Goal: Contribute content: Contribute content

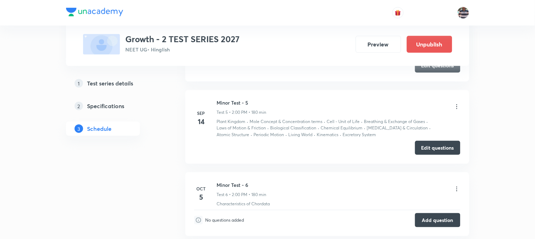
scroll to position [872, 0]
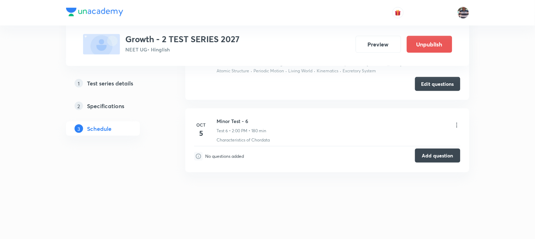
click at [424, 158] on button "Add question" at bounding box center [437, 156] width 45 height 14
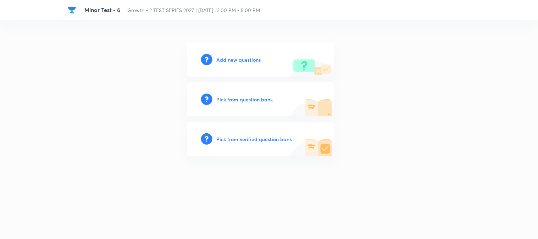
click at [232, 61] on h6 "Add new questions" at bounding box center [239, 59] width 44 height 7
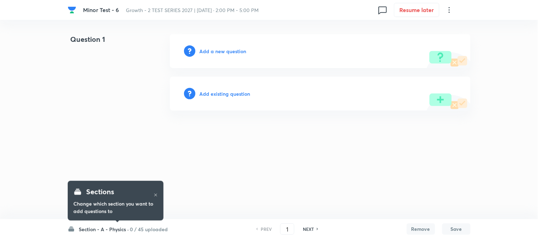
click at [112, 228] on h6 "Section - A - Physics ·" at bounding box center [104, 229] width 50 height 7
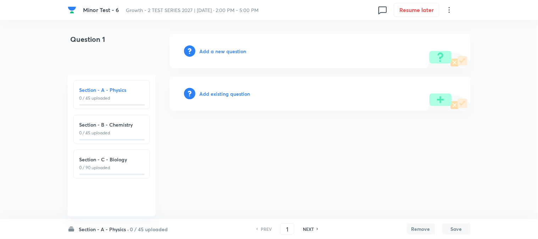
click at [108, 132] on p "0 / 45 uploaded" at bounding box center [111, 133] width 65 height 6
type input "46"
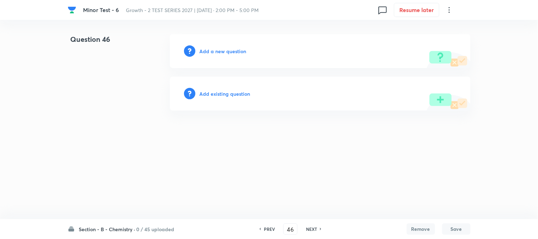
click at [216, 51] on h6 "Add a new question" at bounding box center [223, 51] width 47 height 7
click at [216, 51] on h6 "Choose a question type" at bounding box center [227, 51] width 55 height 7
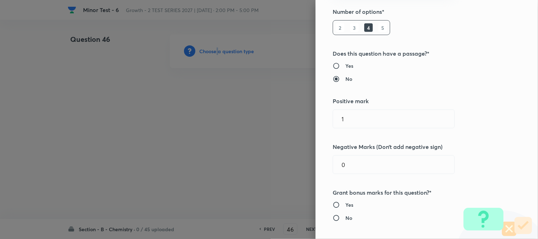
scroll to position [118, 0]
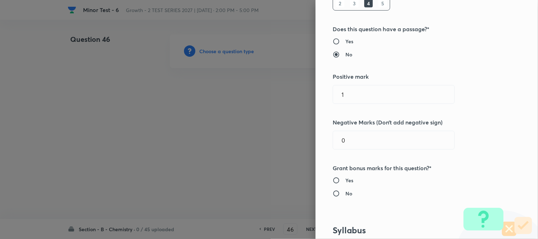
drag, startPoint x: 351, startPoint y: 98, endPoint x: 252, endPoint y: 118, distance: 100.3
click at [285, 108] on div "Question settings Question type* Single choice correct Number of options* 2 3 4…" at bounding box center [269, 119] width 538 height 239
type input "4"
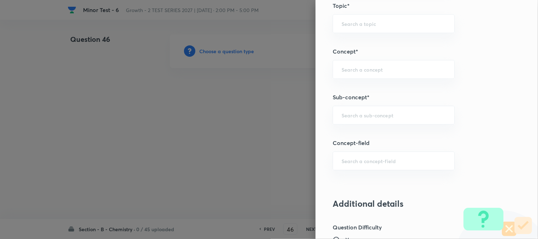
scroll to position [512, 0]
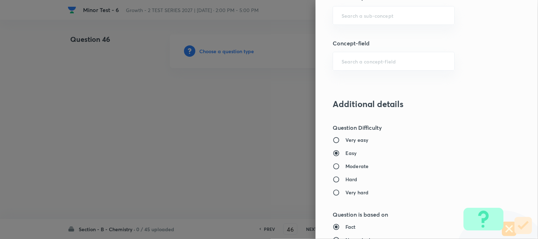
type input "1"
drag, startPoint x: 348, startPoint y: 164, endPoint x: 347, endPoint y: 183, distance: 18.5
click at [347, 164] on h6 "Moderate" at bounding box center [357, 166] width 23 height 7
click at [346, 164] on input "Moderate" at bounding box center [339, 166] width 13 height 7
radio input "true"
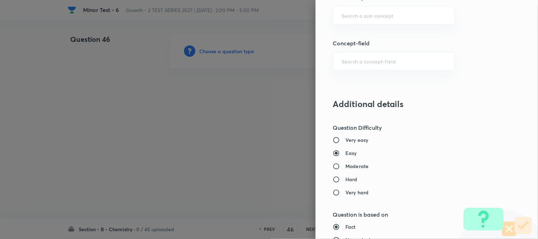
radio input "false"
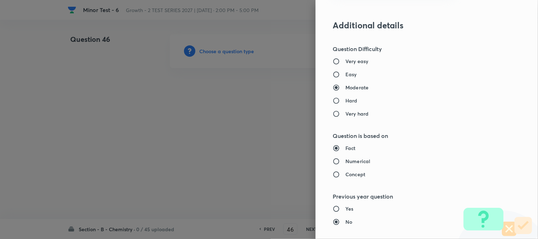
click at [348, 158] on h6 "Numerical" at bounding box center [358, 161] width 25 height 7
click at [346, 158] on input "Numerical" at bounding box center [339, 161] width 13 height 7
radio input "true"
radio input "false"
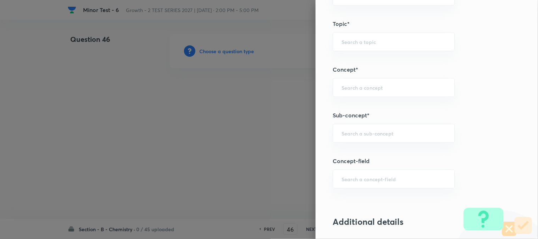
scroll to position [394, 0]
click at [350, 138] on div "​" at bounding box center [394, 133] width 122 height 19
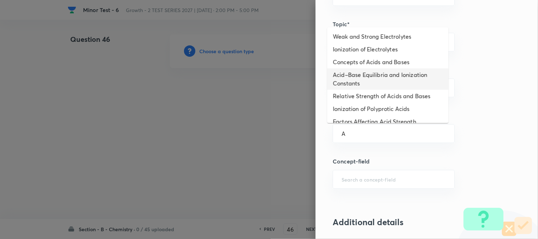
click at [351, 75] on li "Acid–Base Equilibria and Ionization Constants" at bounding box center [388, 78] width 121 height 21
type input "Acid–Base Equilibria and Ionization Constants"
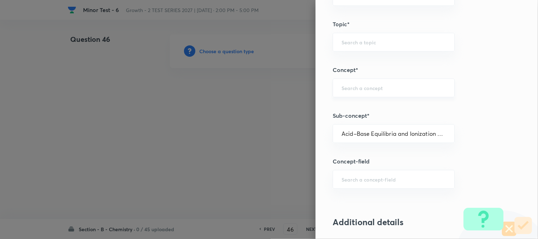
type input "Chemistry"
type input "Physical Chemistry"
type input "Ionic Equilibrium"
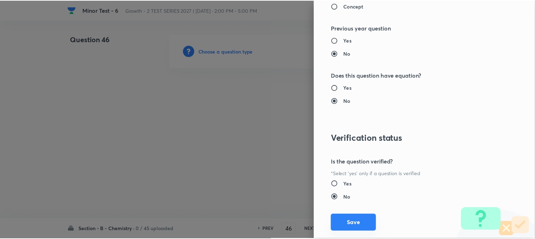
scroll to position [776, 0]
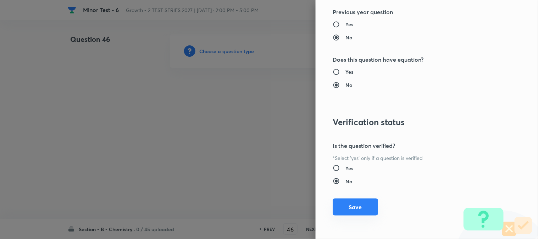
click at [346, 208] on button "Save" at bounding box center [355, 207] width 45 height 17
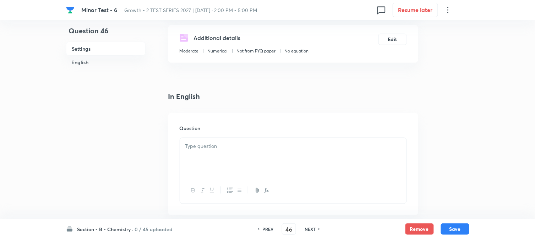
scroll to position [158, 0]
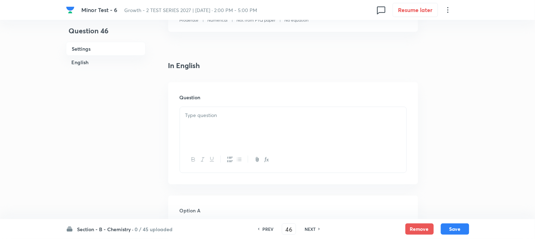
click at [217, 133] on div at bounding box center [293, 127] width 226 height 40
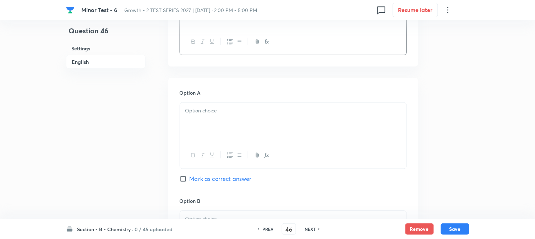
scroll to position [276, 0]
click at [224, 114] on p at bounding box center [293, 111] width 216 height 8
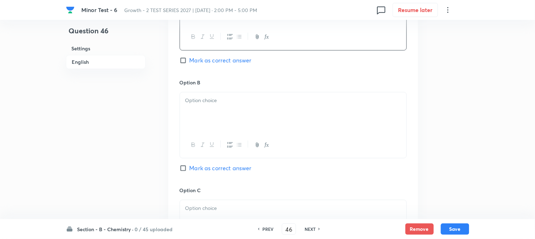
click at [222, 120] on div at bounding box center [293, 112] width 226 height 40
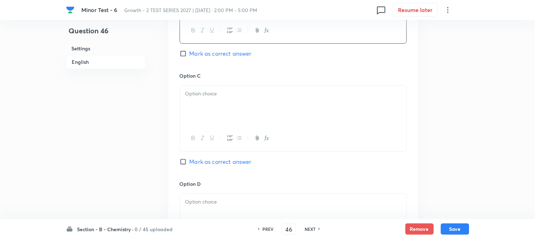
scroll to position [512, 0]
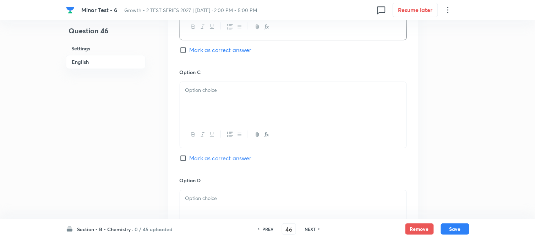
click at [218, 101] on div at bounding box center [293, 102] width 226 height 40
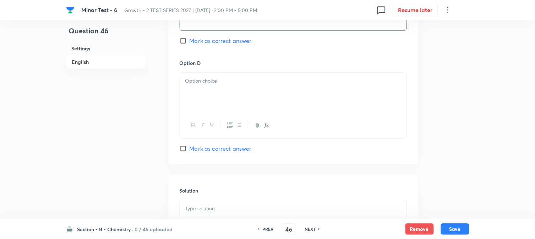
scroll to position [631, 0]
click at [228, 95] on div at bounding box center [293, 92] width 226 height 40
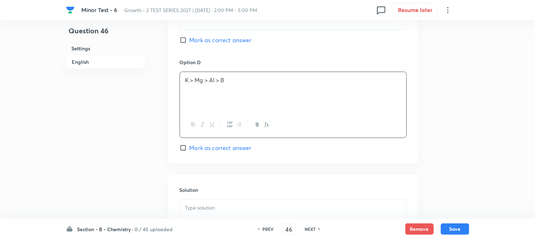
click at [195, 151] on span "Mark as correct answer" at bounding box center [220, 148] width 62 height 9
click at [189, 151] on input "Mark as correct answer" at bounding box center [185, 147] width 10 height 7
checkbox input "true"
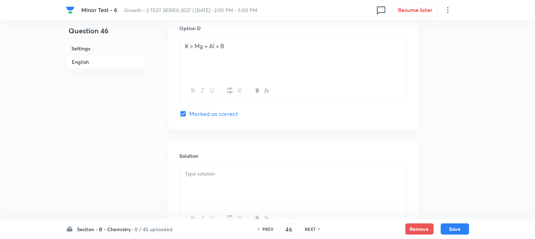
scroll to position [710, 0]
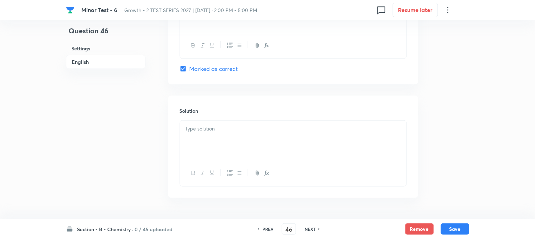
click at [219, 144] on div at bounding box center [293, 141] width 226 height 40
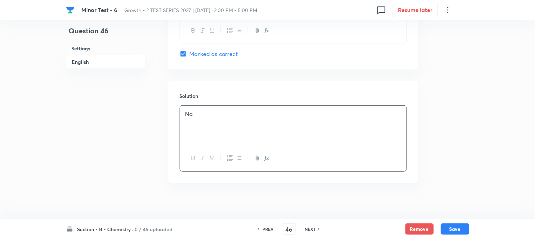
scroll to position [732, 0]
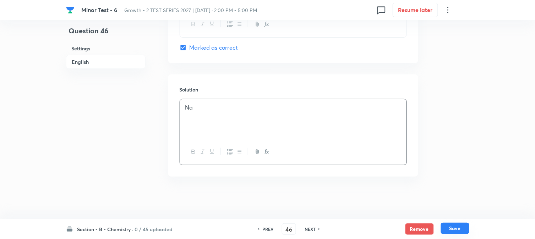
click at [463, 228] on button "Save" at bounding box center [455, 228] width 28 height 11
type input "47"
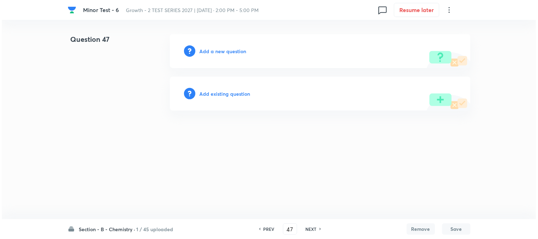
scroll to position [0, 0]
click at [203, 48] on h6 "Add a new question" at bounding box center [223, 51] width 47 height 7
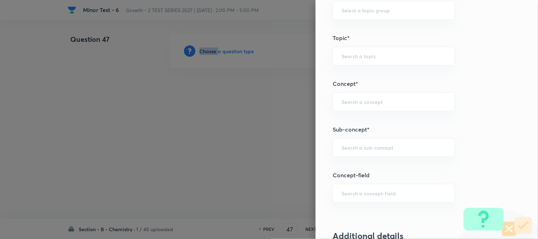
scroll to position [394, 0]
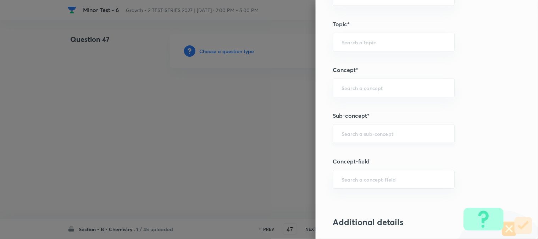
click at [355, 133] on input "text" at bounding box center [394, 133] width 104 height 7
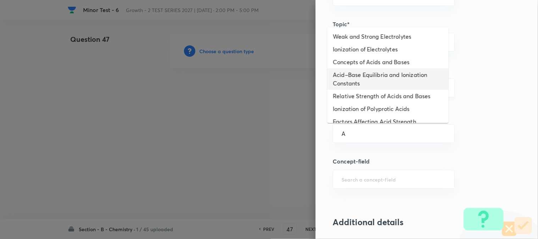
click at [346, 83] on li "Acid–Base Equilibria and Ionization Constants" at bounding box center [388, 78] width 121 height 21
type input "Acid–Base Equilibria and Ionization Constants"
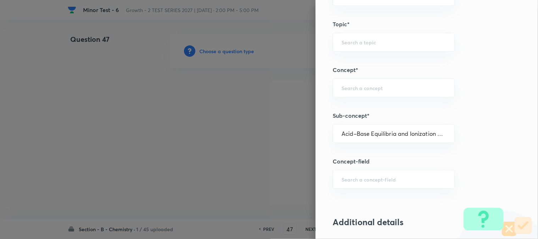
type input "Chemistry"
type input "Physical Chemistry"
type input "Ionic Equilibrium"
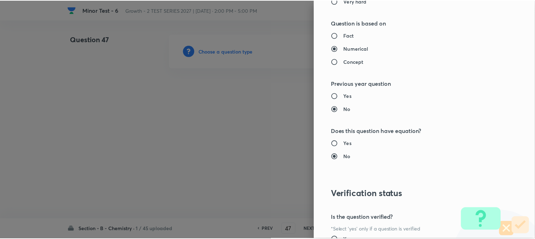
scroll to position [749, 0]
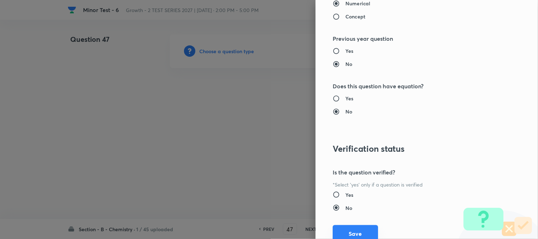
click at [348, 230] on button "Save" at bounding box center [355, 233] width 45 height 17
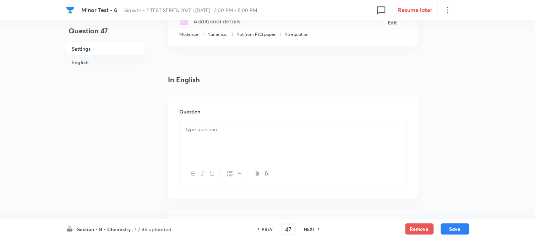
scroll to position [158, 0]
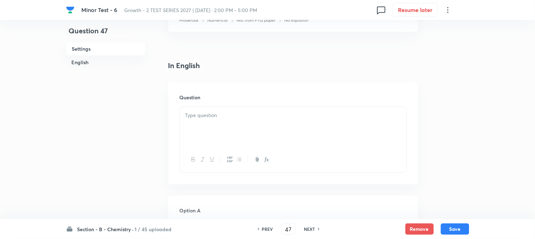
click at [238, 129] on div at bounding box center [293, 127] width 226 height 40
paste div
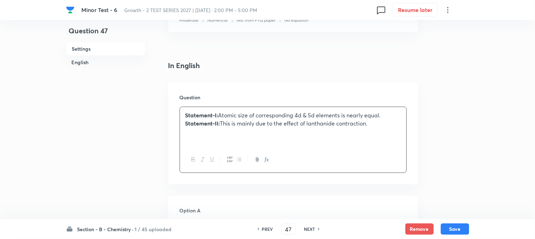
click at [187, 122] on strong "Statement-II:" at bounding box center [202, 123] width 35 height 7
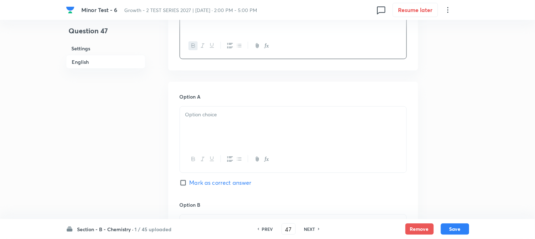
scroll to position [276, 0]
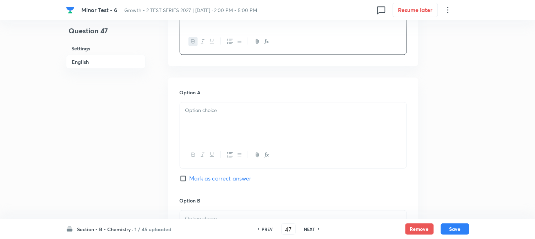
click at [206, 125] on div at bounding box center [293, 123] width 226 height 40
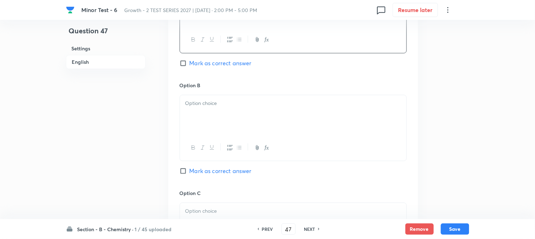
scroll to position [394, 0]
click at [220, 115] on div at bounding box center [293, 112] width 226 height 40
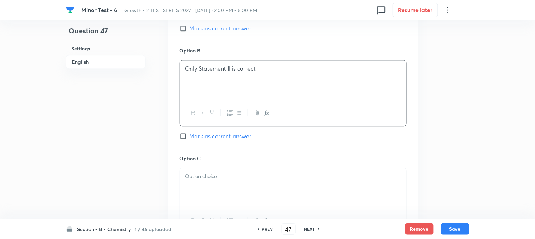
scroll to position [473, 0]
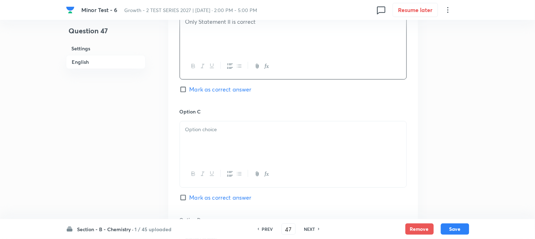
click at [208, 131] on p at bounding box center [293, 130] width 216 height 8
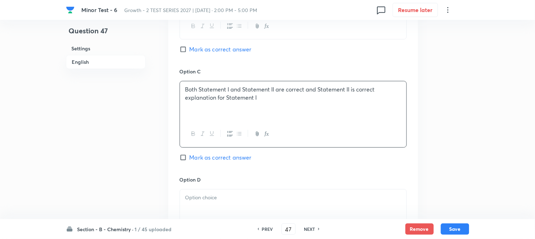
scroll to position [591, 0]
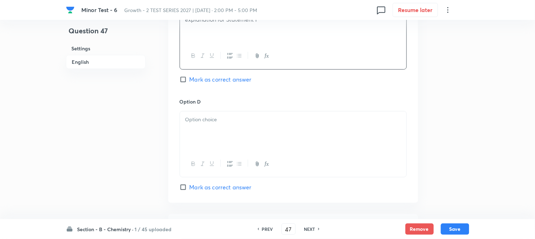
click at [229, 136] on div at bounding box center [293, 131] width 226 height 40
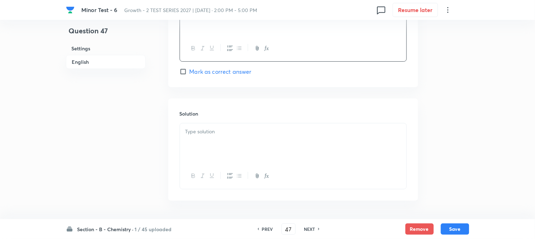
scroll to position [710, 0]
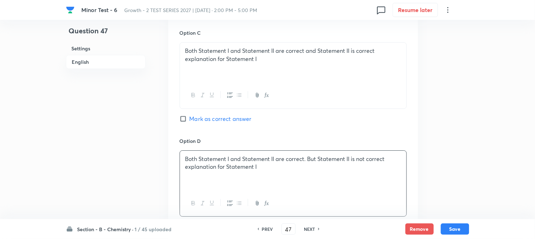
click at [195, 121] on span "Mark as correct answer" at bounding box center [220, 119] width 62 height 9
click at [189, 121] on input "Mark as correct answer" at bounding box center [185, 118] width 10 height 7
checkbox input "true"
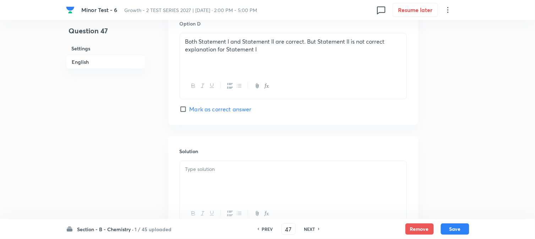
scroll to position [670, 0]
click at [231, 180] on div at bounding box center [293, 180] width 226 height 40
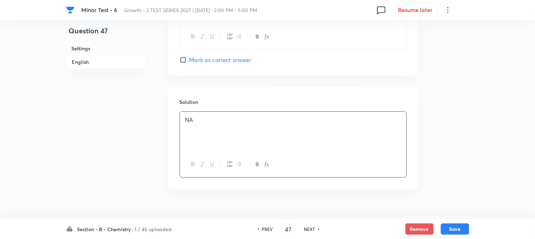
scroll to position [732, 0]
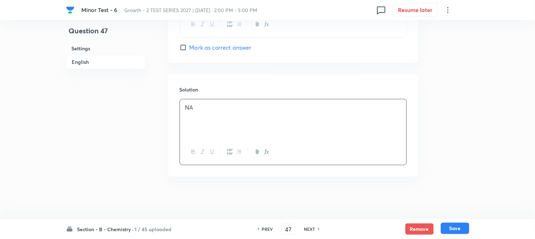
click at [459, 231] on button "Save" at bounding box center [455, 228] width 28 height 11
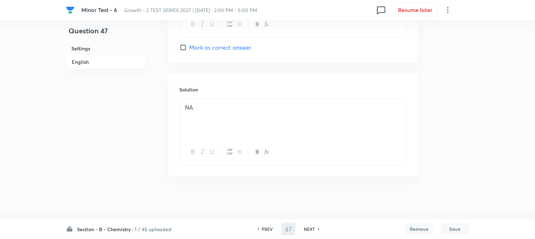
type input "48"
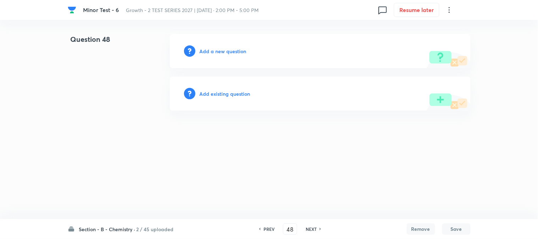
click at [205, 50] on h6 "Add a new question" at bounding box center [223, 51] width 47 height 7
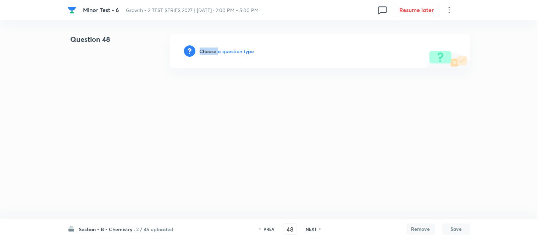
click at [205, 50] on h6 "Choose a question type" at bounding box center [227, 51] width 55 height 7
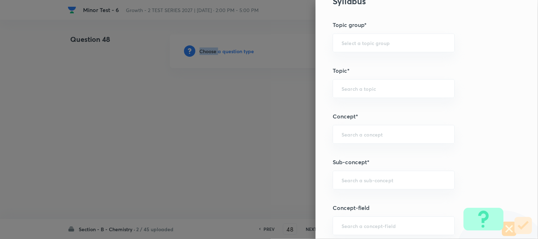
scroll to position [394, 0]
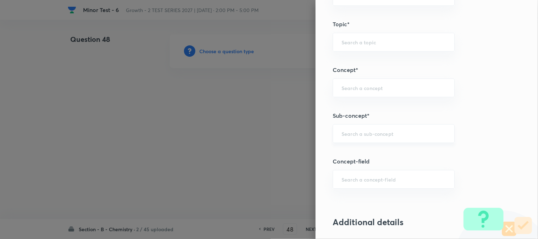
click at [355, 131] on input "text" at bounding box center [394, 133] width 104 height 7
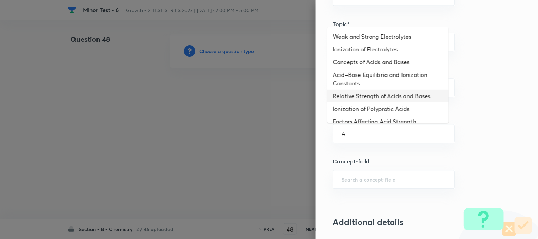
click at [347, 89] on li "Acid–Base Equilibria and Ionization Constants" at bounding box center [388, 78] width 121 height 21
type input "Acid–Base Equilibria and Ionization Constants"
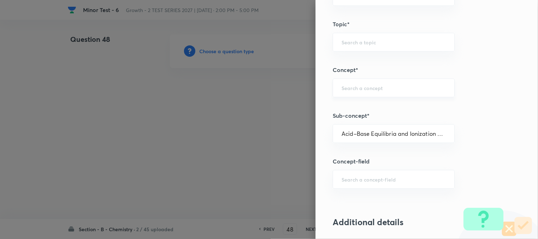
type input "Chemistry"
type input "Physical Chemistry"
type input "Ionic Equilibrium"
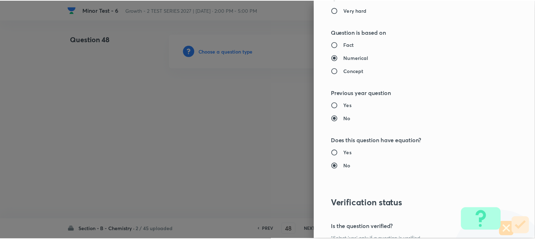
scroll to position [776, 0]
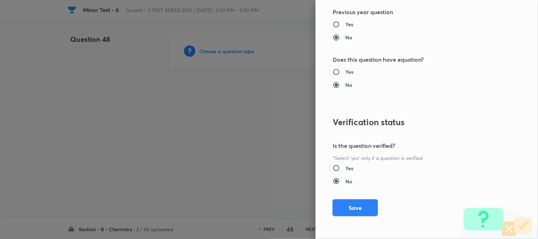
drag, startPoint x: 342, startPoint y: 208, endPoint x: 263, endPoint y: 176, distance: 85.3
click at [342, 208] on button "Save" at bounding box center [355, 207] width 45 height 17
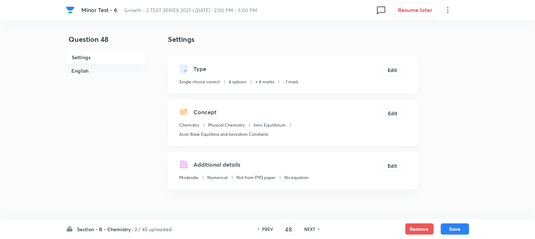
scroll to position [158, 0]
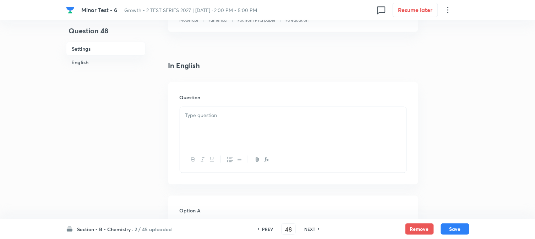
click at [226, 134] on div at bounding box center [293, 127] width 226 height 40
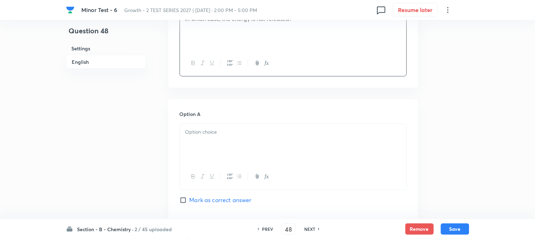
scroll to position [276, 0]
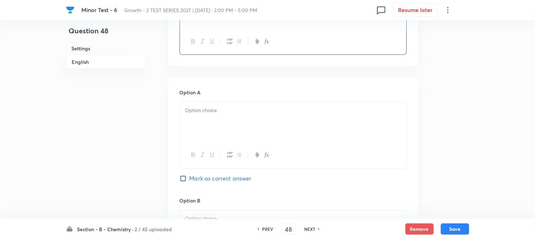
drag, startPoint x: 205, startPoint y: 123, endPoint x: 198, endPoint y: 132, distance: 11.1
click at [205, 123] on div at bounding box center [293, 123] width 226 height 40
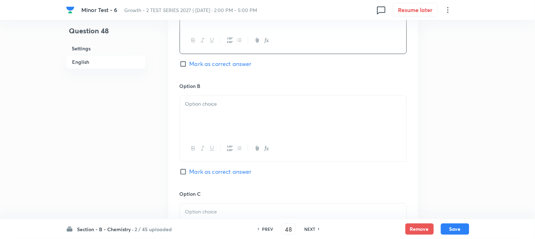
scroll to position [394, 0]
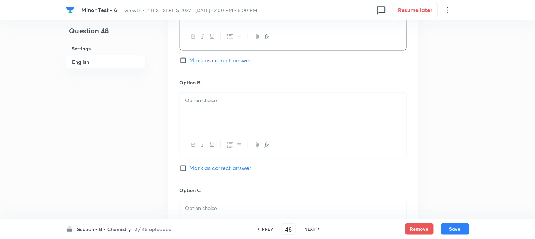
click at [225, 128] on div at bounding box center [293, 112] width 226 height 40
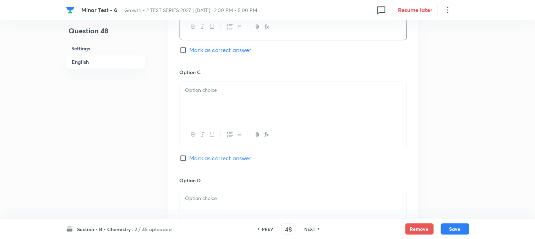
click at [227, 114] on div at bounding box center [293, 102] width 226 height 40
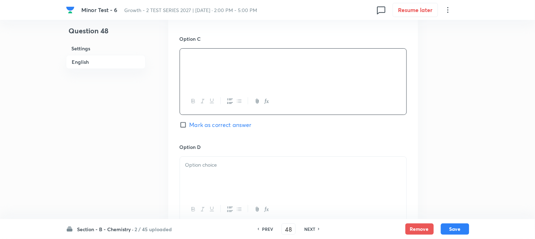
scroll to position [591, 0]
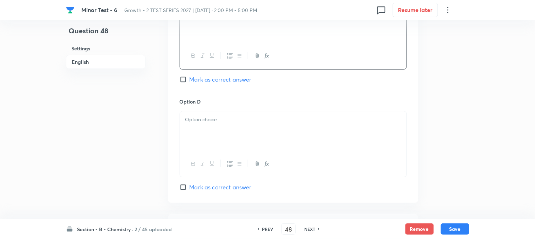
click at [258, 123] on p at bounding box center [293, 120] width 216 height 8
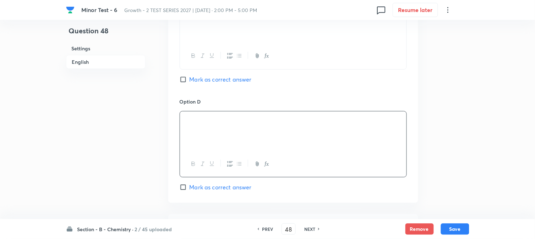
click at [184, 77] on input "Mark as correct answer" at bounding box center [185, 79] width 10 height 7
checkbox input "true"
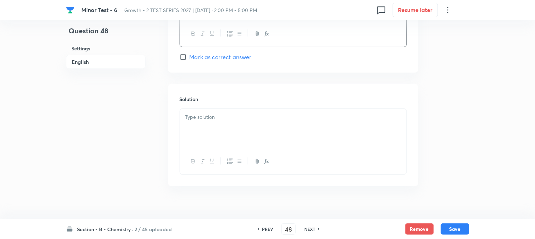
scroll to position [732, 0]
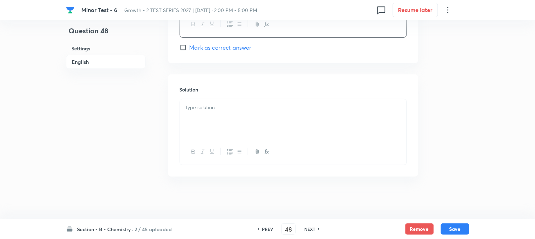
click at [225, 118] on div at bounding box center [293, 119] width 226 height 40
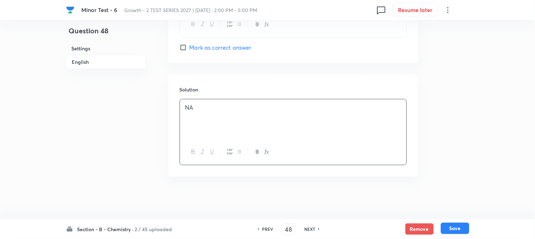
click at [463, 233] on button "Save" at bounding box center [455, 228] width 28 height 11
type input "49"
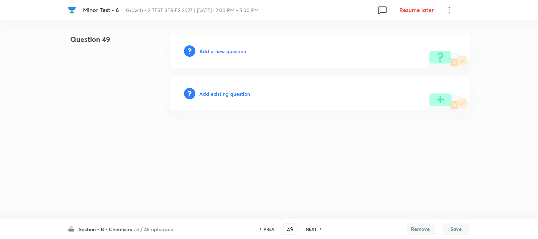
click at [203, 54] on h6 "Add a new question" at bounding box center [223, 51] width 47 height 7
click at [203, 53] on h6 "Choose a question type" at bounding box center [227, 51] width 55 height 7
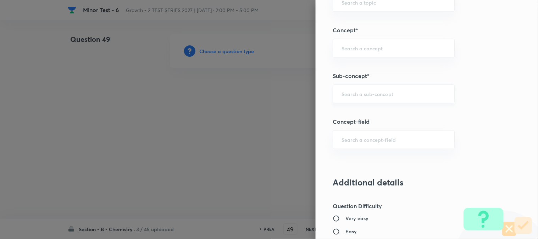
scroll to position [434, 0]
click at [348, 104] on div "Question settings Question type* Single choice correct Number of options* 2 3 4…" at bounding box center [427, 119] width 222 height 239
click at [348, 96] on input "text" at bounding box center [394, 94] width 104 height 7
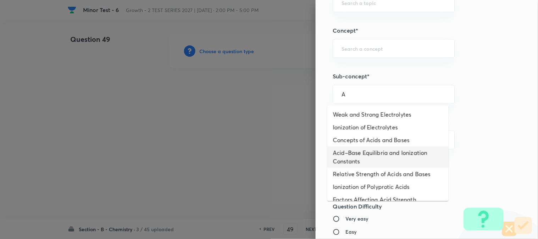
click at [355, 151] on li "Acid–Base Equilibria and Ionization Constants" at bounding box center [388, 157] width 121 height 21
type input "Acid–Base Equilibria and Ionization Constants"
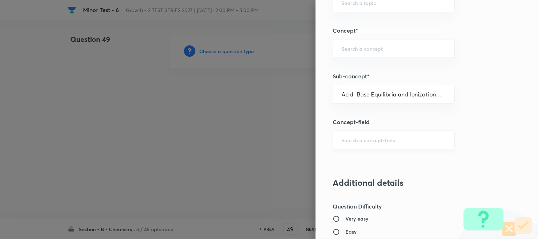
type input "Chemistry"
type input "Physical Chemistry"
type input "Ionic Equilibrium"
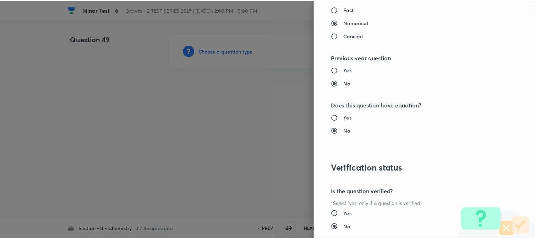
scroll to position [776, 0]
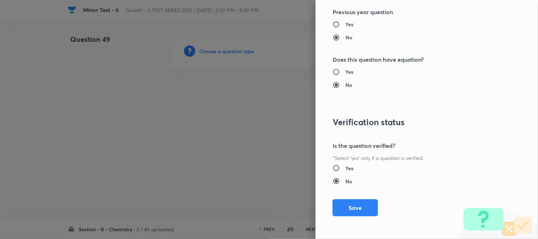
drag, startPoint x: 345, startPoint y: 209, endPoint x: 232, endPoint y: 163, distance: 122.5
click at [346, 208] on button "Save" at bounding box center [355, 207] width 45 height 17
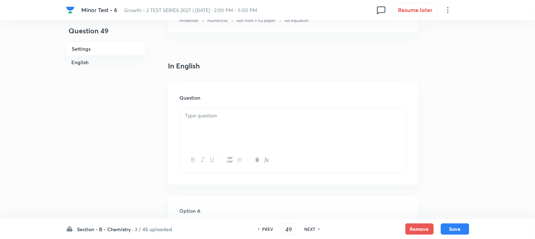
scroll to position [158, 0]
click at [232, 131] on div at bounding box center [293, 127] width 226 height 40
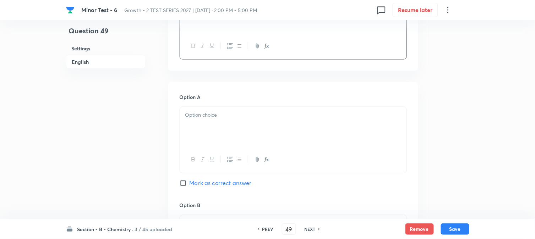
scroll to position [276, 0]
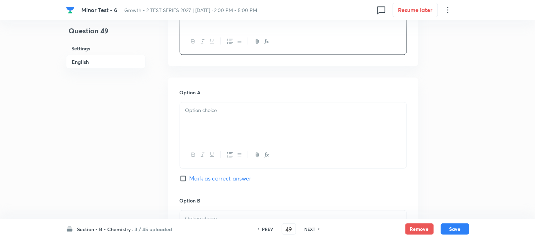
click at [207, 125] on div at bounding box center [293, 123] width 226 height 40
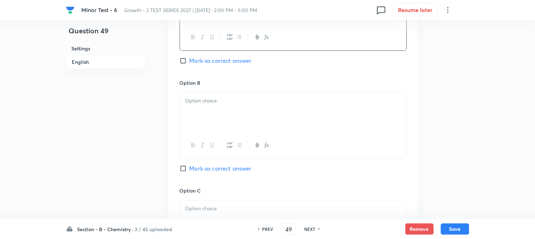
scroll to position [394, 0]
click at [206, 117] on div at bounding box center [293, 112] width 226 height 40
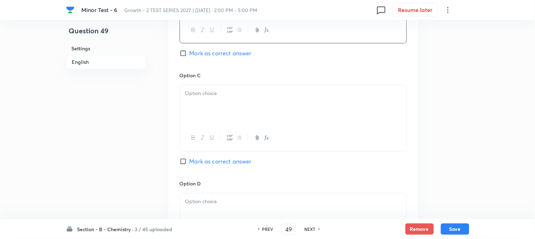
scroll to position [512, 0]
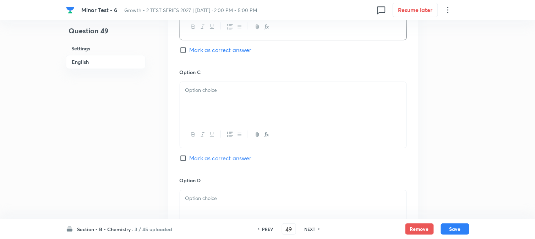
click at [209, 125] on div at bounding box center [293, 135] width 226 height 26
click at [222, 106] on div at bounding box center [293, 102] width 226 height 40
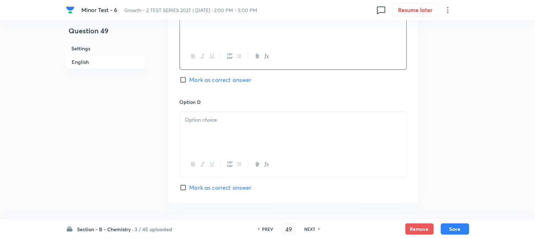
scroll to position [591, 0]
click at [227, 128] on div at bounding box center [293, 131] width 226 height 40
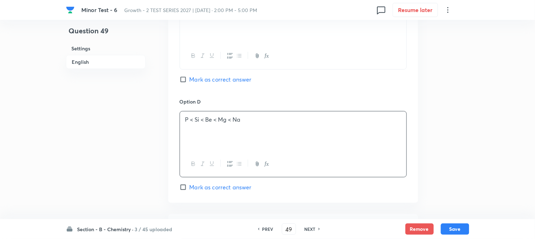
click at [190, 187] on span "Mark as correct answer" at bounding box center [220, 187] width 62 height 9
click at [189, 187] on input "Mark as correct answer" at bounding box center [185, 187] width 10 height 7
checkbox input "true"
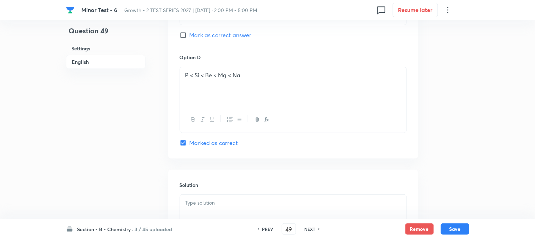
scroll to position [710, 0]
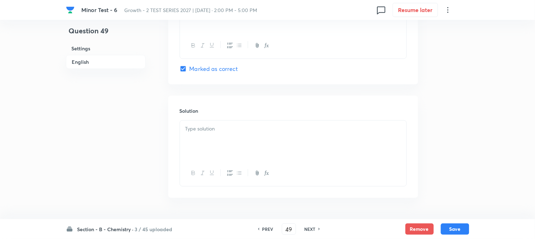
click at [216, 139] on div at bounding box center [293, 141] width 226 height 40
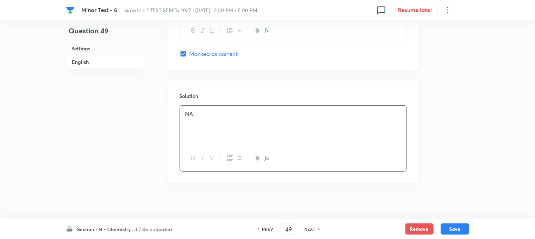
scroll to position [732, 0]
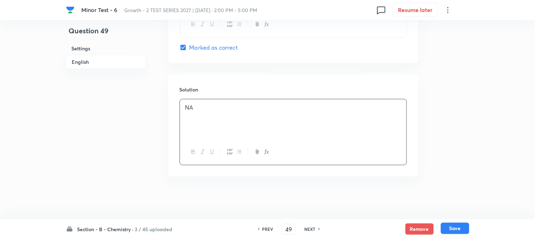
click at [462, 224] on button "Save" at bounding box center [455, 228] width 28 height 11
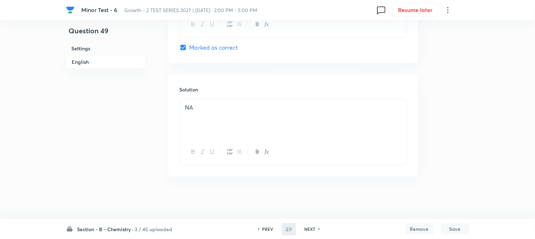
type input "50"
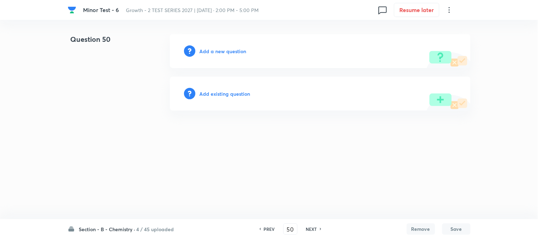
click at [210, 50] on h6 "Add a new question" at bounding box center [223, 51] width 47 height 7
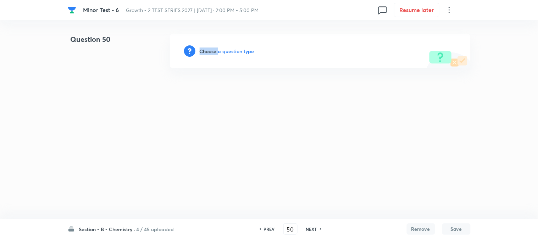
click at [210, 50] on h6 "Choose a question type" at bounding box center [227, 51] width 55 height 7
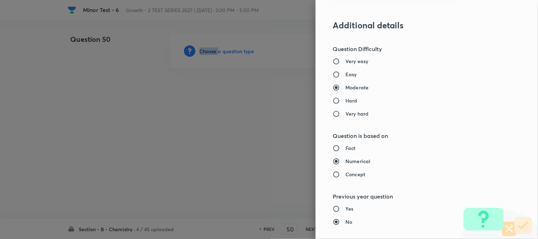
scroll to position [434, 0]
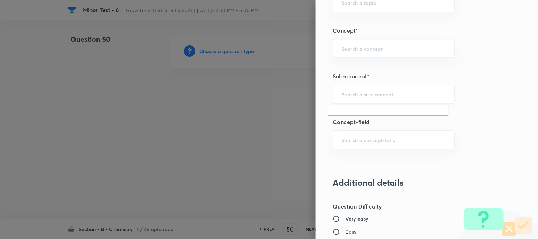
click at [346, 98] on input "text" at bounding box center [394, 94] width 104 height 7
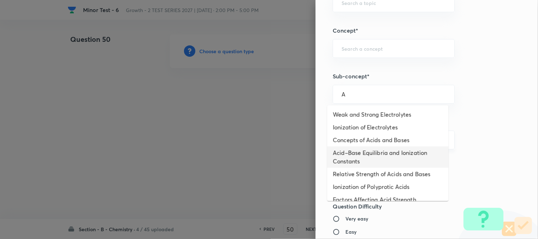
click at [356, 149] on li "Acid–Base Equilibria and Ionization Constants" at bounding box center [388, 157] width 121 height 21
type input "Acid–Base Equilibria and Ionization Constants"
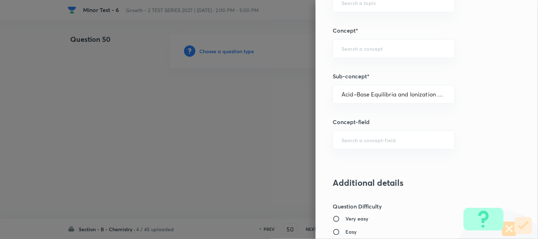
type input "Chemistry"
type input "Physical Chemistry"
type input "Ionic Equilibrium"
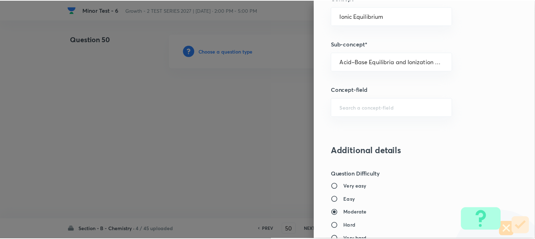
scroll to position [776, 0]
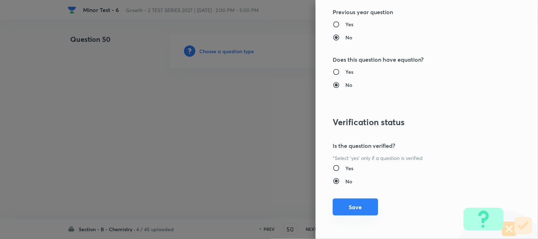
click at [349, 209] on button "Save" at bounding box center [355, 207] width 45 height 17
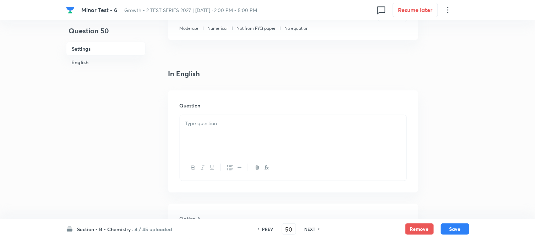
scroll to position [197, 0]
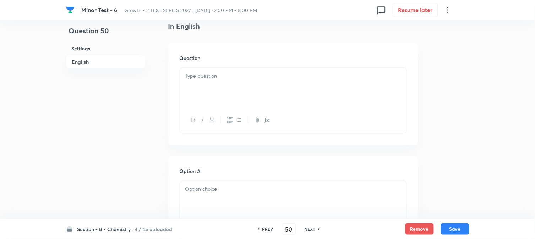
click at [220, 95] on div at bounding box center [293, 88] width 226 height 40
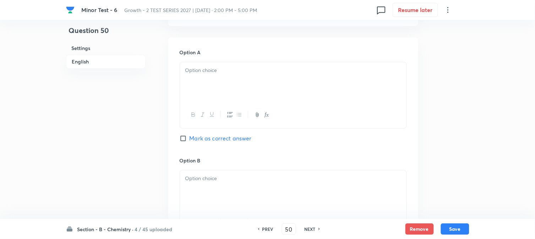
scroll to position [315, 0]
click at [231, 78] on div at bounding box center [293, 83] width 226 height 40
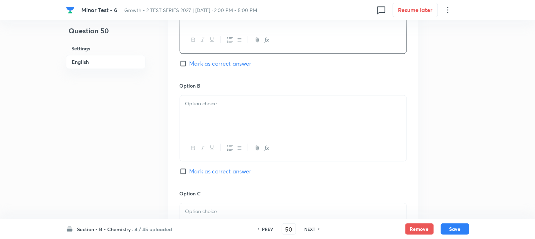
scroll to position [394, 0]
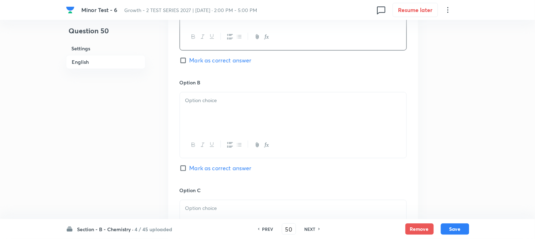
click at [239, 102] on p at bounding box center [293, 101] width 216 height 8
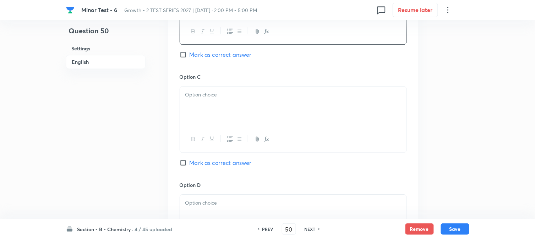
scroll to position [512, 0]
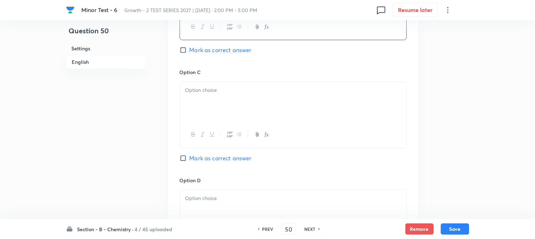
click at [243, 107] on div at bounding box center [293, 102] width 226 height 40
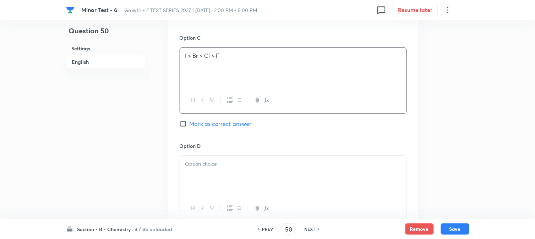
scroll to position [591, 0]
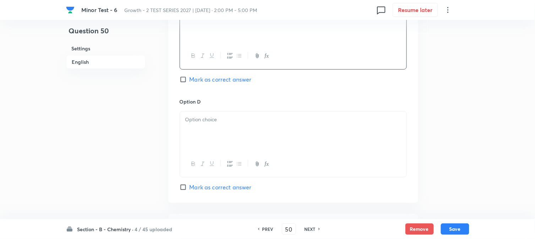
click at [231, 114] on div at bounding box center [293, 131] width 226 height 40
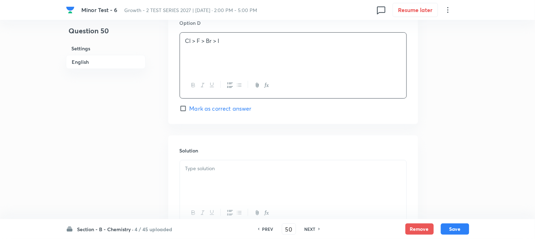
click at [200, 106] on span "Mark as correct answer" at bounding box center [220, 108] width 62 height 9
click at [189, 106] on input "Mark as correct answer" at bounding box center [185, 108] width 10 height 7
checkbox input "true"
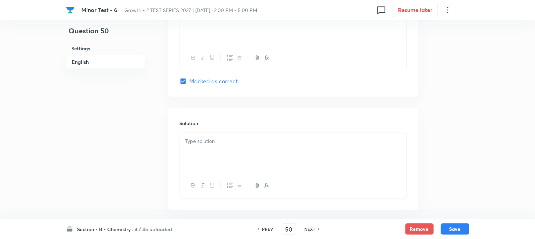
scroll to position [732, 0]
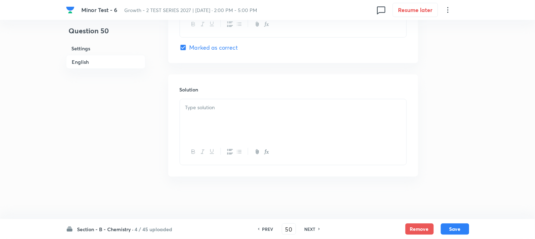
click at [220, 115] on div at bounding box center [293, 119] width 226 height 40
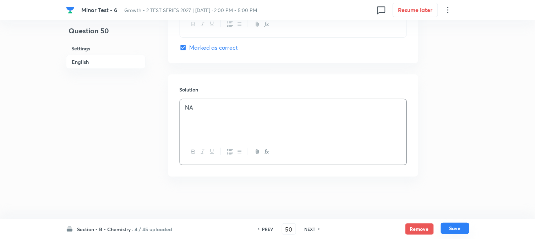
click at [456, 224] on button "Save" at bounding box center [455, 228] width 28 height 11
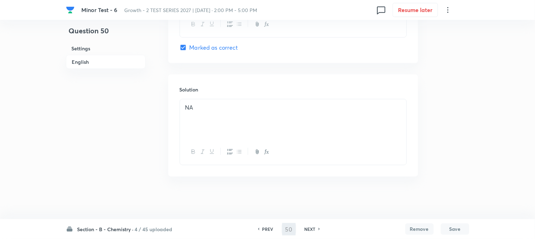
type input "51"
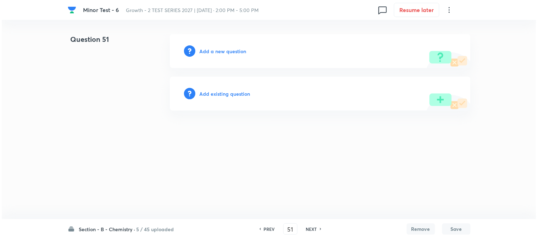
scroll to position [0, 0]
click at [200, 49] on h6 "Add a new question" at bounding box center [223, 51] width 47 height 7
click at [200, 49] on h6 "Choose a question type" at bounding box center [227, 51] width 55 height 7
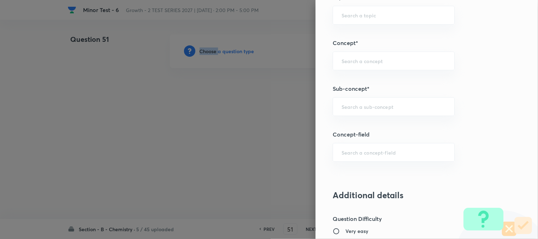
scroll to position [434, 0]
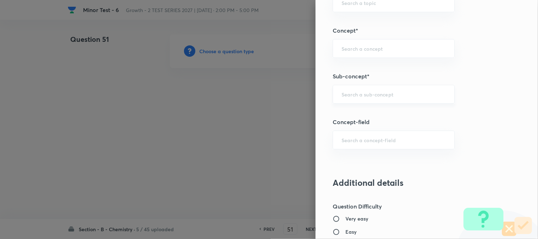
click at [352, 94] on input "text" at bounding box center [394, 94] width 104 height 7
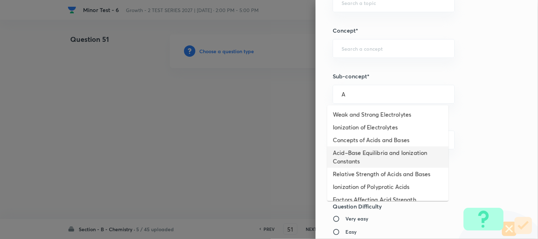
click at [359, 159] on li "Acid–Base Equilibria and Ionization Constants" at bounding box center [388, 157] width 121 height 21
type input "Acid–Base Equilibria and Ionization Constants"
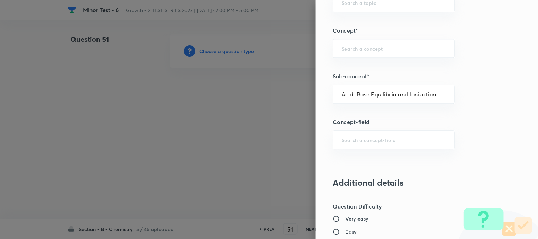
type input "Chemistry"
type input "Physical Chemistry"
type input "Ionic Equilibrium"
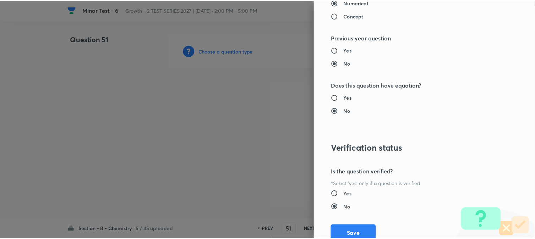
scroll to position [776, 0]
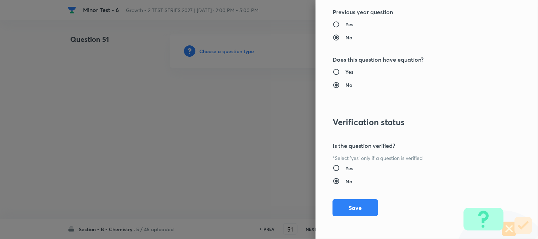
drag, startPoint x: 356, startPoint y: 203, endPoint x: 352, endPoint y: 164, distance: 39.2
click at [356, 204] on button "Save" at bounding box center [355, 207] width 45 height 17
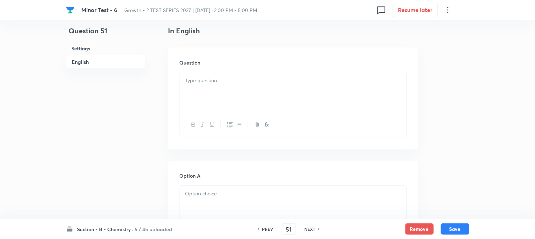
scroll to position [197, 0]
click at [233, 83] on div at bounding box center [293, 88] width 226 height 40
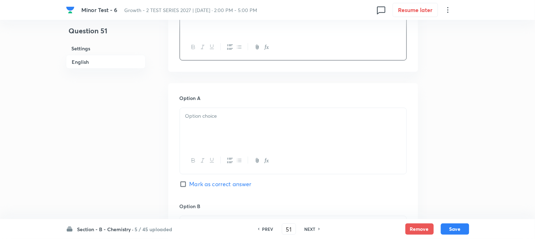
scroll to position [276, 0]
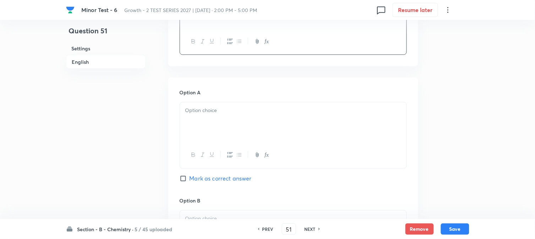
click at [221, 109] on p at bounding box center [293, 111] width 216 height 8
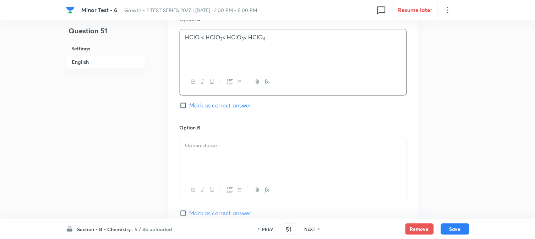
scroll to position [394, 0]
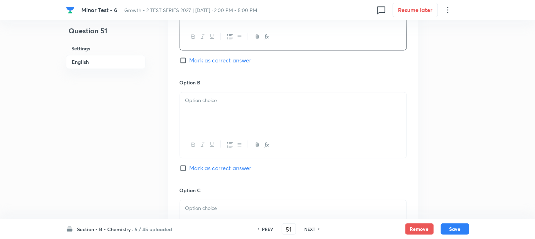
click at [222, 114] on div at bounding box center [293, 112] width 226 height 40
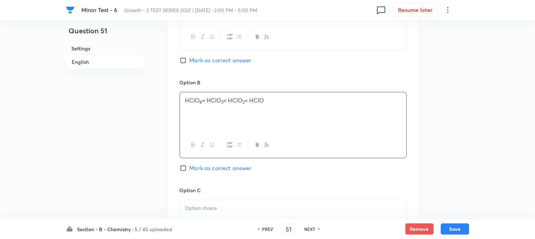
scroll to position [473, 0]
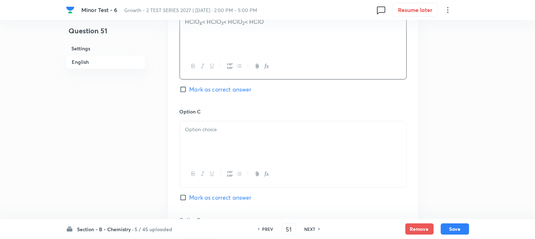
click at [215, 131] on p at bounding box center [293, 130] width 216 height 8
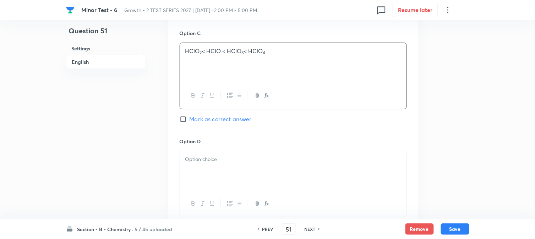
scroll to position [552, 0]
click at [227, 166] on div at bounding box center [293, 171] width 226 height 40
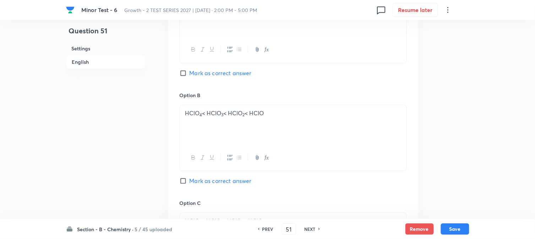
scroll to position [315, 0]
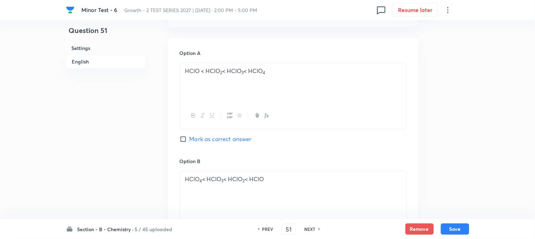
click at [191, 141] on span "Mark as correct answer" at bounding box center [220, 139] width 62 height 9
click at [189, 141] on input "Mark as correct answer" at bounding box center [185, 139] width 10 height 7
checkbox input "true"
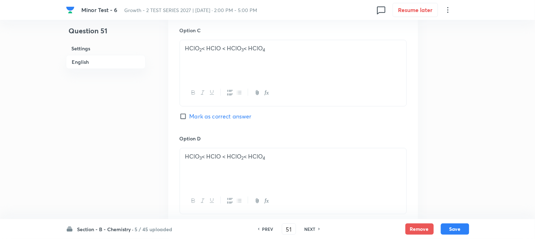
scroll to position [710, 0]
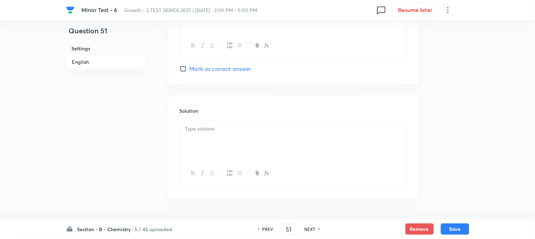
click at [226, 150] on div at bounding box center [293, 141] width 226 height 40
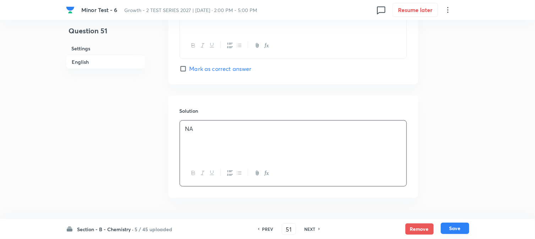
click at [452, 229] on button "Save" at bounding box center [455, 228] width 28 height 11
type input "52"
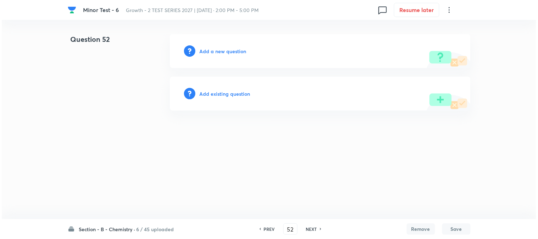
scroll to position [0, 0]
click at [207, 48] on h6 "Add a new question" at bounding box center [223, 51] width 47 height 7
click at [207, 48] on h6 "Choose a question type" at bounding box center [227, 51] width 55 height 7
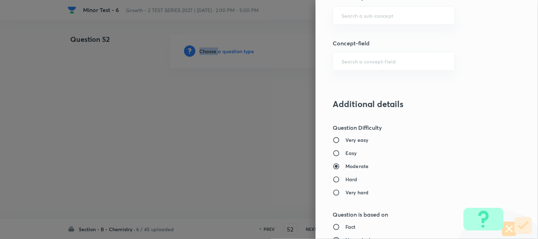
scroll to position [473, 0]
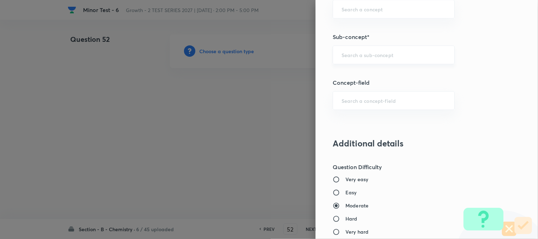
click at [346, 58] on input "text" at bounding box center [394, 54] width 104 height 7
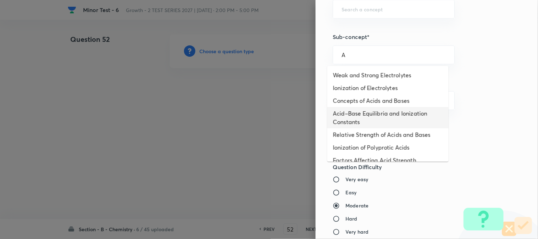
click at [348, 118] on li "Acid–Base Equilibria and Ionization Constants" at bounding box center [388, 117] width 121 height 21
type input "Acid–Base Equilibria and Ionization Constants"
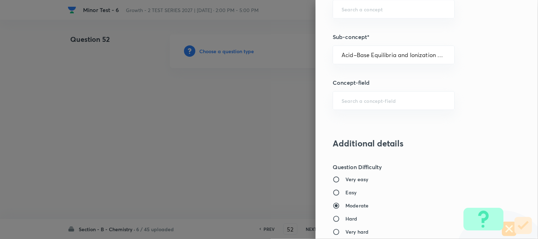
type input "Chemistry"
type input "Physical Chemistry"
type input "Ionic Equilibrium"
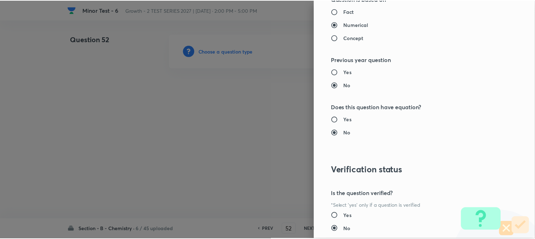
scroll to position [776, 0]
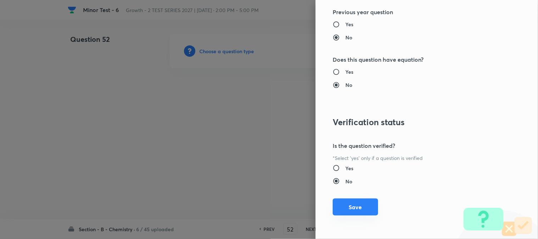
click at [346, 205] on button "Save" at bounding box center [355, 207] width 45 height 17
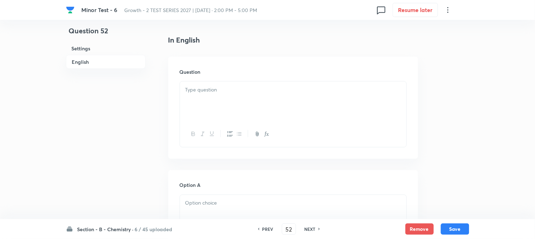
scroll to position [197, 0]
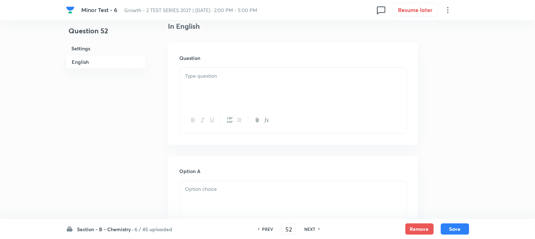
click at [226, 87] on div at bounding box center [293, 88] width 226 height 40
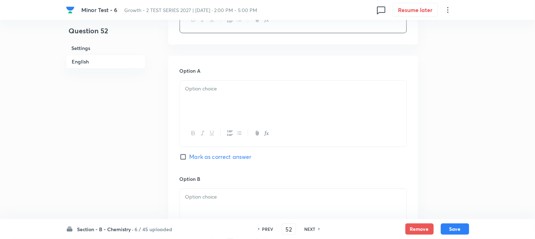
scroll to position [315, 0]
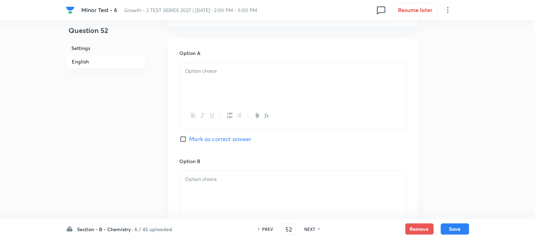
click at [229, 84] on div at bounding box center [293, 83] width 226 height 40
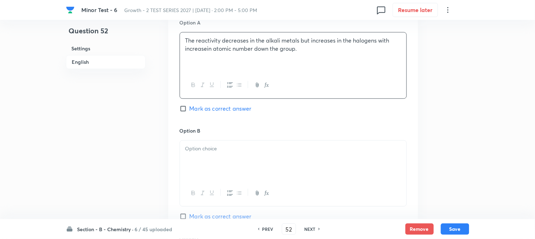
scroll to position [394, 0]
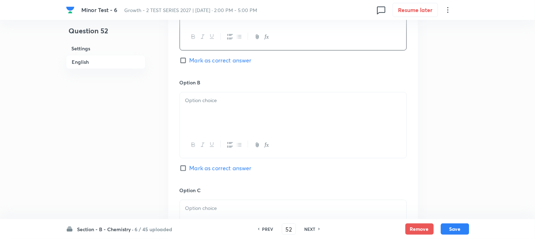
click at [227, 121] on div at bounding box center [293, 112] width 226 height 40
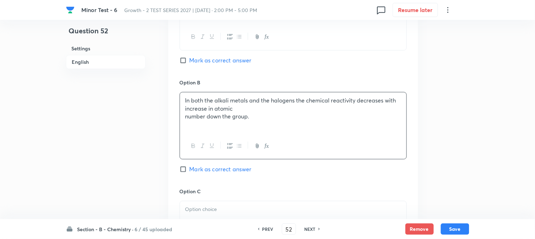
click at [251, 112] on p "In both the alkali metals and the halogens the chemical reactivity decreases wi…" at bounding box center [293, 105] width 216 height 16
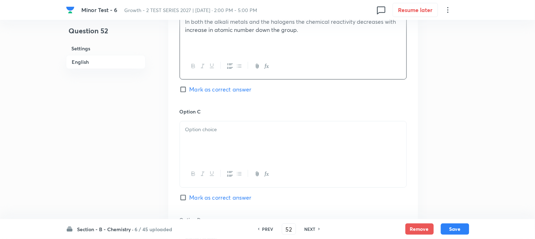
click at [232, 128] on p at bounding box center [293, 130] width 216 height 8
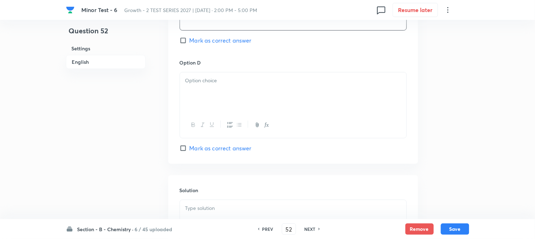
scroll to position [631, 0]
click at [238, 109] on div at bounding box center [293, 92] width 226 height 40
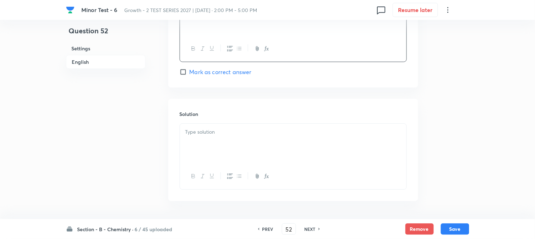
scroll to position [710, 0]
click at [239, 146] on div at bounding box center [293, 141] width 226 height 40
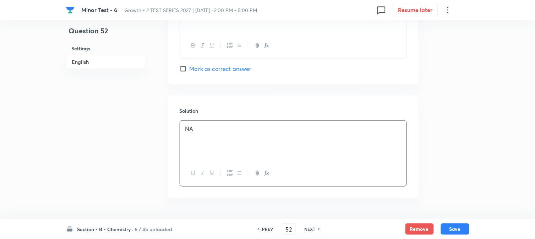
click at [183, 73] on label "Mark as correct answer" at bounding box center [216, 69] width 72 height 9
click at [183, 72] on input "Mark as correct answer" at bounding box center [185, 68] width 10 height 7
checkbox input "true"
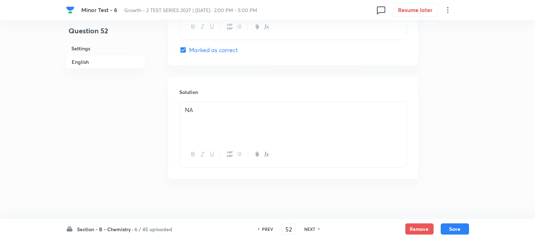
scroll to position [732, 0]
click at [455, 232] on button "Save" at bounding box center [455, 228] width 28 height 11
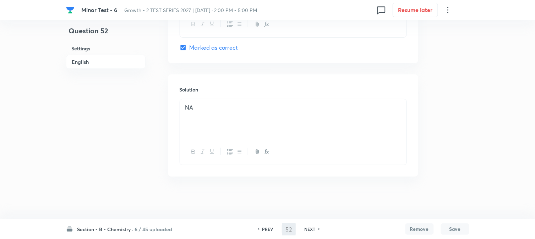
type input "53"
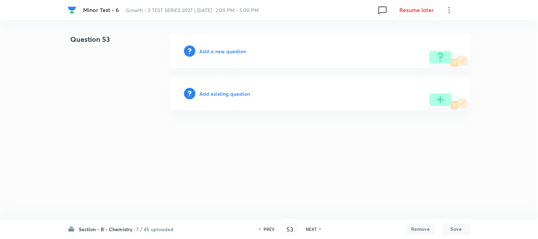
click at [219, 49] on h6 "Add a new question" at bounding box center [223, 51] width 47 height 7
click at [219, 49] on h6 "Choose a question type" at bounding box center [227, 51] width 55 height 7
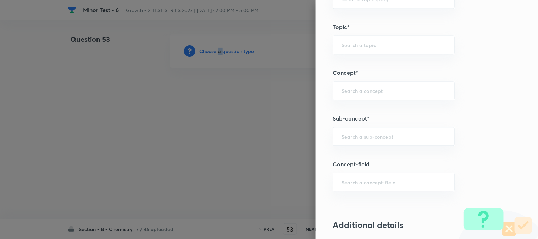
scroll to position [394, 0]
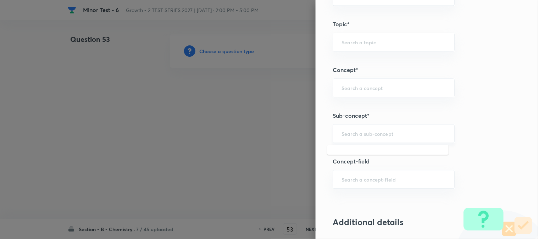
click at [352, 131] on input "text" at bounding box center [394, 133] width 104 height 7
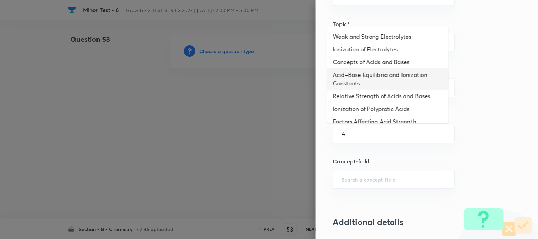
click at [353, 80] on li "Acid–Base Equilibria and Ionization Constants" at bounding box center [388, 78] width 121 height 21
type input "Acid–Base Equilibria and Ionization Constants"
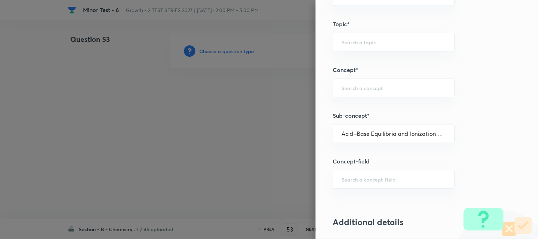
type input "Chemistry"
type input "Physical Chemistry"
type input "Ionic Equilibrium"
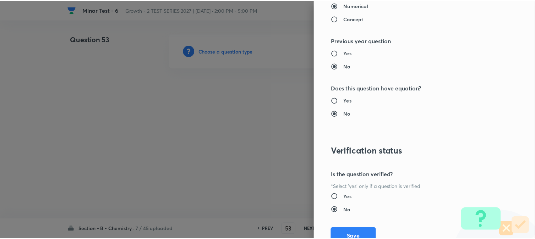
scroll to position [776, 0]
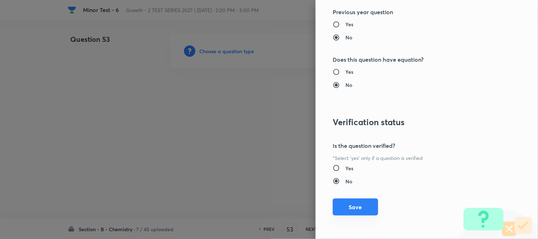
click at [352, 207] on button "Save" at bounding box center [355, 207] width 45 height 17
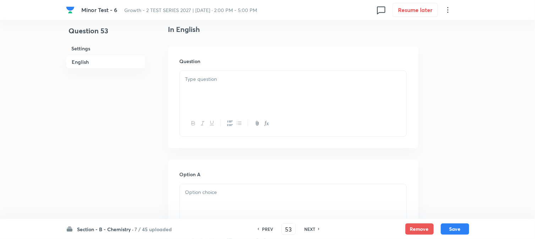
scroll to position [197, 0]
click at [208, 116] on button "button" at bounding box center [211, 120] width 9 height 9
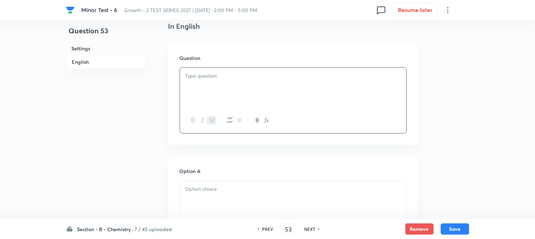
click at [224, 86] on div "﻿" at bounding box center [293, 88] width 226 height 40
click at [200, 78] on p "﻿" at bounding box center [293, 76] width 216 height 8
click at [212, 116] on button "button" at bounding box center [211, 120] width 9 height 9
click at [205, 72] on p "﻿" at bounding box center [293, 76] width 216 height 8
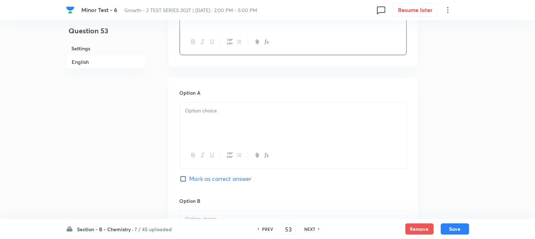
scroll to position [276, 0]
click at [199, 122] on div at bounding box center [293, 123] width 226 height 40
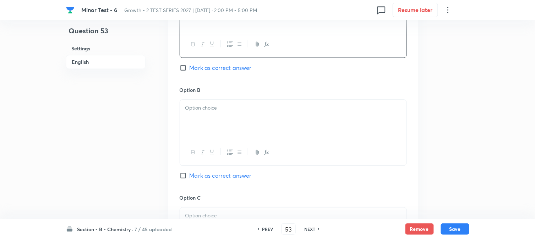
scroll to position [394, 0]
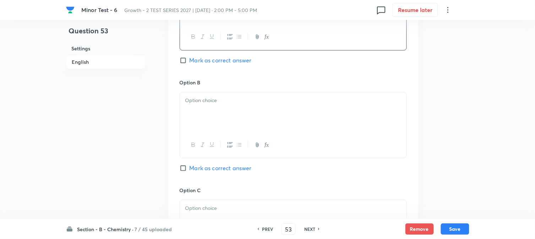
click at [203, 117] on div at bounding box center [293, 112] width 226 height 40
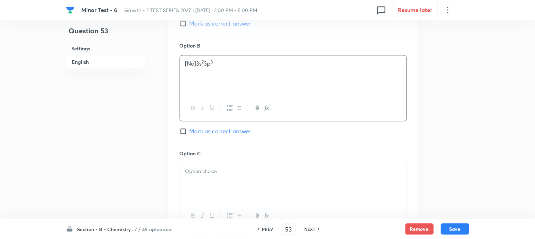
scroll to position [473, 0]
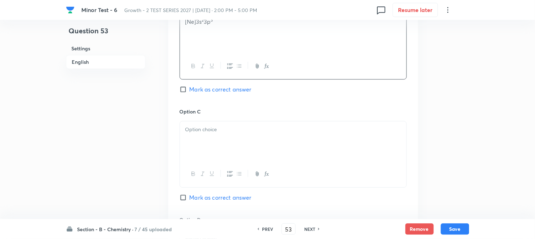
click at [212, 139] on div at bounding box center [293, 141] width 226 height 40
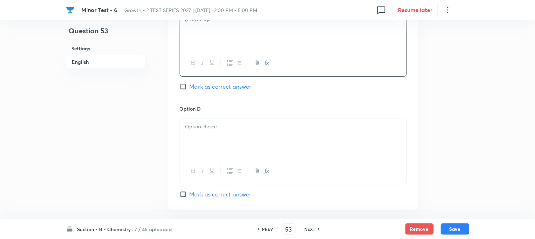
scroll to position [591, 0]
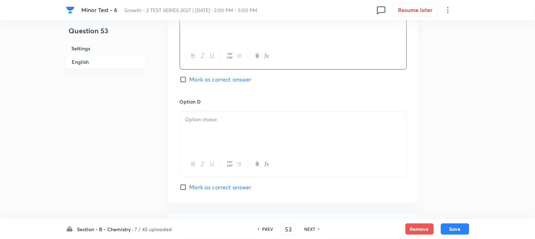
click at [220, 130] on div at bounding box center [293, 131] width 226 height 40
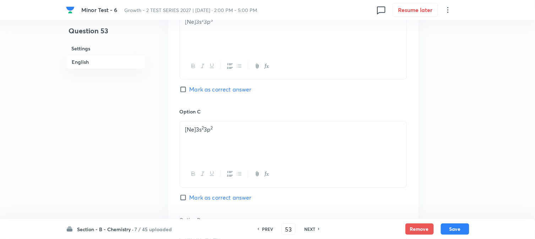
click at [184, 90] on input "Mark as correct answer" at bounding box center [185, 89] width 10 height 7
checkbox input "true"
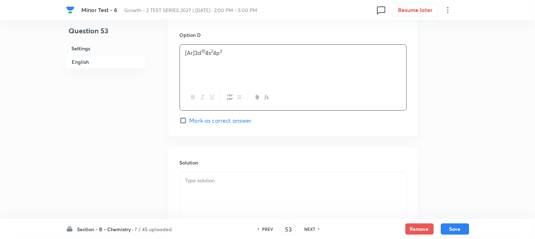
scroll to position [670, 0]
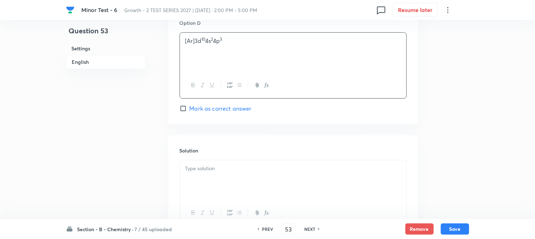
click at [181, 44] on div "[Ar]3d 10 4s 2 4p 3" at bounding box center [293, 53] width 226 height 40
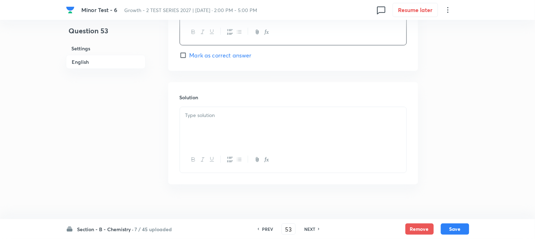
scroll to position [732, 0]
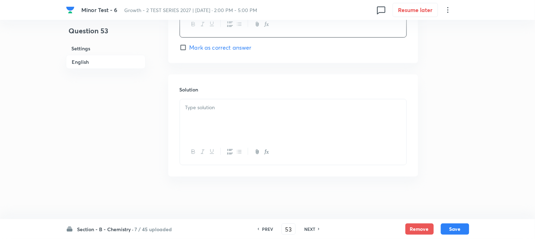
click at [216, 126] on div at bounding box center [293, 119] width 226 height 40
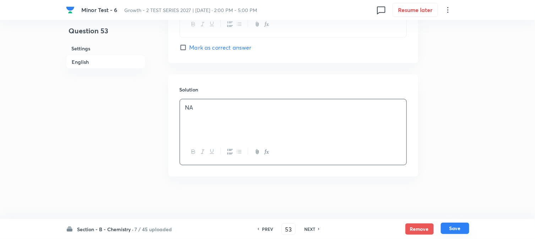
click at [456, 225] on button "Save" at bounding box center [455, 228] width 28 height 11
type input "54"
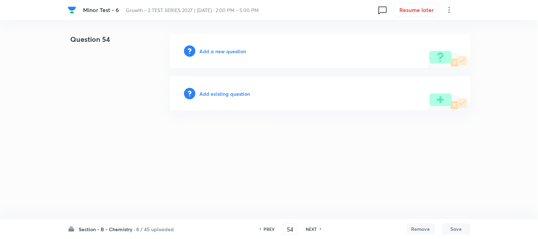
click at [208, 52] on h6 "Add a new question" at bounding box center [223, 51] width 47 height 7
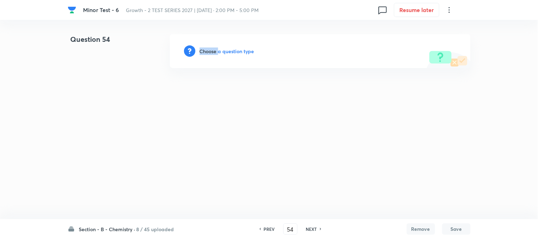
click at [209, 52] on h6 "Choose a question type" at bounding box center [227, 51] width 55 height 7
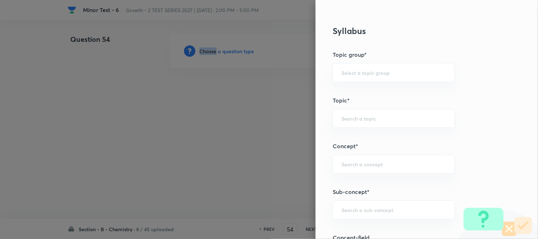
scroll to position [394, 0]
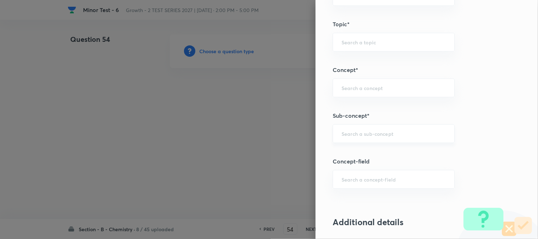
click at [360, 132] on input "text" at bounding box center [394, 133] width 104 height 7
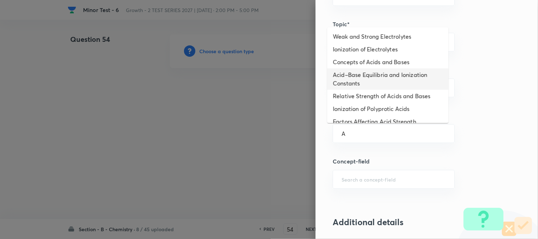
click at [366, 84] on li "Acid–Base Equilibria and Ionization Constants" at bounding box center [388, 78] width 121 height 21
type input "Acid–Base Equilibria and Ionization Constants"
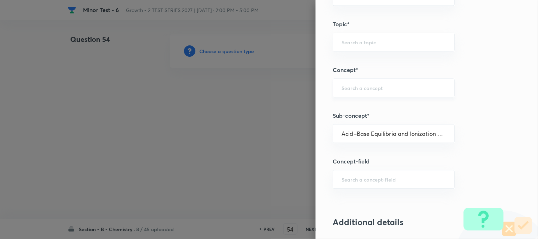
type input "Chemistry"
type input "Physical Chemistry"
type input "Ionic Equilibrium"
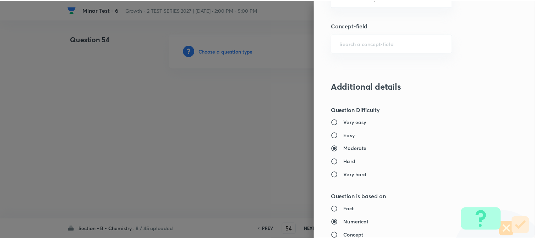
scroll to position [776, 0]
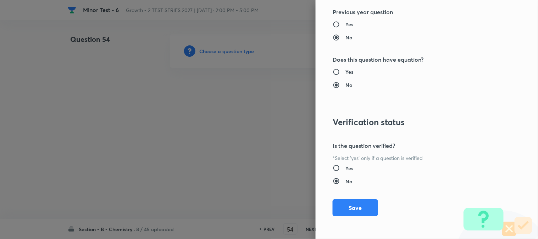
drag, startPoint x: 354, startPoint y: 205, endPoint x: 293, endPoint y: 152, distance: 80.9
click at [355, 205] on button "Save" at bounding box center [355, 207] width 45 height 17
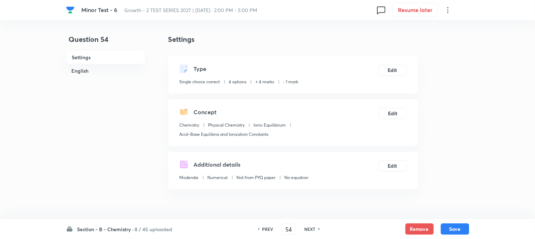
scroll to position [197, 0]
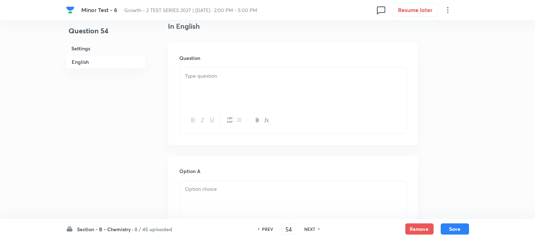
click at [210, 95] on div at bounding box center [293, 88] width 226 height 40
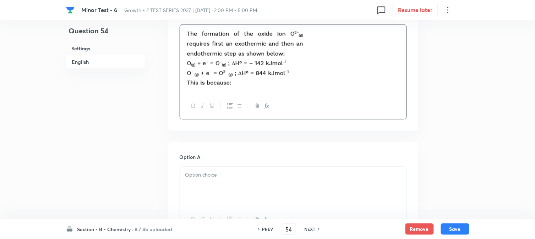
scroll to position [315, 0]
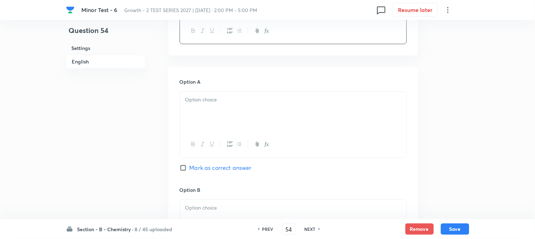
click at [219, 115] on div at bounding box center [293, 112] width 226 height 40
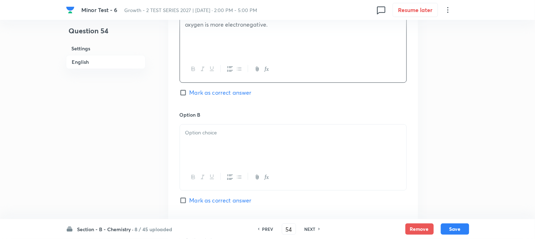
scroll to position [394, 0]
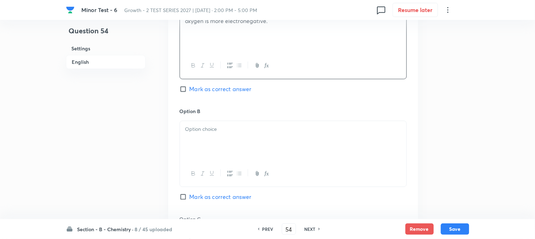
click at [207, 132] on p at bounding box center [293, 129] width 216 height 8
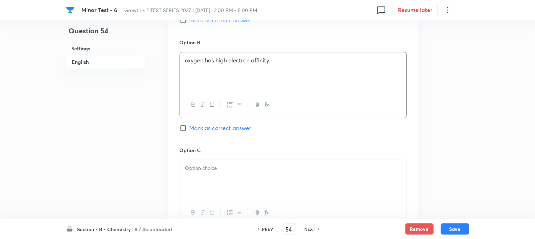
scroll to position [512, 0]
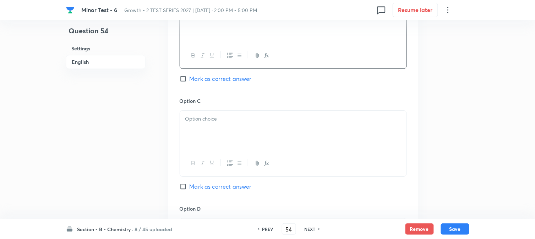
click at [205, 135] on div at bounding box center [293, 131] width 226 height 40
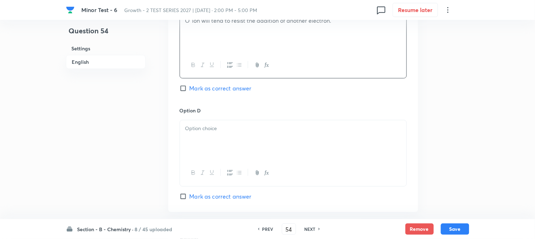
scroll to position [631, 0]
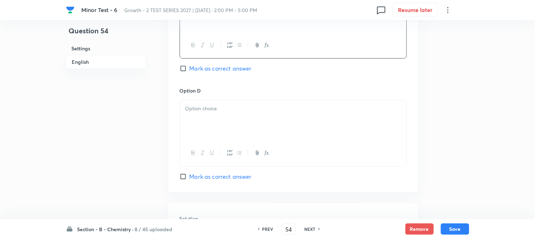
click at [211, 121] on div at bounding box center [293, 120] width 226 height 40
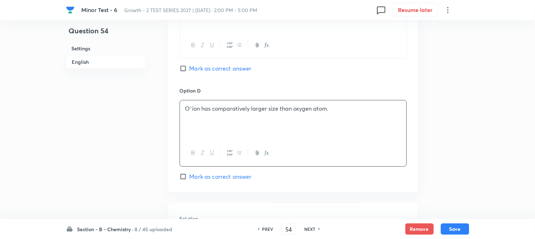
click at [183, 68] on input "Mark as correct answer" at bounding box center [185, 68] width 10 height 7
checkbox input "true"
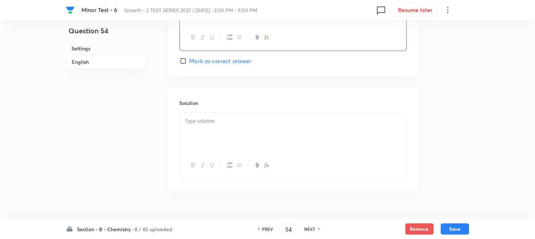
scroll to position [749, 0]
click at [221, 129] on div at bounding box center [293, 130] width 226 height 40
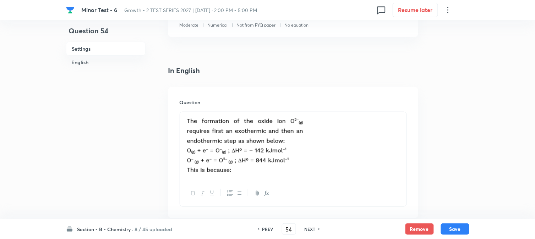
scroll to position [130, 0]
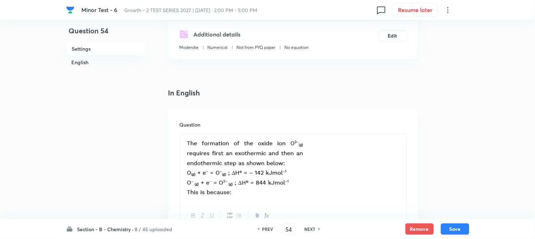
click at [450, 222] on div "Section - B - Chemistry · 8 / 45 uploaded PREV 54 ​ NEXT Remove Save" at bounding box center [267, 229] width 403 height 20
click at [455, 226] on button "Save" at bounding box center [455, 228] width 28 height 11
type input "55"
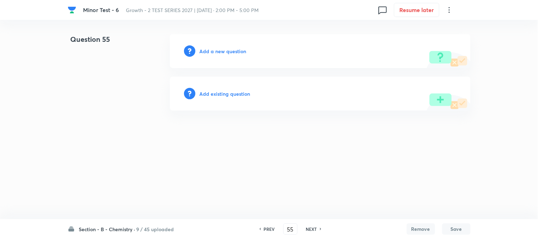
click at [208, 53] on h6 "Add a new question" at bounding box center [223, 51] width 47 height 7
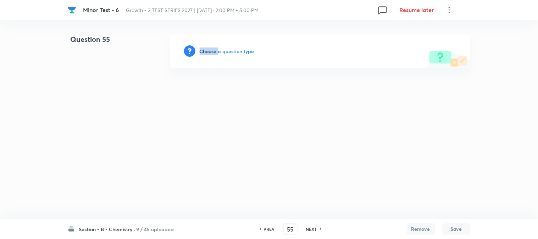
click at [208, 53] on h6 "Choose a question type" at bounding box center [227, 51] width 55 height 7
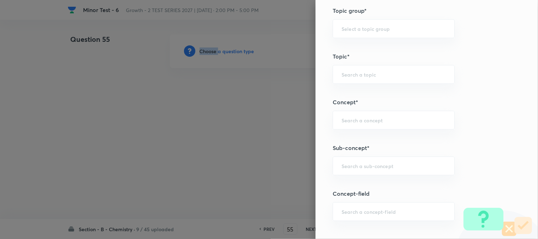
scroll to position [394, 0]
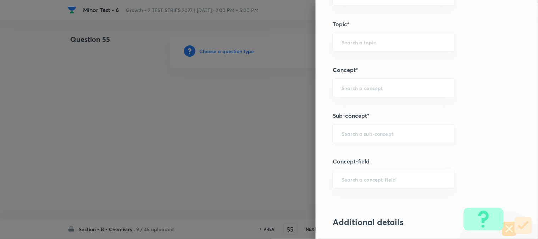
click at [343, 135] on input "text" at bounding box center [394, 133] width 104 height 7
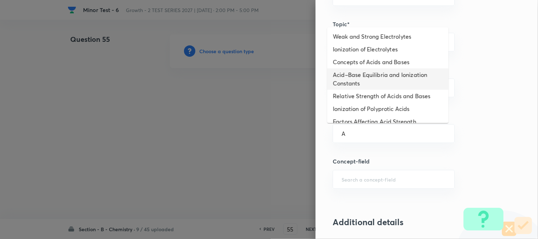
click at [349, 72] on li "Acid–Base Equilibria and Ionization Constants" at bounding box center [388, 78] width 121 height 21
type input "Acid–Base Equilibria and Ionization Constants"
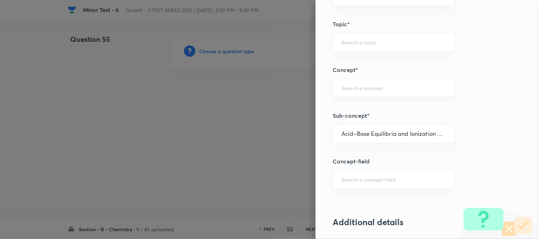
type input "Chemistry"
type input "Physical Chemistry"
type input "Ionic Equilibrium"
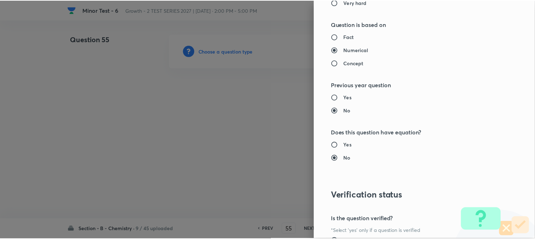
scroll to position [776, 0]
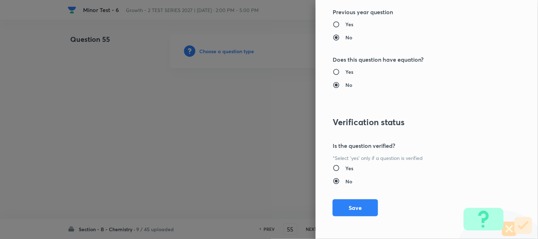
click at [348, 210] on button "Save" at bounding box center [355, 207] width 45 height 17
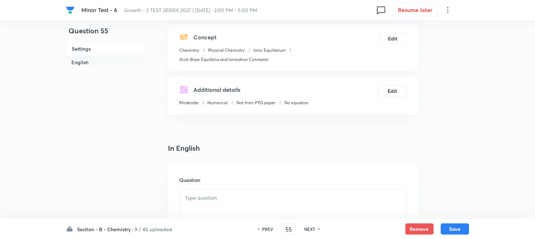
scroll to position [158, 0]
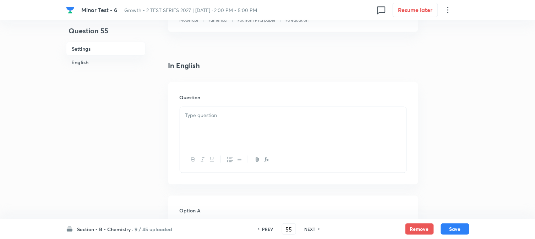
click at [211, 123] on div at bounding box center [293, 127] width 226 height 40
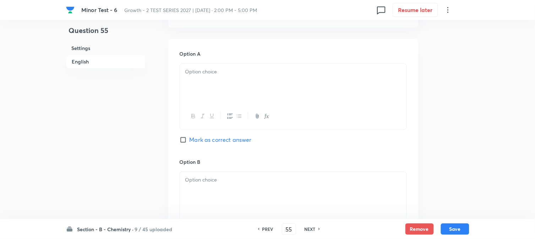
scroll to position [315, 0]
click at [219, 89] on div at bounding box center [293, 83] width 226 height 40
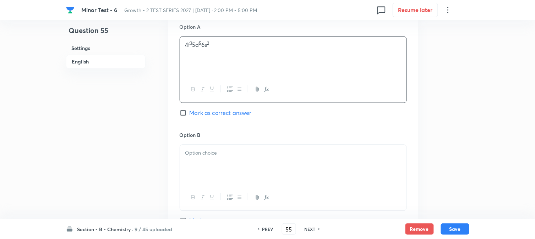
scroll to position [355, 0]
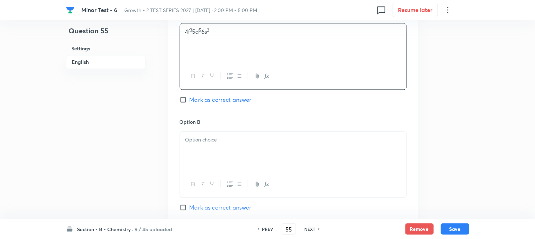
click at [210, 152] on div at bounding box center [293, 152] width 226 height 40
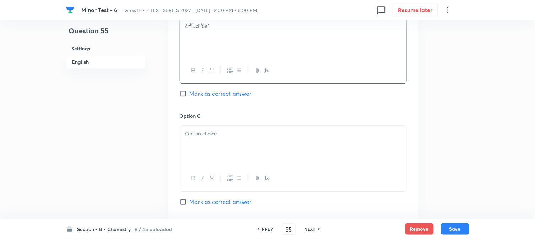
scroll to position [473, 0]
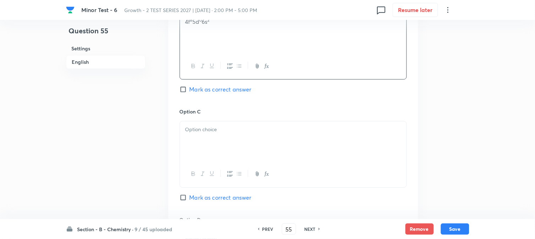
click at [209, 136] on div at bounding box center [293, 141] width 226 height 40
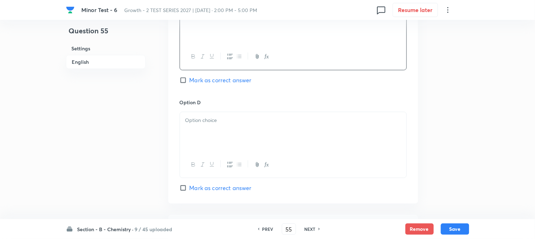
scroll to position [591, 0]
click at [213, 136] on div at bounding box center [293, 131] width 226 height 40
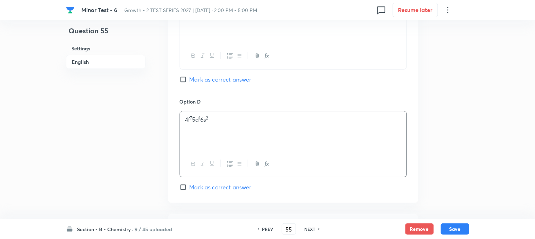
click at [186, 185] on input "Mark as correct answer" at bounding box center [185, 187] width 10 height 7
checkbox input "true"
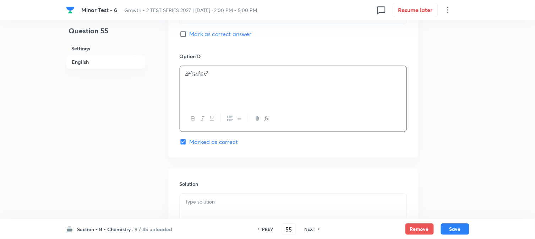
scroll to position [710, 0]
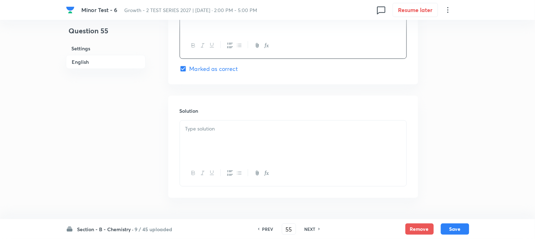
click at [221, 136] on div at bounding box center [293, 141] width 226 height 40
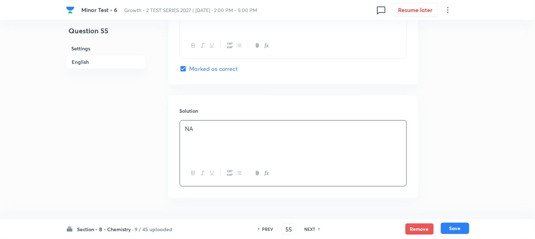
click at [449, 232] on button "Save" at bounding box center [455, 228] width 28 height 11
type input "56"
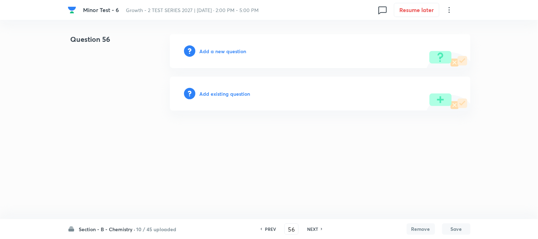
click at [208, 52] on h6 "Add a new question" at bounding box center [223, 51] width 47 height 7
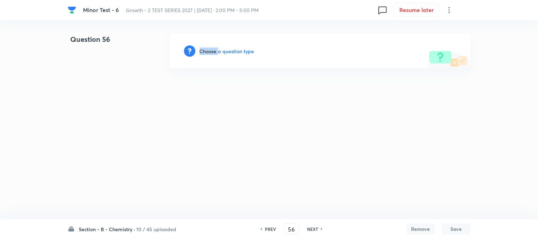
click at [208, 52] on h6 "Choose a question type" at bounding box center [227, 51] width 55 height 7
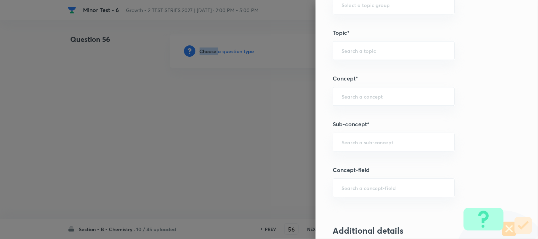
scroll to position [394, 0]
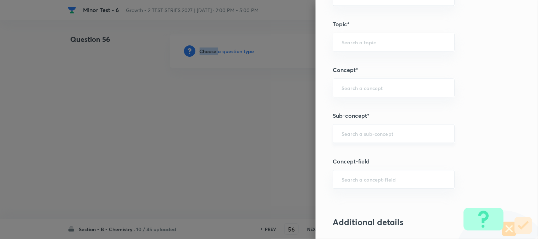
click at [348, 139] on div "​" at bounding box center [394, 133] width 122 height 19
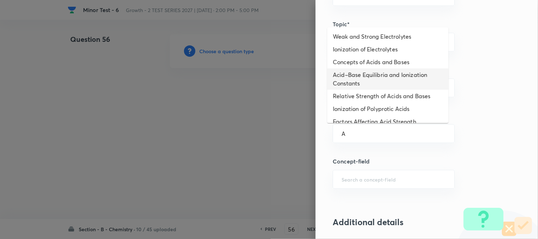
click at [359, 76] on li "Acid–Base Equilibria and Ionization Constants" at bounding box center [388, 78] width 121 height 21
type input "Acid–Base Equilibria and Ionization Constants"
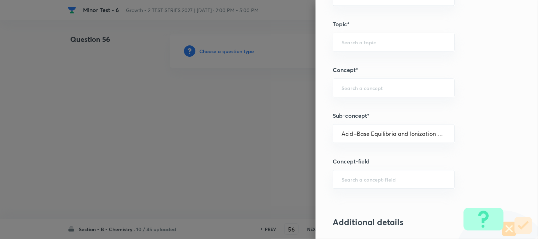
type input "Chemistry"
type input "Physical Chemistry"
type input "Ionic Equilibrium"
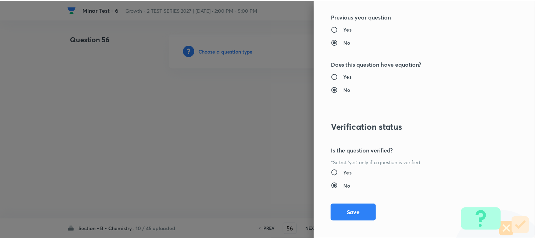
scroll to position [776, 0]
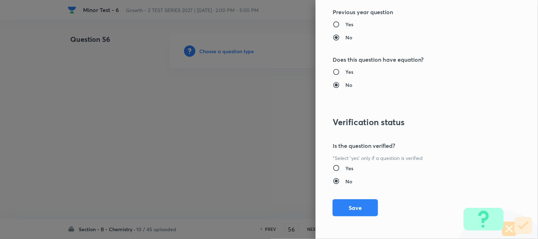
drag, startPoint x: 343, startPoint y: 210, endPoint x: 322, endPoint y: 194, distance: 26.3
click at [343, 210] on button "Save" at bounding box center [355, 207] width 45 height 17
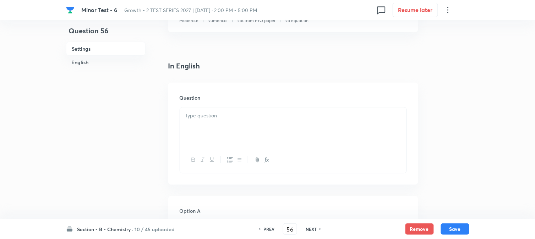
scroll to position [158, 0]
click at [225, 123] on div at bounding box center [293, 127] width 226 height 40
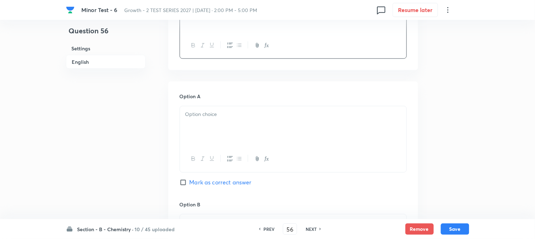
scroll to position [276, 0]
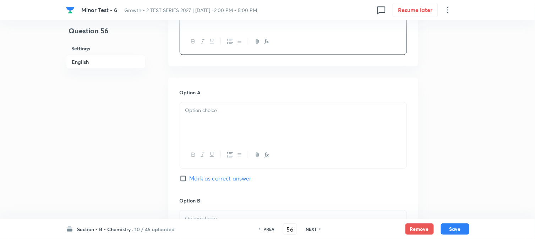
click at [207, 122] on div at bounding box center [293, 123] width 226 height 40
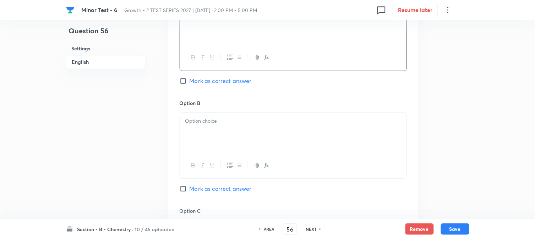
scroll to position [394, 0]
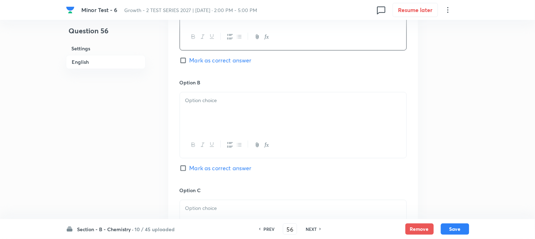
click at [212, 108] on div at bounding box center [293, 112] width 226 height 40
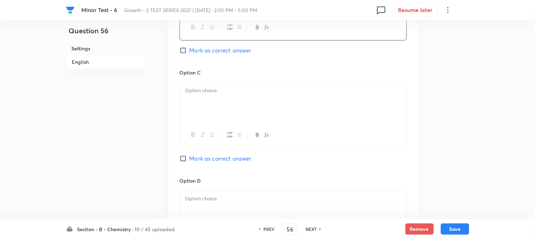
scroll to position [512, 0]
click at [218, 103] on div at bounding box center [293, 102] width 226 height 40
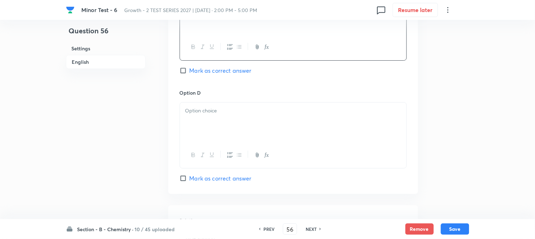
scroll to position [631, 0]
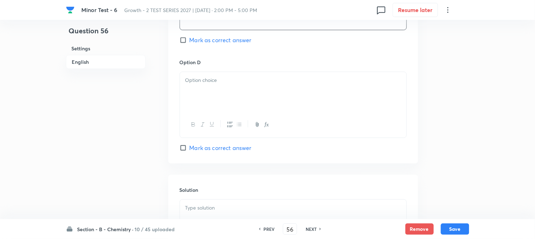
click at [225, 98] on div at bounding box center [293, 92] width 226 height 40
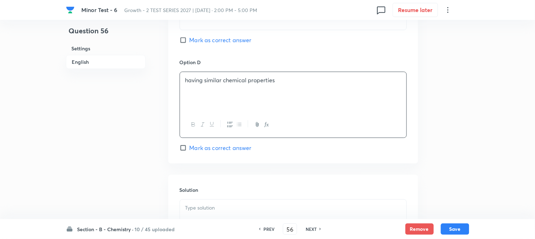
click at [192, 44] on span "Mark as correct answer" at bounding box center [220, 40] width 62 height 9
click at [189, 44] on input "Mark as correct answer" at bounding box center [185, 40] width 10 height 7
checkbox input "true"
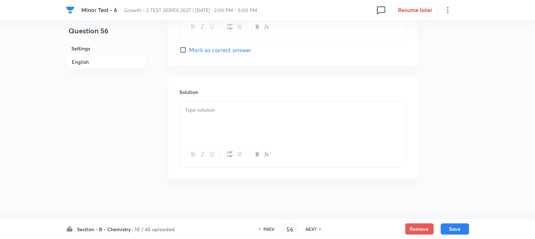
scroll to position [732, 0]
click at [221, 123] on div at bounding box center [293, 119] width 226 height 40
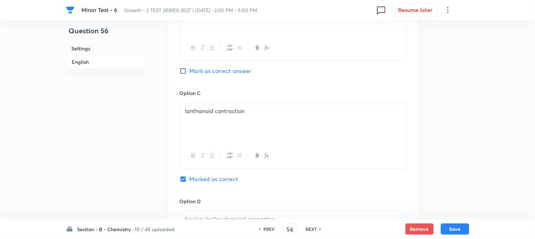
scroll to position [456, 0]
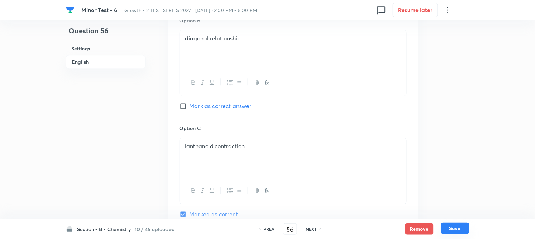
click at [456, 229] on button "Save" at bounding box center [455, 228] width 28 height 11
type input "57"
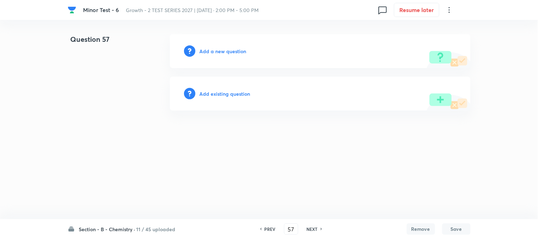
click at [204, 49] on h6 "Add a new question" at bounding box center [223, 51] width 47 height 7
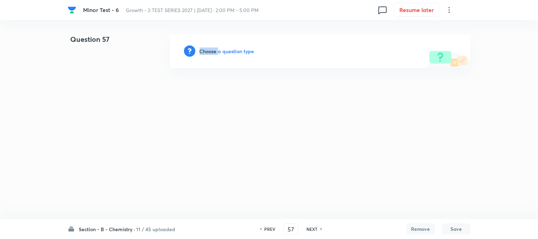
click at [204, 49] on h6 "Choose a question type" at bounding box center [227, 51] width 55 height 7
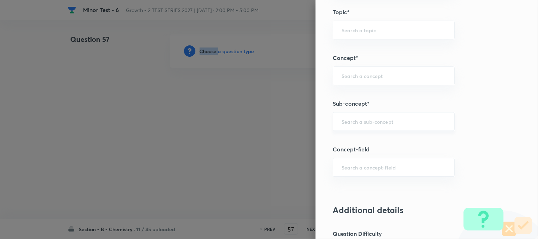
scroll to position [434, 0]
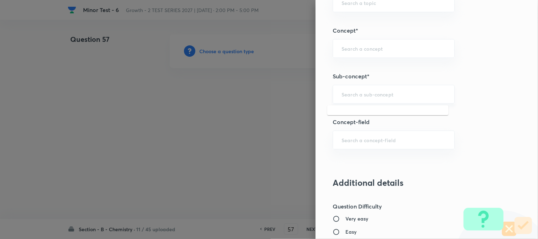
click at [353, 95] on input "text" at bounding box center [394, 94] width 104 height 7
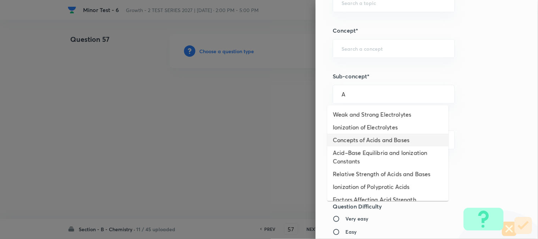
click at [361, 136] on li "Concepts of Acids and Bases" at bounding box center [388, 140] width 121 height 13
type input "Concepts of Acids and Bases"
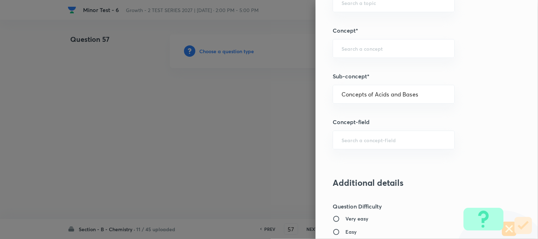
type input "Chemistry"
type input "Physical Chemistry"
type input "Ionic Equilibrium"
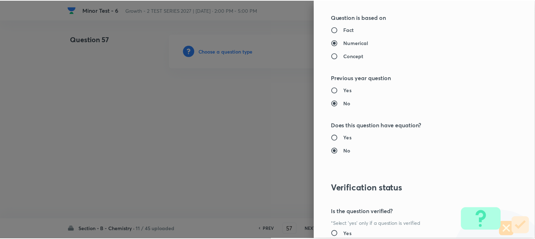
scroll to position [776, 0]
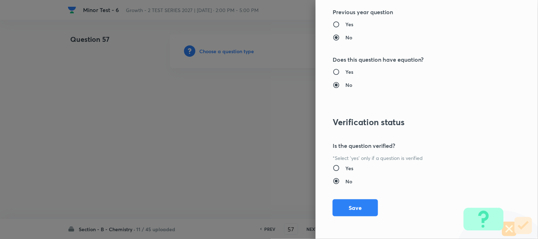
drag, startPoint x: 349, startPoint y: 207, endPoint x: 299, endPoint y: 169, distance: 62.2
click at [349, 207] on button "Save" at bounding box center [355, 207] width 45 height 17
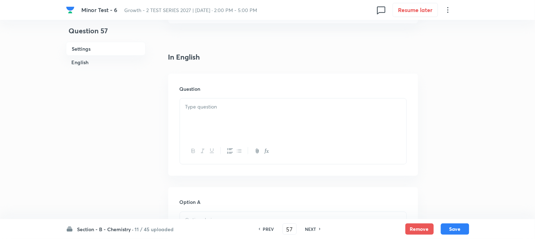
scroll to position [158, 0]
click at [218, 120] on div at bounding box center [293, 118] width 226 height 40
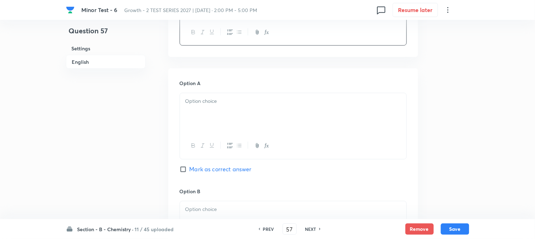
drag, startPoint x: 218, startPoint y: 107, endPoint x: 242, endPoint y: 121, distance: 27.5
click at [219, 107] on div at bounding box center [293, 113] width 226 height 40
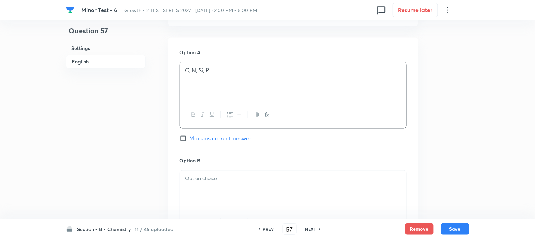
scroll to position [434, 0]
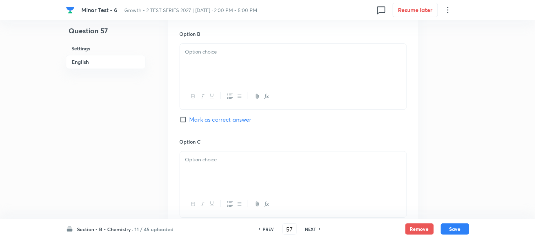
click at [235, 72] on div at bounding box center [293, 64] width 226 height 40
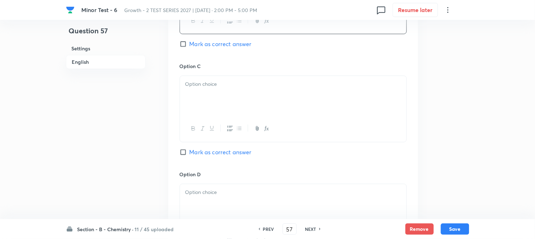
scroll to position [512, 0]
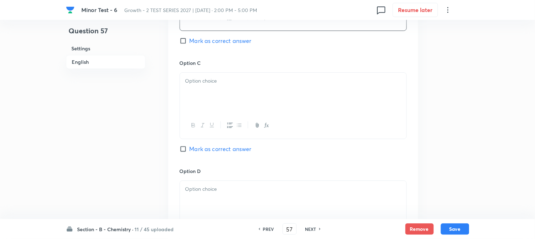
click at [218, 105] on div at bounding box center [293, 93] width 226 height 40
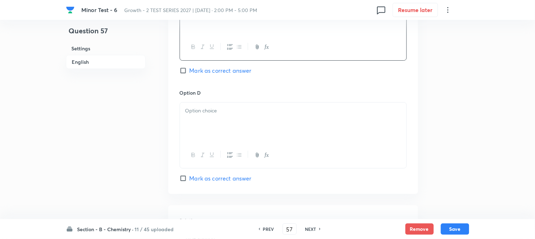
scroll to position [591, 0]
click at [225, 110] on p at bounding box center [293, 110] width 216 height 8
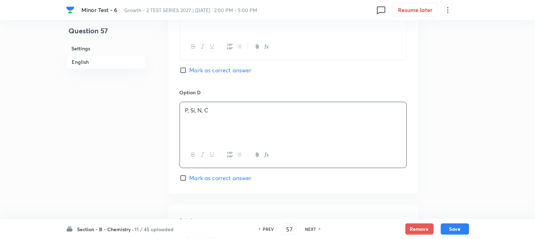
click at [187, 72] on input "Mark as correct answer" at bounding box center [185, 70] width 10 height 7
checkbox input "true"
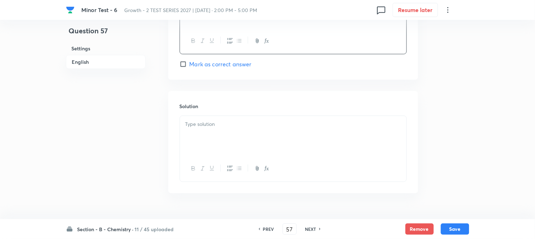
scroll to position [723, 0]
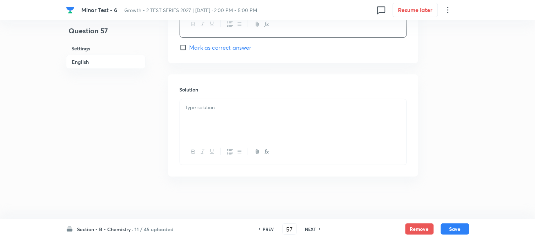
click at [225, 105] on p at bounding box center [293, 108] width 216 height 8
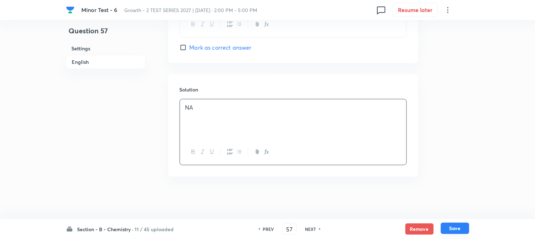
click at [453, 231] on button "Save" at bounding box center [455, 228] width 28 height 11
type input "58"
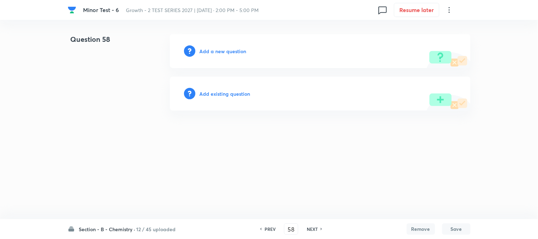
click at [210, 53] on h6 "Add a new question" at bounding box center [223, 51] width 47 height 7
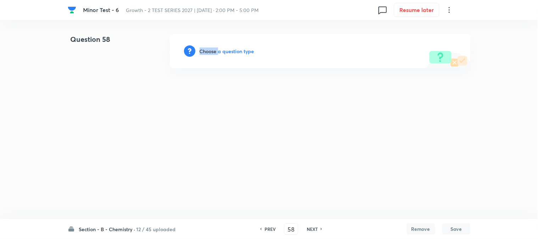
click at [210, 53] on h6 "Choose a question type" at bounding box center [227, 51] width 55 height 7
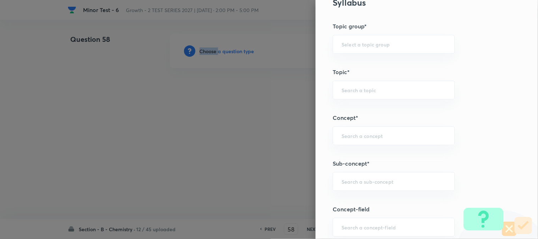
scroll to position [394, 0]
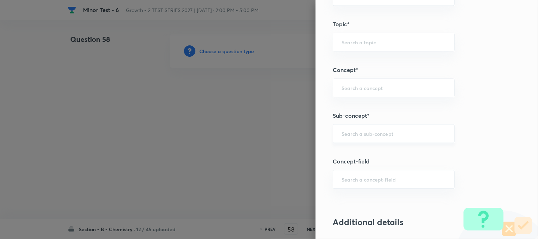
click at [350, 132] on input "text" at bounding box center [394, 133] width 104 height 7
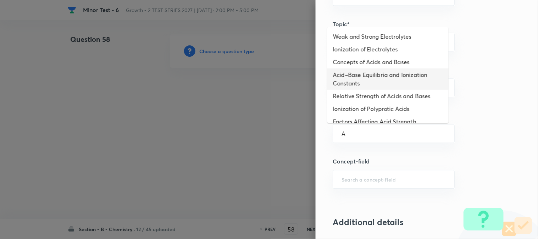
click at [342, 77] on li "Acid–Base Equilibria and Ionization Constants" at bounding box center [388, 78] width 121 height 21
type input "Acid–Base Equilibria and Ionization Constants"
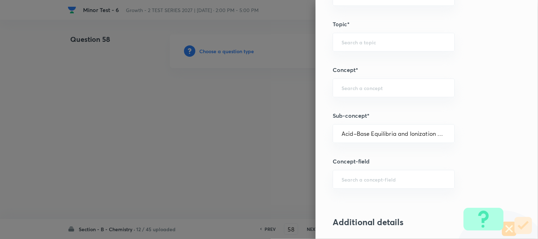
type input "Chemistry"
type input "Physical Chemistry"
type input "Ionic Equilibrium"
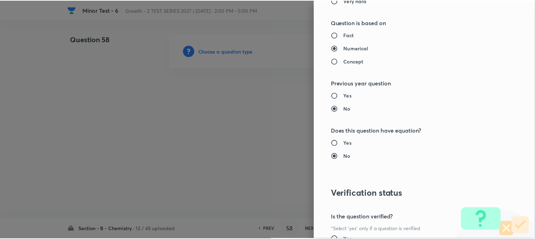
scroll to position [776, 0]
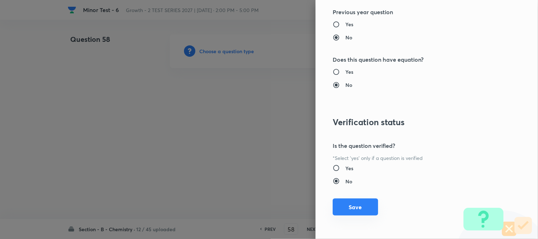
drag, startPoint x: 350, startPoint y: 205, endPoint x: 236, endPoint y: 122, distance: 140.3
click at [350, 204] on button "Save" at bounding box center [355, 207] width 45 height 17
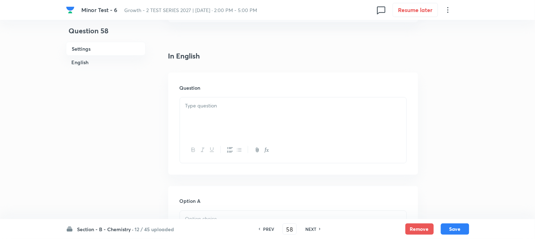
scroll to position [197, 0]
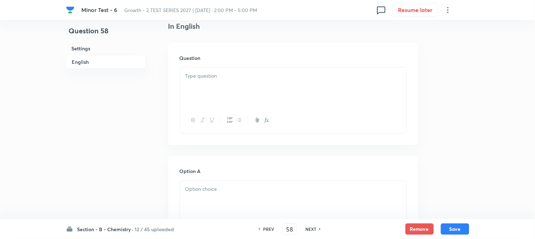
click at [221, 83] on div at bounding box center [293, 88] width 226 height 40
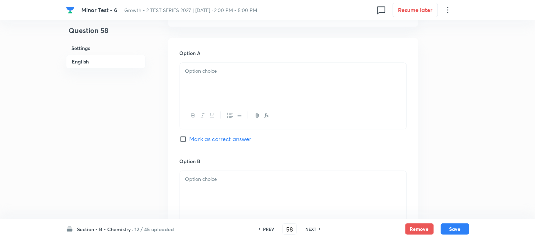
click at [224, 88] on div at bounding box center [293, 83] width 226 height 40
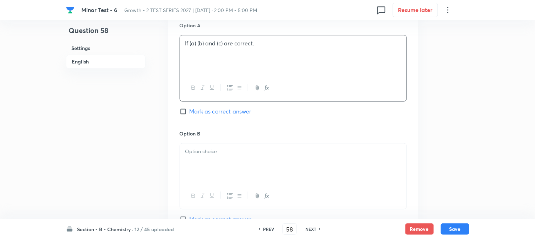
scroll to position [355, 0]
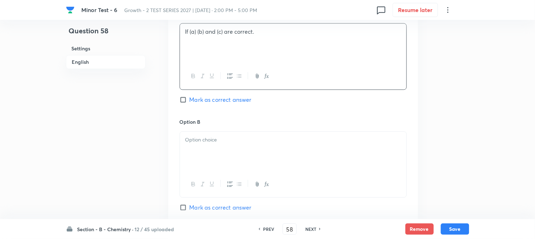
click at [226, 147] on div at bounding box center [293, 152] width 226 height 40
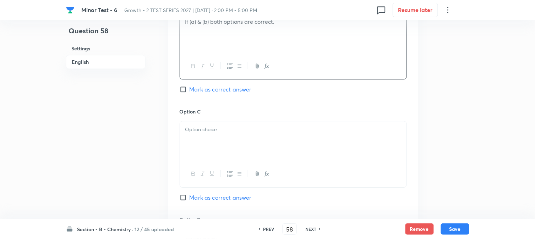
click at [216, 132] on p at bounding box center [293, 130] width 216 height 8
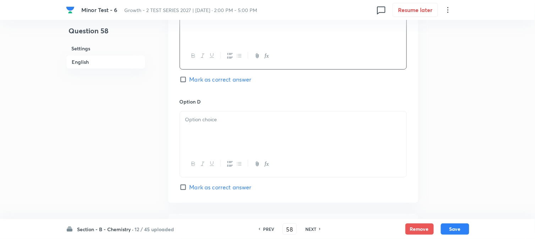
click at [229, 137] on div at bounding box center [293, 131] width 226 height 40
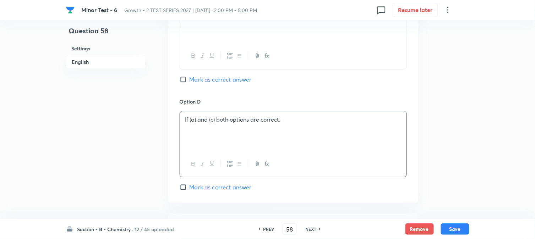
click at [194, 81] on span "Mark as correct answer" at bounding box center [220, 79] width 62 height 9
click at [189, 81] on input "Mark as correct answer" at bounding box center [185, 79] width 10 height 7
checkbox input "true"
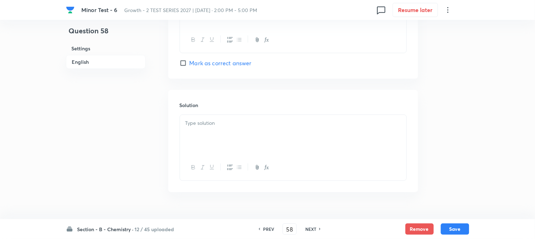
scroll to position [732, 0]
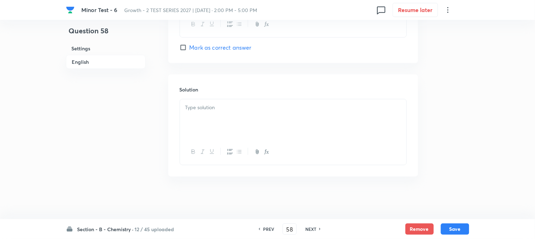
click at [214, 130] on div at bounding box center [293, 119] width 226 height 40
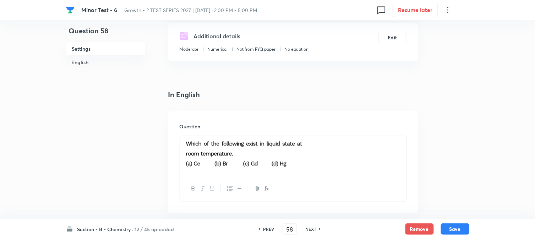
scroll to position [101, 0]
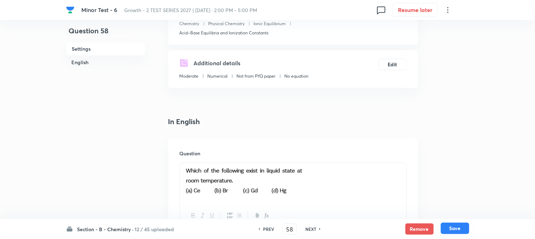
click at [458, 228] on button "Save" at bounding box center [455, 228] width 28 height 11
type input "59"
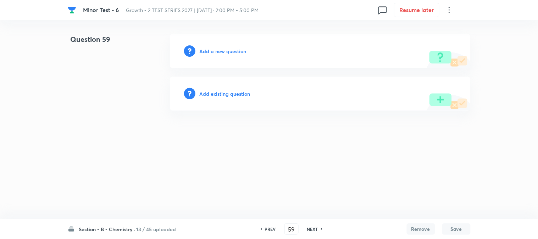
click at [217, 55] on h6 "Add a new question" at bounding box center [223, 51] width 47 height 7
click at [217, 55] on h6 "Choose a question type" at bounding box center [227, 51] width 55 height 7
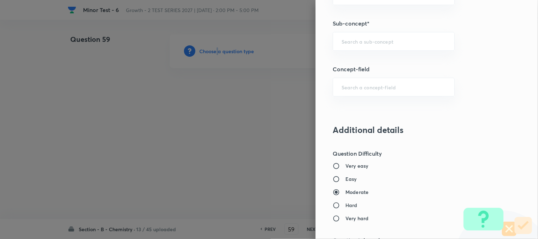
scroll to position [473, 0]
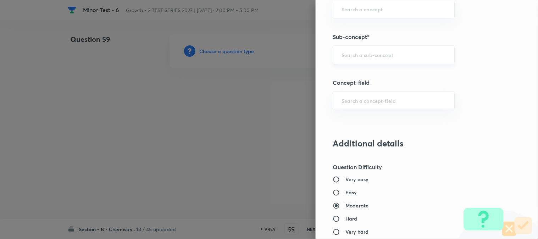
click at [351, 53] on input "text" at bounding box center [394, 54] width 104 height 7
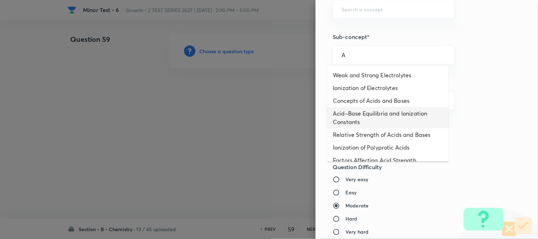
click at [357, 121] on li "Acid–Base Equilibria and Ionization Constants" at bounding box center [388, 117] width 121 height 21
type input "Acid–Base Equilibria and Ionization Constants"
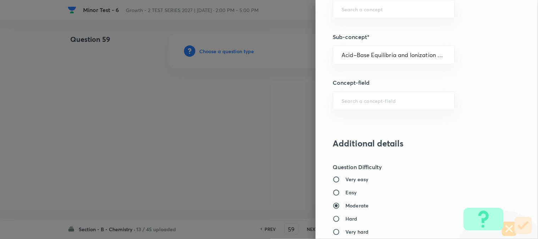
type input "Chemistry"
type input "Physical Chemistry"
type input "Ionic Equilibrium"
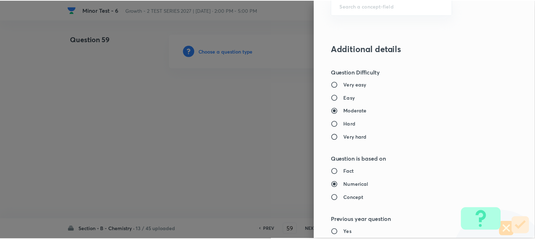
scroll to position [776, 0]
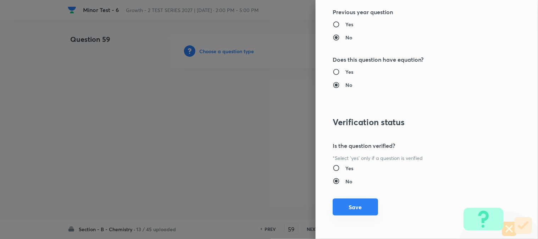
click at [348, 203] on button "Save" at bounding box center [355, 207] width 45 height 17
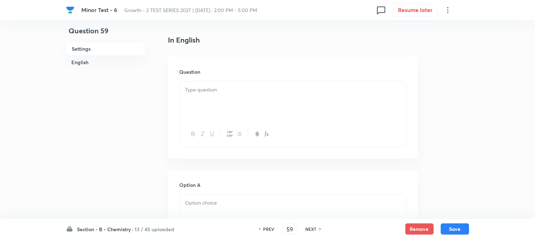
scroll to position [197, 0]
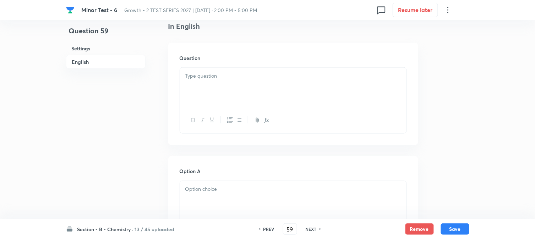
click at [220, 92] on div at bounding box center [293, 88] width 226 height 40
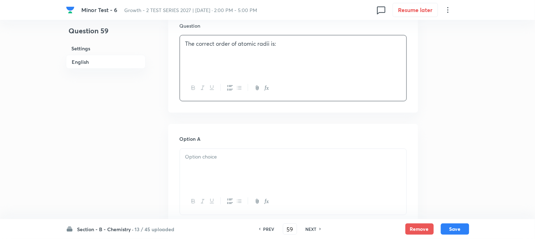
scroll to position [276, 0]
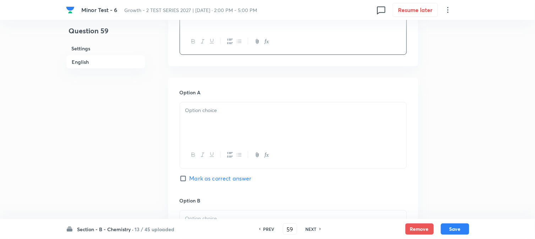
click at [221, 119] on div at bounding box center [293, 123] width 226 height 40
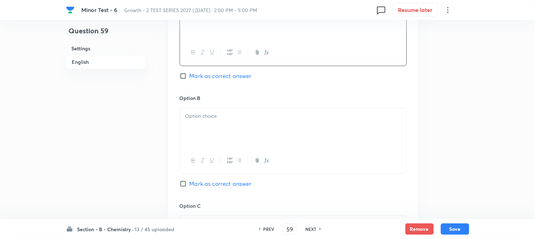
scroll to position [394, 0]
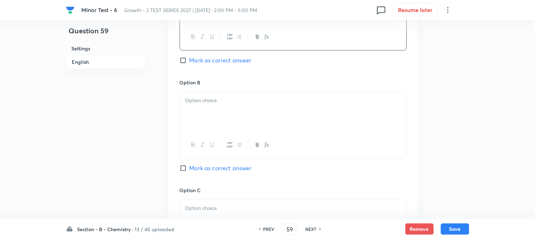
click at [226, 121] on div at bounding box center [293, 112] width 226 height 40
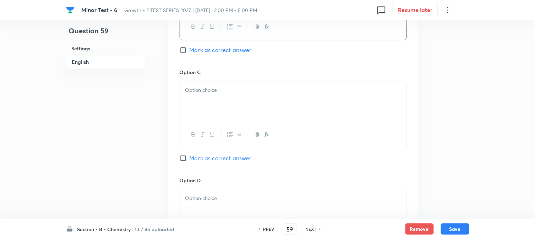
click at [247, 114] on div at bounding box center [293, 102] width 226 height 40
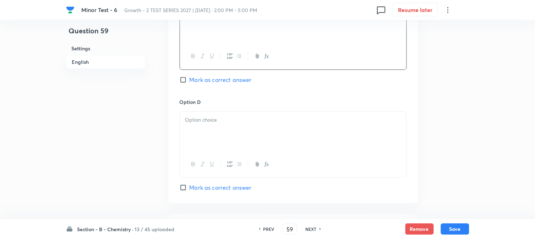
scroll to position [591, 0]
click at [231, 128] on div at bounding box center [293, 131] width 226 height 40
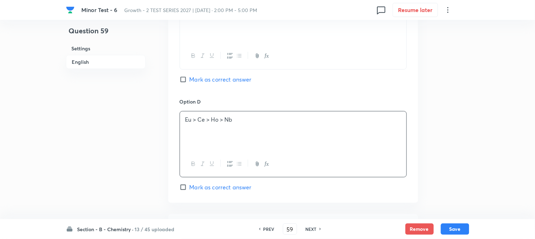
click at [200, 189] on span "Mark as correct answer" at bounding box center [220, 187] width 62 height 9
click at [189, 189] on input "Mark as correct answer" at bounding box center [185, 187] width 10 height 7
checkbox input "true"
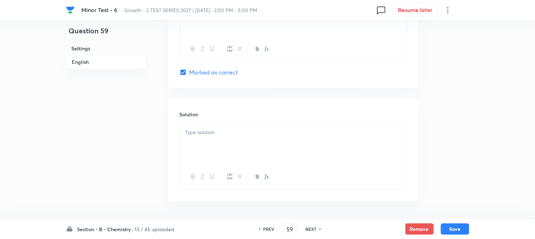
scroll to position [710, 0]
click at [218, 147] on div at bounding box center [293, 141] width 226 height 40
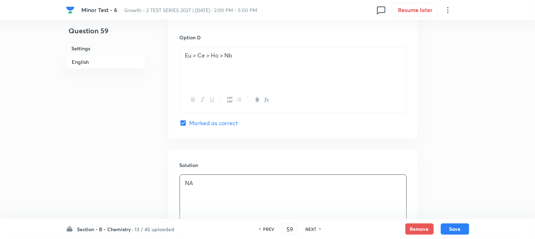
scroll to position [575, 0]
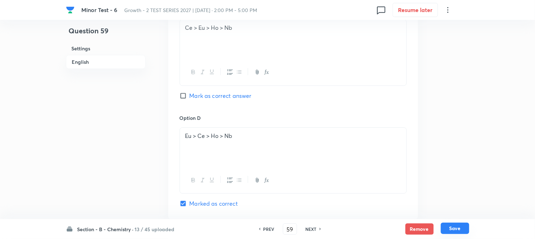
click at [457, 228] on button "Save" at bounding box center [455, 228] width 28 height 11
type input "60"
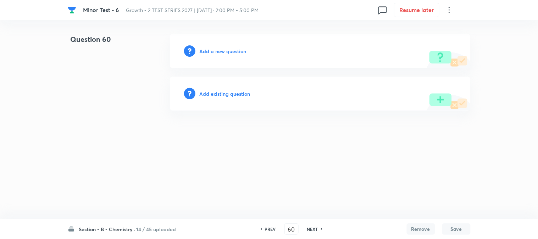
click at [209, 49] on h6 "Add a new question" at bounding box center [223, 51] width 47 height 7
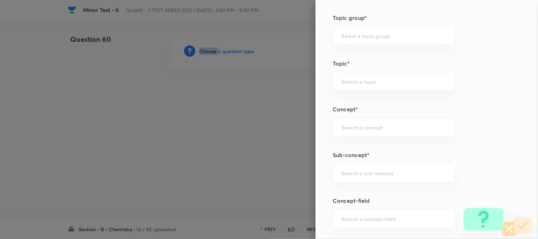
scroll to position [434, 0]
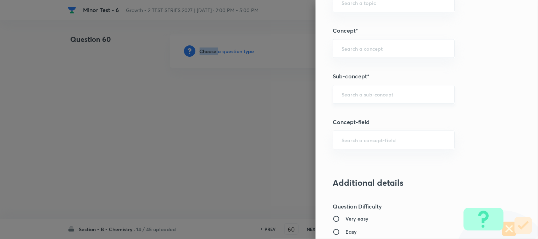
click at [353, 88] on div "​" at bounding box center [394, 94] width 122 height 19
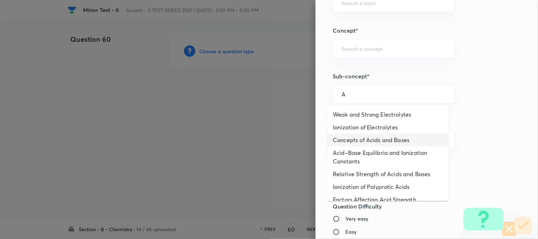
click at [350, 140] on li "Concepts of Acids and Bases" at bounding box center [388, 140] width 121 height 13
type input "Concepts of Acids and Bases"
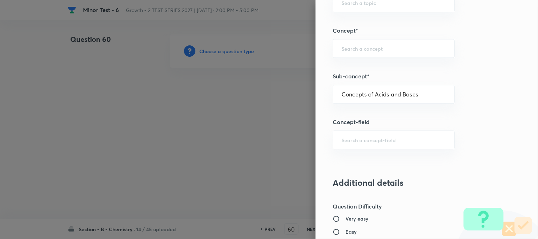
type input "Chemistry"
type input "Physical Chemistry"
type input "Ionic Equilibrium"
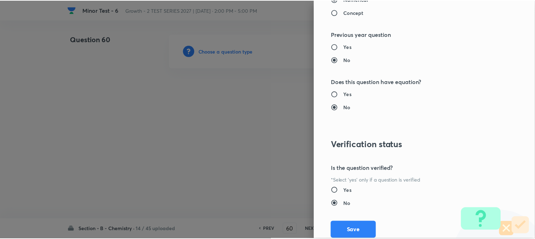
scroll to position [776, 0]
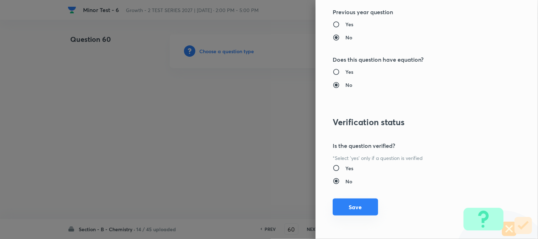
click at [348, 208] on button "Save" at bounding box center [355, 207] width 45 height 17
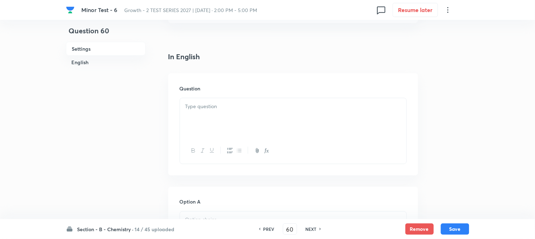
scroll to position [158, 0]
drag, startPoint x: 224, startPoint y: 121, endPoint x: 224, endPoint y: 117, distance: 3.9
click at [224, 118] on div at bounding box center [293, 118] width 226 height 40
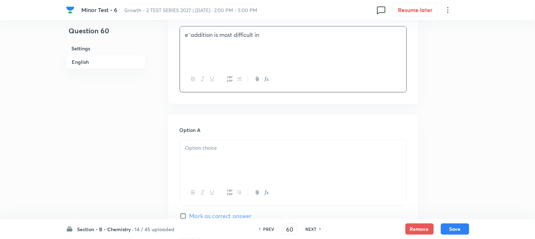
scroll to position [236, 0]
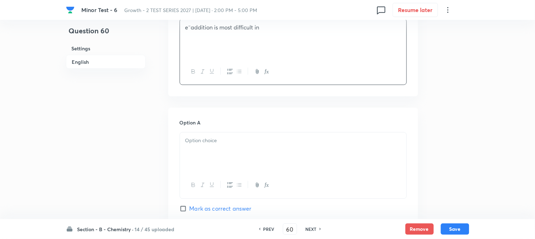
click at [219, 149] on div at bounding box center [293, 153] width 226 height 40
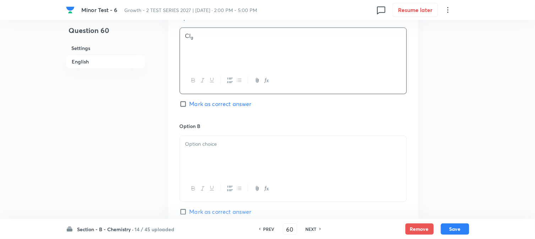
scroll to position [355, 0]
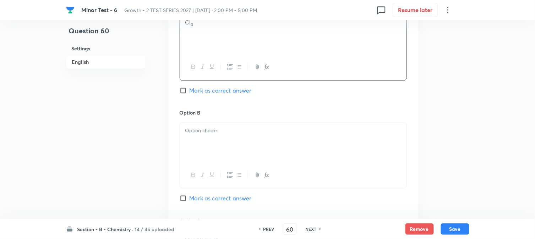
click at [217, 146] on div at bounding box center [293, 142] width 226 height 40
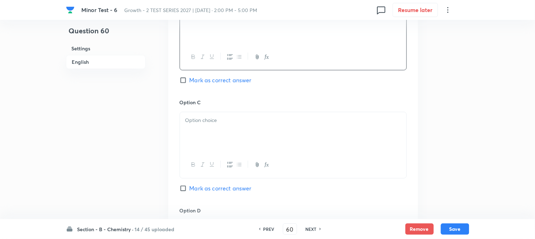
click at [215, 125] on p at bounding box center [293, 120] width 216 height 8
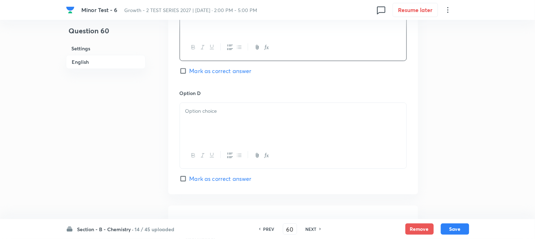
scroll to position [591, 0]
click at [217, 121] on div at bounding box center [293, 122] width 226 height 40
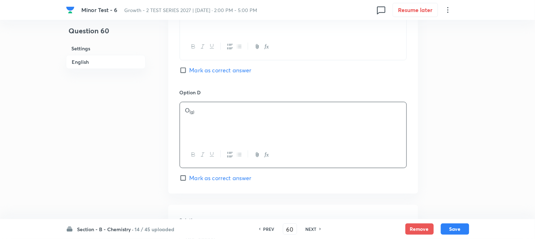
click at [185, 72] on input "Mark as correct answer" at bounding box center [185, 70] width 10 height 7
checkbox input "true"
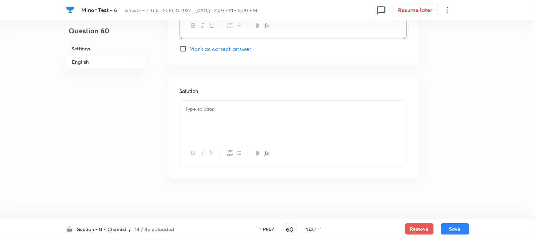
scroll to position [723, 0]
click at [234, 109] on p at bounding box center [293, 108] width 216 height 8
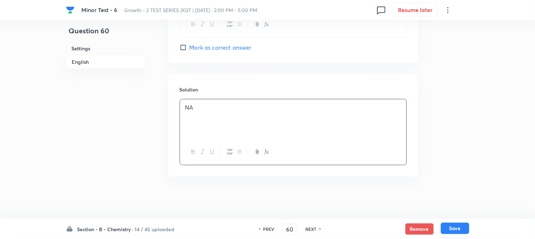
click at [454, 229] on button "Save" at bounding box center [455, 228] width 28 height 11
type input "61"
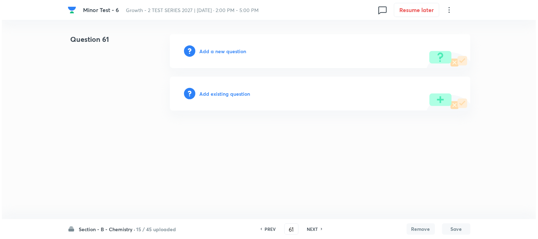
scroll to position [0, 0]
click at [214, 48] on h6 "Add a new question" at bounding box center [223, 51] width 47 height 7
click at [214, 48] on h6 "Choose a question type" at bounding box center [227, 51] width 55 height 7
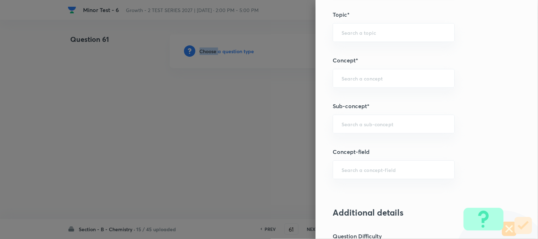
scroll to position [473, 0]
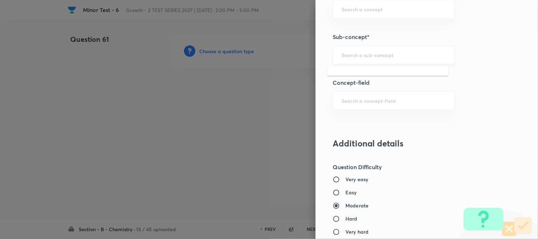
click at [353, 54] on input "text" at bounding box center [394, 54] width 104 height 7
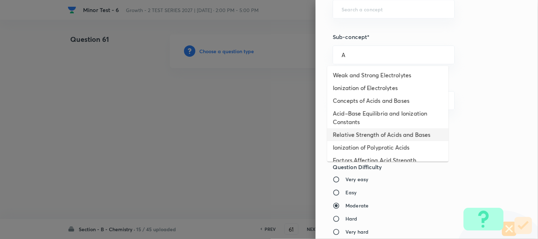
click at [359, 128] on li "Relative Strength of Acids and Bases" at bounding box center [388, 134] width 121 height 13
type input "Relative Strength of Acids and Bases"
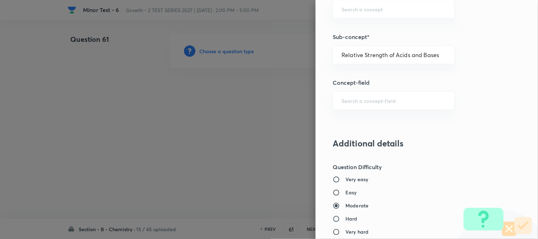
type input "Chemistry"
type input "Physical Chemistry"
type input "Ionic Equilibrium"
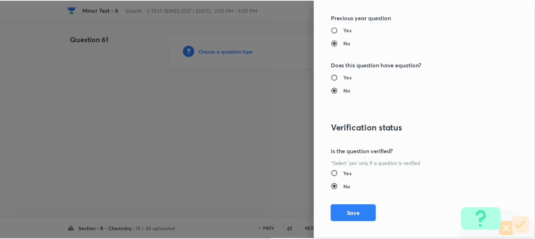
scroll to position [776, 0]
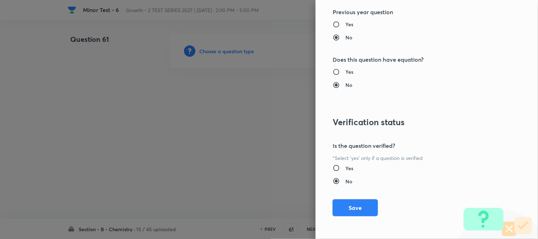
drag, startPoint x: 346, startPoint y: 210, endPoint x: 306, endPoint y: 172, distance: 55.2
click at [347, 210] on button "Save" at bounding box center [355, 207] width 45 height 17
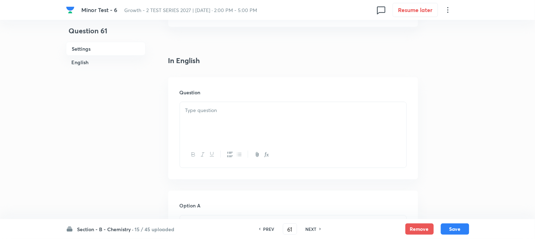
scroll to position [158, 0]
click at [225, 107] on p at bounding box center [293, 106] width 216 height 8
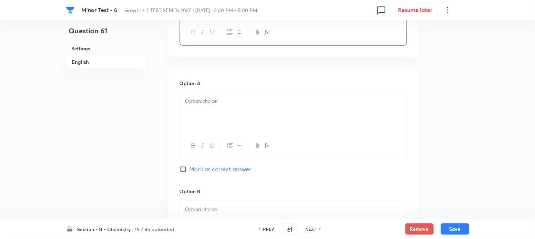
click at [215, 104] on p at bounding box center [293, 102] width 216 height 8
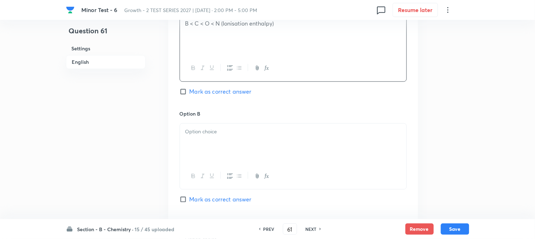
scroll to position [355, 0]
click at [227, 132] on p at bounding box center [293, 131] width 216 height 8
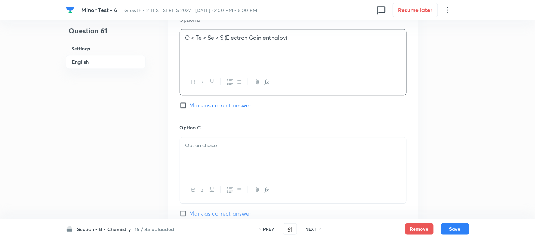
scroll to position [473, 0]
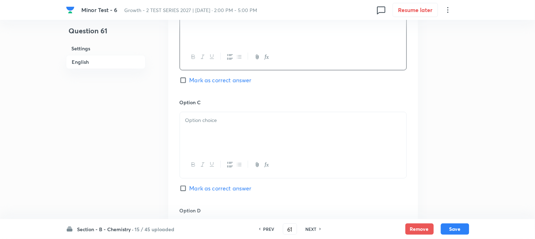
click at [217, 139] on div at bounding box center [293, 132] width 226 height 40
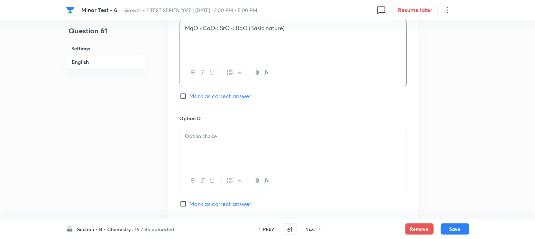
scroll to position [591, 0]
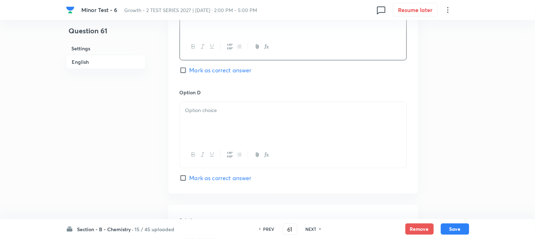
click at [206, 136] on div at bounding box center [293, 122] width 226 height 40
paste div
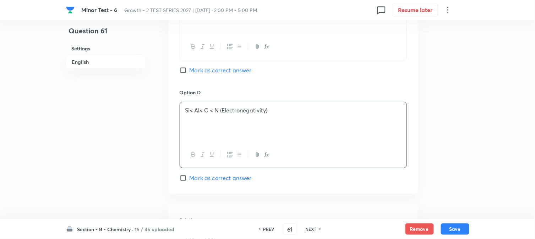
click at [191, 114] on p "Si< Al< C < N (Electronegativity)" at bounding box center [293, 110] width 216 height 8
click at [203, 175] on span "Mark as correct answer" at bounding box center [220, 178] width 62 height 9
click at [189, 175] on input "Mark as correct answer" at bounding box center [185, 178] width 10 height 7
checkbox input "true"
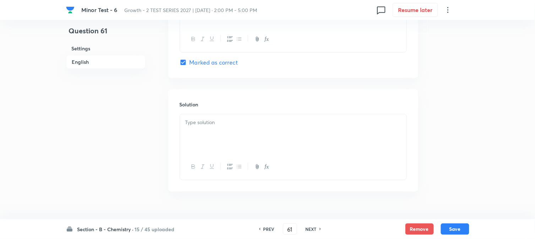
scroll to position [710, 0]
click at [232, 145] on div at bounding box center [293, 131] width 226 height 40
click at [463, 229] on button "Save" at bounding box center [455, 228] width 28 height 11
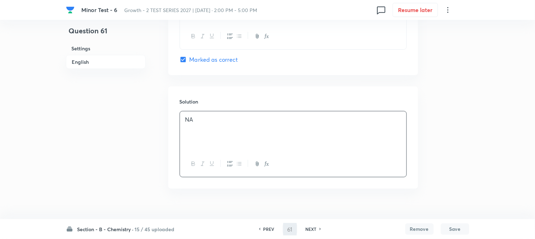
type input "62"
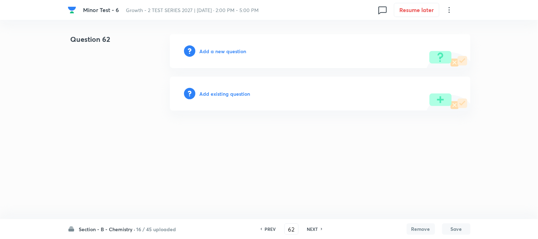
click at [210, 48] on h6 "Add a new question" at bounding box center [223, 51] width 47 height 7
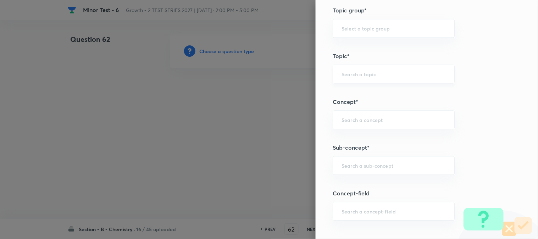
scroll to position [394, 0]
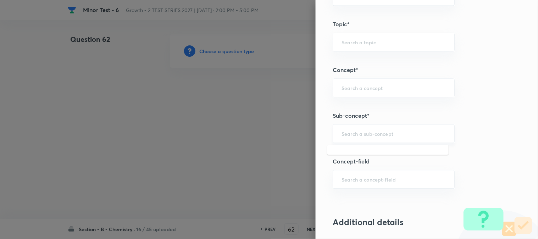
click at [363, 131] on input "text" at bounding box center [394, 133] width 104 height 7
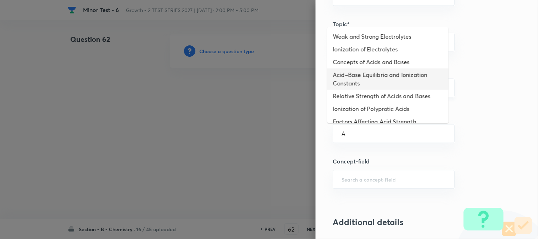
click at [352, 80] on li "Acid–Base Equilibria and Ionization Constants" at bounding box center [388, 78] width 121 height 21
type input "Acid–Base Equilibria and Ionization Constants"
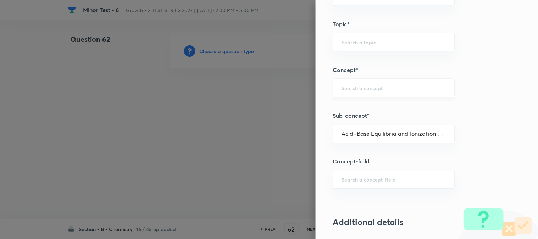
type input "Chemistry"
type input "Physical Chemistry"
type input "Ionic Equilibrium"
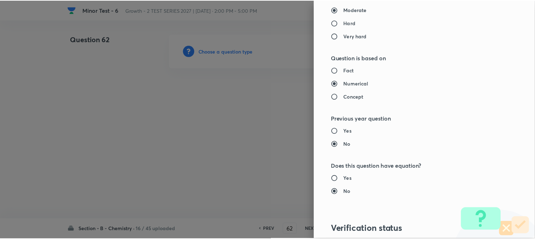
scroll to position [776, 0]
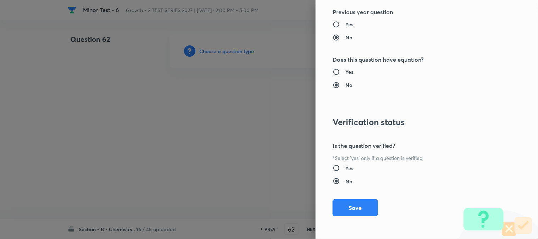
drag, startPoint x: 358, startPoint y: 200, endPoint x: 329, endPoint y: 172, distance: 40.4
click at [358, 201] on button "Save" at bounding box center [355, 207] width 45 height 17
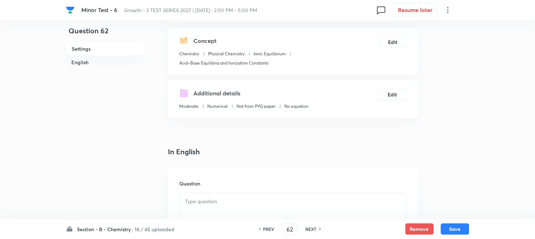
scroll to position [197, 0]
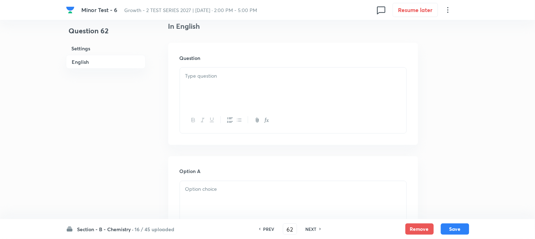
click at [223, 99] on div at bounding box center [293, 88] width 226 height 40
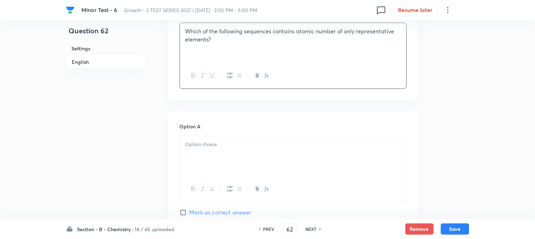
scroll to position [315, 0]
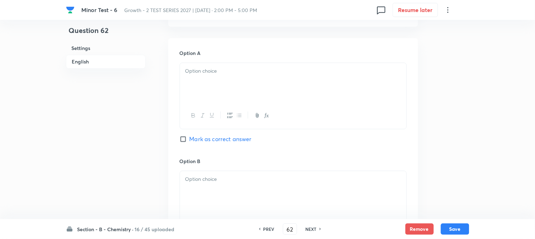
click at [226, 92] on div at bounding box center [293, 83] width 226 height 40
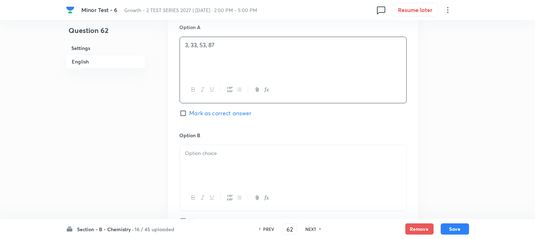
scroll to position [394, 0]
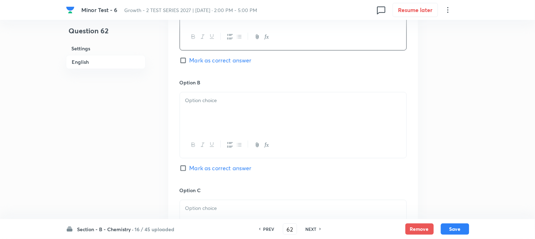
click at [214, 101] on p at bounding box center [293, 101] width 216 height 8
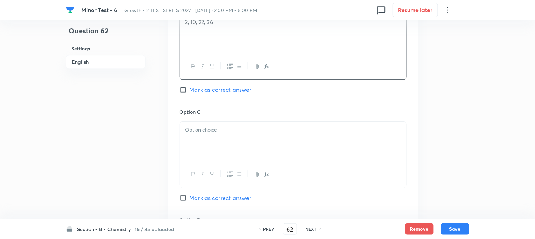
scroll to position [473, 0]
click at [215, 134] on div at bounding box center [293, 141] width 226 height 40
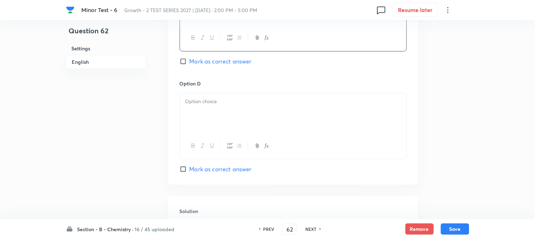
scroll to position [631, 0]
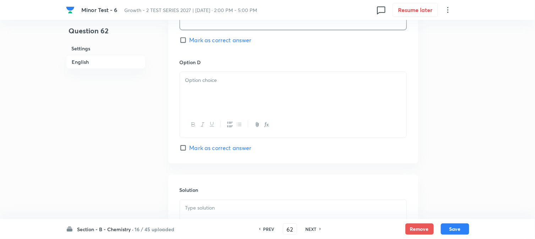
click at [215, 106] on div at bounding box center [293, 92] width 226 height 40
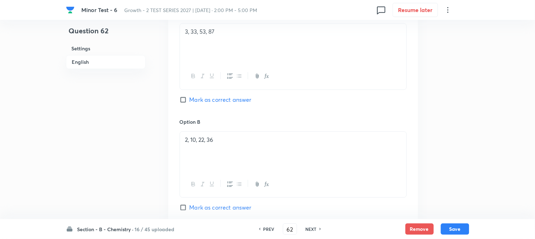
click at [189, 102] on input "Mark as correct answer" at bounding box center [185, 99] width 10 height 7
checkbox input "true"
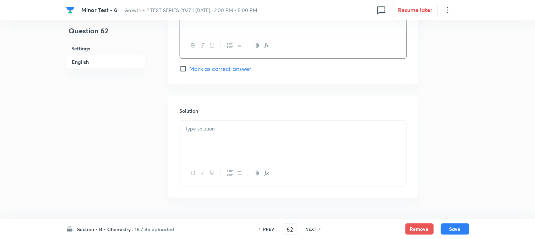
scroll to position [732, 0]
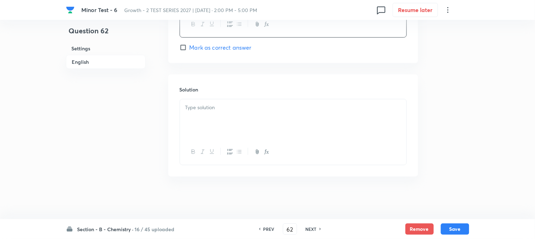
click at [205, 109] on p at bounding box center [293, 108] width 216 height 8
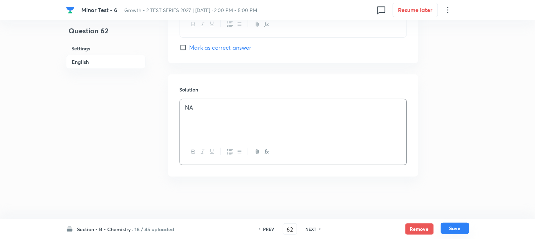
click at [459, 225] on button "Save" at bounding box center [455, 228] width 28 height 11
type input "63"
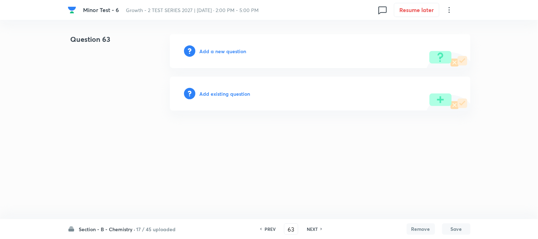
click at [215, 54] on h6 "Add a new question" at bounding box center [223, 51] width 47 height 7
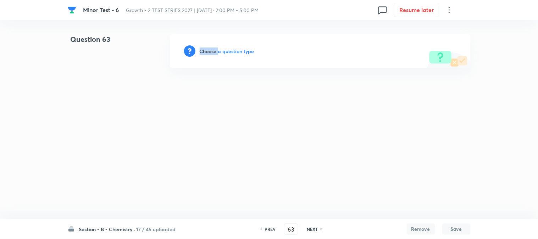
click at [215, 54] on h6 "Choose a question type" at bounding box center [227, 51] width 55 height 7
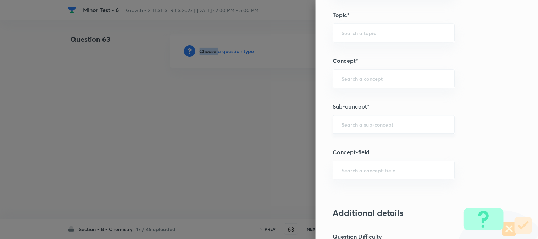
scroll to position [434, 0]
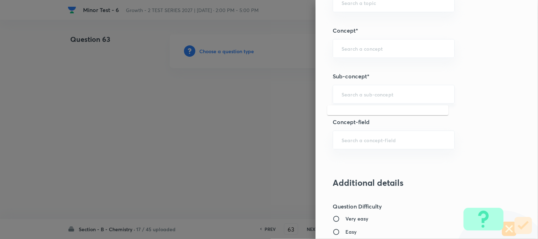
click at [358, 97] on input "text" at bounding box center [394, 94] width 104 height 7
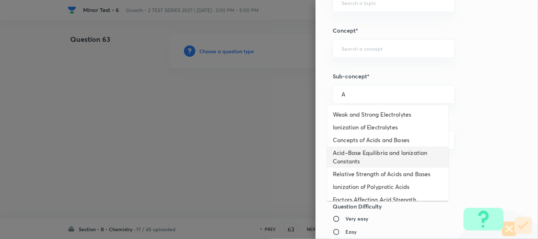
click at [347, 152] on li "Acid–Base Equilibria and Ionization Constants" at bounding box center [388, 157] width 121 height 21
type input "Acid–Base Equilibria and Ionization Constants"
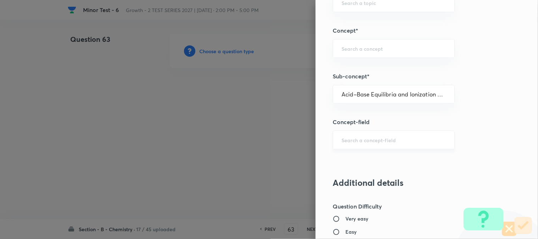
type input "Chemistry"
type input "Physical Chemistry"
type input "Ionic Equilibrium"
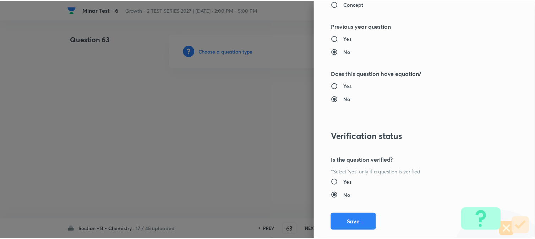
scroll to position [776, 0]
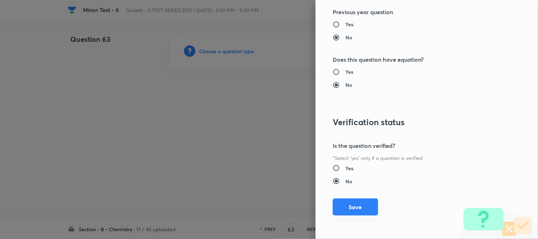
click at [348, 207] on button "Save" at bounding box center [355, 207] width 45 height 17
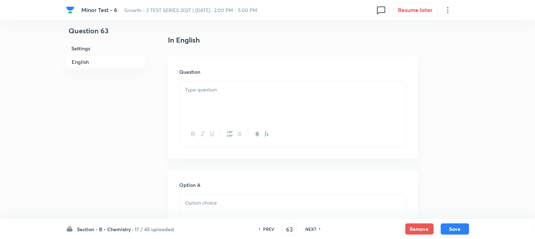
scroll to position [197, 0]
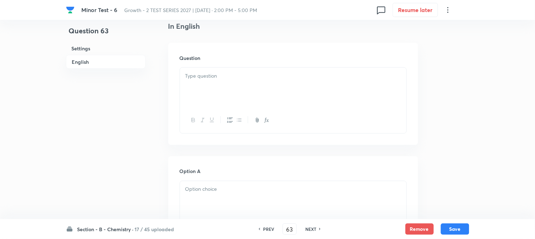
click at [235, 88] on div at bounding box center [293, 88] width 226 height 40
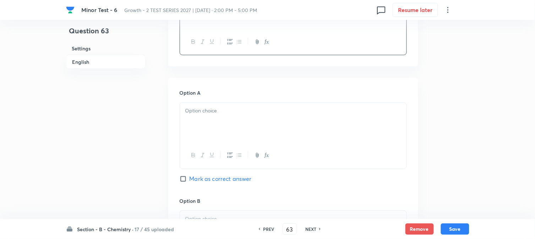
scroll to position [276, 0]
drag, startPoint x: 213, startPoint y: 117, endPoint x: 213, endPoint y: 121, distance: 3.6
click at [213, 117] on div at bounding box center [293, 123] width 226 height 40
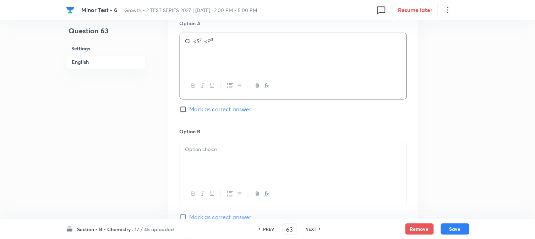
scroll to position [355, 0]
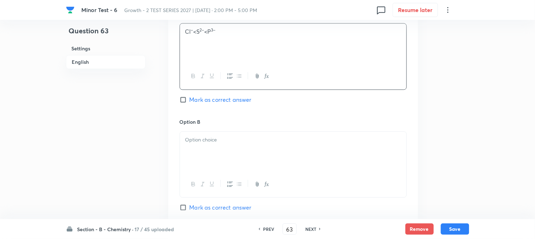
drag, startPoint x: 198, startPoint y: 130, endPoint x: 201, endPoint y: 144, distance: 14.5
click at [198, 130] on div "Option B Mark as correct answer" at bounding box center [293, 172] width 227 height 108
click at [201, 144] on div at bounding box center [293, 152] width 226 height 40
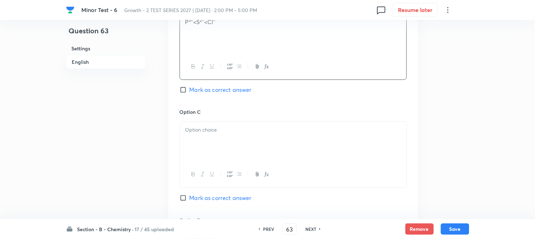
scroll to position [473, 0]
click at [211, 133] on p at bounding box center [293, 130] width 216 height 8
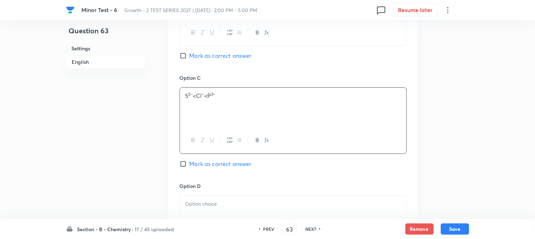
scroll to position [552, 0]
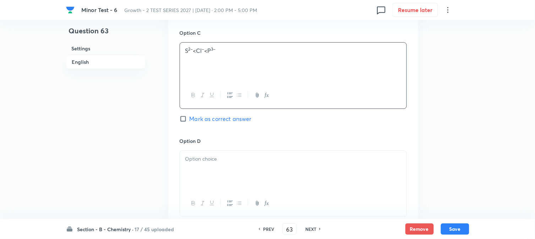
click at [223, 166] on div at bounding box center [293, 171] width 226 height 40
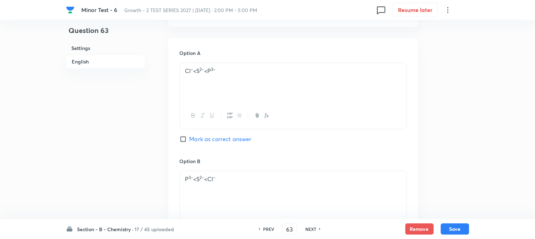
click at [185, 140] on input "Mark as correct answer" at bounding box center [185, 139] width 10 height 7
checkbox input "true"
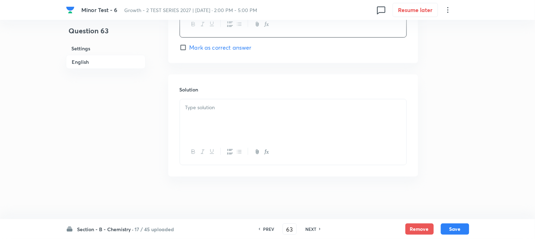
scroll to position [732, 0]
click at [214, 110] on p at bounding box center [293, 108] width 216 height 8
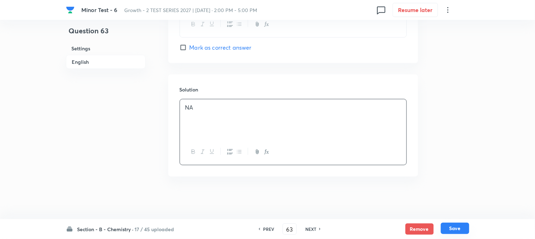
click at [466, 227] on button "Save" at bounding box center [455, 228] width 28 height 11
type input "64"
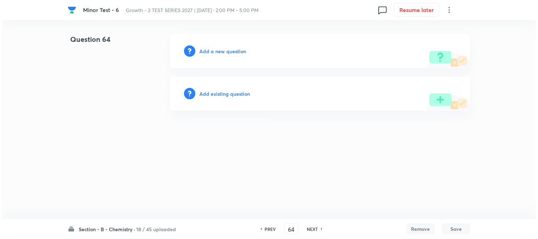
scroll to position [0, 0]
click at [203, 48] on h6 "Add a new question" at bounding box center [223, 51] width 47 height 7
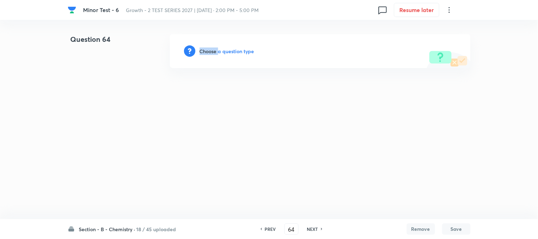
click at [203, 48] on h6 "Choose a question type" at bounding box center [227, 51] width 55 height 7
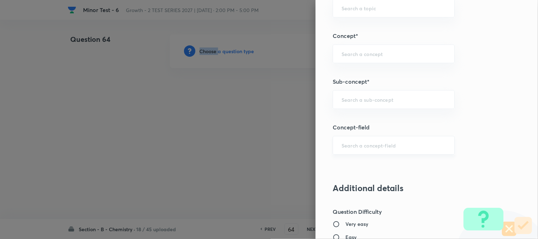
scroll to position [473, 0]
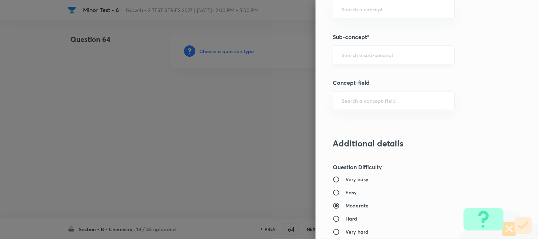
click at [357, 56] on input "text" at bounding box center [394, 54] width 104 height 7
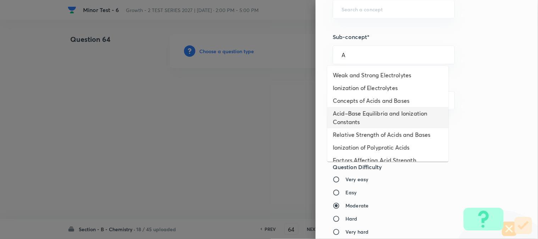
click at [357, 119] on li "Acid–Base Equilibria and Ionization Constants" at bounding box center [388, 117] width 121 height 21
type input "Acid–Base Equilibria and Ionization Constants"
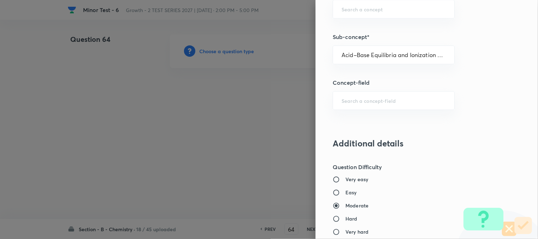
type input "Chemistry"
type input "Physical Chemistry"
type input "Ionic Equilibrium"
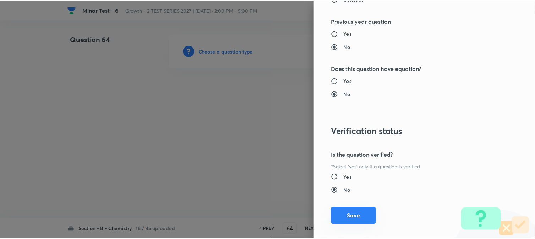
scroll to position [776, 0]
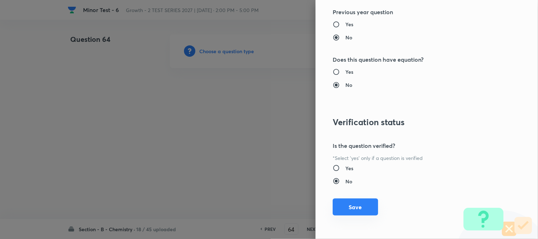
click at [344, 208] on button "Save" at bounding box center [355, 207] width 45 height 17
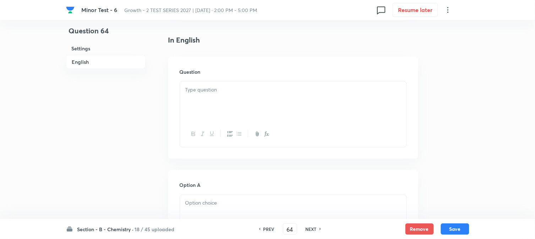
scroll to position [197, 0]
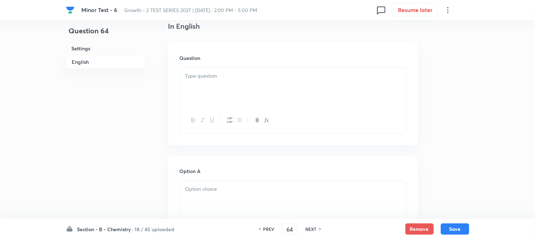
click at [207, 84] on div at bounding box center [293, 88] width 226 height 40
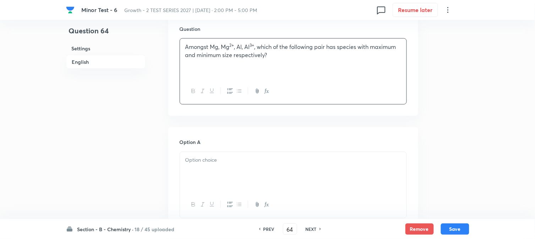
scroll to position [276, 0]
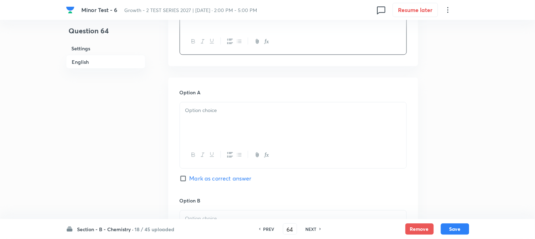
click at [203, 108] on p at bounding box center [293, 111] width 216 height 8
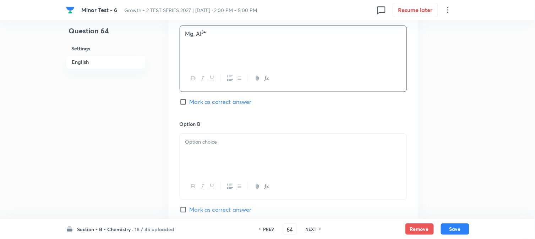
scroll to position [355, 0]
click at [217, 133] on div at bounding box center [293, 152] width 226 height 40
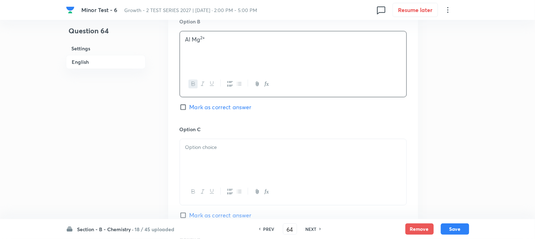
scroll to position [473, 0]
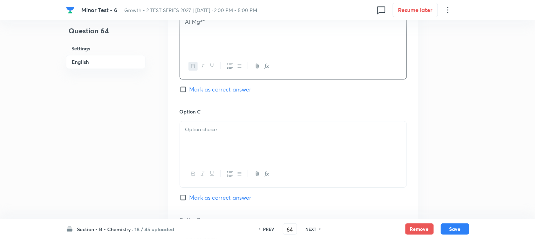
click at [210, 125] on div at bounding box center [293, 141] width 226 height 40
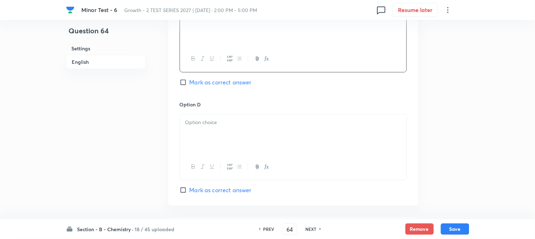
scroll to position [591, 0]
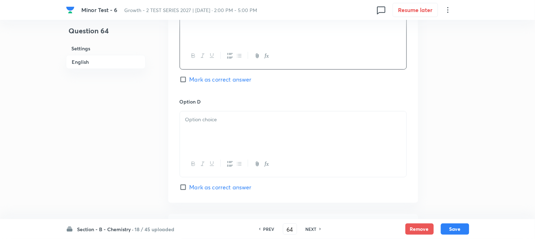
click at [229, 130] on div at bounding box center [293, 131] width 226 height 40
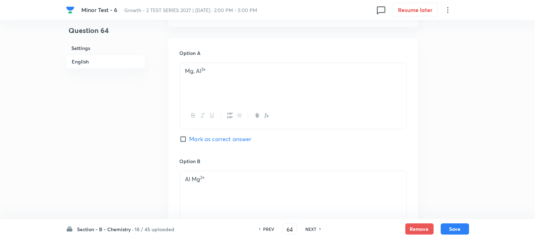
click at [199, 142] on span "Mark as correct answer" at bounding box center [220, 139] width 62 height 9
click at [189, 142] on input "Mark as correct answer" at bounding box center [185, 139] width 10 height 7
checkbox input "true"
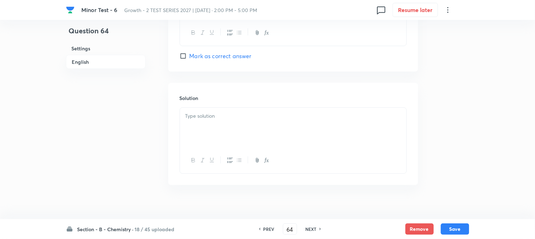
scroll to position [732, 0]
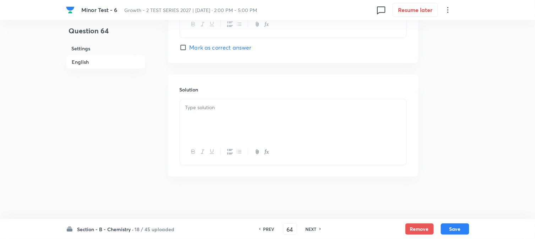
click at [216, 119] on div at bounding box center [293, 119] width 226 height 40
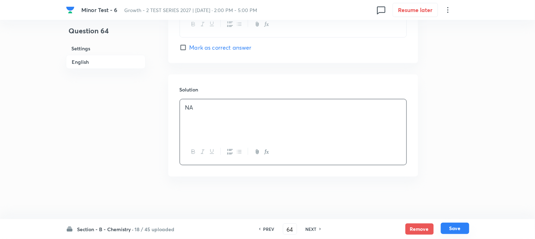
click at [456, 228] on button "Save" at bounding box center [455, 228] width 28 height 11
type input "65"
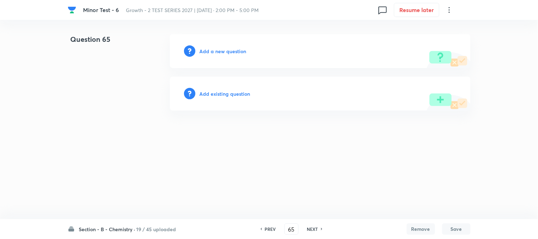
click at [200, 49] on h6 "Add a new question" at bounding box center [223, 51] width 47 height 7
click at [200, 49] on h6 "Choose a question type" at bounding box center [227, 51] width 55 height 7
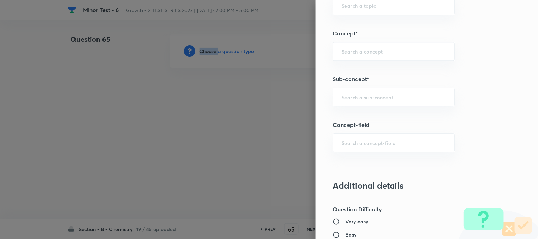
scroll to position [434, 0]
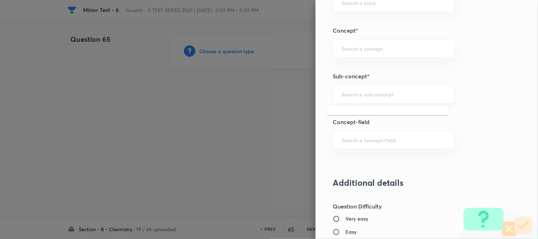
click at [352, 98] on input "text" at bounding box center [394, 94] width 104 height 7
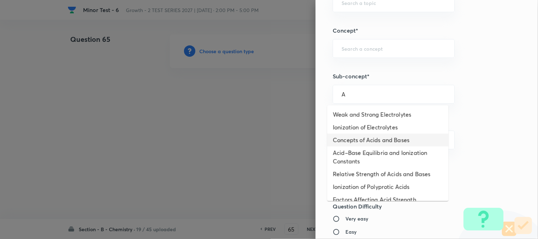
click at [361, 143] on li "Concepts of Acids and Bases" at bounding box center [388, 140] width 121 height 13
type input "Concepts of Acids and Bases"
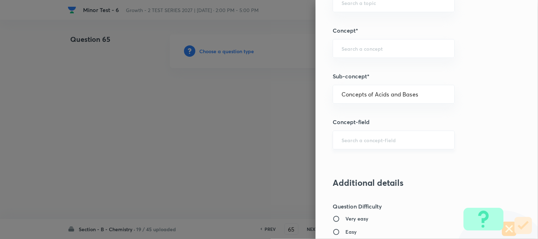
type input "Chemistry"
type input "Physical Chemistry"
type input "Ionic Equilibrium"
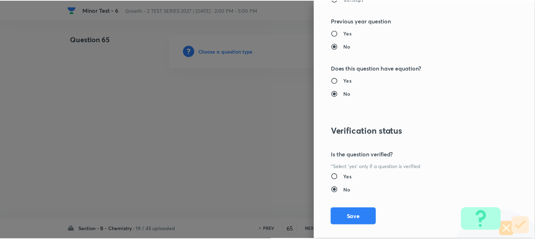
scroll to position [776, 0]
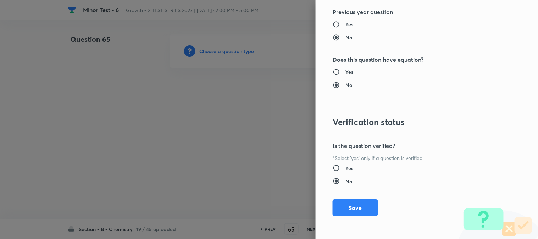
click at [347, 200] on button "Save" at bounding box center [355, 207] width 45 height 17
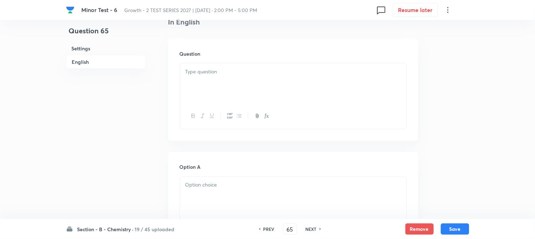
scroll to position [197, 0]
click at [224, 87] on div at bounding box center [293, 79] width 226 height 40
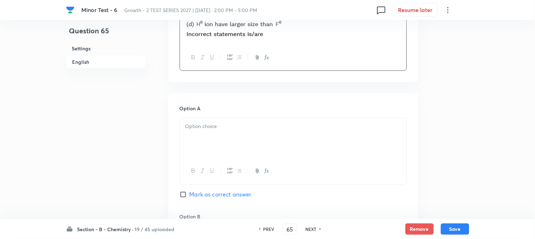
scroll to position [276, 0]
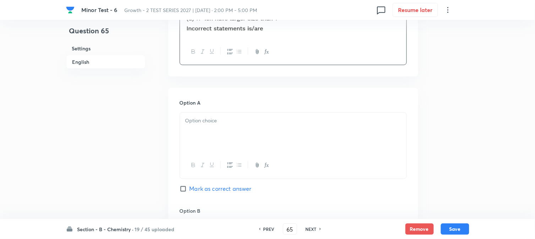
click at [229, 126] on div at bounding box center [293, 133] width 226 height 40
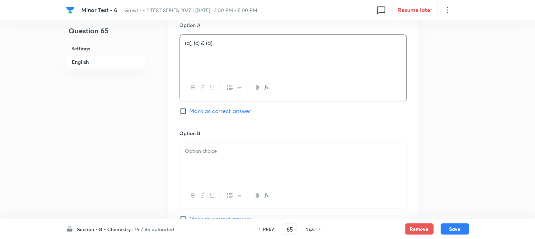
scroll to position [355, 0]
drag, startPoint x: 211, startPoint y: 143, endPoint x: 212, endPoint y: 150, distance: 7.5
click at [211, 143] on div at bounding box center [293, 162] width 226 height 40
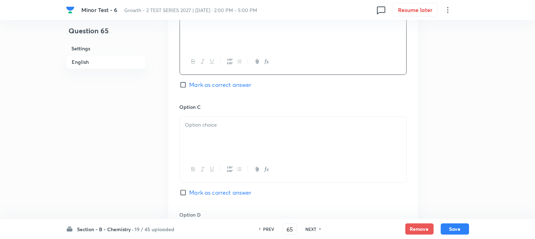
scroll to position [512, 0]
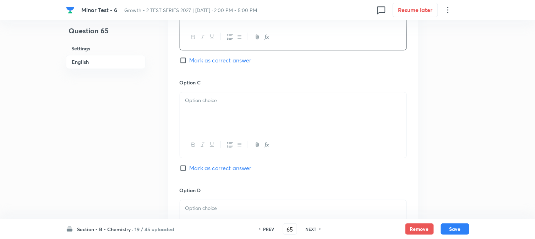
click at [217, 116] on div at bounding box center [293, 112] width 226 height 40
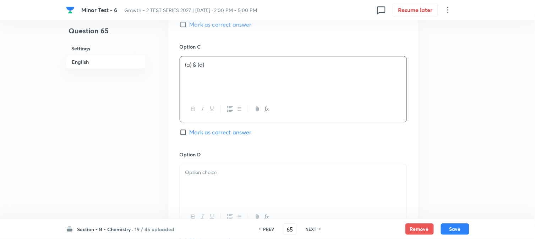
scroll to position [591, 0]
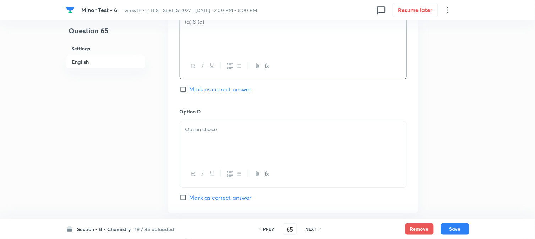
click at [212, 126] on div at bounding box center [293, 141] width 226 height 40
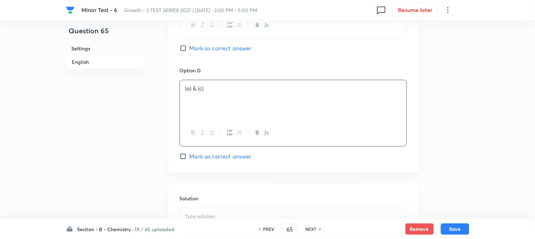
scroll to position [670, 0]
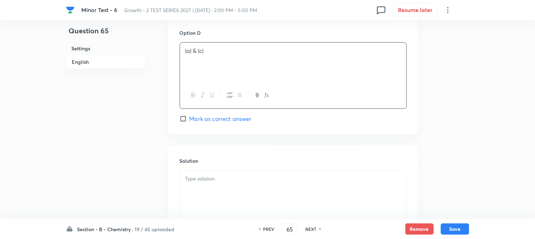
click at [202, 119] on span "Mark as correct answer" at bounding box center [220, 119] width 62 height 9
click at [189, 119] on input "Mark as correct answer" at bounding box center [185, 118] width 10 height 7
checkbox input "true"
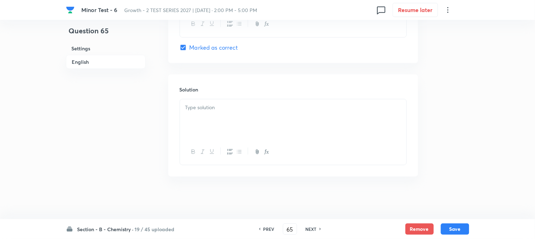
scroll to position [743, 0]
click at [216, 137] on div at bounding box center [293, 119] width 226 height 40
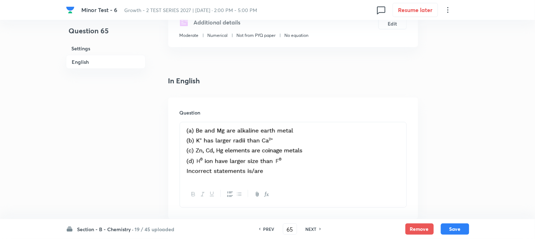
scroll to position [72, 0]
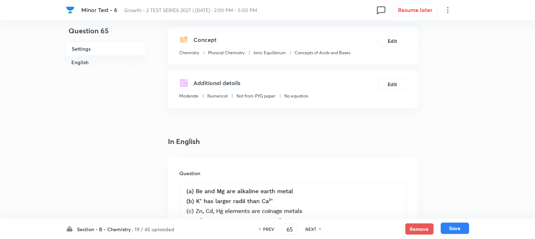
click at [453, 229] on button "Save" at bounding box center [455, 228] width 28 height 11
type input "66"
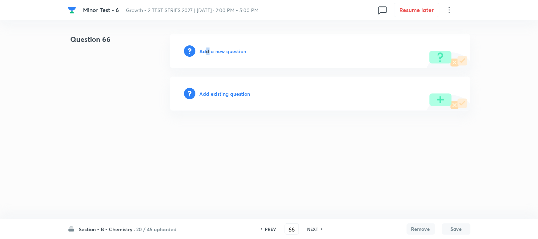
click at [208, 52] on h6 "Add a new question" at bounding box center [223, 51] width 47 height 7
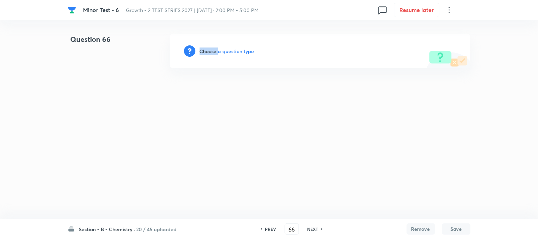
click at [208, 52] on h6 "Choose a question type" at bounding box center [227, 51] width 55 height 7
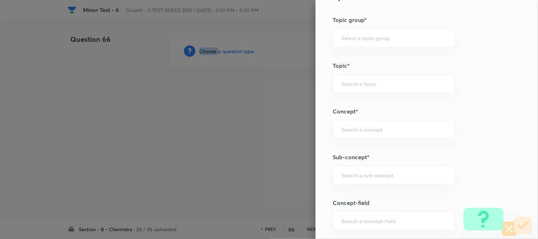
scroll to position [394, 0]
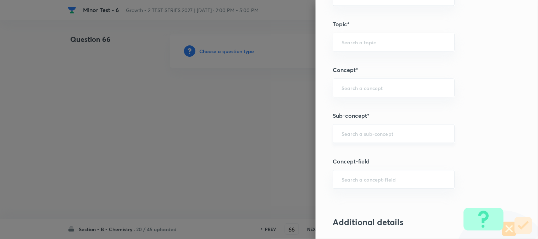
click at [350, 132] on input "text" at bounding box center [394, 133] width 104 height 7
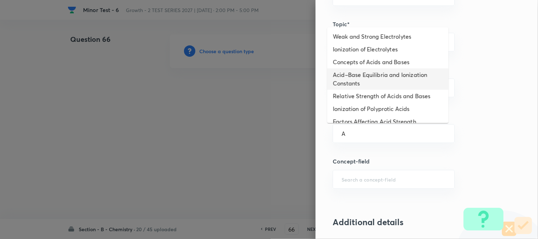
click at [348, 84] on li "Acid–Base Equilibria and Ionization Constants" at bounding box center [388, 78] width 121 height 21
type input "Acid–Base Equilibria and Ionization Constants"
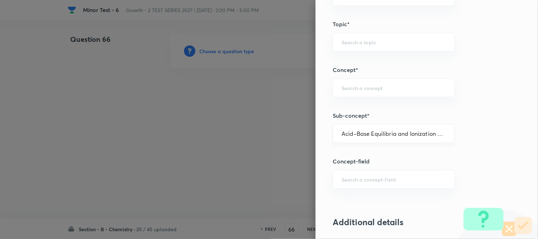
type input "Chemistry"
type input "Physical Chemistry"
type input "Ionic Equilibrium"
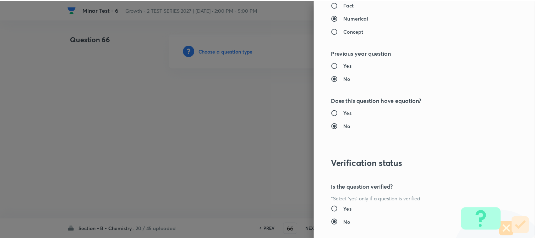
scroll to position [776, 0]
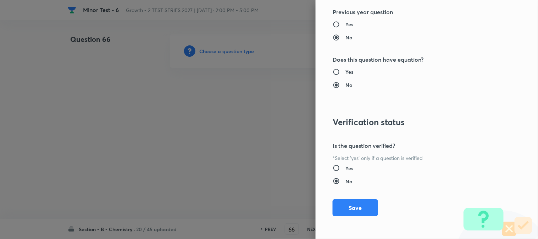
click at [348, 204] on button "Save" at bounding box center [355, 207] width 45 height 17
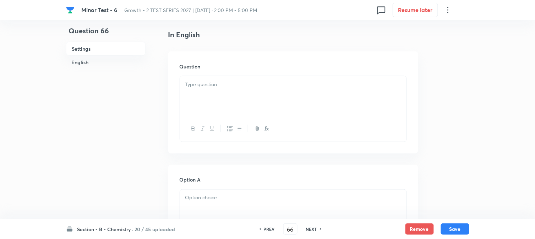
scroll to position [197, 0]
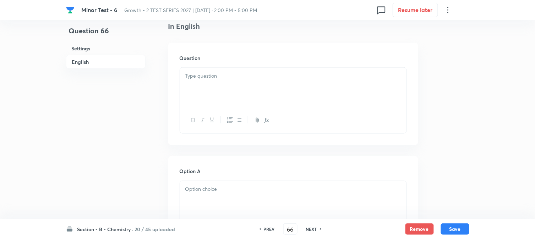
click at [233, 82] on div at bounding box center [293, 88] width 226 height 40
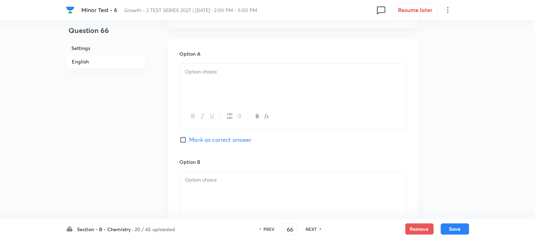
scroll to position [315, 0]
click at [218, 88] on div at bounding box center [293, 83] width 226 height 40
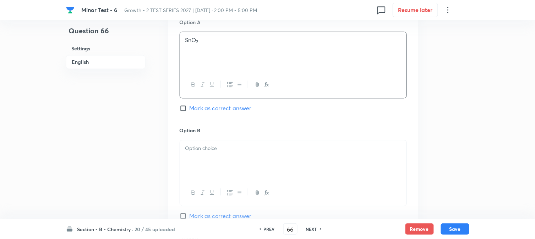
scroll to position [394, 0]
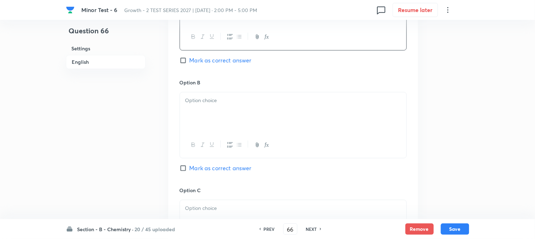
click at [204, 108] on div at bounding box center [293, 112] width 226 height 40
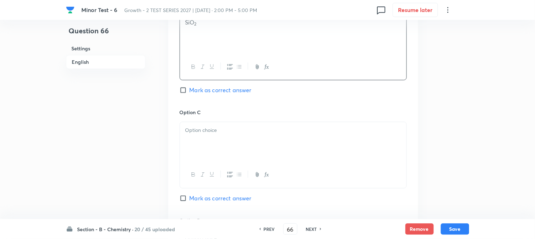
scroll to position [473, 0]
click at [213, 130] on p at bounding box center [293, 130] width 216 height 8
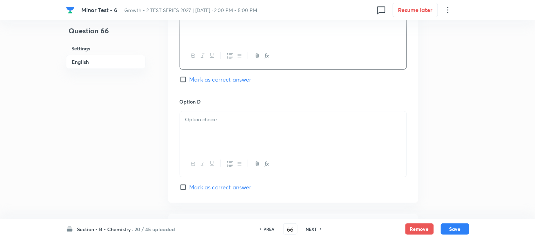
click at [210, 123] on p at bounding box center [293, 120] width 216 height 8
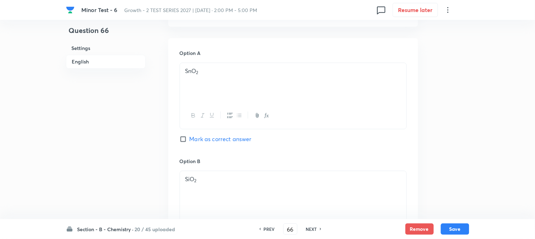
click at [201, 143] on span "Mark as correct answer" at bounding box center [220, 139] width 62 height 9
click at [189, 143] on input "Mark as correct answer" at bounding box center [185, 139] width 10 height 7
checkbox input "true"
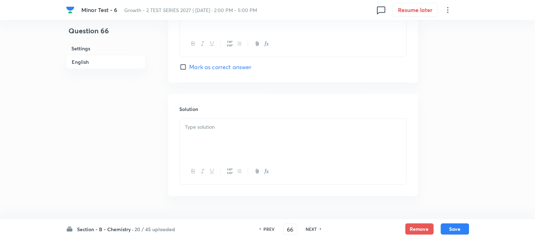
scroll to position [732, 0]
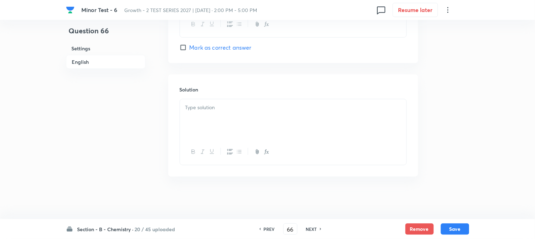
click at [214, 119] on div at bounding box center [293, 119] width 226 height 40
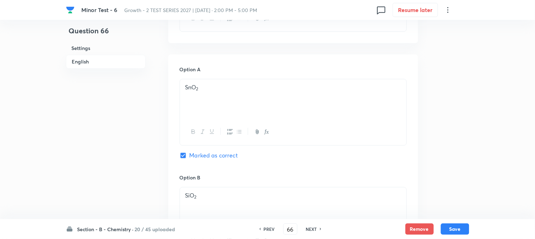
scroll to position [417, 0]
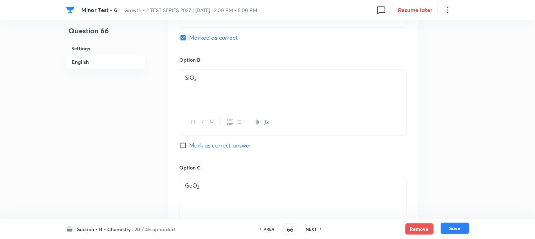
click at [458, 226] on button "Save" at bounding box center [455, 228] width 28 height 11
type input "67"
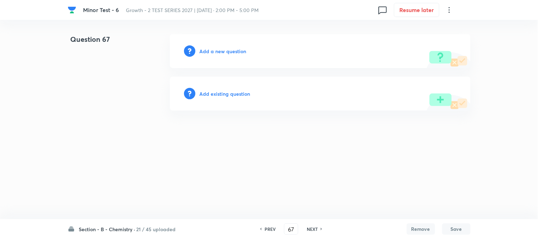
click at [207, 52] on h6 "Add a new question" at bounding box center [223, 51] width 47 height 7
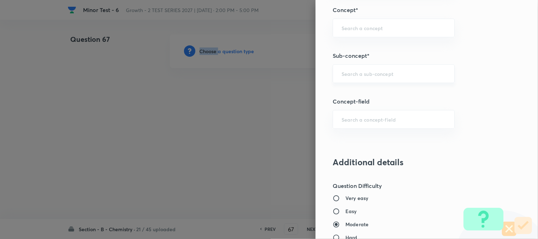
scroll to position [473, 0]
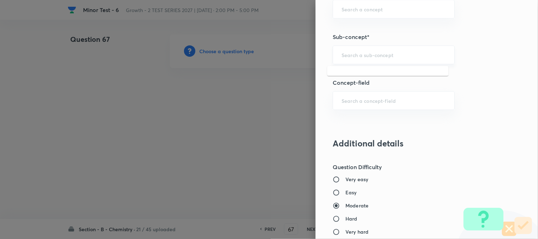
click at [345, 55] on input "text" at bounding box center [394, 54] width 104 height 7
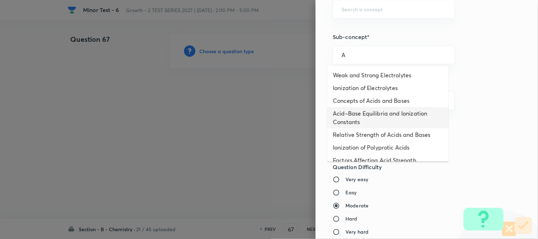
click at [350, 109] on li "Acid–Base Equilibria and Ionization Constants" at bounding box center [388, 117] width 121 height 21
type input "Acid–Base Equilibria and Ionization Constants"
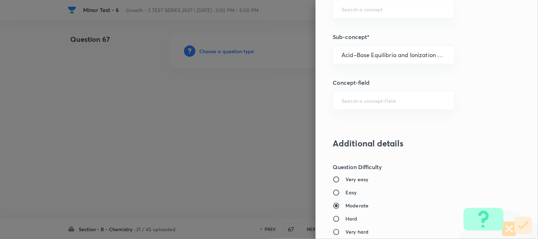
type input "Chemistry"
type input "Physical Chemistry"
type input "Ionic Equilibrium"
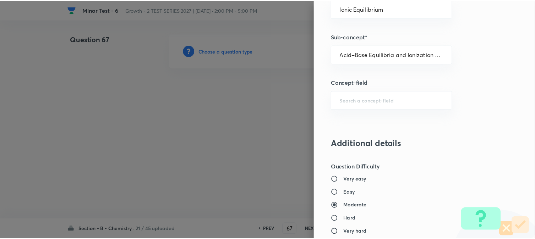
scroll to position [776, 0]
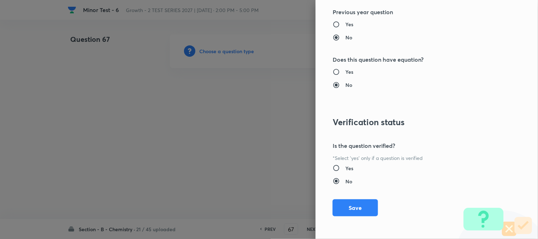
drag, startPoint x: 352, startPoint y: 205, endPoint x: 304, endPoint y: 155, distance: 69.0
click at [352, 205] on button "Save" at bounding box center [355, 207] width 45 height 17
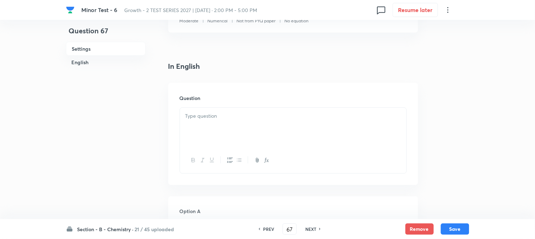
scroll to position [158, 0]
click at [244, 125] on div at bounding box center [293, 127] width 226 height 40
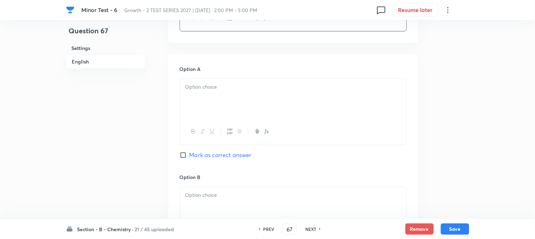
scroll to position [315, 0]
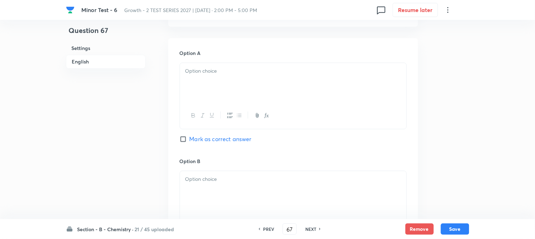
click at [246, 91] on div at bounding box center [293, 83] width 226 height 40
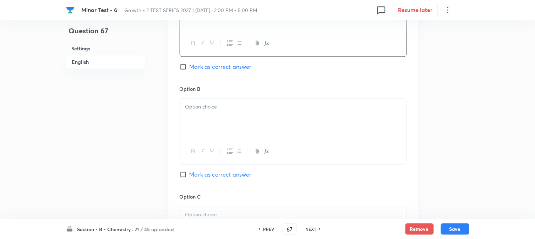
scroll to position [394, 0]
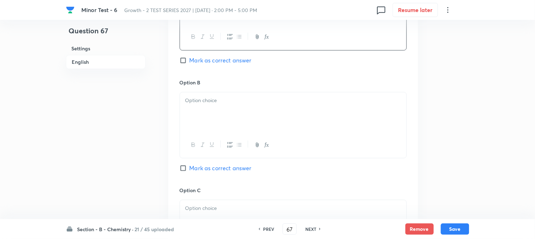
click at [242, 118] on div at bounding box center [293, 112] width 226 height 40
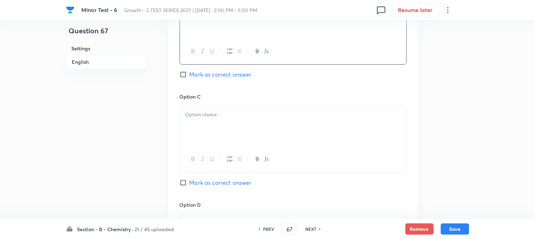
scroll to position [512, 0]
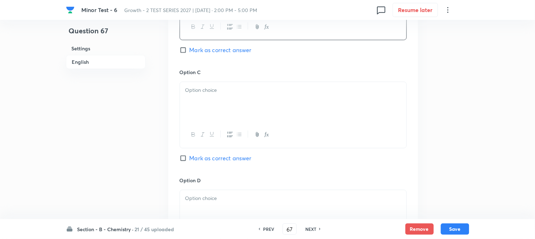
drag, startPoint x: 211, startPoint y: 124, endPoint x: 217, endPoint y: 115, distance: 10.5
click at [211, 123] on div at bounding box center [293, 135] width 226 height 26
click at [221, 107] on div at bounding box center [293, 102] width 226 height 40
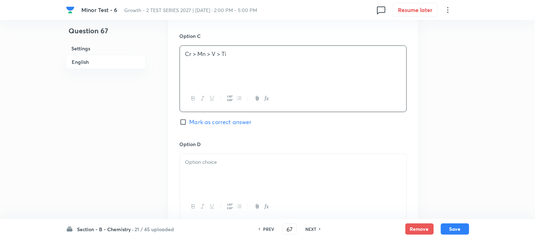
scroll to position [591, 0]
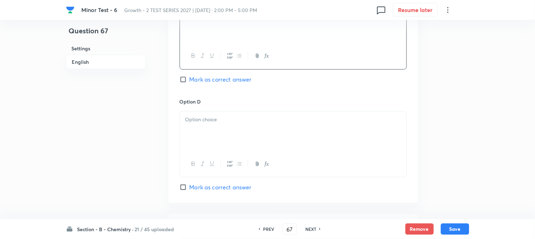
click at [212, 121] on p at bounding box center [293, 120] width 216 height 8
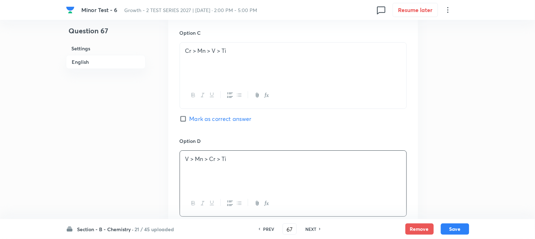
click at [200, 122] on span "Mark as correct answer" at bounding box center [220, 119] width 62 height 9
click at [189, 122] on input "Mark as correct answer" at bounding box center [185, 118] width 10 height 7
checkbox input "true"
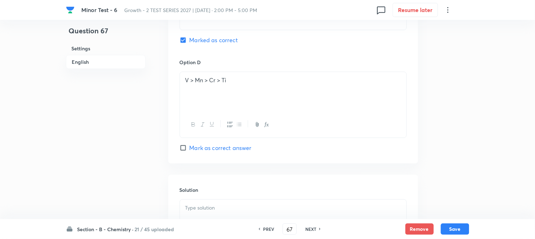
scroll to position [710, 0]
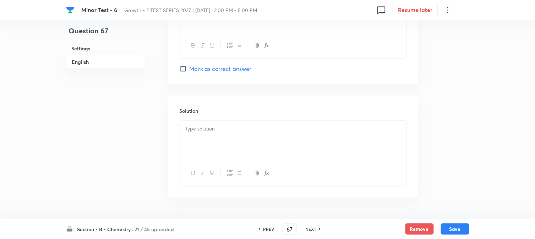
click at [225, 135] on div at bounding box center [293, 141] width 226 height 40
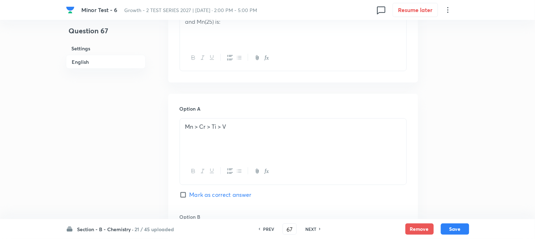
scroll to position [101, 0]
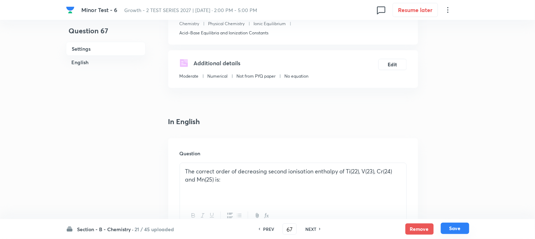
click at [457, 226] on button "Save" at bounding box center [455, 228] width 28 height 11
type input "68"
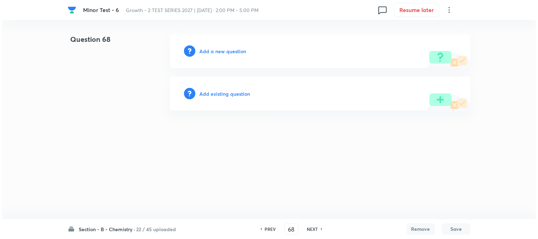
scroll to position [0, 0]
click at [216, 53] on h6 "Add a new question" at bounding box center [223, 51] width 47 height 7
click at [216, 53] on h6 "Choose a question type" at bounding box center [227, 51] width 55 height 7
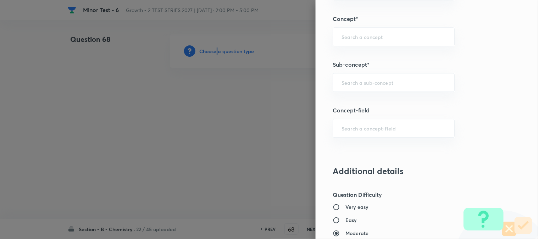
scroll to position [434, 0]
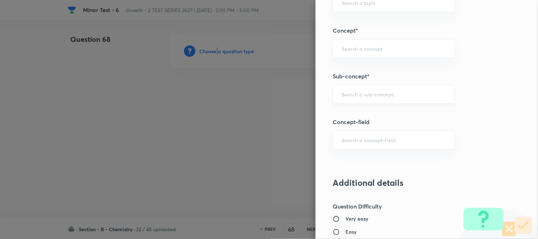
click at [357, 90] on div "​" at bounding box center [394, 94] width 122 height 19
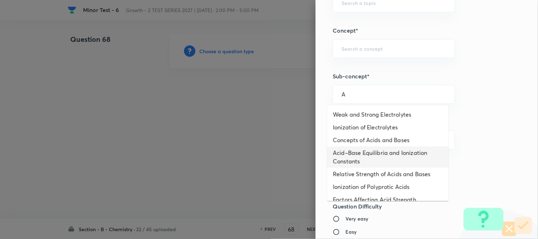
click at [378, 148] on li "Acid–Base Equilibria and Ionization Constants" at bounding box center [388, 157] width 121 height 21
type input "Acid–Base Equilibria and Ionization Constants"
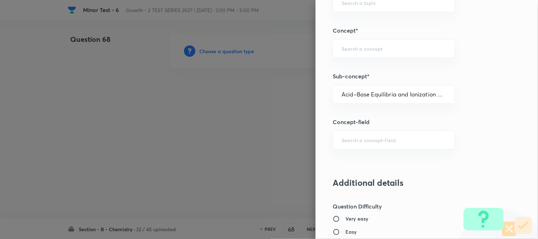
type input "Chemistry"
type input "Physical Chemistry"
type input "Ionic Equilibrium"
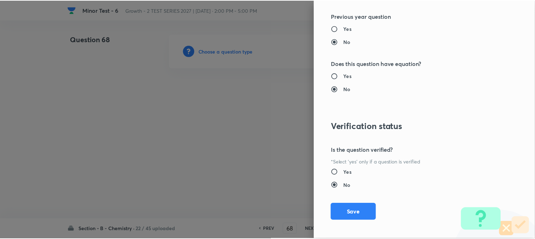
scroll to position [776, 0]
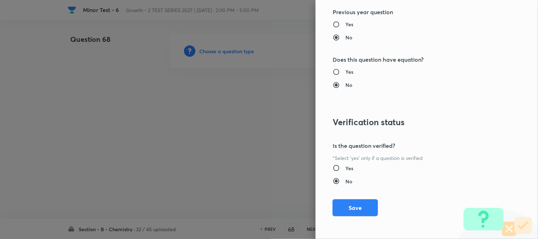
click at [350, 199] on div "Question settings Question type* Single choice correct Number of options* 2 3 4…" at bounding box center [427, 119] width 222 height 239
click at [356, 205] on button "Save" at bounding box center [355, 207] width 45 height 17
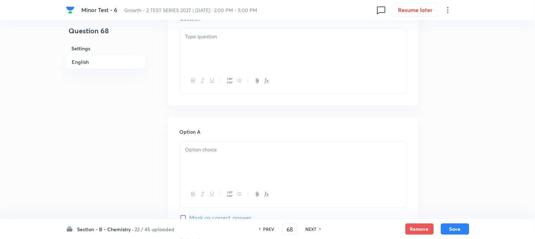
click at [284, 57] on div at bounding box center [293, 48] width 226 height 40
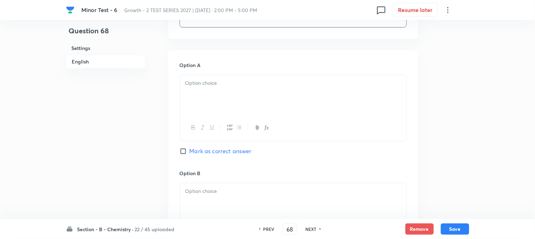
scroll to position [315, 0]
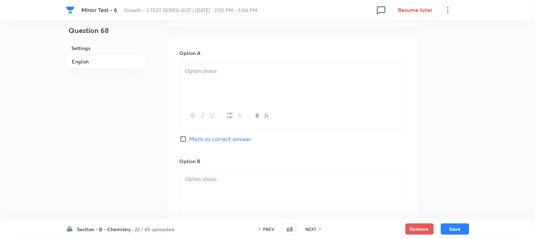
click at [232, 81] on div at bounding box center [293, 83] width 226 height 40
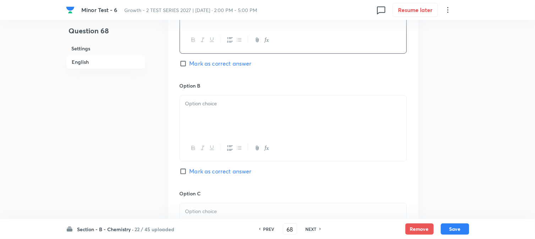
scroll to position [394, 0]
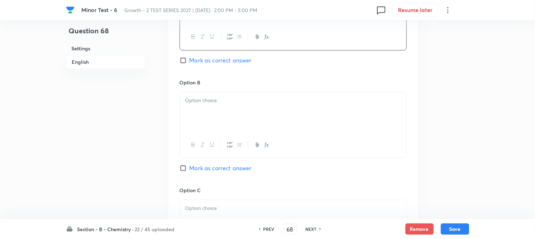
click at [231, 115] on div at bounding box center [293, 112] width 226 height 40
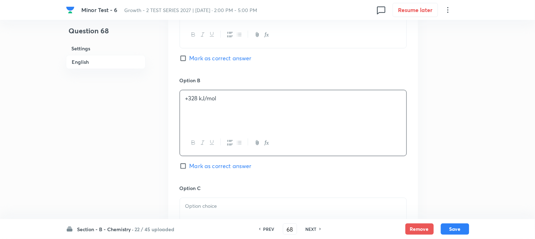
scroll to position [473, 0]
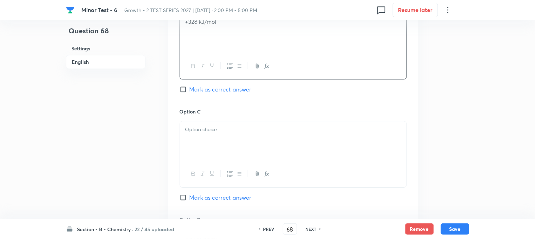
click at [228, 132] on p at bounding box center [293, 130] width 216 height 8
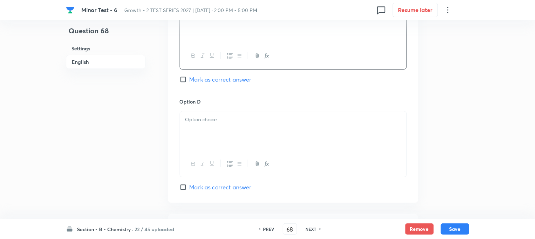
click at [229, 110] on div "Option D Mark as correct answer" at bounding box center [293, 145] width 227 height 94
click at [226, 130] on div at bounding box center [293, 131] width 226 height 40
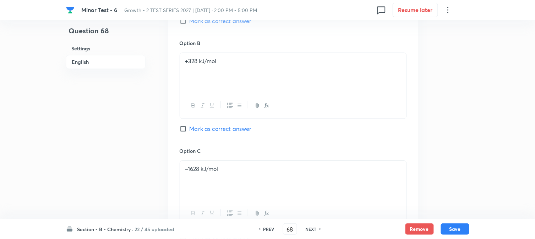
click at [197, 130] on span "Mark as correct answer" at bounding box center [220, 129] width 62 height 9
click at [189, 130] on input "Mark as correct answer" at bounding box center [185, 128] width 10 height 7
checkbox input "true"
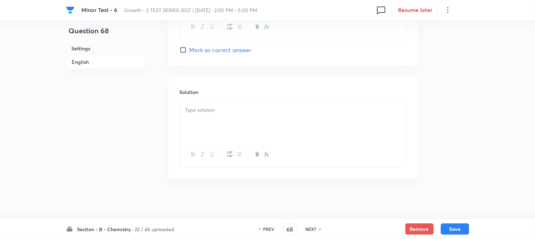
scroll to position [732, 0]
click at [232, 130] on div at bounding box center [293, 119] width 226 height 40
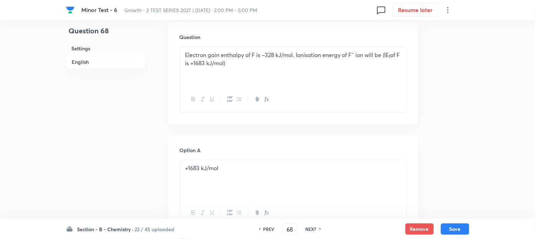
scroll to position [180, 0]
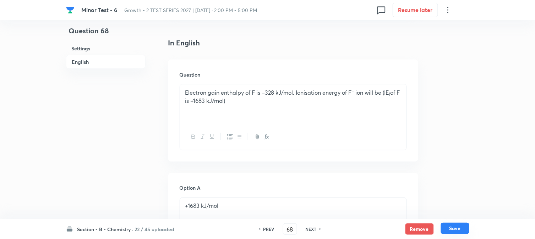
click at [457, 227] on button "Save" at bounding box center [455, 228] width 28 height 11
type input "69"
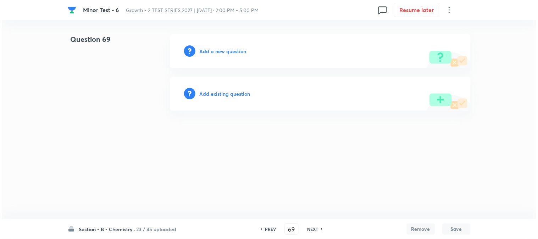
scroll to position [0, 0]
click at [215, 48] on h6 "Add a new question" at bounding box center [223, 51] width 47 height 7
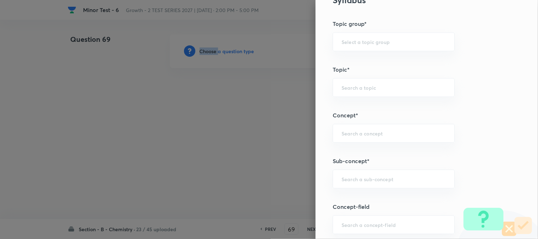
scroll to position [394, 0]
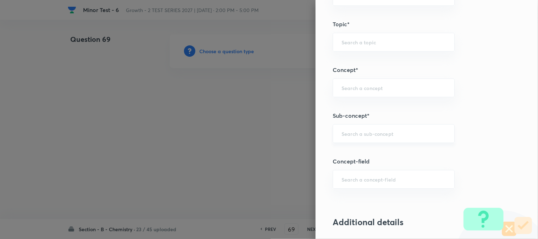
click at [357, 143] on div "Question settings Question type* Single choice correct Number of options* 2 3 4…" at bounding box center [427, 119] width 222 height 239
click at [358, 137] on div "​" at bounding box center [394, 133] width 122 height 19
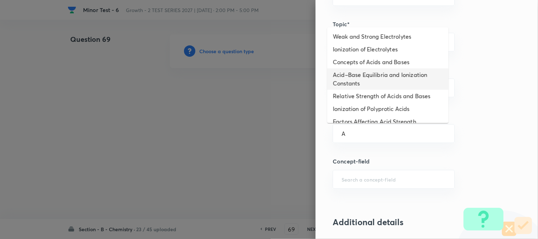
click at [348, 75] on li "Acid–Base Equilibria and Ionization Constants" at bounding box center [388, 78] width 121 height 21
type input "Acid–Base Equilibria and Ionization Constants"
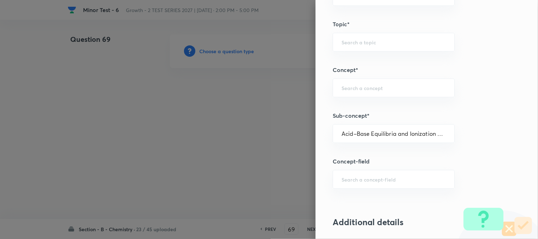
type input "Chemistry"
type input "Physical Chemistry"
type input "Ionic Equilibrium"
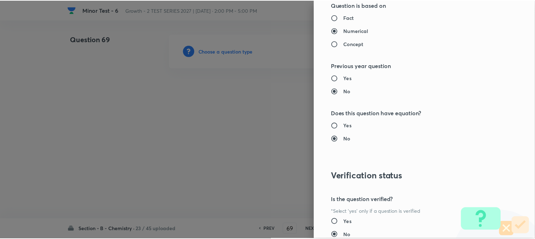
scroll to position [776, 0]
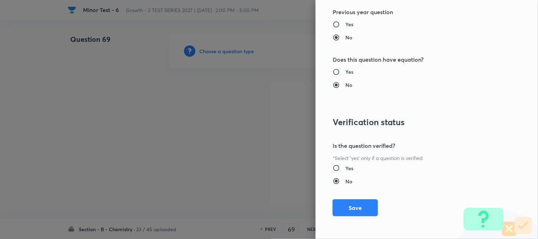
drag, startPoint x: 342, startPoint y: 209, endPoint x: 276, endPoint y: 137, distance: 98.5
click at [343, 209] on button "Save" at bounding box center [355, 207] width 45 height 17
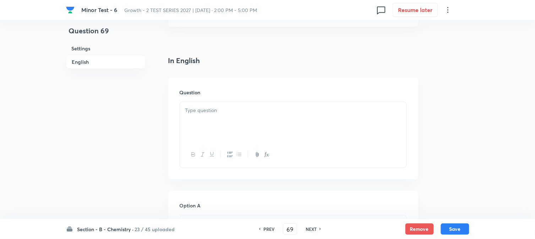
scroll to position [236, 0]
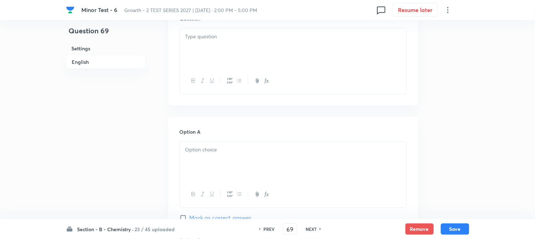
click at [250, 56] on div at bounding box center [293, 48] width 226 height 40
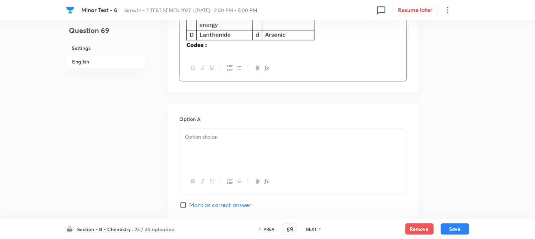
scroll to position [355, 0]
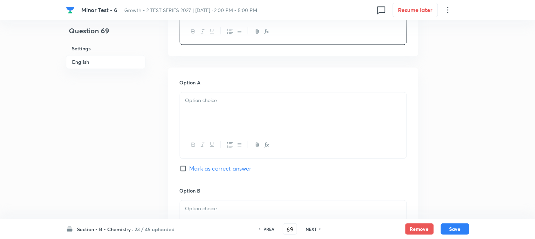
click at [221, 110] on div at bounding box center [293, 112] width 226 height 40
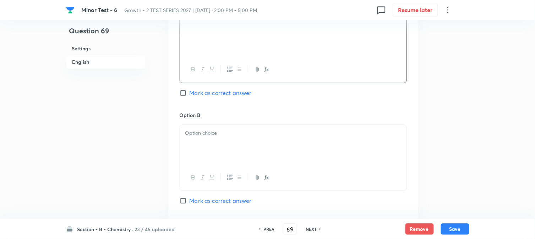
scroll to position [434, 0]
click at [220, 135] on div at bounding box center [293, 142] width 226 height 40
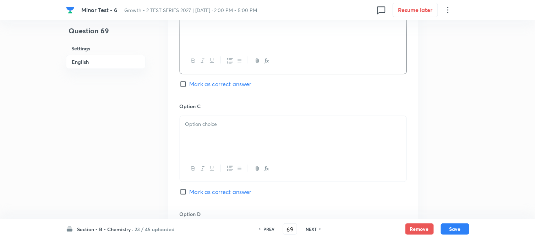
scroll to position [552, 0]
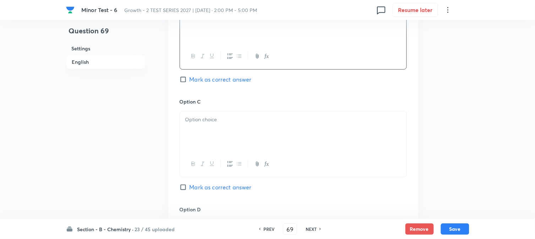
click at [222, 139] on div at bounding box center [293, 131] width 226 height 40
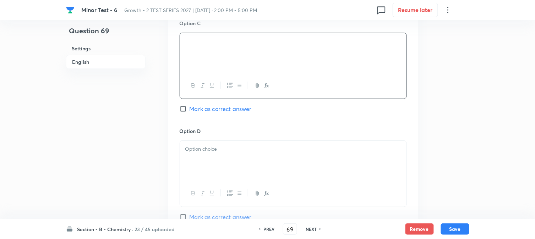
scroll to position [631, 0]
click at [231, 160] on div at bounding box center [293, 161] width 226 height 40
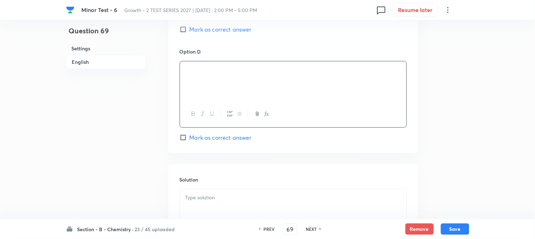
click at [191, 141] on span "Mark as correct answer" at bounding box center [220, 137] width 62 height 9
click at [189, 141] on input "Mark as correct answer" at bounding box center [185, 137] width 10 height 7
checkbox input "true"
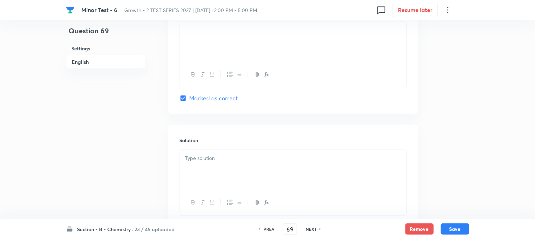
click at [222, 162] on p at bounding box center [293, 158] width 216 height 8
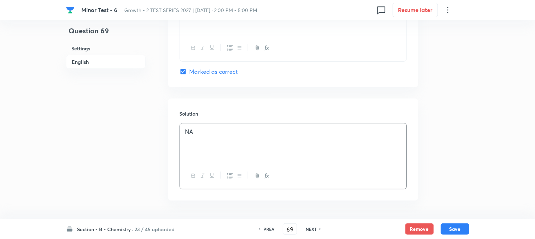
scroll to position [801, 0]
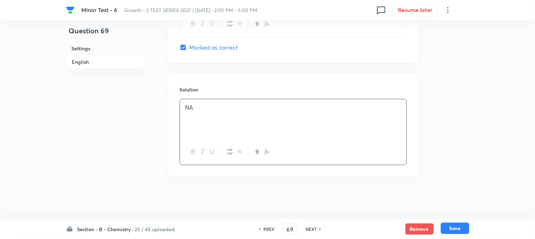
click at [455, 229] on button "Save" at bounding box center [455, 228] width 28 height 11
type input "70"
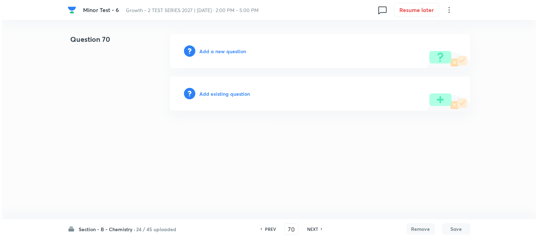
scroll to position [0, 0]
click at [211, 50] on h6 "Add a new question" at bounding box center [223, 51] width 47 height 7
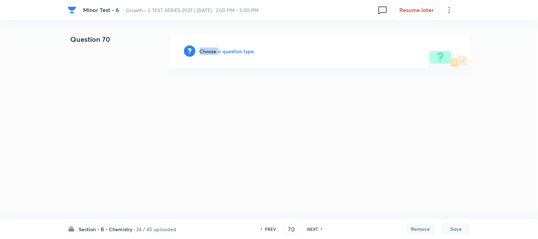
click at [211, 50] on h6 "Choose a question type" at bounding box center [227, 51] width 55 height 7
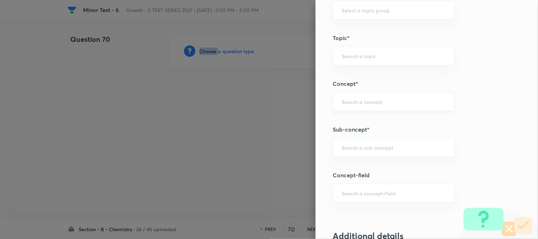
scroll to position [473, 0]
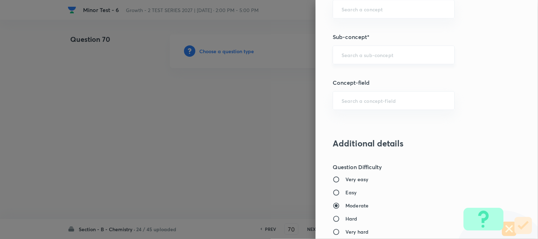
click at [356, 52] on input "text" at bounding box center [394, 54] width 104 height 7
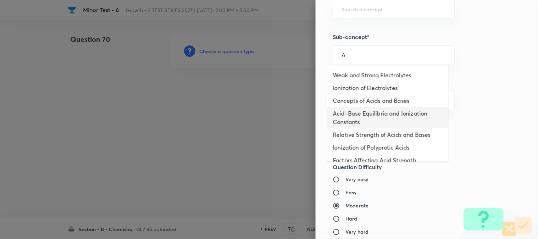
click at [356, 124] on li "Acid–Base Equilibria and Ionization Constants" at bounding box center [388, 117] width 121 height 21
type input "Acid–Base Equilibria and Ionization Constants"
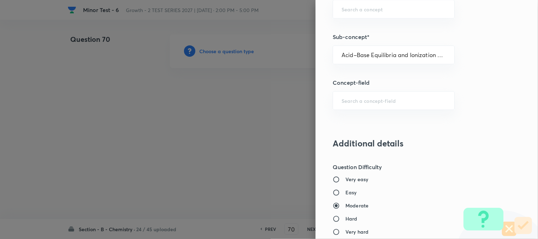
type input "Chemistry"
type input "Physical Chemistry"
type input "Ionic Equilibrium"
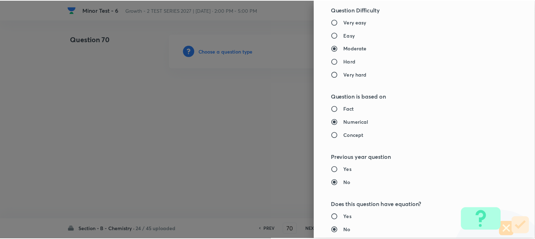
scroll to position [776, 0]
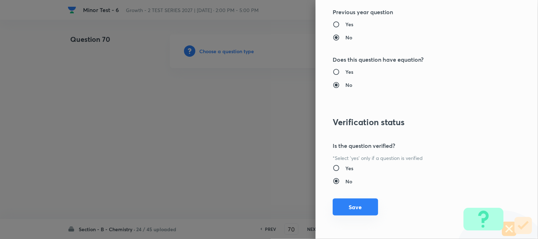
drag, startPoint x: 347, startPoint y: 215, endPoint x: 348, endPoint y: 210, distance: 5.1
click at [348, 213] on button "Save" at bounding box center [355, 207] width 45 height 17
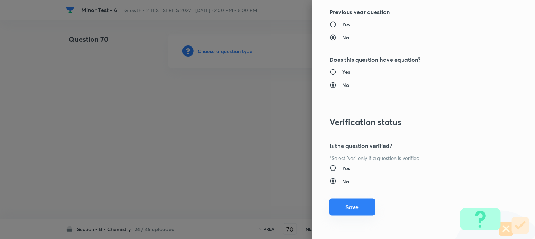
click at [348, 210] on div "Question settings Question type* Single choice correct Number of options* 2 3 4…" at bounding box center [423, 119] width 222 height 239
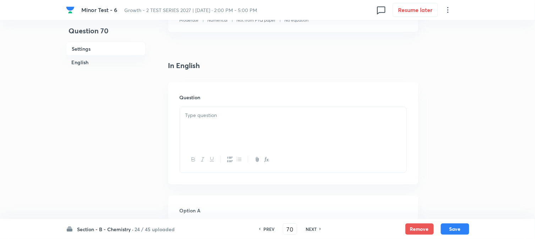
click at [231, 122] on div at bounding box center [293, 127] width 226 height 40
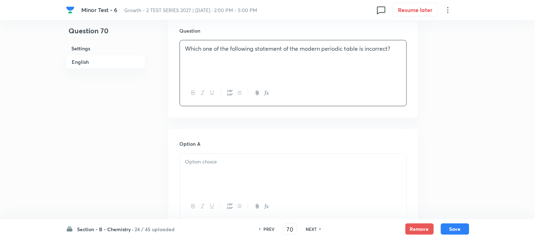
scroll to position [315, 0]
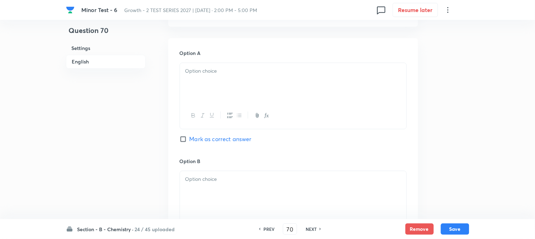
click at [226, 94] on div at bounding box center [293, 83] width 226 height 40
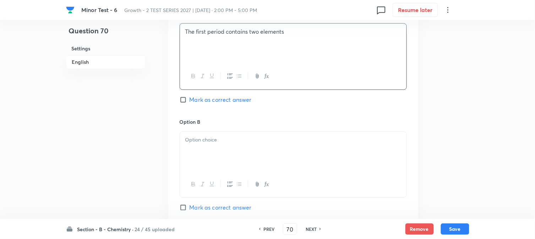
scroll to position [394, 0]
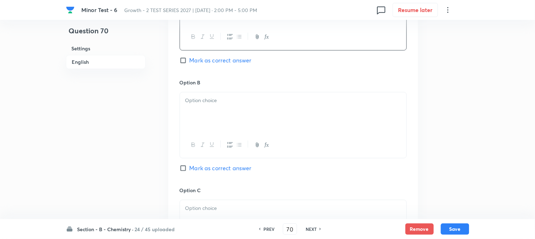
click at [231, 109] on div at bounding box center [293, 112] width 226 height 40
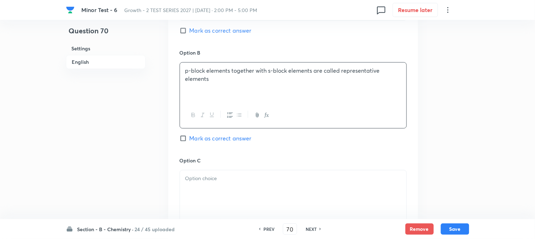
scroll to position [473, 0]
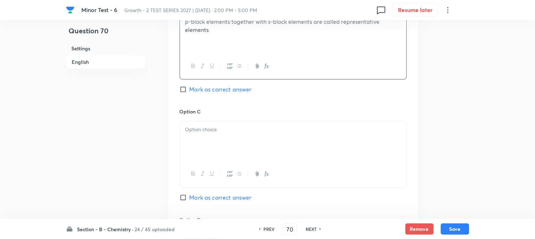
click at [215, 135] on div at bounding box center [293, 141] width 226 height 40
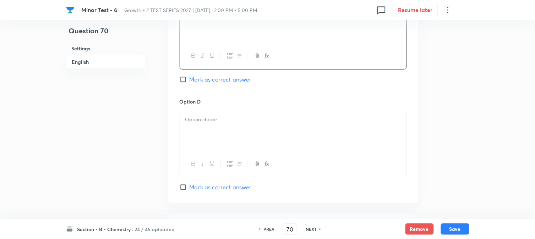
click at [219, 132] on div at bounding box center [293, 131] width 226 height 40
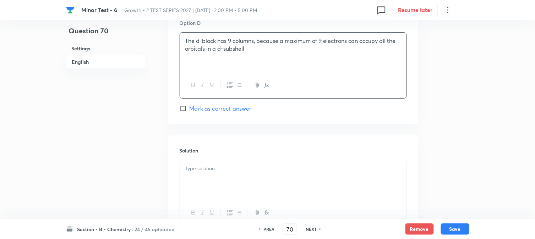
click at [196, 111] on span "Mark as correct answer" at bounding box center [220, 108] width 62 height 9
click at [189, 111] on input "Mark as correct answer" at bounding box center [185, 108] width 10 height 7
checkbox input "true"
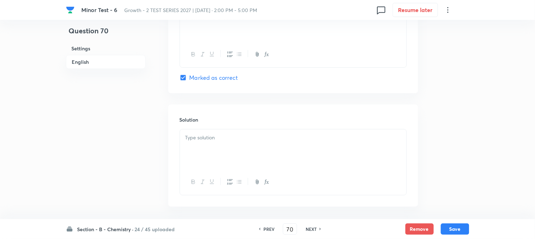
scroll to position [710, 0]
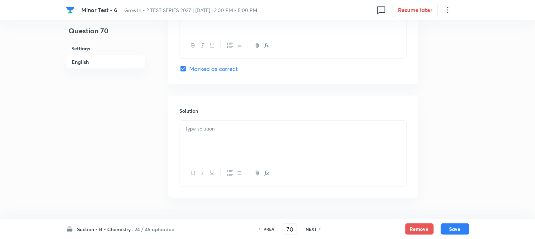
click at [211, 135] on div at bounding box center [293, 141] width 226 height 40
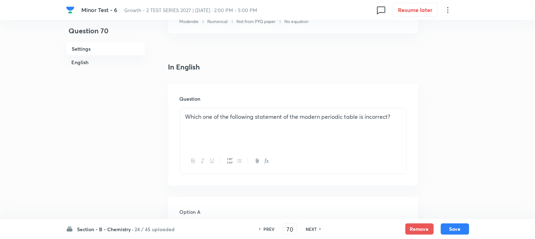
scroll to position [101, 0]
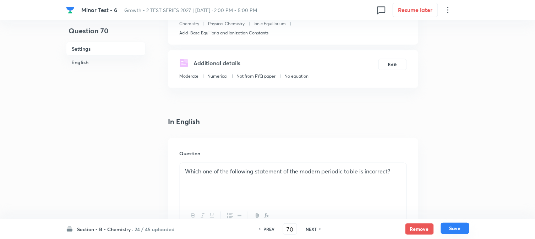
click at [455, 226] on button "Save" at bounding box center [455, 228] width 28 height 11
type input "71"
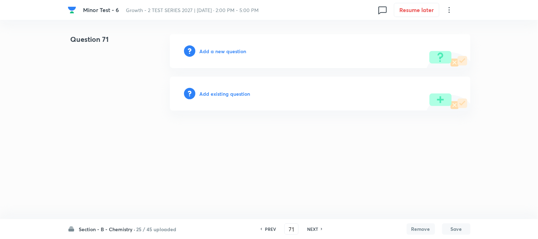
click at [205, 53] on h6 "Add a new question" at bounding box center [223, 51] width 47 height 7
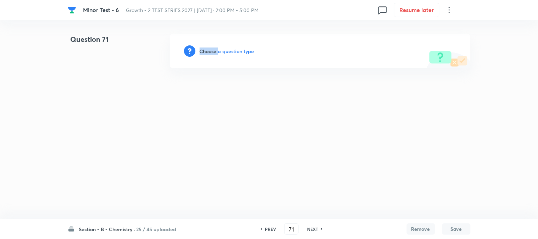
click at [205, 53] on h6 "Choose a question type" at bounding box center [227, 51] width 55 height 7
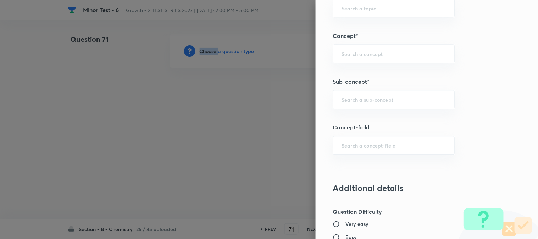
scroll to position [434, 0]
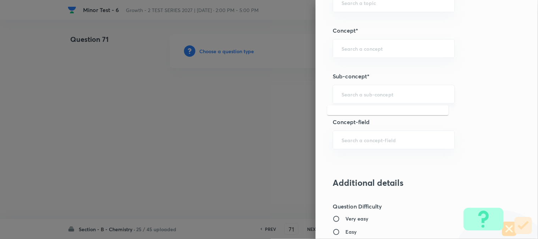
click at [360, 96] on input "text" at bounding box center [394, 94] width 104 height 7
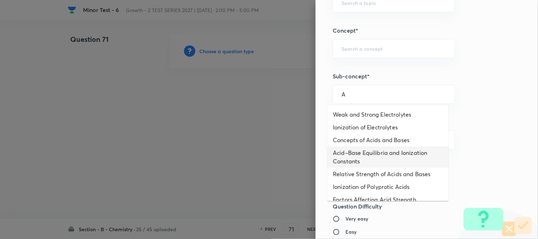
click at [359, 152] on li "Acid–Base Equilibria and Ionization Constants" at bounding box center [388, 157] width 121 height 21
type input "Acid–Base Equilibria and Ionization Constants"
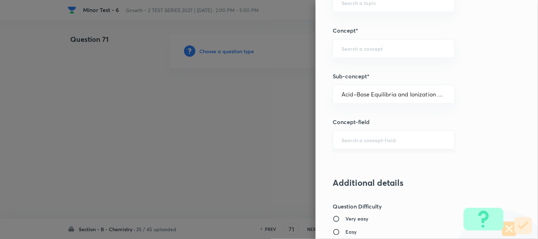
type input "Chemistry"
type input "Physical Chemistry"
type input "Ionic Equilibrium"
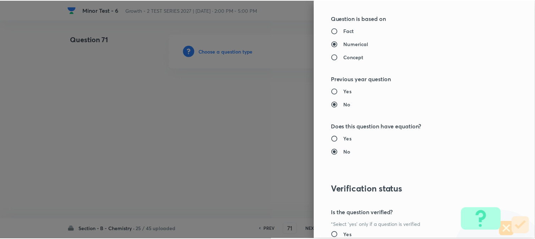
scroll to position [776, 0]
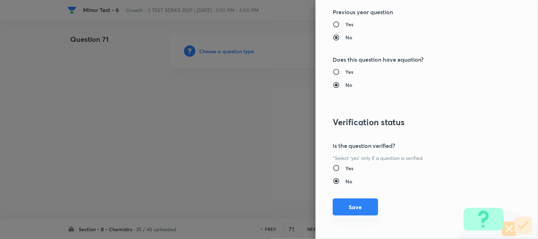
drag, startPoint x: 350, startPoint y: 214, endPoint x: 349, endPoint y: 209, distance: 4.4
click at [350, 213] on button "Save" at bounding box center [355, 207] width 45 height 17
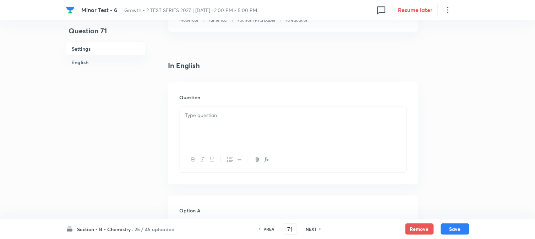
click at [254, 121] on div at bounding box center [293, 127] width 226 height 40
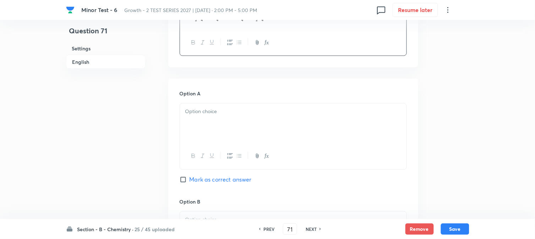
scroll to position [276, 0]
click at [232, 115] on p at bounding box center [293, 112] width 216 height 8
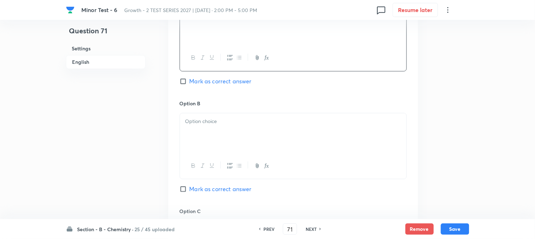
scroll to position [394, 0]
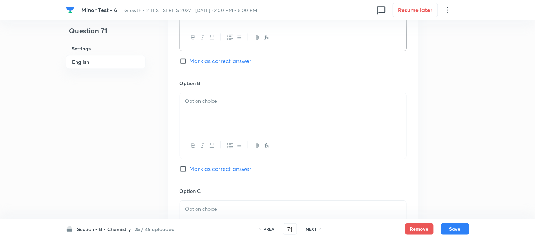
click at [218, 121] on div at bounding box center [293, 113] width 226 height 40
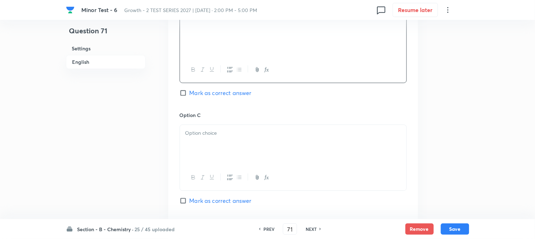
scroll to position [473, 0]
click at [227, 141] on div at bounding box center [293, 142] width 226 height 40
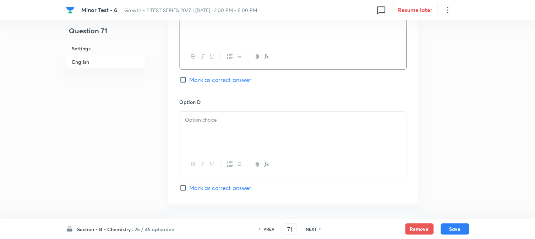
click at [224, 142] on div at bounding box center [293, 132] width 226 height 40
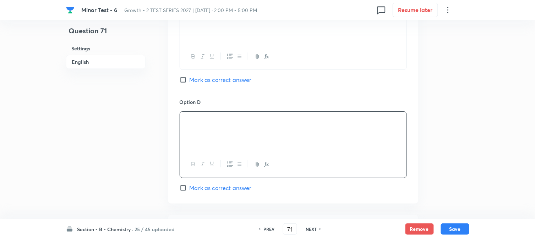
click at [185, 82] on input "Mark as correct answer" at bounding box center [185, 79] width 10 height 7
checkbox input "true"
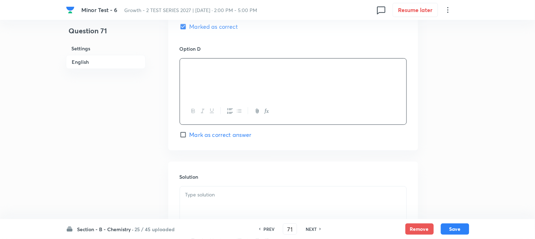
scroll to position [710, 0]
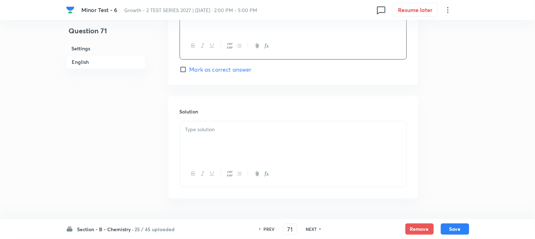
click at [224, 143] on div at bounding box center [293, 141] width 226 height 40
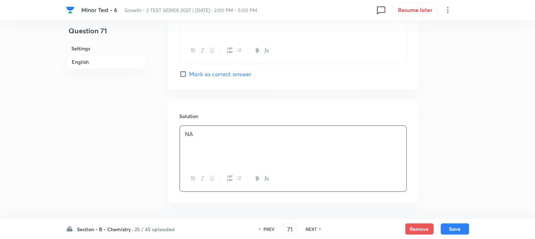
scroll to position [733, 0]
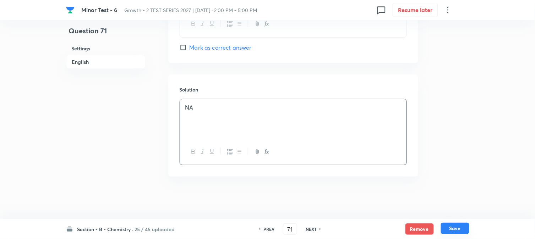
click at [457, 229] on button "Save" at bounding box center [455, 228] width 28 height 11
type input "72"
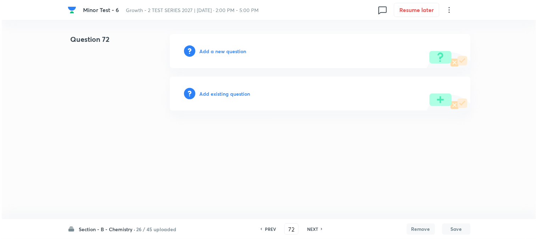
scroll to position [0, 0]
click at [213, 53] on h6 "Add a new question" at bounding box center [223, 51] width 47 height 7
click at [213, 53] on h6 "Choose a question type" at bounding box center [227, 51] width 55 height 7
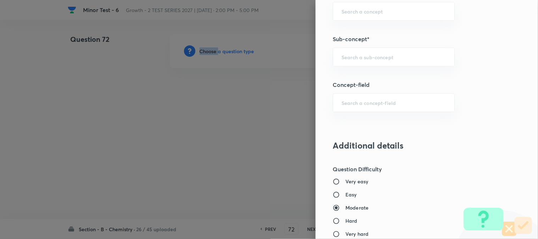
scroll to position [473, 0]
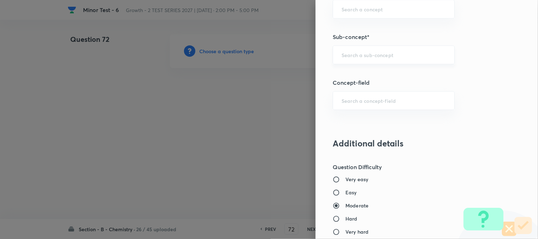
click at [352, 58] on input "text" at bounding box center [394, 54] width 104 height 7
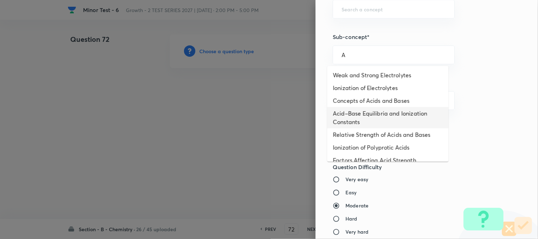
click at [346, 116] on li "Acid–Base Equilibria and Ionization Constants" at bounding box center [388, 117] width 121 height 21
type input "Acid–Base Equilibria and Ionization Constants"
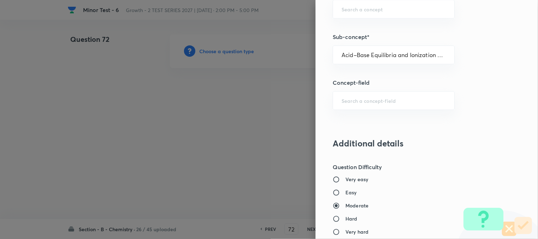
type input "Chemistry"
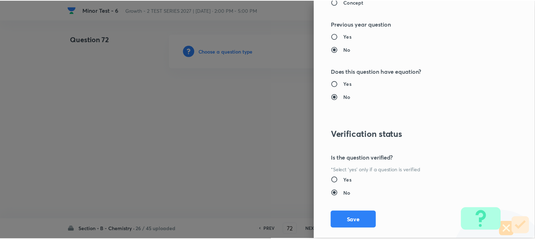
scroll to position [776, 0]
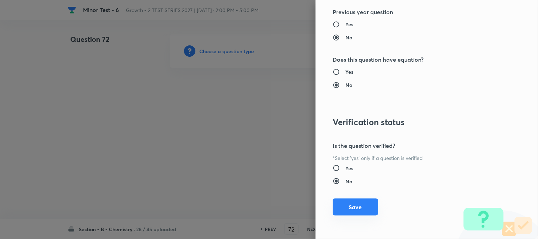
click at [350, 211] on button "Save" at bounding box center [355, 207] width 45 height 17
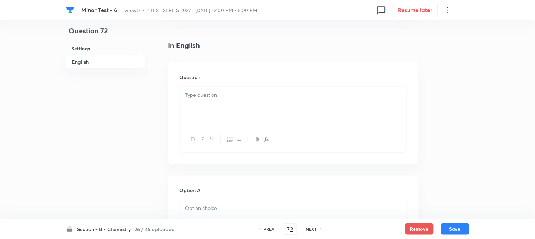
scroll to position [197, 0]
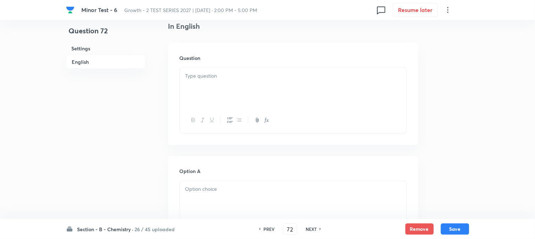
click at [227, 81] on div at bounding box center [293, 88] width 226 height 40
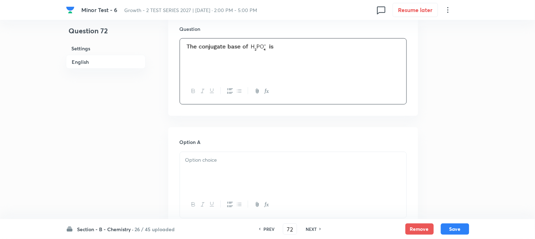
scroll to position [276, 0]
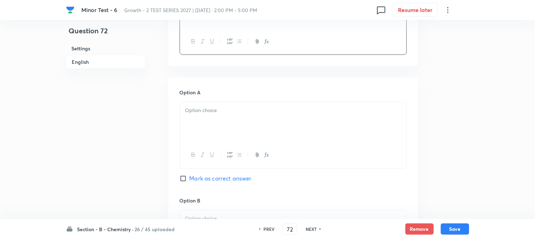
click at [211, 127] on div at bounding box center [293, 123] width 226 height 40
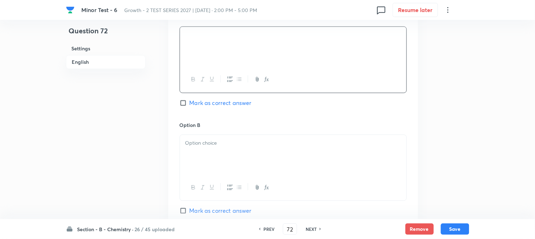
scroll to position [355, 0]
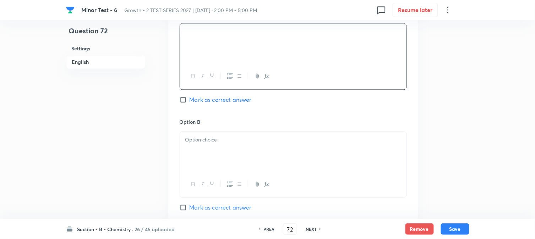
click at [210, 142] on p at bounding box center [293, 140] width 216 height 8
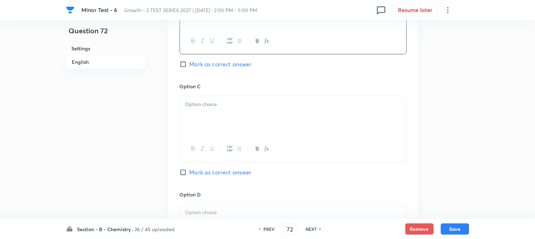
scroll to position [512, 0]
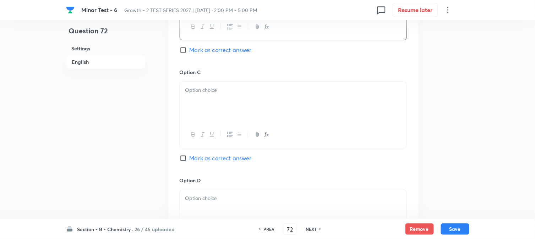
click at [225, 108] on div at bounding box center [293, 102] width 226 height 40
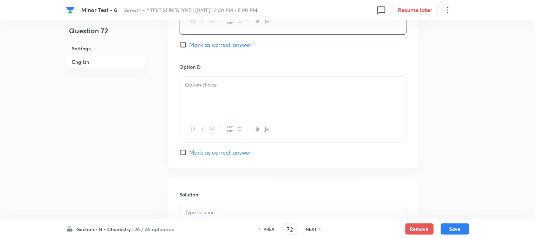
scroll to position [631, 0]
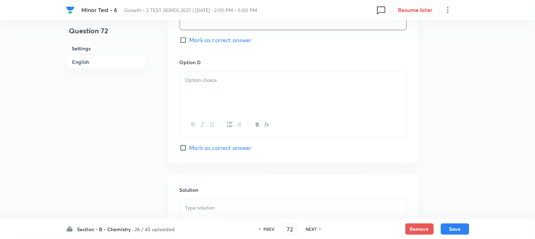
click at [230, 94] on div at bounding box center [293, 92] width 226 height 40
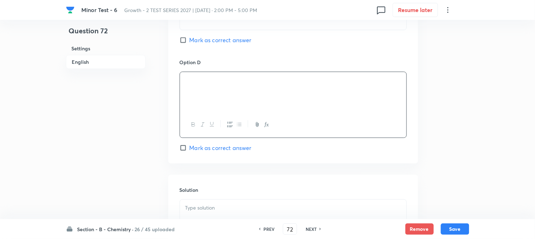
click at [207, 150] on span "Mark as correct answer" at bounding box center [220, 148] width 62 height 9
click at [189, 150] on input "Mark as correct answer" at bounding box center [185, 147] width 10 height 7
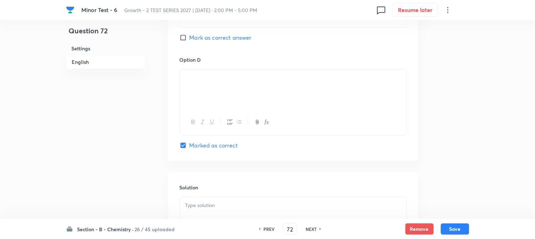
scroll to position [710, 0]
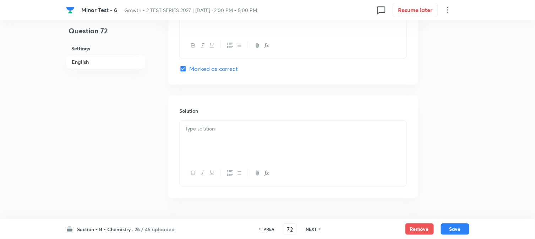
click at [218, 140] on div at bounding box center [293, 141] width 226 height 40
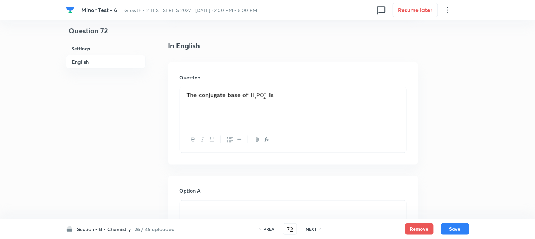
scroll to position [101, 0]
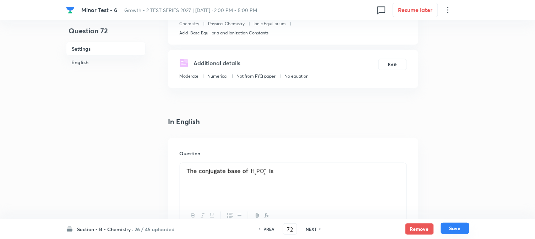
click at [461, 228] on button "Save" at bounding box center [455, 228] width 28 height 11
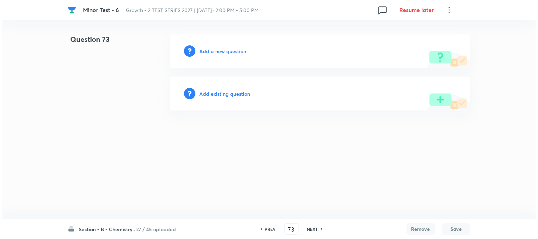
scroll to position [0, 0]
click at [207, 50] on h6 "Add a new question" at bounding box center [223, 51] width 47 height 7
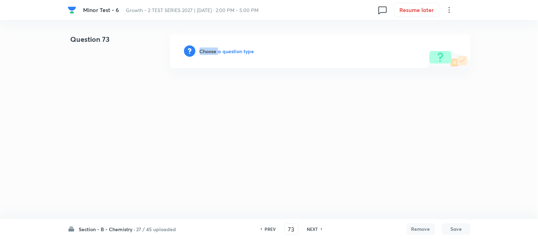
click at [207, 50] on h6 "Choose a question type" at bounding box center [227, 51] width 55 height 7
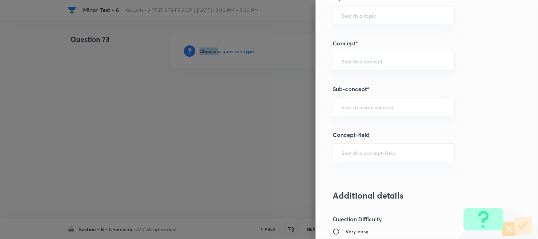
scroll to position [434, 0]
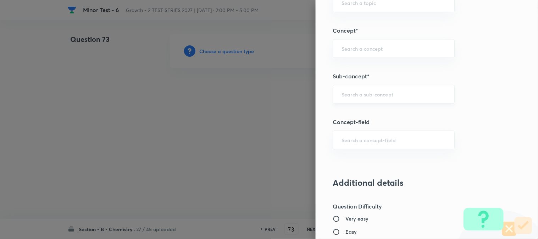
click at [353, 96] on input "text" at bounding box center [394, 94] width 104 height 7
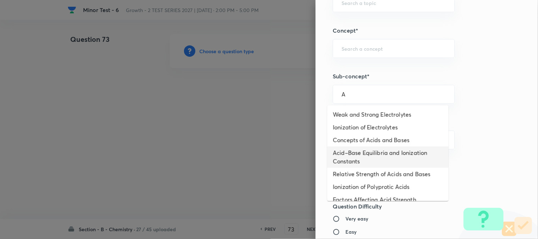
click at [370, 149] on li "Acid–Base Equilibria and Ionization Constants" at bounding box center [388, 157] width 121 height 21
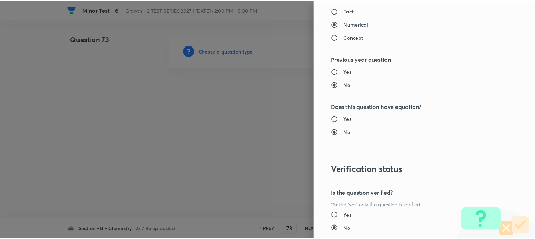
scroll to position [776, 0]
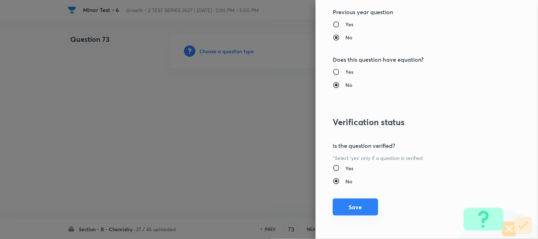
click at [359, 206] on button "Save" at bounding box center [355, 207] width 45 height 17
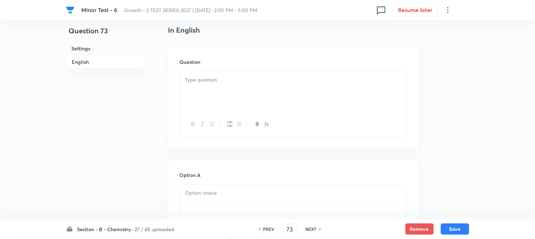
scroll to position [236, 0]
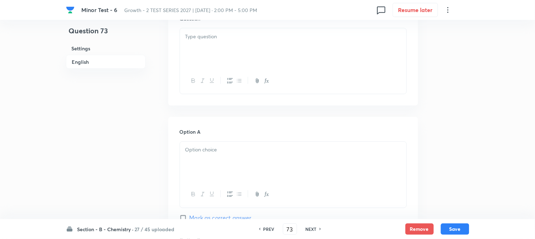
click at [246, 59] on div at bounding box center [293, 48] width 226 height 40
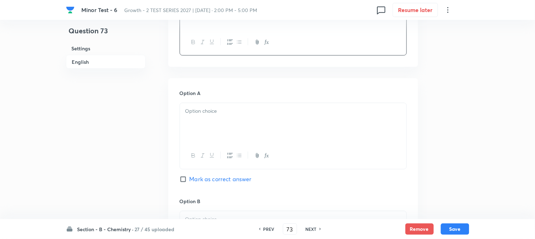
scroll to position [276, 0]
click at [231, 119] on div at bounding box center [293, 123] width 226 height 40
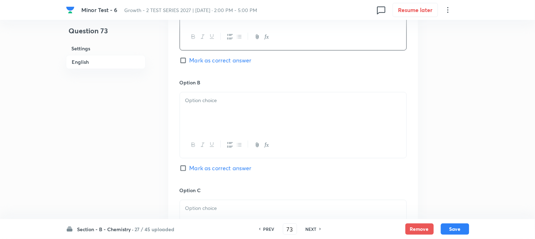
click at [210, 114] on div at bounding box center [293, 112] width 226 height 40
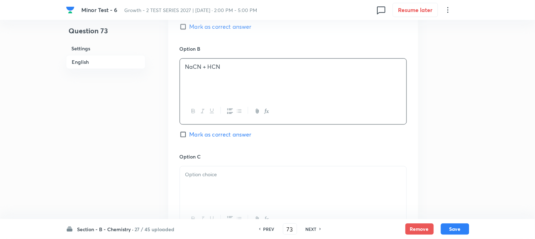
scroll to position [473, 0]
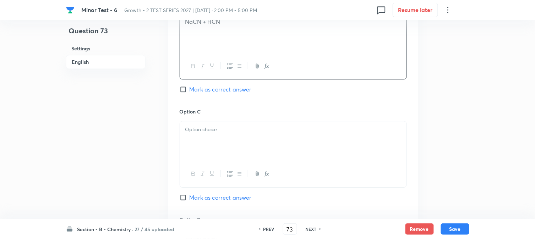
click at [211, 126] on p at bounding box center [293, 130] width 216 height 8
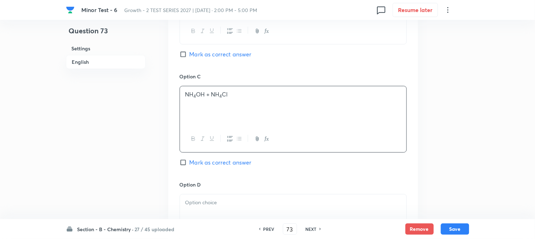
scroll to position [591, 0]
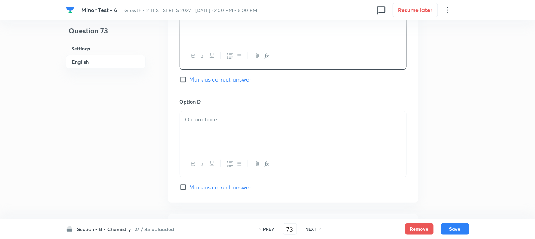
click at [219, 123] on p at bounding box center [293, 120] width 216 height 8
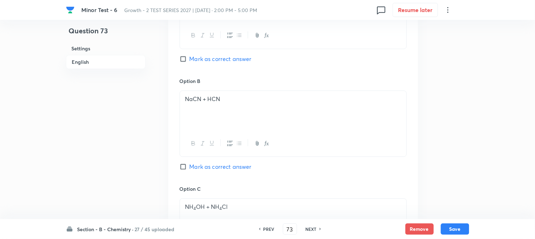
scroll to position [394, 0]
click at [185, 61] on input "Mark as correct answer" at bounding box center [185, 60] width 10 height 7
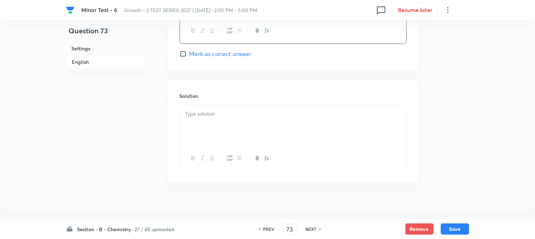
scroll to position [732, 0]
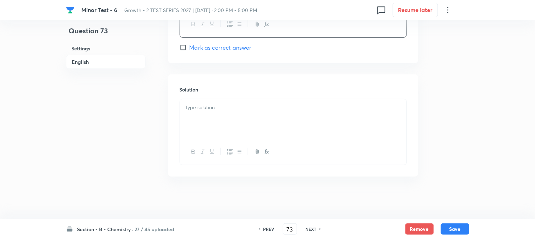
click at [218, 89] on h6 "Solution" at bounding box center [293, 89] width 227 height 7
click at [209, 117] on div at bounding box center [293, 119] width 226 height 40
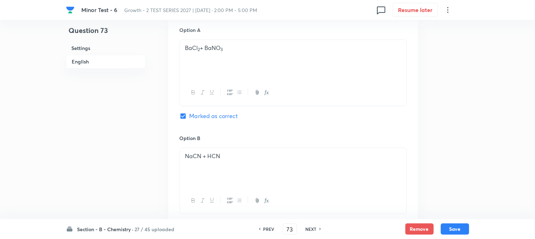
scroll to position [220, 0]
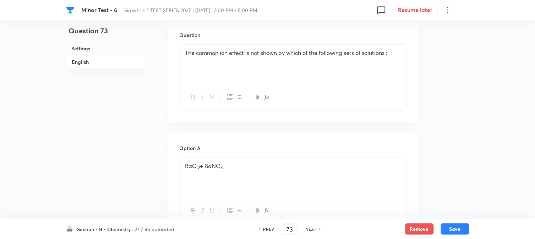
drag, startPoint x: 464, startPoint y: 229, endPoint x: 453, endPoint y: 188, distance: 42.0
click at [464, 229] on button "Save" at bounding box center [455, 229] width 28 height 11
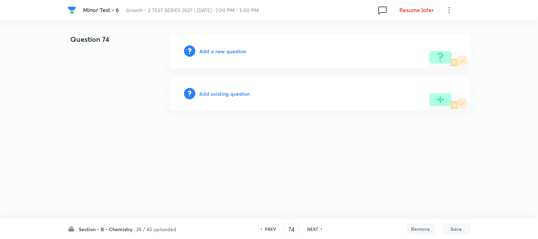
click at [211, 50] on h6 "Add a new question" at bounding box center [223, 51] width 47 height 7
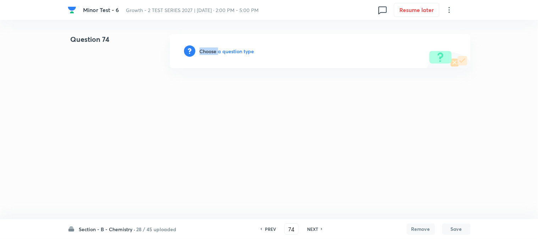
click at [211, 50] on h6 "Choose a question type" at bounding box center [227, 51] width 55 height 7
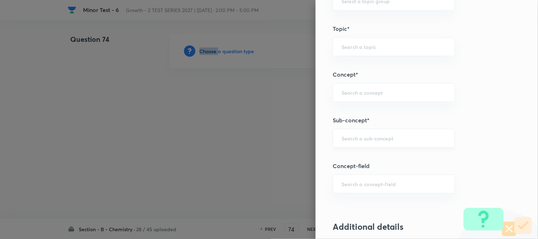
scroll to position [434, 0]
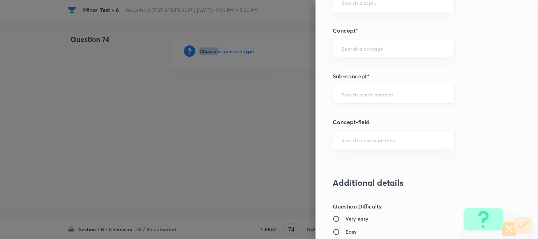
click at [346, 101] on div "​" at bounding box center [394, 94] width 122 height 19
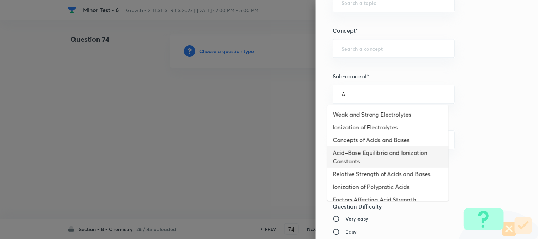
click at [351, 152] on li "Acid–Base Equilibria and Ionization Constants" at bounding box center [388, 157] width 121 height 21
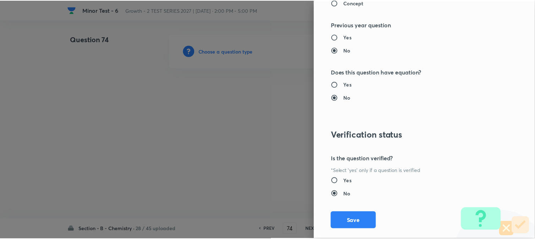
scroll to position [776, 0]
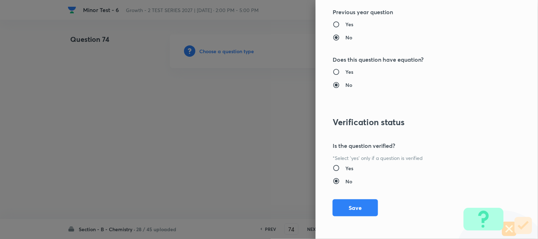
click at [339, 208] on button "Save" at bounding box center [355, 207] width 45 height 17
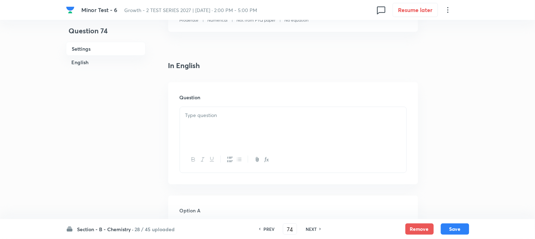
scroll to position [236, 0]
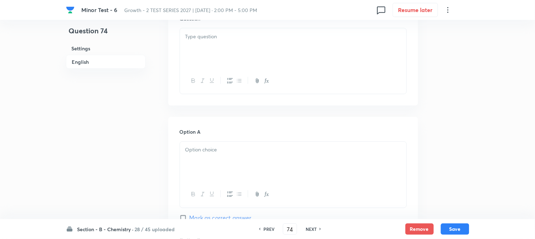
click at [259, 56] on div at bounding box center [293, 48] width 226 height 40
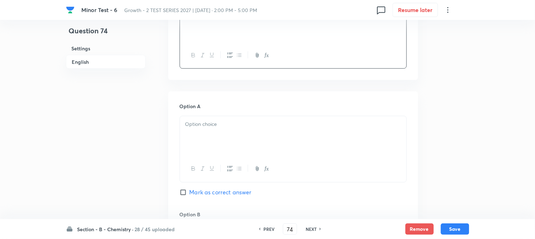
scroll to position [276, 0]
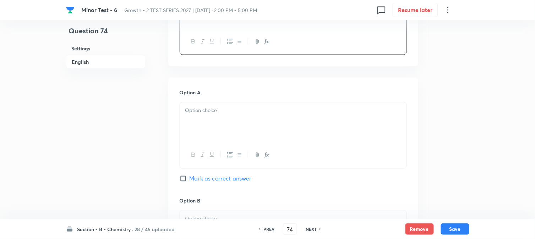
click at [211, 121] on div at bounding box center [293, 123] width 226 height 40
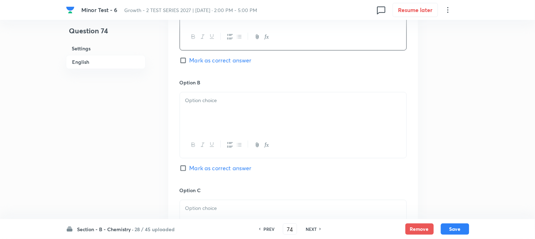
click at [238, 115] on div at bounding box center [293, 112] width 226 height 40
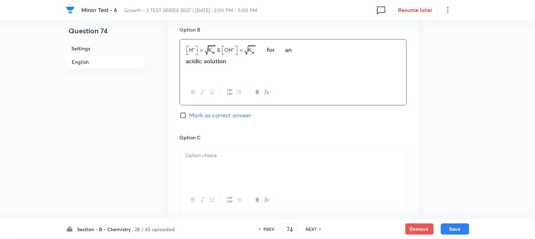
scroll to position [473, 0]
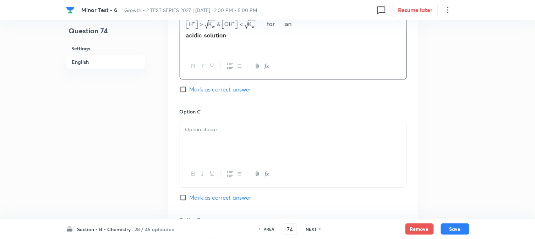
click at [224, 131] on p at bounding box center [293, 130] width 216 height 8
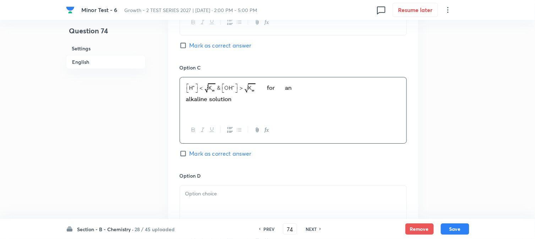
scroll to position [591, 0]
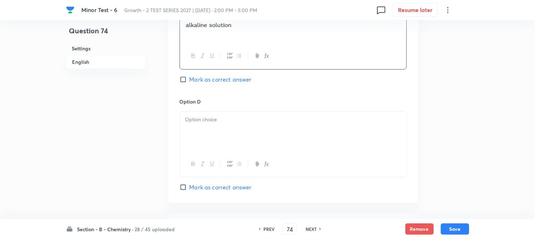
click at [236, 134] on div at bounding box center [293, 131] width 226 height 40
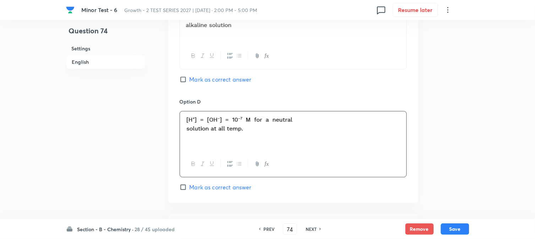
click at [185, 188] on input "Mark as correct answer" at bounding box center [185, 187] width 10 height 7
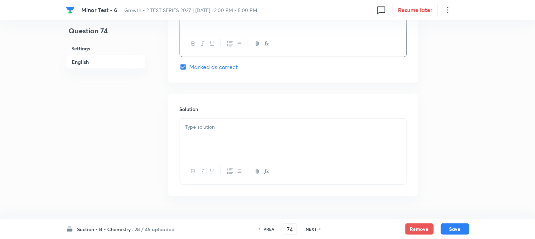
scroll to position [732, 0]
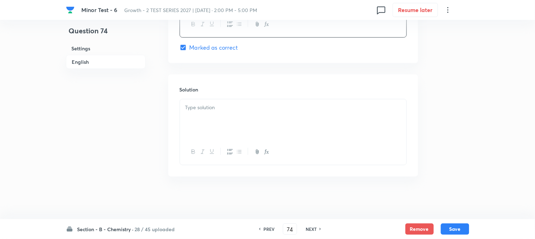
click at [235, 118] on div at bounding box center [293, 119] width 226 height 40
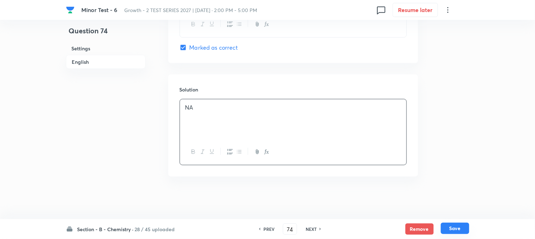
click at [462, 226] on button "Save" at bounding box center [455, 228] width 28 height 11
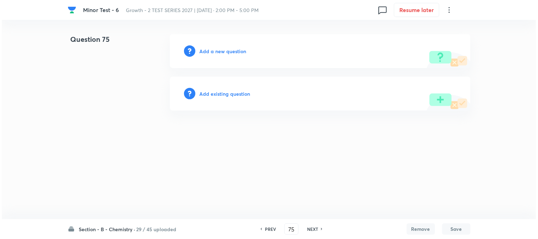
scroll to position [0, 0]
click at [208, 49] on h6 "Add a new question" at bounding box center [223, 51] width 47 height 7
click at [208, 49] on h6 "Choose a question type" at bounding box center [227, 51] width 55 height 7
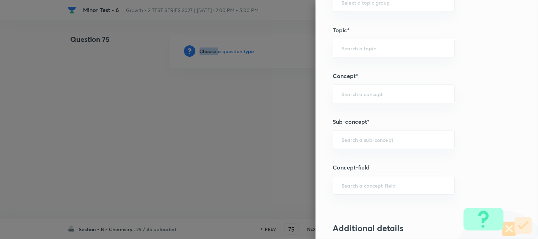
scroll to position [434, 0]
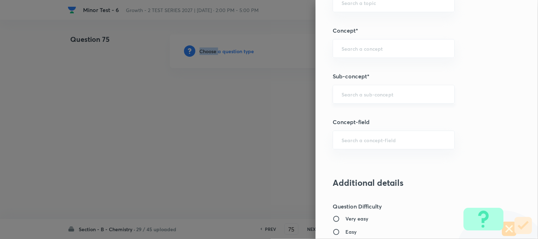
click at [350, 97] on input "text" at bounding box center [394, 94] width 104 height 7
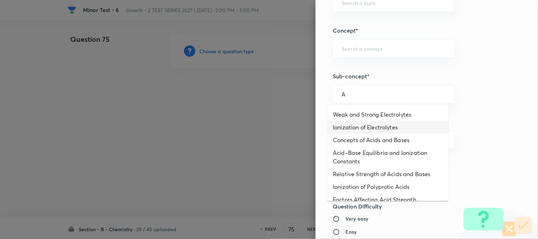
click at [353, 138] on li "Concepts of Acids and Bases" at bounding box center [388, 140] width 121 height 13
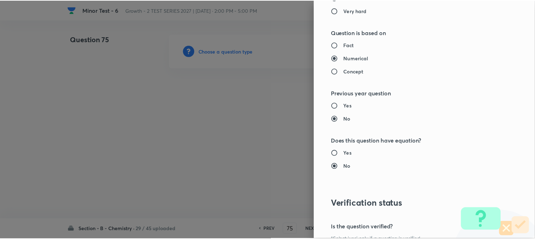
scroll to position [776, 0]
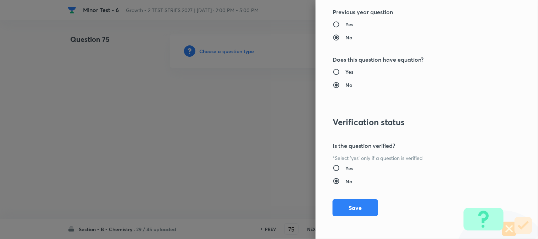
drag, startPoint x: 348, startPoint y: 208, endPoint x: 287, endPoint y: 172, distance: 70.8
click at [348, 208] on button "Save" at bounding box center [355, 207] width 45 height 17
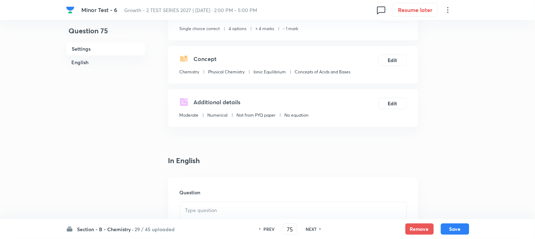
scroll to position [158, 0]
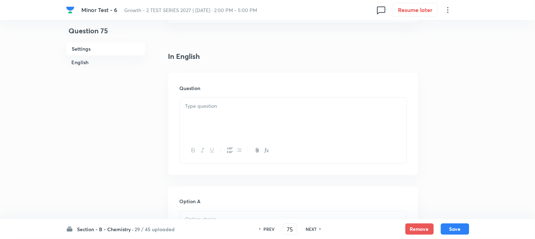
click at [230, 103] on p at bounding box center [293, 106] width 216 height 8
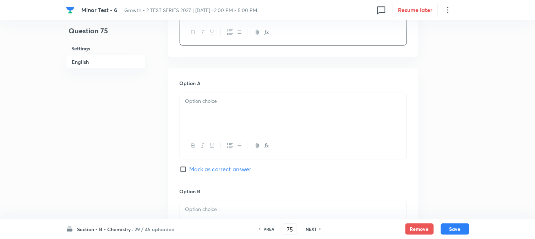
click at [232, 111] on div at bounding box center [293, 113] width 226 height 40
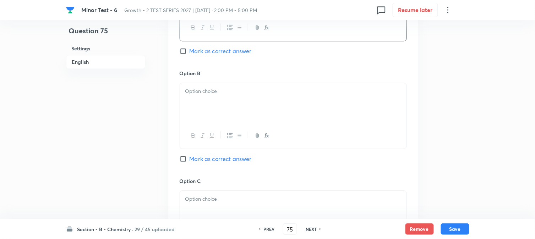
click at [232, 103] on div at bounding box center [293, 103] width 226 height 40
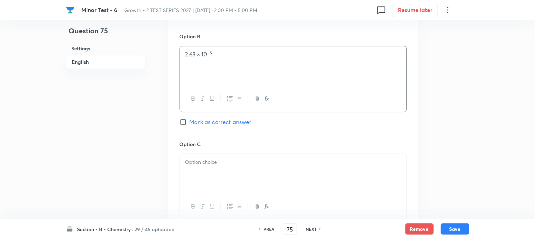
scroll to position [473, 0]
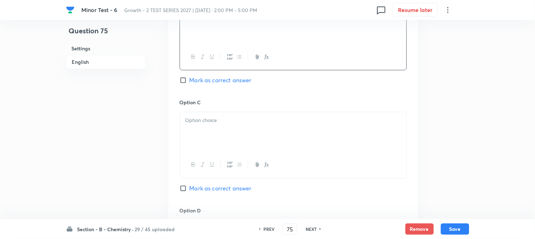
click at [230, 132] on div at bounding box center [293, 132] width 226 height 40
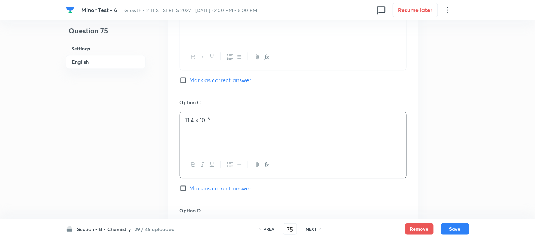
scroll to position [552, 0]
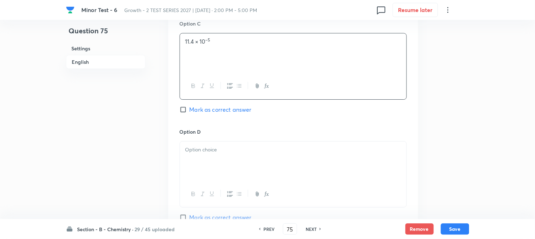
click at [217, 148] on p at bounding box center [293, 150] width 216 height 8
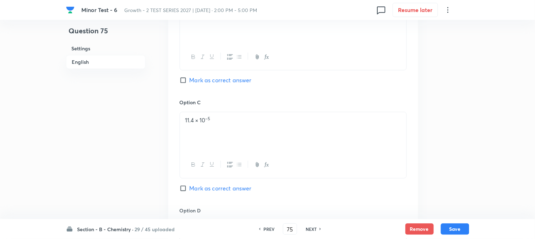
click at [199, 81] on span "Mark as correct answer" at bounding box center [220, 80] width 62 height 9
click at [189, 81] on input "Mark as correct answer" at bounding box center [185, 80] width 10 height 7
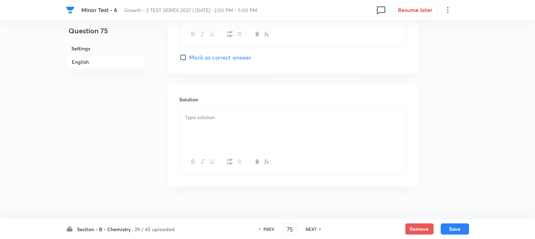
scroll to position [723, 0]
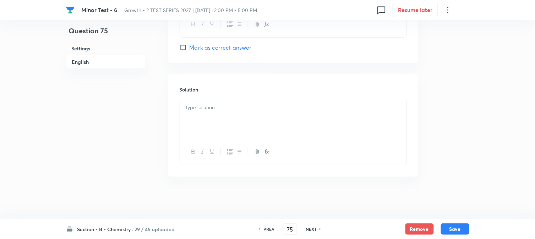
click at [228, 114] on div at bounding box center [293, 119] width 226 height 40
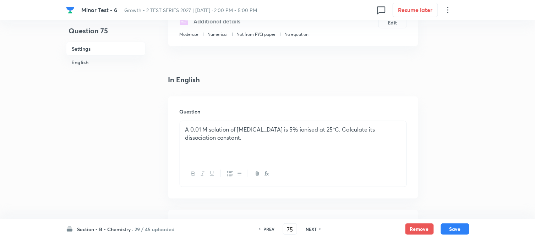
scroll to position [13, 0]
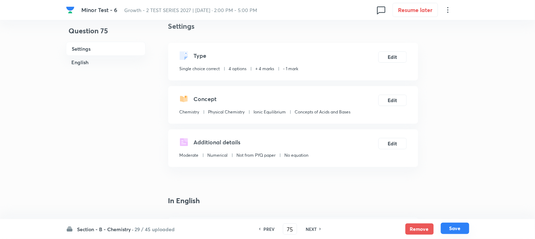
click at [460, 230] on button "Save" at bounding box center [455, 228] width 28 height 11
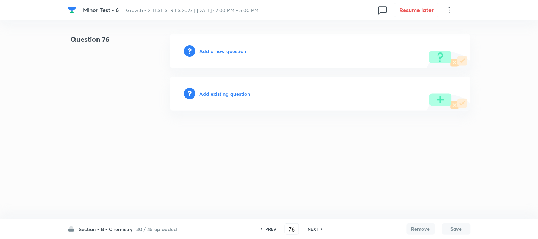
click at [203, 53] on h6 "Add a new question" at bounding box center [223, 51] width 47 height 7
click at [203, 53] on h6 "Choose a question type" at bounding box center [227, 51] width 55 height 7
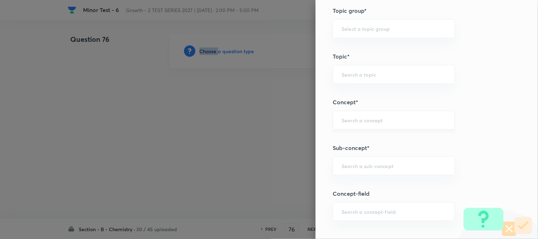
scroll to position [473, 0]
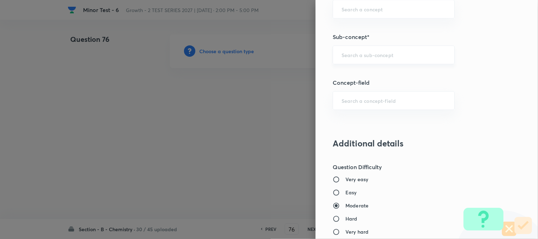
click at [351, 55] on input "text" at bounding box center [394, 54] width 104 height 7
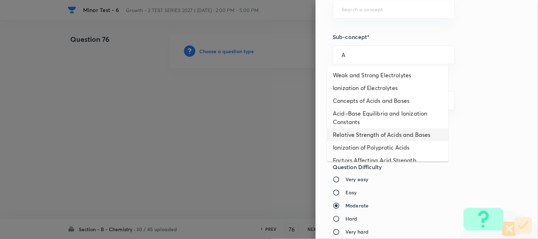
click at [343, 133] on li "Relative Strength of Acids and Bases" at bounding box center [388, 134] width 121 height 13
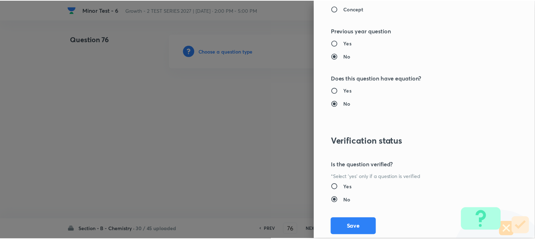
scroll to position [776, 0]
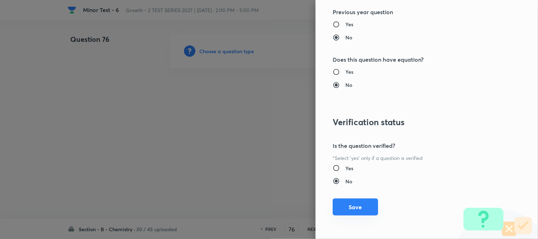
click at [351, 208] on button "Save" at bounding box center [355, 207] width 45 height 17
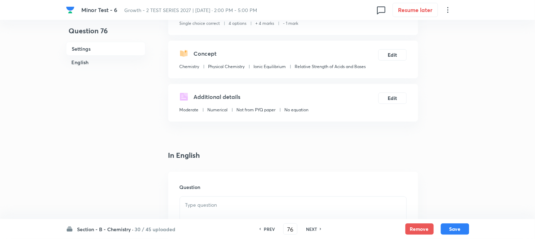
scroll to position [158, 0]
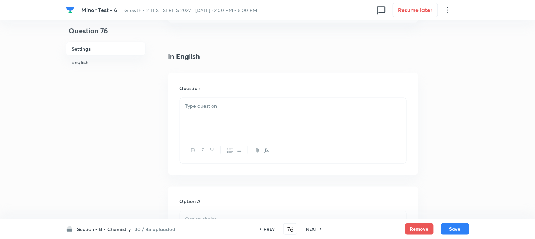
click at [228, 112] on div at bounding box center [293, 118] width 226 height 40
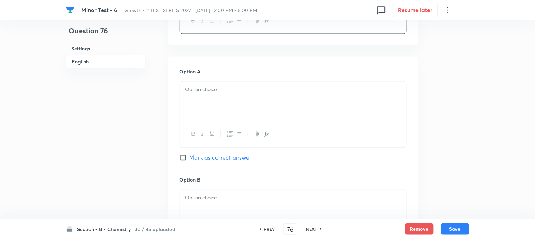
scroll to position [315, 0]
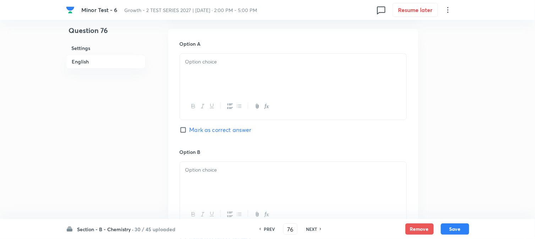
drag, startPoint x: 247, startPoint y: 85, endPoint x: 261, endPoint y: 95, distance: 16.7
click at [247, 84] on div at bounding box center [293, 74] width 226 height 40
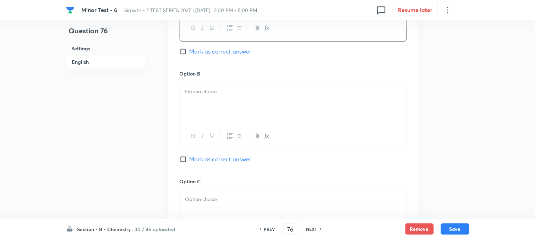
scroll to position [394, 0]
click at [218, 96] on div at bounding box center [293, 103] width 226 height 40
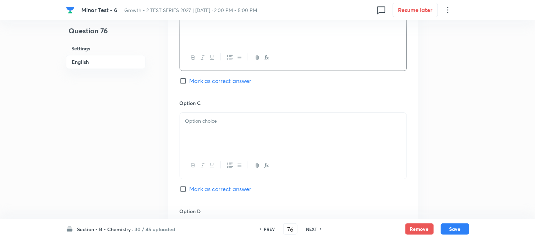
scroll to position [473, 0]
click at [222, 130] on div at bounding box center [293, 132] width 226 height 40
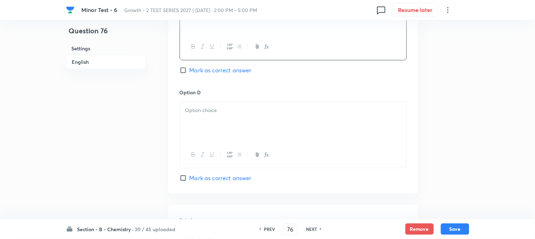
click at [215, 114] on p at bounding box center [293, 110] width 216 height 8
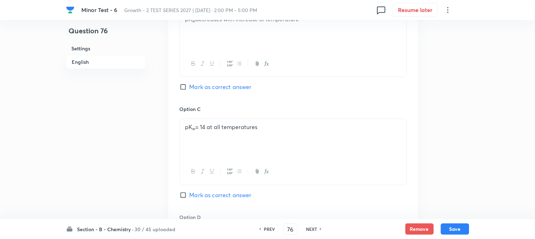
scroll to position [434, 0]
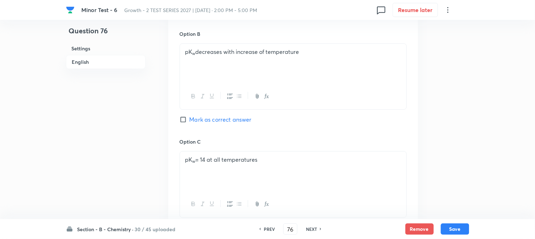
drag, startPoint x: 188, startPoint y: 122, endPoint x: 192, endPoint y: 123, distance: 4.0
click at [188, 121] on input "Mark as correct answer" at bounding box center [185, 119] width 10 height 7
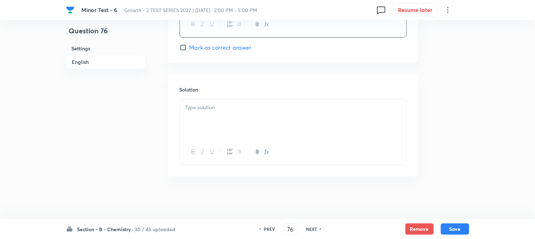
scroll to position [723, 0]
click at [226, 116] on div at bounding box center [293, 119] width 226 height 40
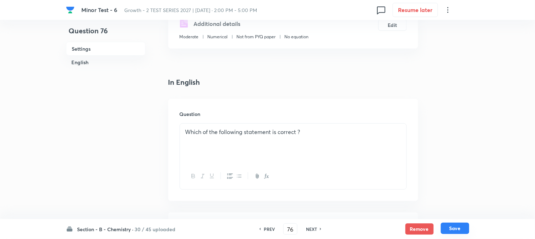
click at [449, 229] on button "Save" at bounding box center [455, 228] width 28 height 11
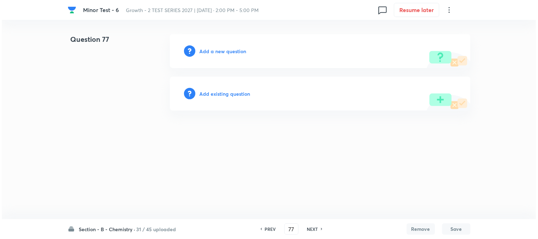
scroll to position [0, 0]
click at [204, 51] on h6 "Add a new question" at bounding box center [223, 51] width 47 height 7
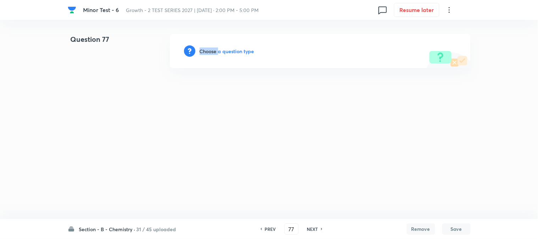
click at [204, 51] on h6 "Choose a question type" at bounding box center [227, 51] width 55 height 7
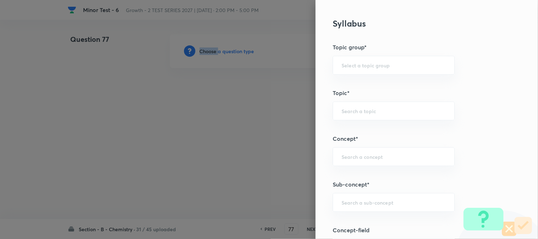
scroll to position [394, 0]
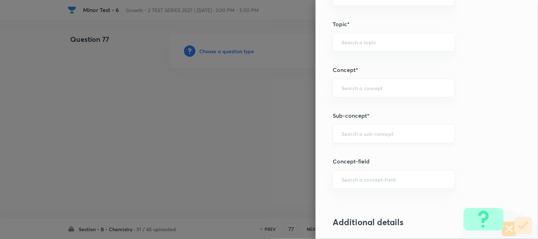
click at [356, 130] on input "text" at bounding box center [394, 133] width 104 height 7
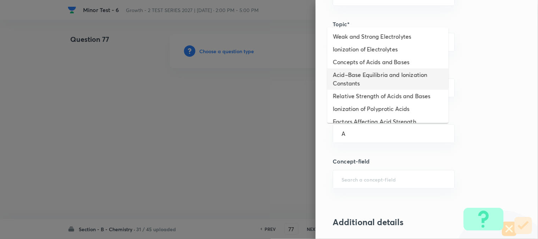
click at [353, 73] on li "Acid–Base Equilibria and Ionization Constants" at bounding box center [388, 78] width 121 height 21
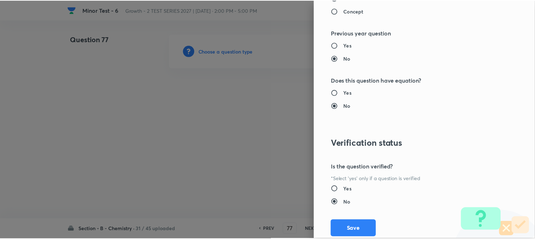
scroll to position [776, 0]
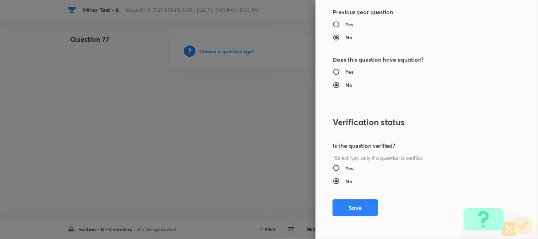
drag, startPoint x: 348, startPoint y: 211, endPoint x: 306, endPoint y: 162, distance: 64.9
click at [348, 211] on button "Save" at bounding box center [355, 207] width 45 height 17
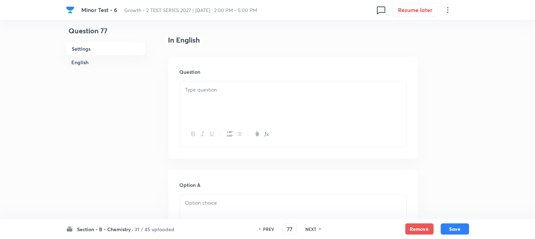
scroll to position [197, 0]
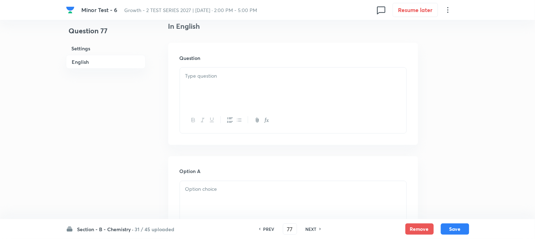
click at [247, 93] on div at bounding box center [293, 88] width 226 height 40
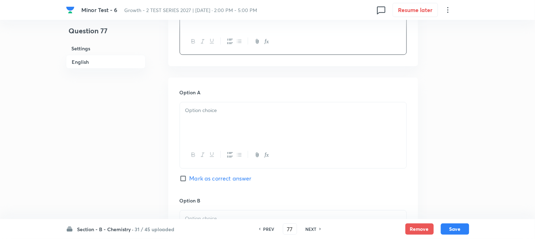
click at [226, 101] on div "Option A Mark as correct answer" at bounding box center [293, 143] width 227 height 108
click at [226, 114] on p at bounding box center [293, 111] width 216 height 8
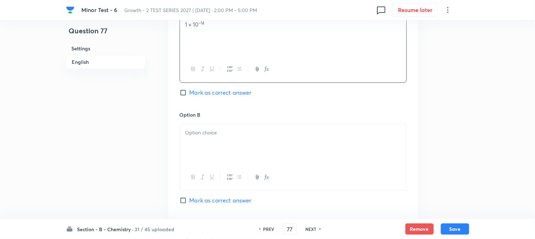
scroll to position [394, 0]
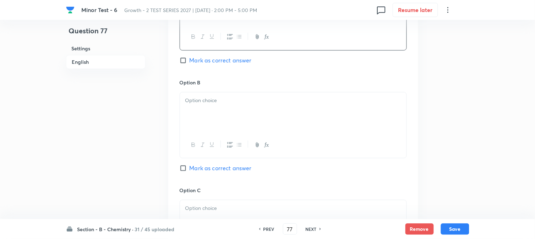
click at [221, 118] on div at bounding box center [293, 112] width 226 height 40
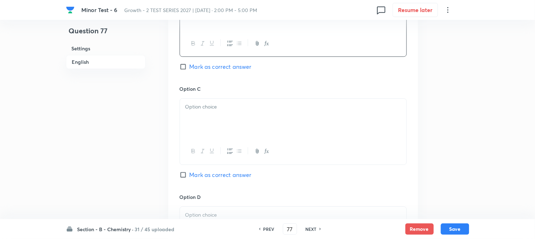
scroll to position [512, 0]
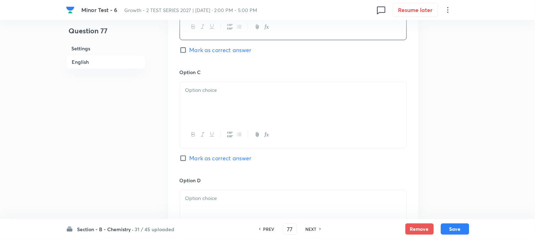
click at [227, 110] on div at bounding box center [293, 102] width 226 height 40
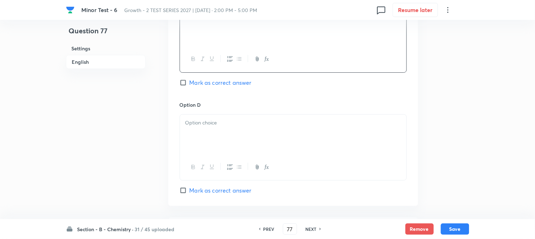
scroll to position [591, 0]
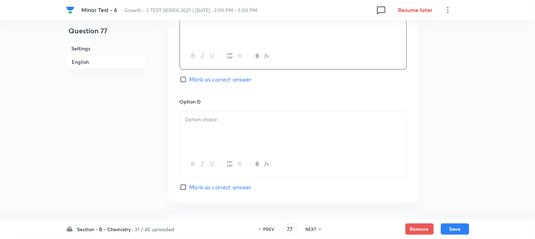
click at [219, 132] on div at bounding box center [293, 131] width 226 height 40
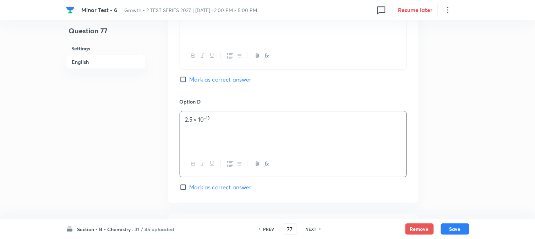
click at [195, 189] on span "Mark as correct answer" at bounding box center [220, 187] width 62 height 9
click at [189, 189] on input "Mark as correct answer" at bounding box center [185, 187] width 10 height 7
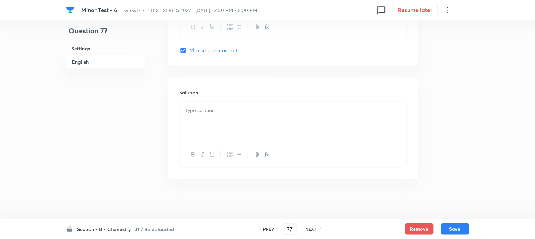
scroll to position [732, 0]
click at [218, 117] on div at bounding box center [293, 119] width 226 height 40
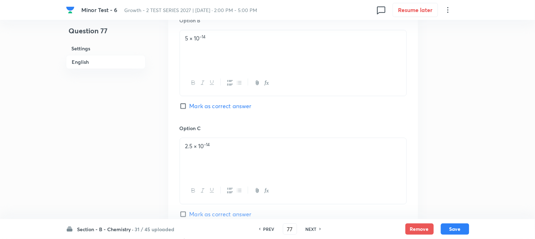
scroll to position [259, 0]
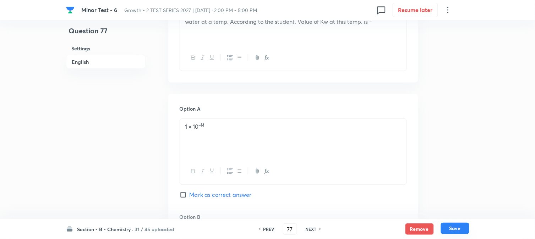
click at [460, 227] on button "Save" at bounding box center [455, 228] width 28 height 11
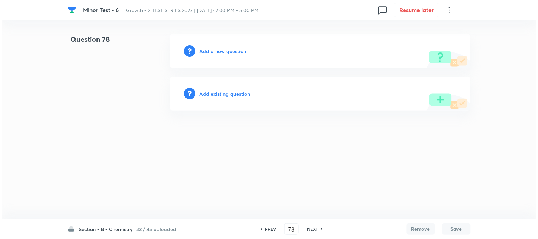
scroll to position [0, 0]
click at [207, 52] on h6 "Add a new question" at bounding box center [223, 51] width 47 height 7
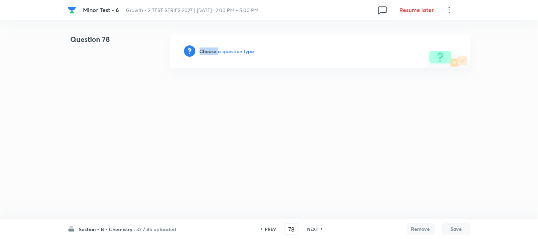
click at [207, 52] on h6 "Choose a question type" at bounding box center [227, 51] width 55 height 7
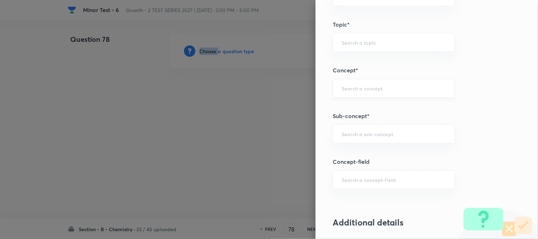
scroll to position [394, 0]
click at [348, 130] on input "text" at bounding box center [394, 133] width 104 height 7
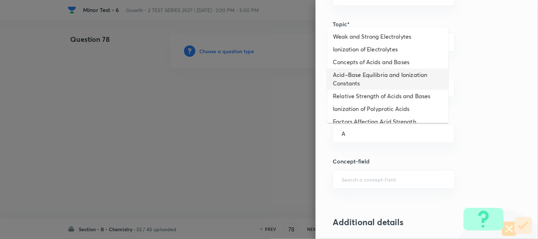
click at [352, 73] on li "Acid–Base Equilibria and Ionization Constants" at bounding box center [388, 78] width 121 height 21
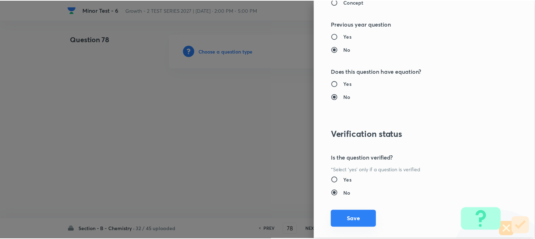
scroll to position [776, 0]
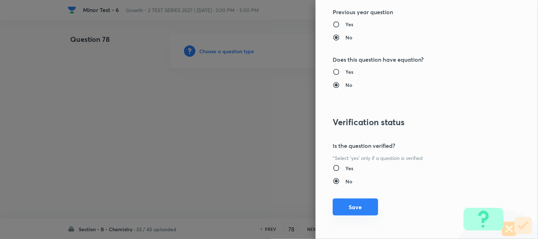
click at [347, 206] on button "Save" at bounding box center [355, 207] width 45 height 17
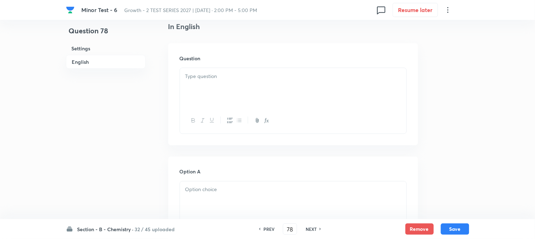
scroll to position [197, 0]
click at [236, 79] on p at bounding box center [293, 76] width 216 height 8
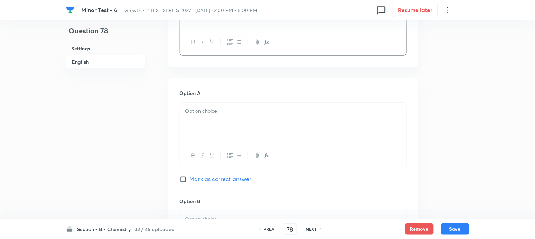
scroll to position [276, 0]
click at [223, 125] on div at bounding box center [293, 123] width 226 height 40
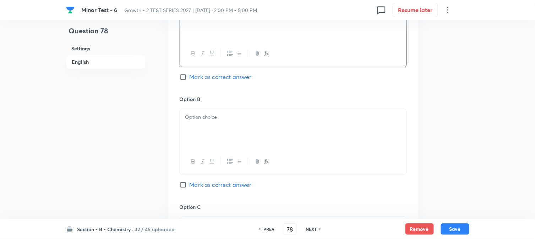
scroll to position [394, 0]
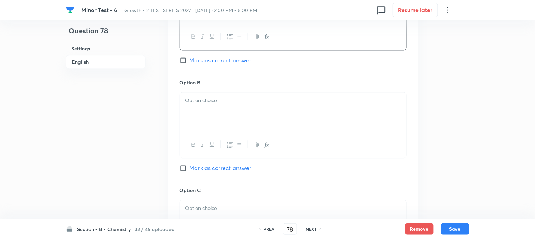
click at [218, 111] on div at bounding box center [293, 112] width 226 height 40
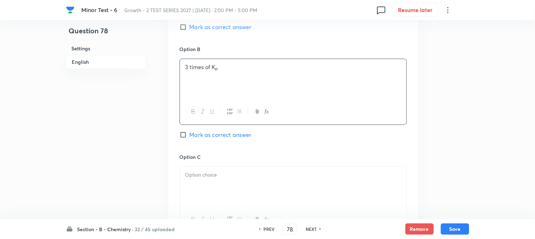
scroll to position [473, 0]
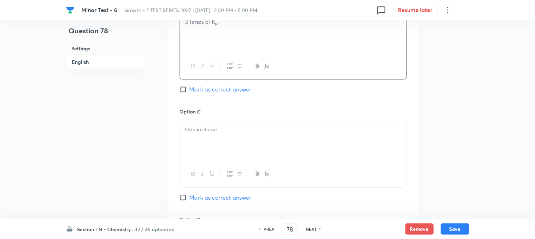
click at [214, 147] on div at bounding box center [293, 141] width 226 height 40
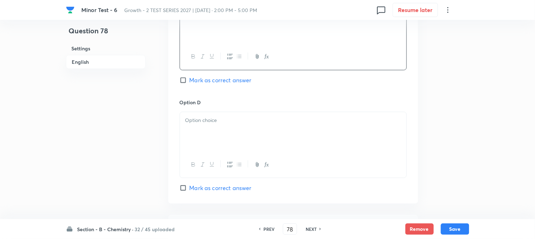
scroll to position [591, 0]
click at [220, 118] on p at bounding box center [293, 120] width 216 height 8
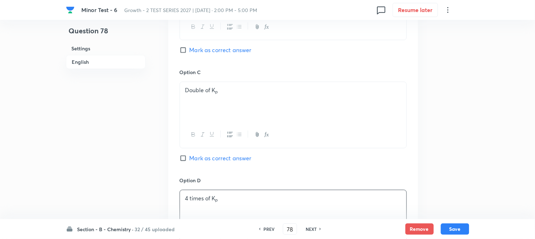
click at [185, 51] on input "Mark as correct answer" at bounding box center [185, 49] width 10 height 7
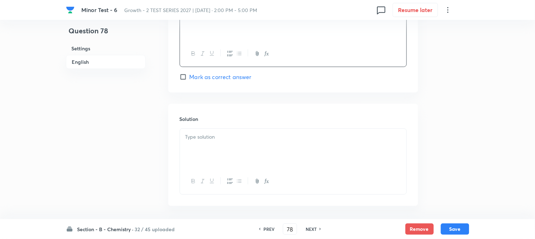
scroll to position [732, 0]
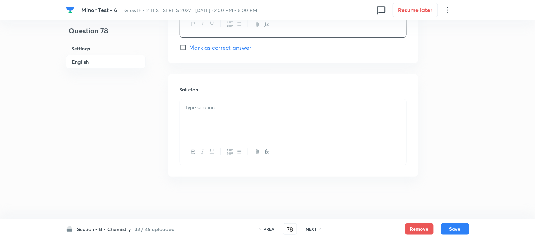
click at [214, 114] on div at bounding box center [293, 119] width 226 height 40
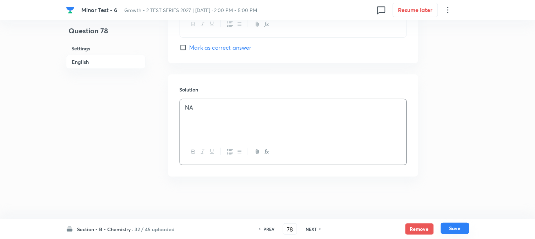
click at [449, 227] on button "Save" at bounding box center [455, 228] width 28 height 11
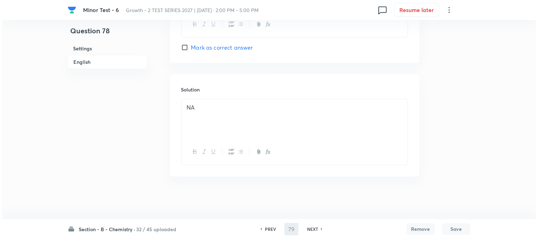
scroll to position [0, 0]
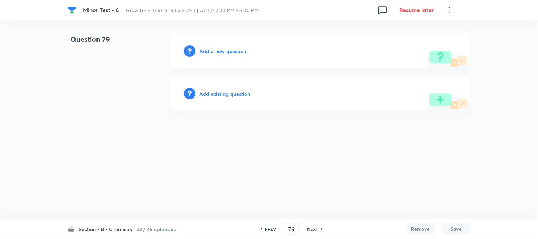
click at [206, 52] on h6 "Add a new question" at bounding box center [223, 51] width 47 height 7
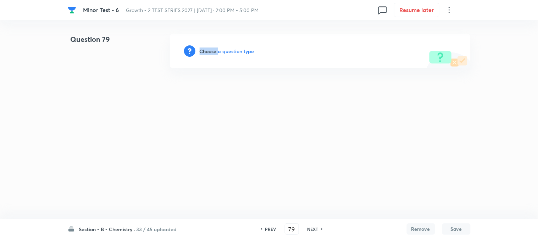
click at [206, 52] on h6 "Choose a question type" at bounding box center [227, 51] width 55 height 7
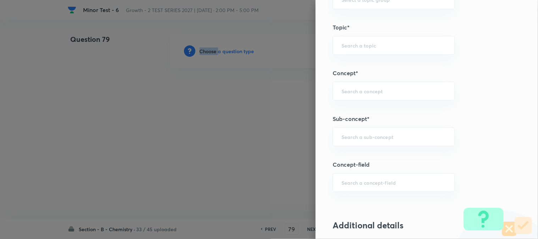
scroll to position [394, 0]
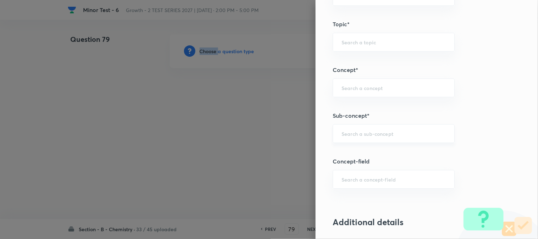
click at [361, 140] on div "​" at bounding box center [394, 133] width 122 height 19
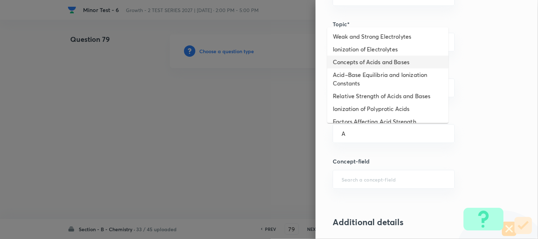
click at [352, 65] on li "Concepts of Acids and Bases" at bounding box center [388, 62] width 121 height 13
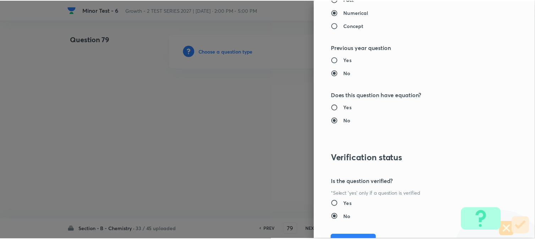
scroll to position [749, 0]
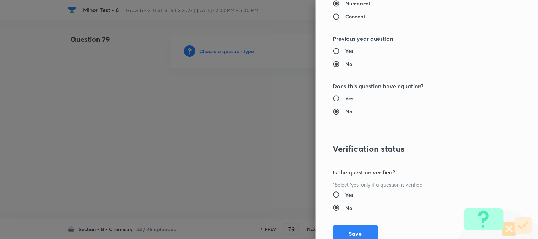
click at [352, 233] on button "Save" at bounding box center [355, 233] width 45 height 17
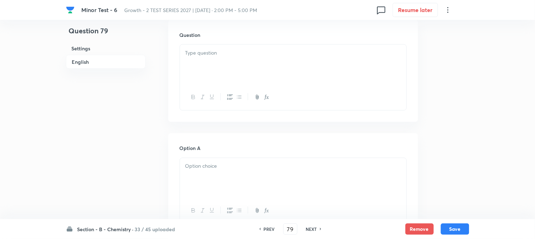
scroll to position [197, 0]
click at [240, 78] on div at bounding box center [293, 79] width 226 height 40
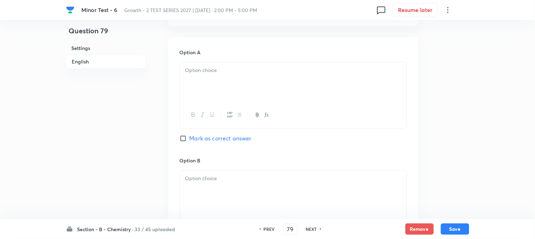
scroll to position [315, 0]
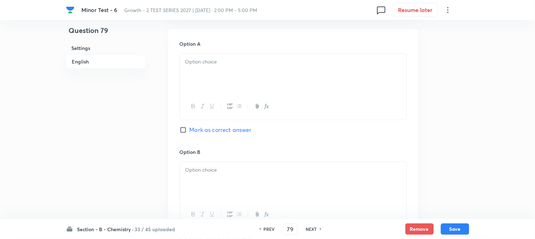
click at [224, 73] on div at bounding box center [293, 74] width 226 height 40
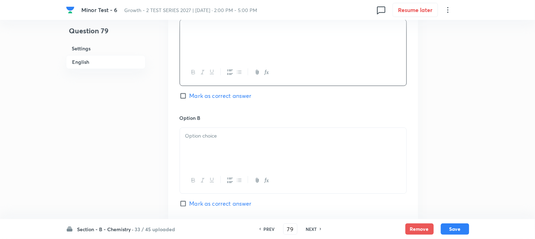
scroll to position [394, 0]
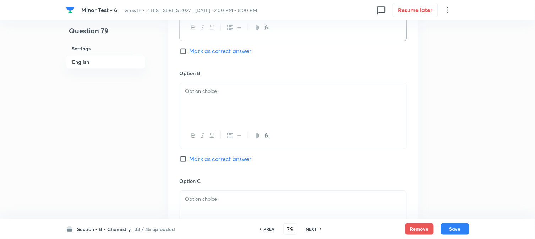
click at [211, 106] on div at bounding box center [293, 103] width 226 height 40
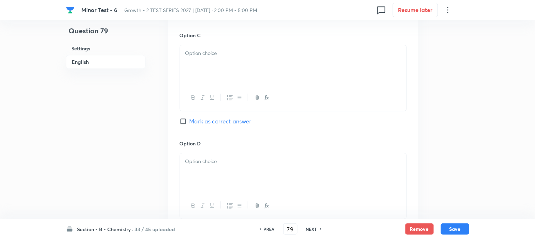
scroll to position [552, 0]
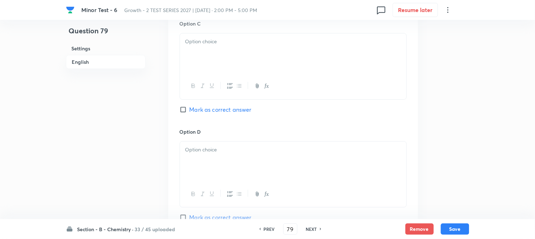
click at [249, 71] on div at bounding box center [293, 53] width 226 height 40
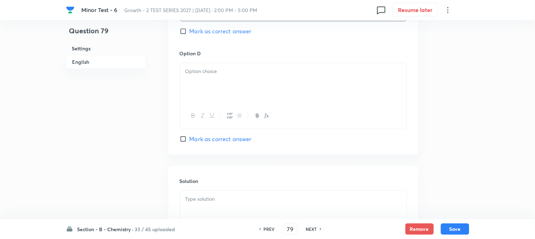
scroll to position [631, 0]
click at [240, 90] on div at bounding box center [293, 83] width 226 height 40
click at [200, 139] on span "Mark as correct answer" at bounding box center [220, 138] width 62 height 9
click at [189, 139] on input "Mark as correct answer" at bounding box center [185, 138] width 10 height 7
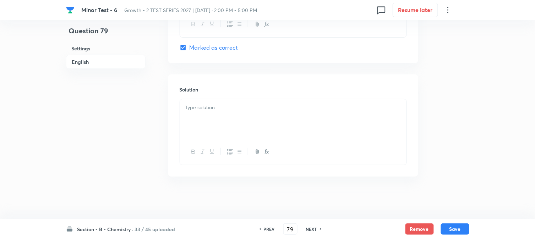
scroll to position [723, 0]
click at [226, 126] on div at bounding box center [293, 119] width 226 height 40
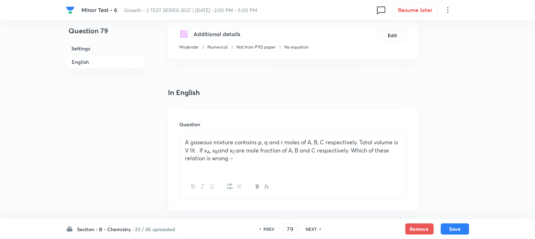
scroll to position [53, 0]
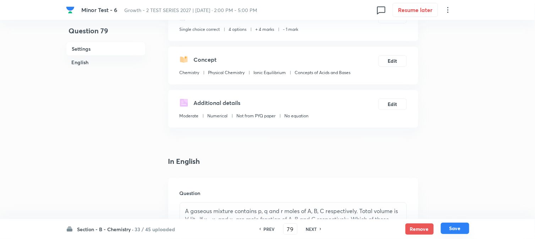
click at [458, 225] on button "Save" at bounding box center [455, 228] width 28 height 11
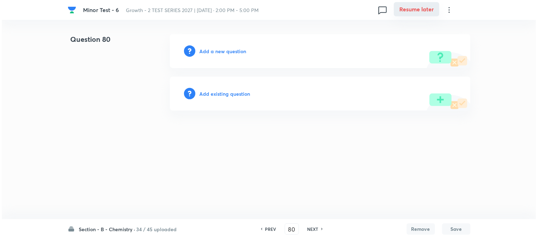
scroll to position [0, 0]
click at [212, 51] on h6 "Add a new question" at bounding box center [223, 51] width 47 height 7
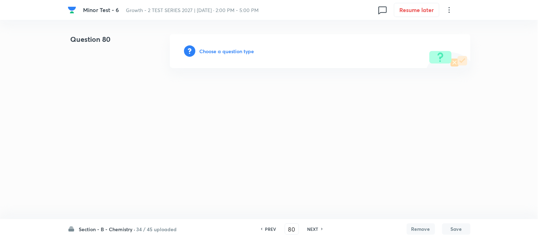
click at [212, 51] on h6 "Choose a question type" at bounding box center [227, 51] width 55 height 7
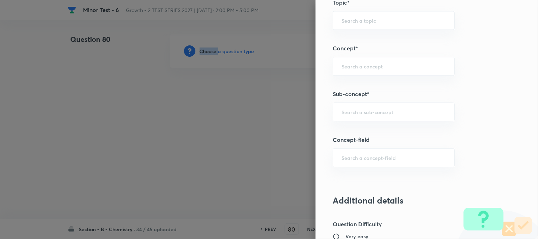
scroll to position [434, 0]
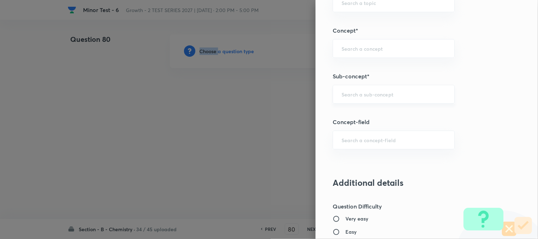
click at [359, 90] on div "​" at bounding box center [394, 94] width 122 height 19
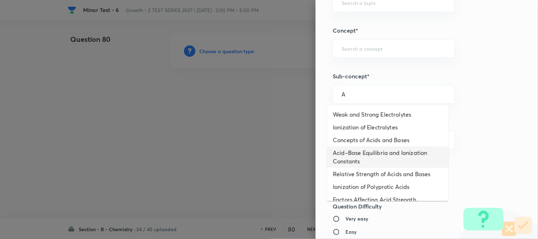
click at [341, 152] on li "Acid–Base Equilibria and Ionization Constants" at bounding box center [388, 157] width 121 height 21
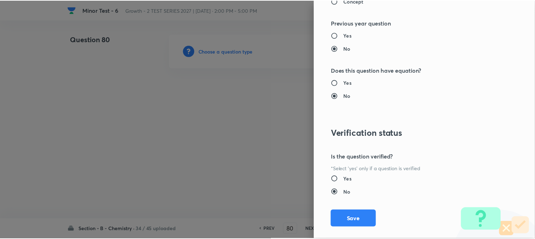
scroll to position [776, 0]
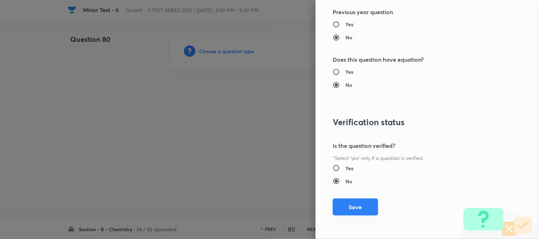
click at [348, 203] on button "Save" at bounding box center [355, 207] width 45 height 17
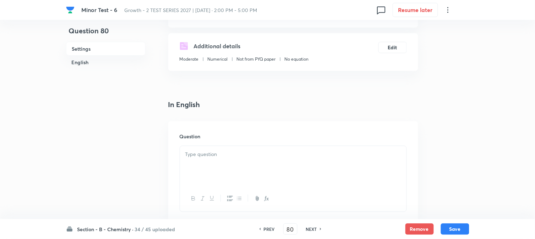
scroll to position [197, 0]
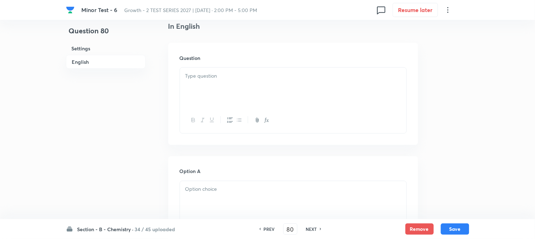
click at [250, 88] on div at bounding box center [293, 88] width 226 height 40
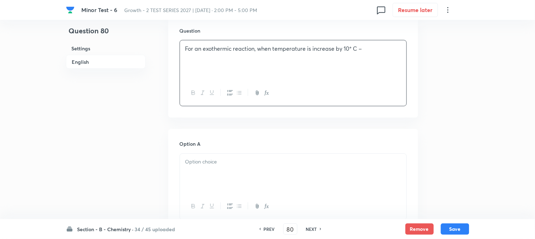
scroll to position [276, 0]
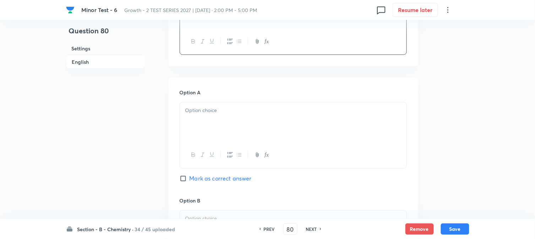
click at [207, 125] on div at bounding box center [293, 123] width 226 height 40
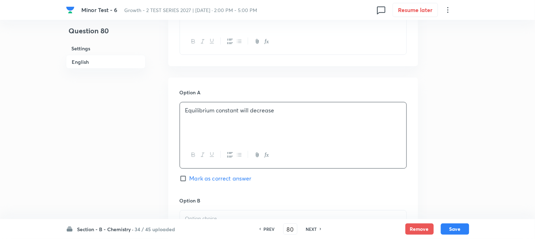
scroll to position [394, 0]
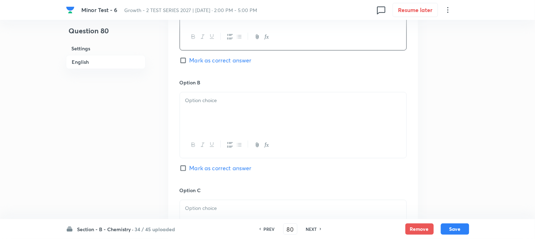
click at [214, 108] on div at bounding box center [293, 112] width 226 height 40
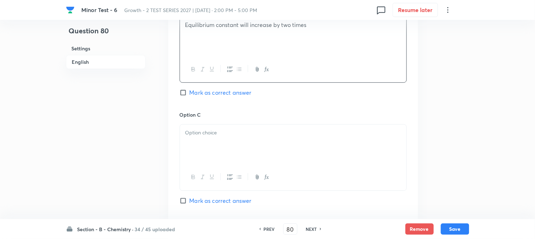
scroll to position [473, 0]
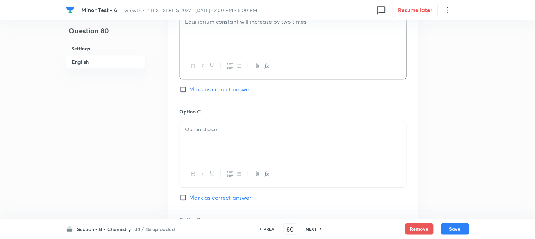
click at [215, 119] on div "Option C Mark as correct answer" at bounding box center [293, 162] width 227 height 108
click at [215, 131] on p at bounding box center [293, 130] width 216 height 8
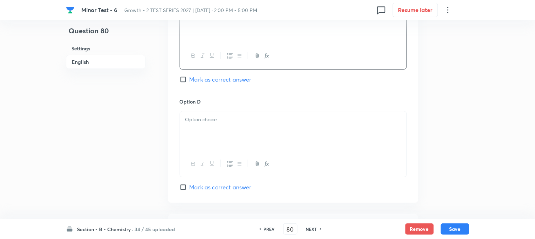
click at [213, 127] on div at bounding box center [293, 131] width 226 height 40
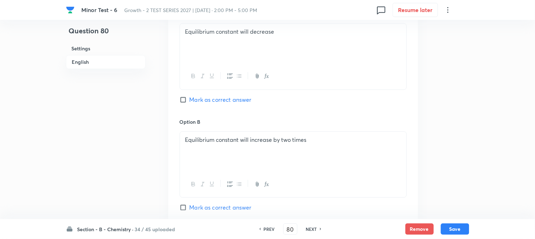
click at [185, 100] on input "Mark as correct answer" at bounding box center [185, 99] width 10 height 7
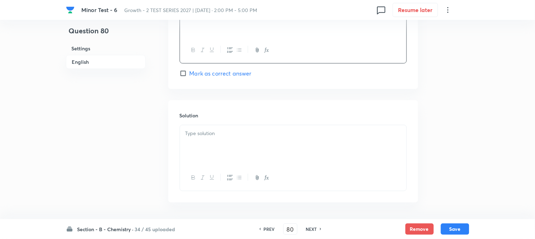
scroll to position [732, 0]
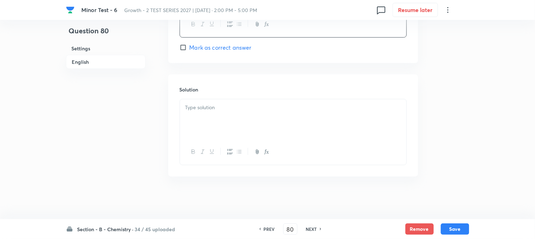
click at [215, 119] on div at bounding box center [293, 119] width 226 height 40
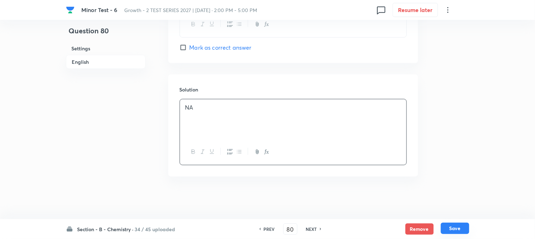
click at [459, 226] on button "Save" at bounding box center [455, 228] width 28 height 11
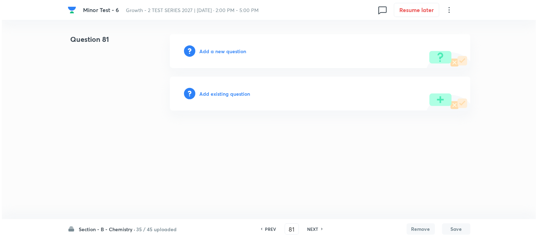
scroll to position [0, 0]
click at [221, 51] on h6 "Add a new question" at bounding box center [223, 51] width 47 height 7
click at [221, 51] on h6 "Choose a question type" at bounding box center [227, 51] width 55 height 7
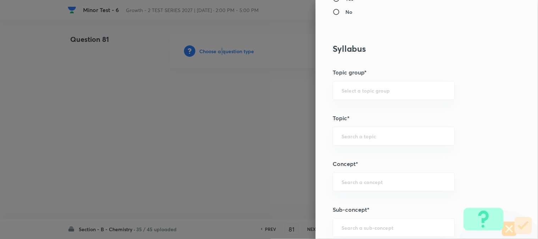
scroll to position [394, 0]
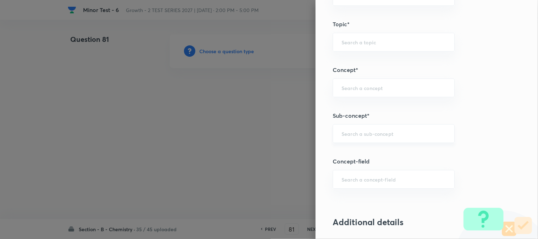
click at [342, 132] on input "text" at bounding box center [394, 133] width 104 height 7
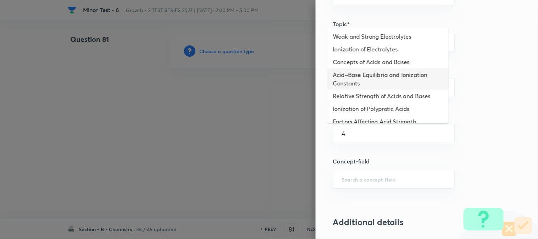
click at [357, 66] on li "Concepts of Acids and Bases" at bounding box center [388, 62] width 121 height 13
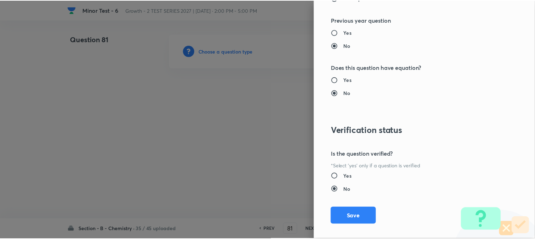
scroll to position [776, 0]
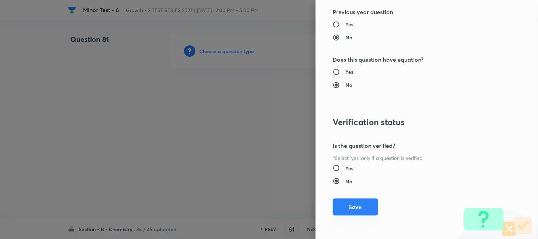
click at [349, 210] on button "Save" at bounding box center [355, 207] width 45 height 17
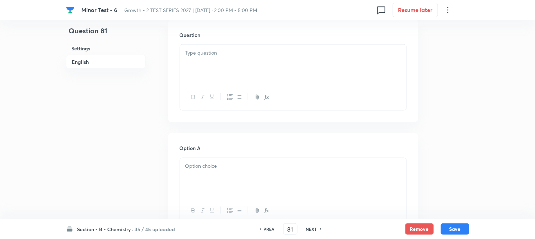
scroll to position [197, 0]
click at [233, 84] on div at bounding box center [293, 79] width 226 height 40
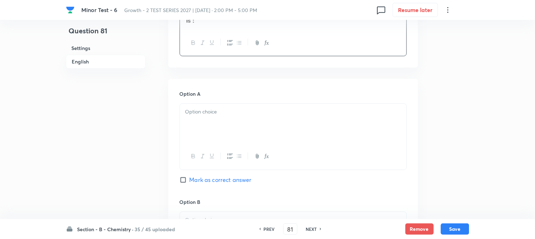
scroll to position [315, 0]
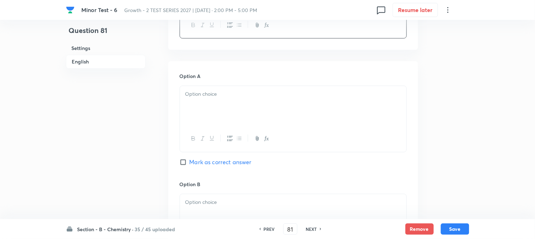
click at [222, 98] on p at bounding box center [293, 94] width 216 height 8
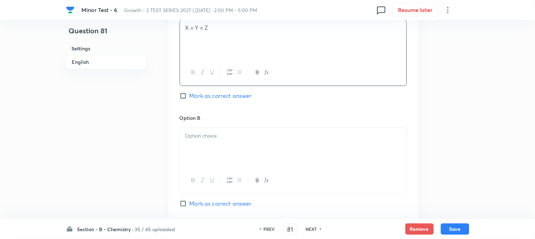
scroll to position [394, 0]
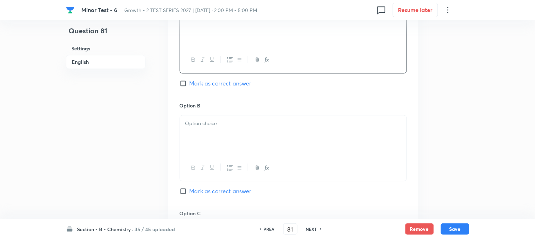
click at [216, 133] on div at bounding box center [293, 135] width 226 height 40
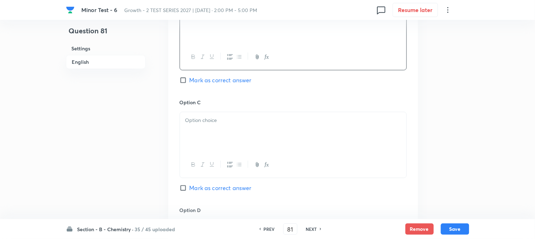
scroll to position [512, 0]
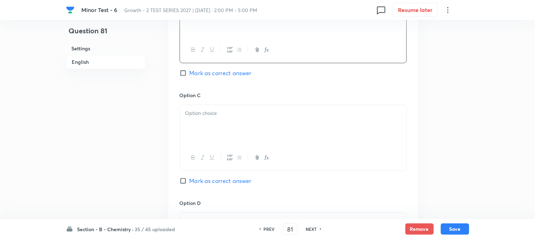
click at [216, 136] on div at bounding box center [293, 125] width 226 height 40
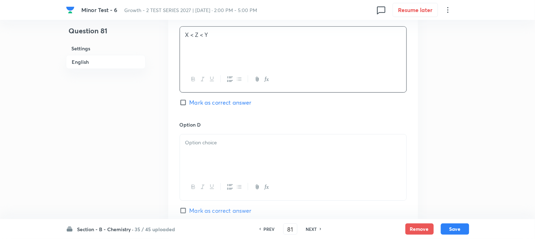
scroll to position [591, 0]
click at [210, 141] on p at bounding box center [293, 142] width 216 height 8
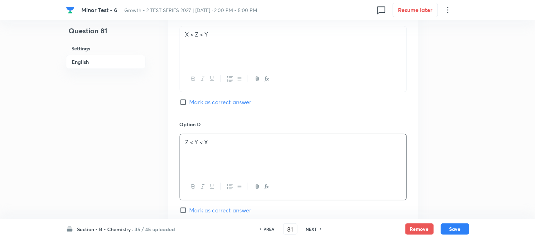
click at [183, 104] on input "Mark as correct answer" at bounding box center [185, 102] width 10 height 7
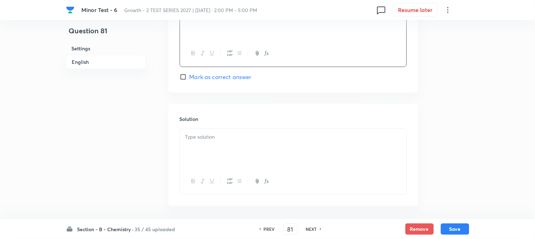
scroll to position [749, 0]
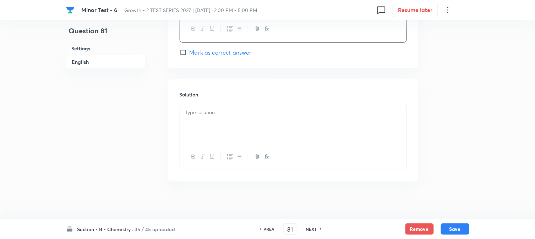
click at [218, 141] on div at bounding box center [293, 124] width 226 height 40
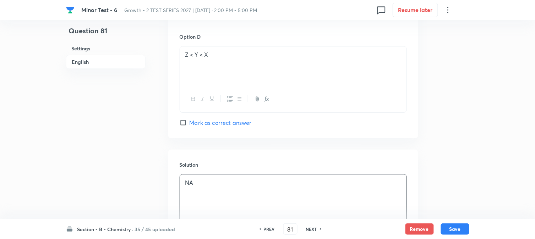
scroll to position [755, 0]
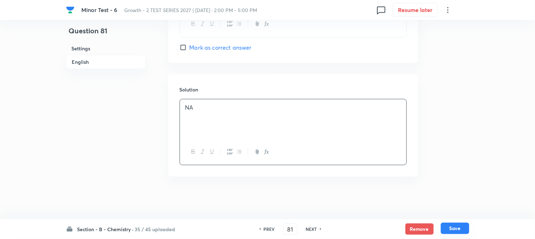
click at [459, 227] on button "Save" at bounding box center [455, 228] width 28 height 11
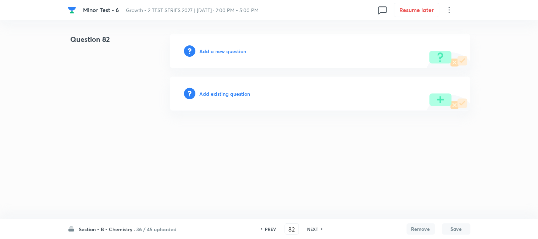
click at [215, 51] on h6 "Add a new question" at bounding box center [223, 51] width 47 height 7
click at [215, 51] on h6 "Choose a question type" at bounding box center [223, 51] width 47 height 7
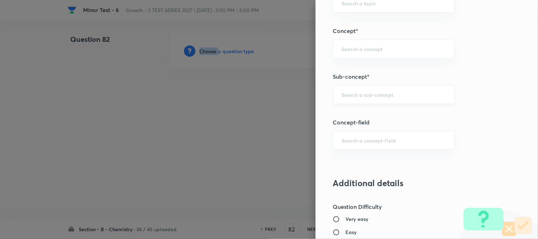
scroll to position [434, 0]
click at [355, 100] on div "​" at bounding box center [394, 94] width 122 height 19
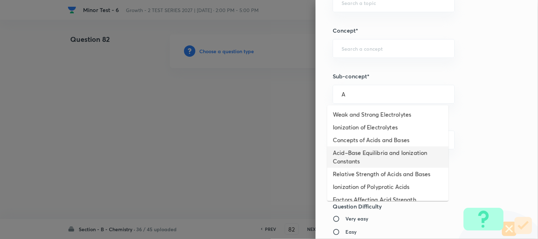
click at [354, 149] on li "Acid–Base Equilibria and Ionization Constants" at bounding box center [388, 157] width 121 height 21
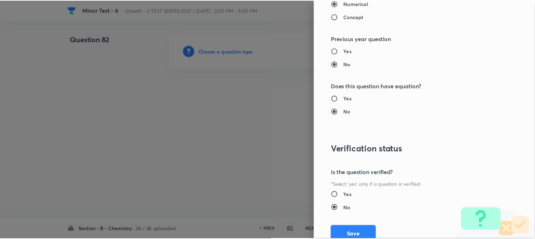
scroll to position [776, 0]
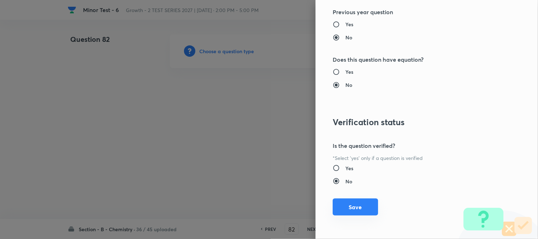
click at [355, 211] on button "Save" at bounding box center [355, 207] width 45 height 17
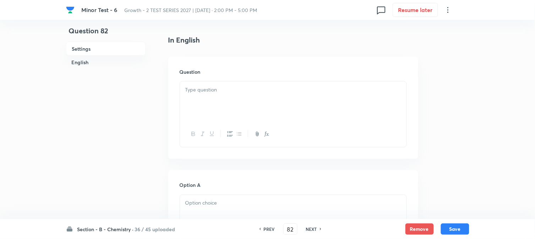
scroll to position [197, 0]
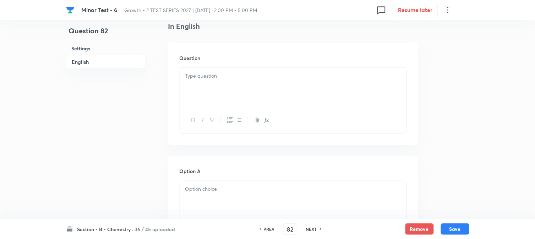
click at [245, 97] on div at bounding box center [293, 88] width 226 height 40
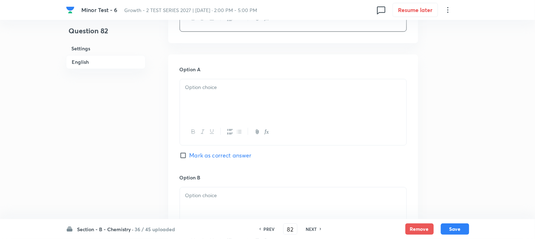
scroll to position [355, 0]
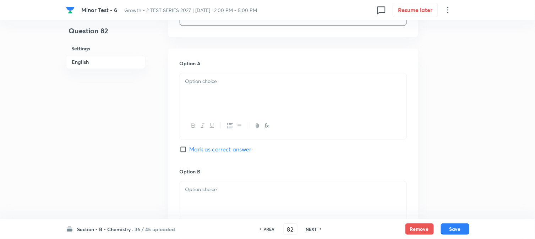
click at [221, 94] on div at bounding box center [293, 93] width 226 height 40
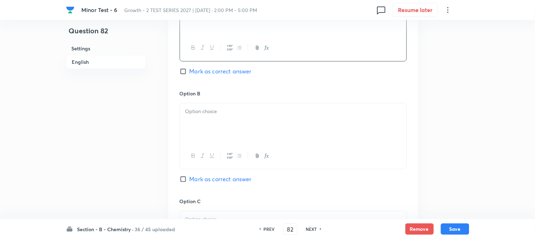
scroll to position [434, 0]
click at [224, 141] on div at bounding box center [293, 123] width 226 height 40
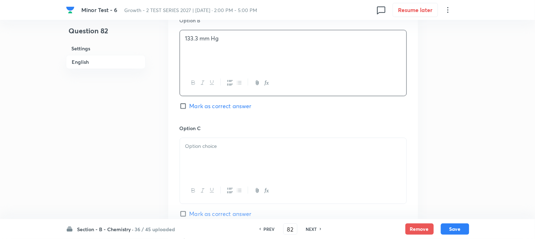
scroll to position [512, 0]
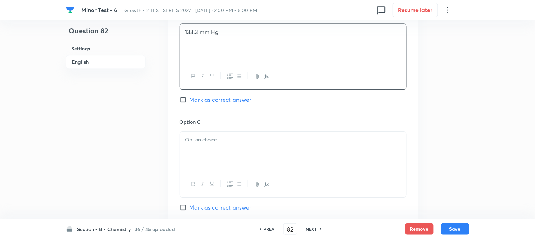
click at [215, 143] on p at bounding box center [293, 140] width 216 height 8
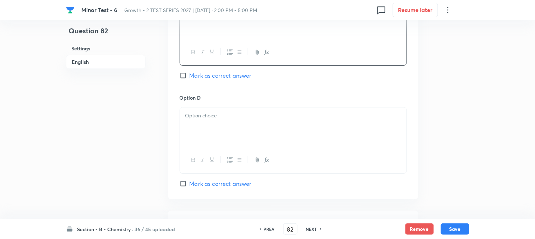
scroll to position [670, 0]
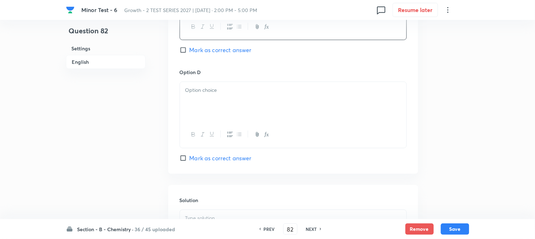
click at [233, 111] on div at bounding box center [293, 102] width 226 height 40
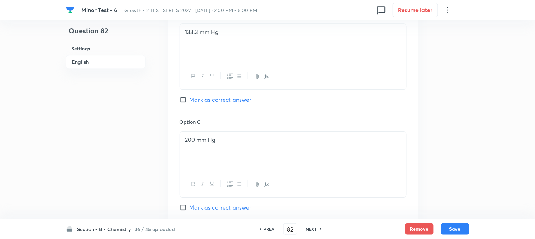
click at [189, 102] on input "Mark as correct answer" at bounding box center [185, 99] width 10 height 7
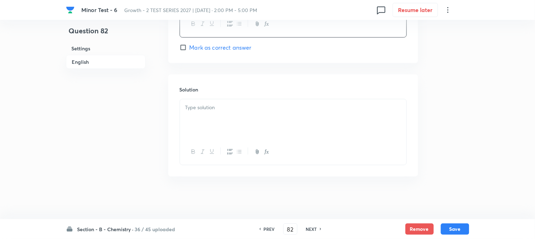
scroll to position [782, 0]
click at [217, 123] on div at bounding box center [293, 119] width 226 height 40
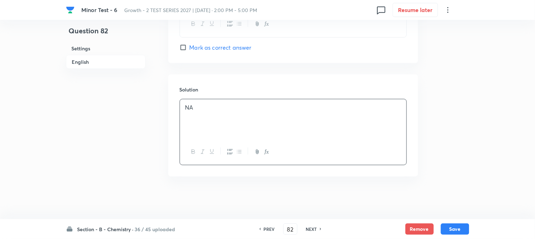
click at [449, 223] on div "Section - B - Chemistry · 36 / 45 uploaded PREV 82 ​ NEXT Remove Save" at bounding box center [267, 229] width 403 height 20
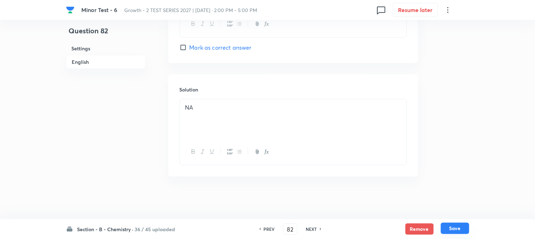
click at [453, 229] on button "Save" at bounding box center [455, 228] width 28 height 11
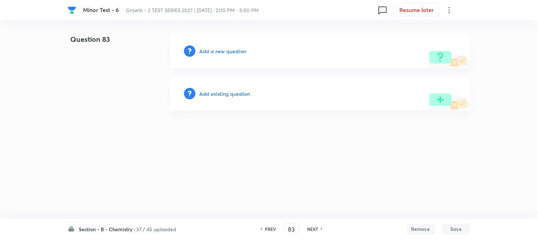
click at [208, 50] on h6 "Add a new question" at bounding box center [223, 51] width 47 height 7
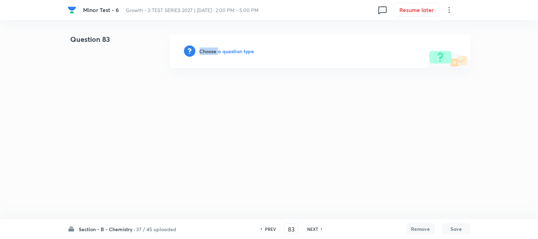
click at [208, 50] on h6 "Choose a question type" at bounding box center [227, 51] width 55 height 7
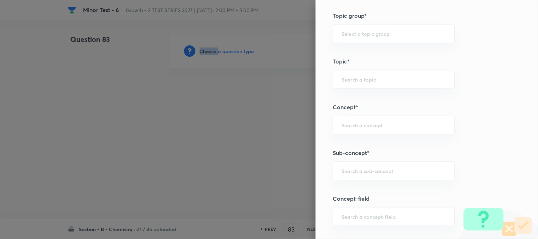
scroll to position [434, 0]
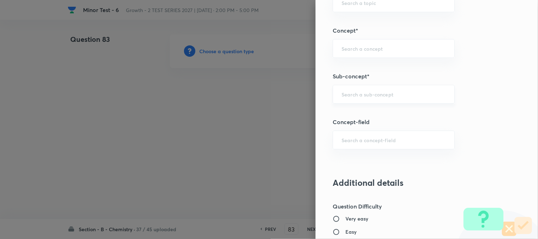
click at [356, 97] on input "text" at bounding box center [394, 94] width 104 height 7
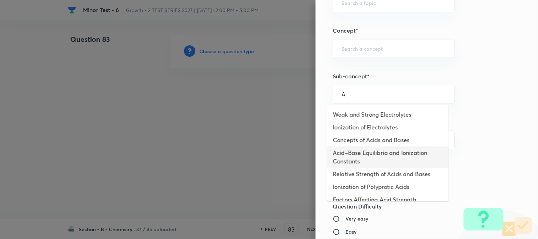
click at [352, 149] on li "Acid–Base Equilibria and Ionization Constants" at bounding box center [388, 157] width 121 height 21
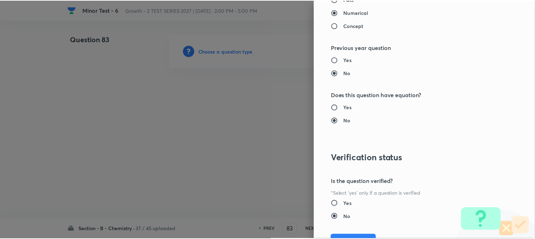
scroll to position [776, 0]
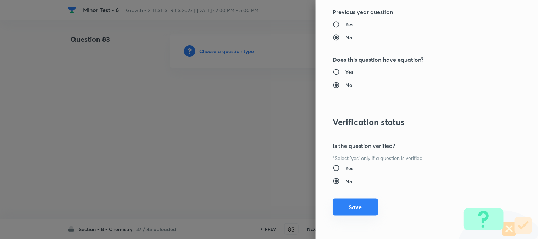
click at [357, 204] on button "Save" at bounding box center [355, 207] width 45 height 17
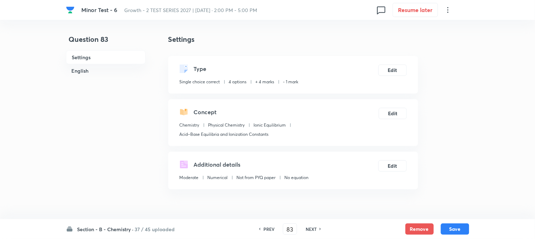
scroll to position [158, 0]
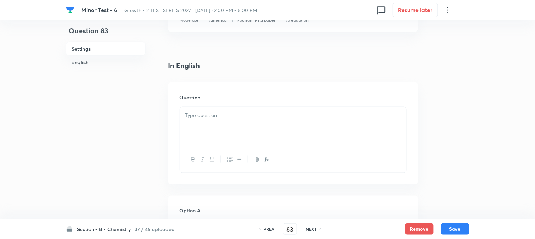
click at [227, 112] on p at bounding box center [293, 115] width 216 height 8
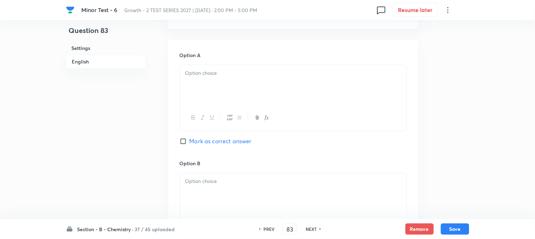
scroll to position [315, 0]
click at [229, 83] on div at bounding box center [293, 83] width 226 height 40
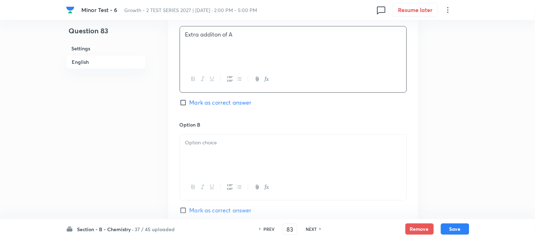
scroll to position [394, 0]
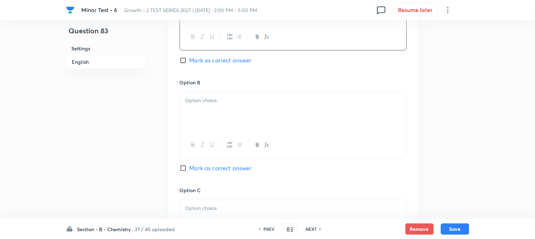
click at [212, 97] on p at bounding box center [293, 101] width 216 height 8
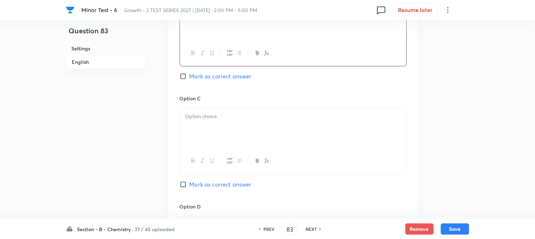
scroll to position [512, 0]
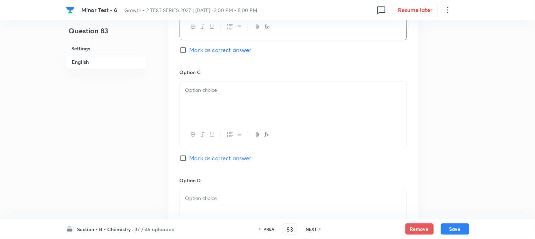
click at [225, 103] on div at bounding box center [293, 102] width 226 height 40
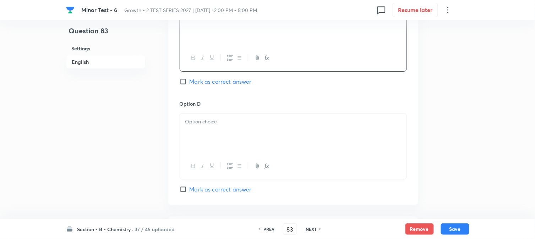
scroll to position [591, 0]
click at [224, 127] on div at bounding box center [293, 131] width 226 height 40
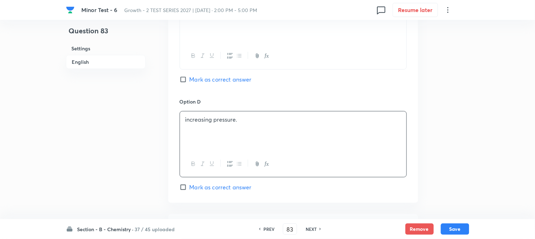
drag, startPoint x: 200, startPoint y: 186, endPoint x: 204, endPoint y: 189, distance: 4.5
click at [201, 186] on span "Mark as correct answer" at bounding box center [220, 187] width 62 height 9
click at [189, 186] on input "Mark as correct answer" at bounding box center [185, 187] width 10 height 7
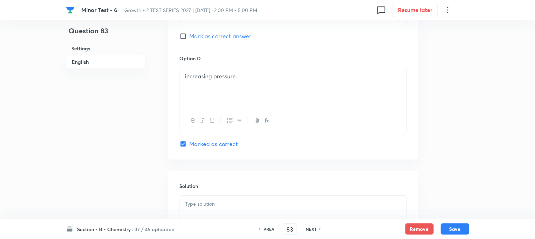
scroll to position [710, 0]
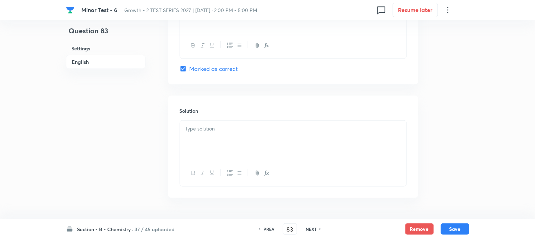
click at [232, 144] on div at bounding box center [293, 141] width 226 height 40
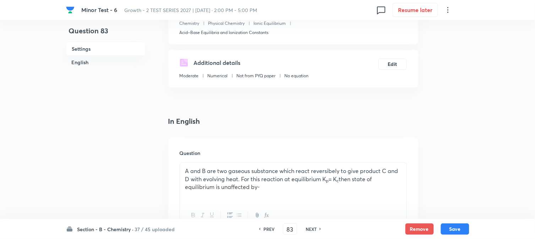
scroll to position [101, 0]
click at [458, 229] on button "Save" at bounding box center [455, 228] width 28 height 11
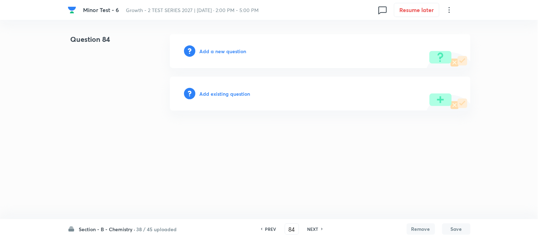
click at [203, 53] on h6 "Add a new question" at bounding box center [223, 51] width 47 height 7
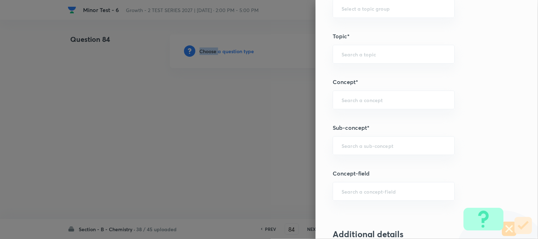
scroll to position [394, 0]
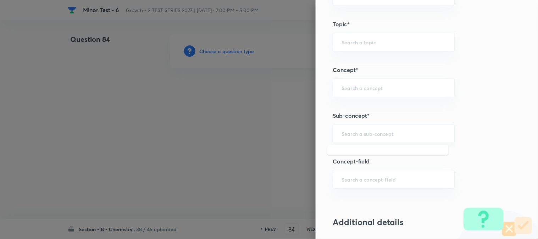
click at [354, 135] on input "text" at bounding box center [394, 133] width 104 height 7
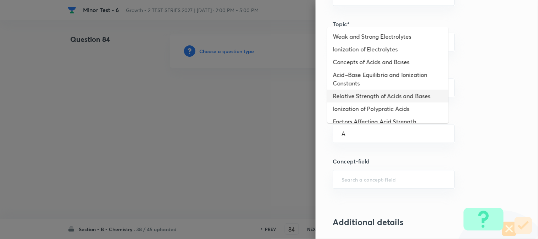
click at [341, 84] on li "Acid–Base Equilibria and Ionization Constants" at bounding box center [388, 78] width 121 height 21
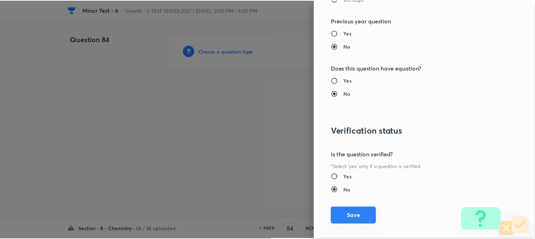
scroll to position [776, 0]
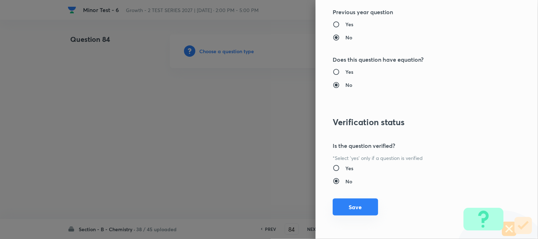
click at [340, 206] on button "Save" at bounding box center [355, 207] width 45 height 17
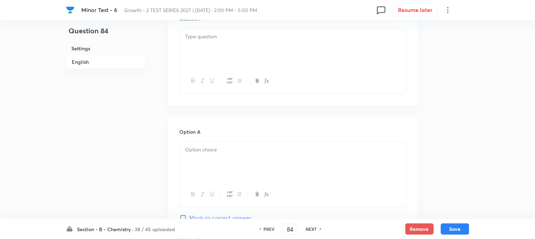
click at [253, 59] on div at bounding box center [293, 48] width 226 height 40
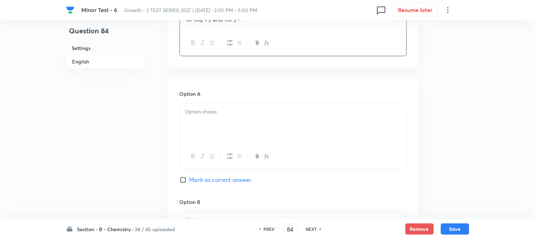
scroll to position [315, 0]
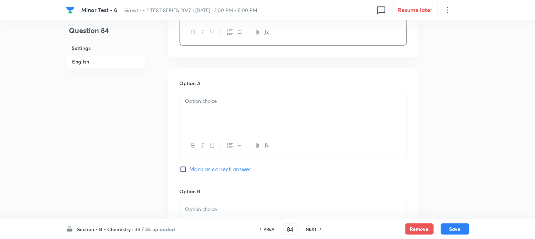
click at [237, 112] on div at bounding box center [293, 113] width 226 height 40
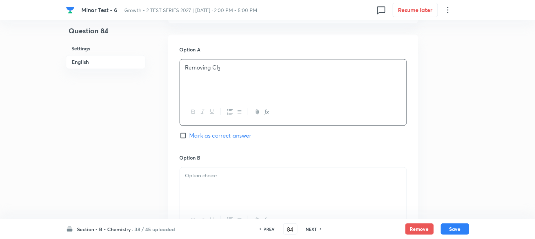
scroll to position [394, 0]
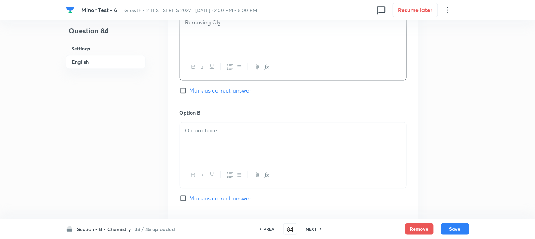
click at [223, 125] on div at bounding box center [293, 142] width 226 height 40
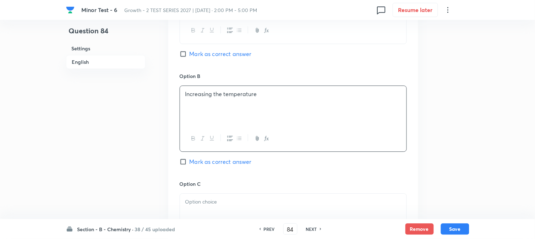
scroll to position [473, 0]
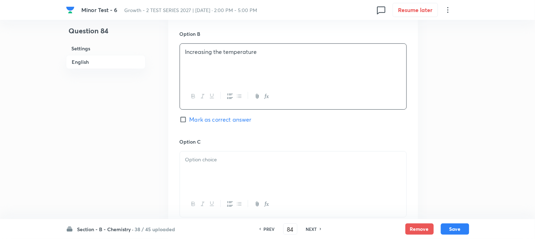
click at [229, 161] on p at bounding box center [293, 160] width 216 height 8
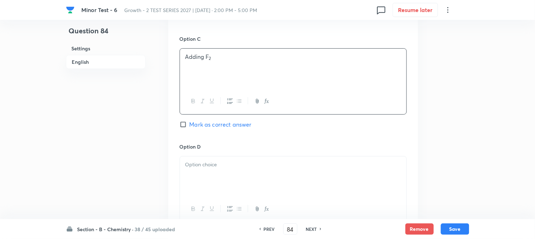
scroll to position [631, 0]
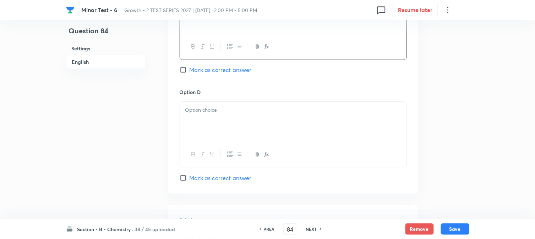
click at [237, 130] on div at bounding box center [293, 122] width 226 height 40
click at [186, 73] on input "Mark as correct answer" at bounding box center [185, 69] width 10 height 7
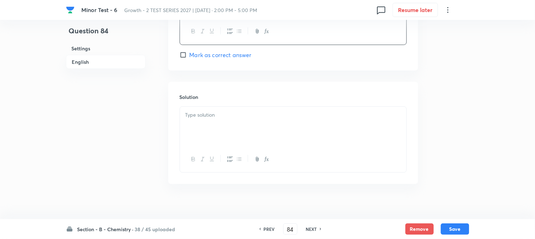
scroll to position [762, 0]
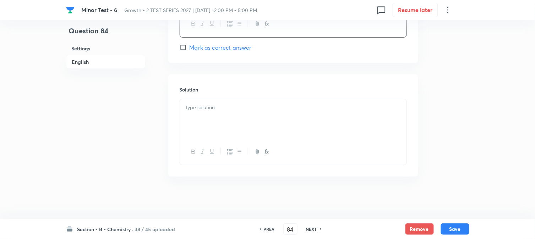
click at [231, 110] on p at bounding box center [293, 108] width 216 height 8
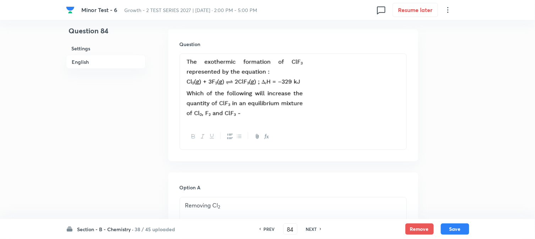
scroll to position [210, 0]
click at [453, 226] on button "Save" at bounding box center [455, 228] width 28 height 11
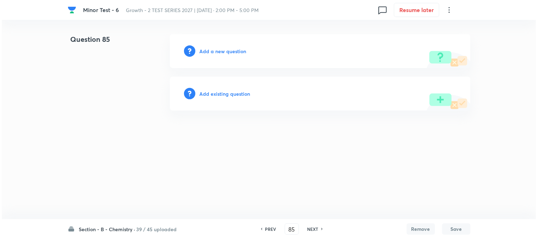
scroll to position [0, 0]
click at [215, 50] on h6 "Add a new question" at bounding box center [223, 51] width 47 height 7
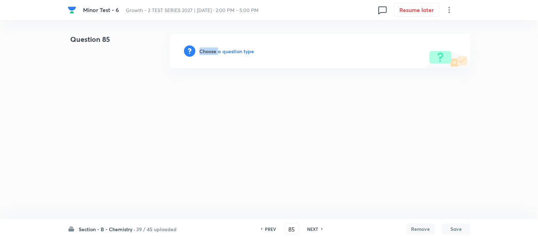
click at [215, 50] on h6 "Choose a question type" at bounding box center [227, 51] width 55 height 7
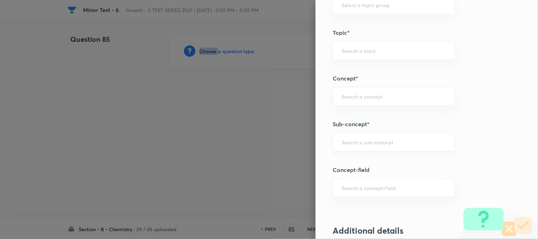
scroll to position [434, 0]
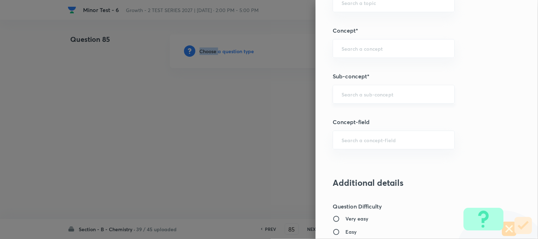
click at [356, 88] on div "​" at bounding box center [394, 94] width 122 height 19
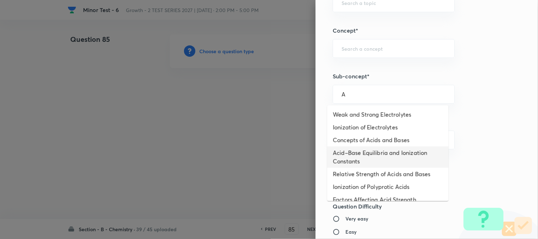
click at [359, 149] on li "Acid–Base Equilibria and Ionization Constants" at bounding box center [388, 157] width 121 height 21
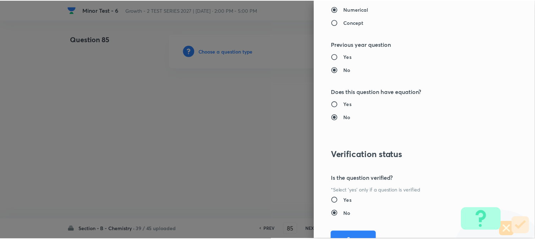
scroll to position [776, 0]
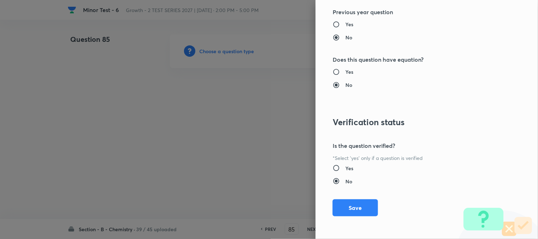
click at [354, 198] on div "Question settings Question type* Single choice correct Number of options* 2 3 4…" at bounding box center [427, 119] width 222 height 239
click at [356, 204] on button "Save" at bounding box center [355, 207] width 45 height 17
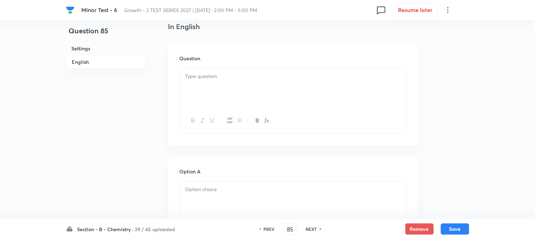
scroll to position [197, 0]
click at [242, 75] on p at bounding box center [293, 76] width 216 height 8
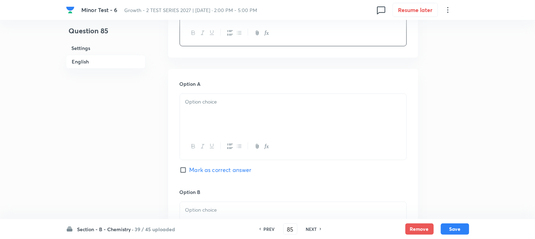
scroll to position [315, 0]
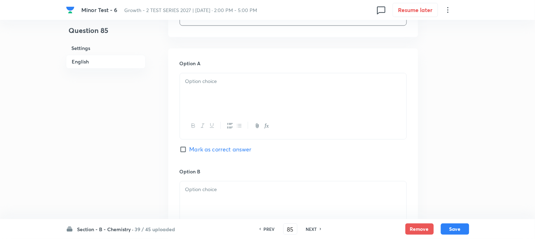
click at [244, 101] on div at bounding box center [293, 93] width 226 height 40
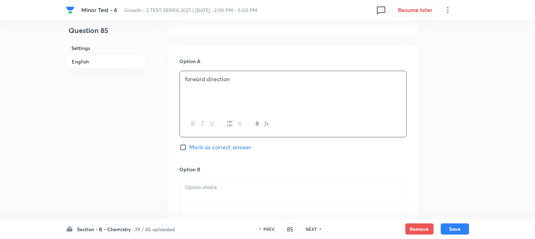
scroll to position [394, 0]
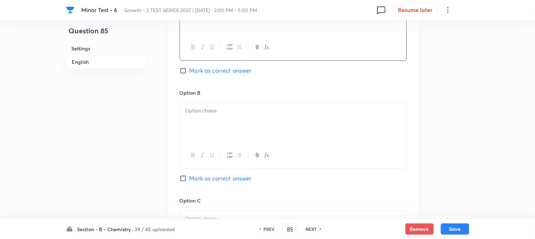
click at [225, 126] on div at bounding box center [293, 123] width 226 height 40
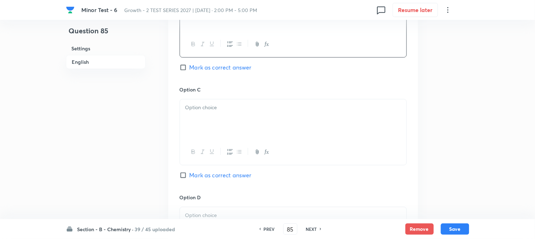
scroll to position [512, 0]
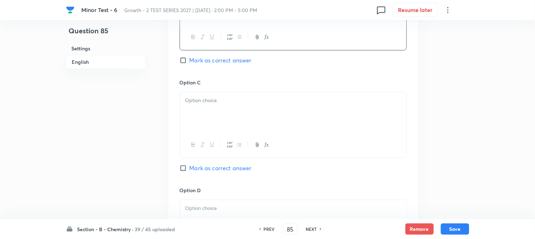
click at [228, 115] on div at bounding box center [293, 112] width 226 height 40
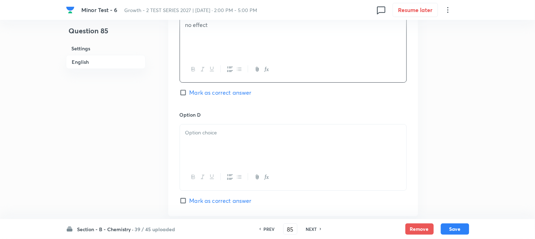
scroll to position [591, 0]
click at [223, 133] on p at bounding box center [293, 130] width 216 height 8
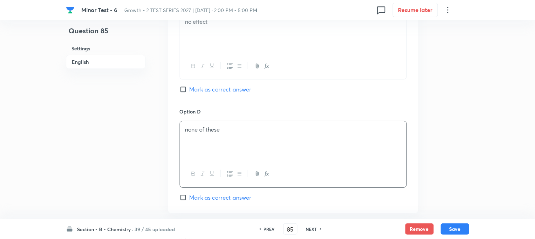
scroll to position [512, 0]
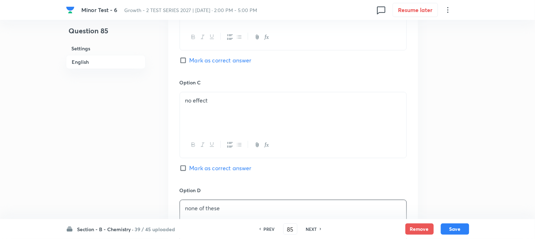
click at [183, 60] on input "Mark as correct answer" at bounding box center [185, 60] width 10 height 7
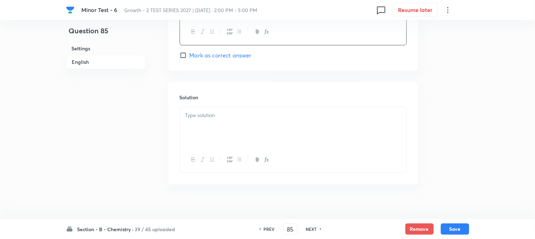
scroll to position [743, 0]
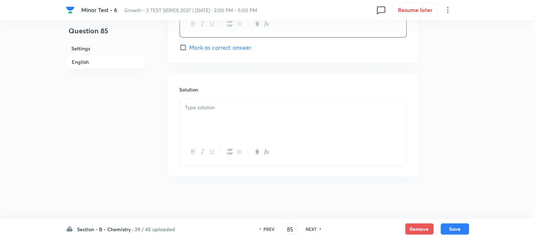
click at [241, 127] on div at bounding box center [293, 119] width 226 height 40
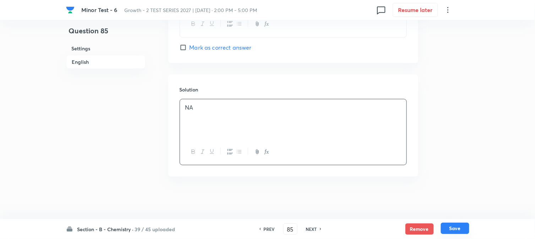
click at [458, 227] on button "Save" at bounding box center [455, 228] width 28 height 11
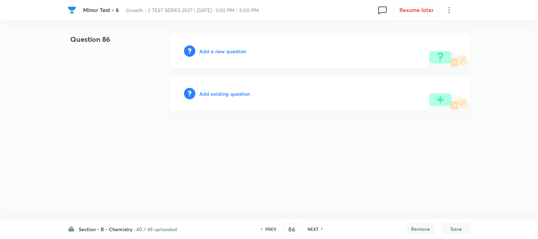
click at [215, 50] on h6 "Add a new question" at bounding box center [223, 51] width 47 height 7
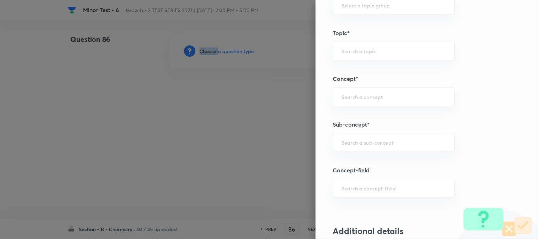
scroll to position [434, 0]
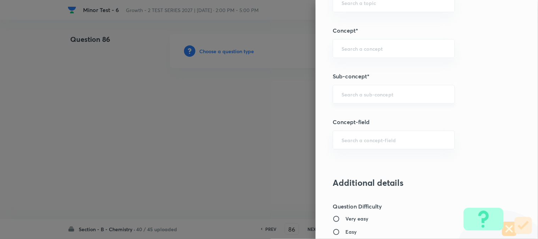
click at [353, 91] on input "text" at bounding box center [394, 94] width 104 height 7
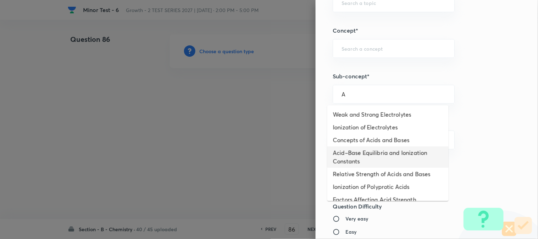
click at [347, 153] on li "Acid–Base Equilibria and Ionization Constants" at bounding box center [388, 157] width 121 height 21
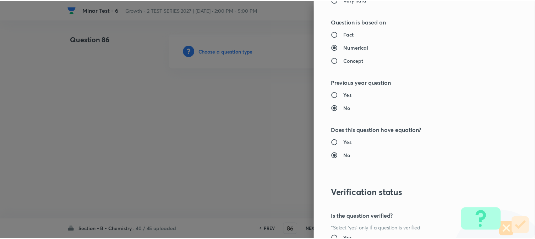
scroll to position [776, 0]
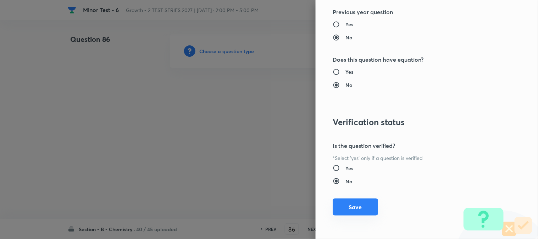
click at [348, 209] on button "Save" at bounding box center [355, 207] width 45 height 17
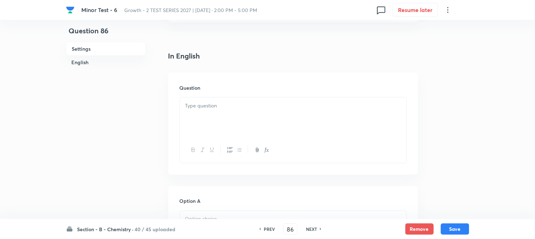
scroll to position [236, 0]
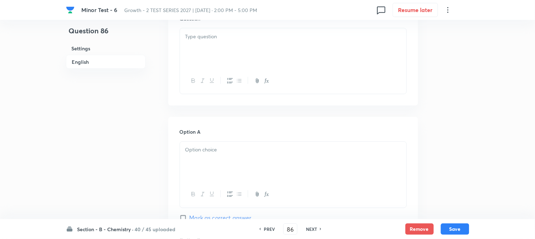
click at [245, 62] on div at bounding box center [293, 48] width 226 height 40
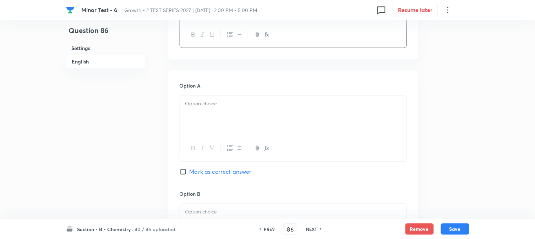
scroll to position [315, 0]
click at [206, 116] on div at bounding box center [293, 113] width 226 height 40
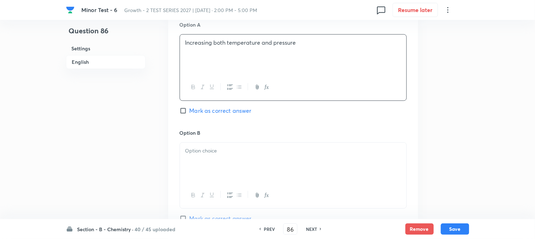
scroll to position [394, 0]
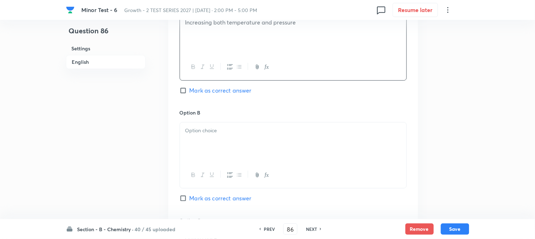
click at [228, 129] on p at bounding box center [293, 131] width 216 height 8
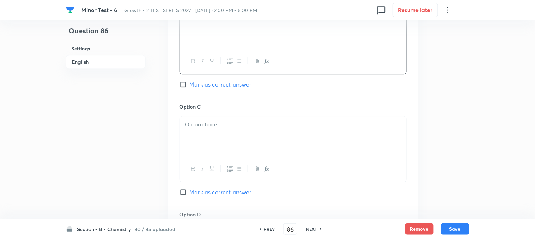
scroll to position [512, 0]
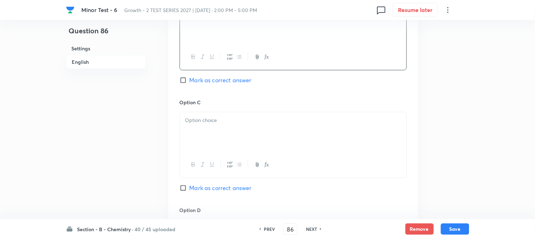
click at [219, 132] on div at bounding box center [293, 132] width 226 height 40
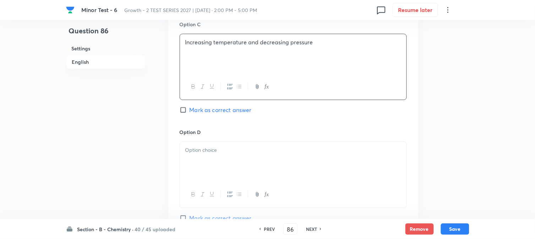
scroll to position [591, 0]
click at [216, 154] on p at bounding box center [293, 149] width 216 height 8
click at [183, 112] on input "Mark as correct answer" at bounding box center [185, 109] width 10 height 7
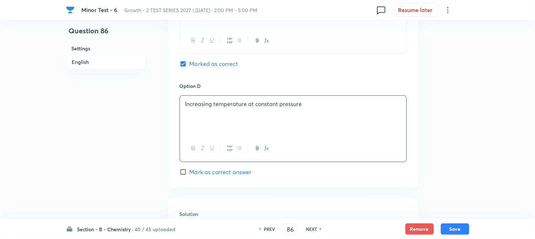
scroll to position [749, 0]
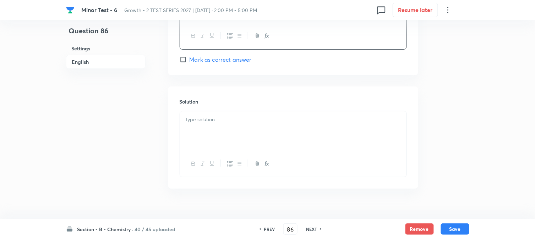
click at [238, 139] on div at bounding box center [293, 131] width 226 height 40
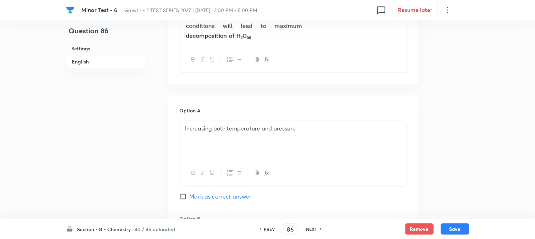
scroll to position [250, 0]
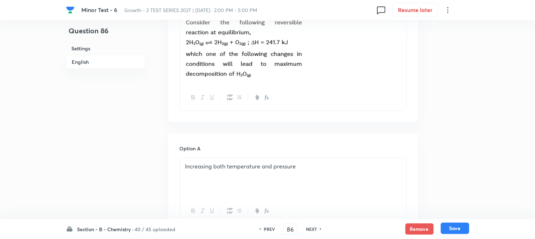
click at [460, 227] on button "Save" at bounding box center [455, 228] width 28 height 11
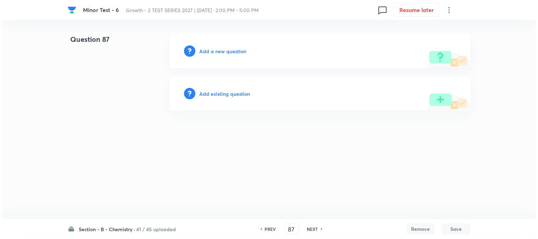
scroll to position [0, 0]
click at [208, 50] on h6 "Add a new question" at bounding box center [223, 51] width 47 height 7
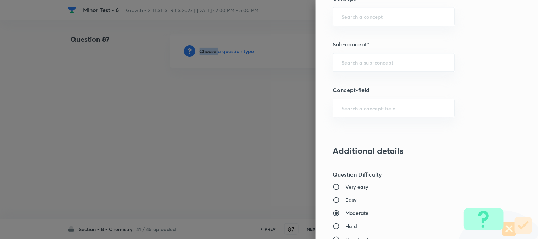
scroll to position [473, 0]
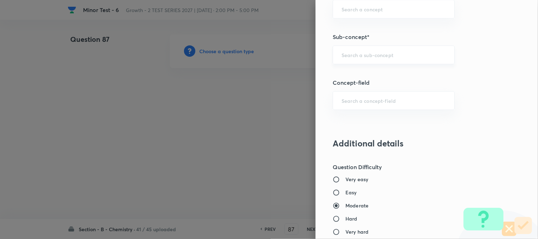
click at [354, 57] on input "text" at bounding box center [394, 54] width 104 height 7
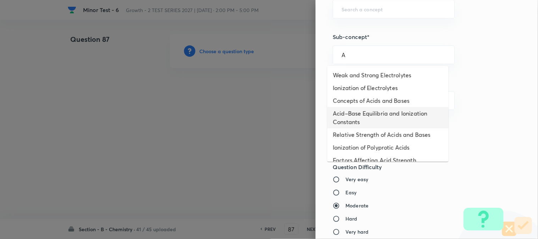
click at [357, 114] on li "Acid–Base Equilibria and Ionization Constants" at bounding box center [388, 117] width 121 height 21
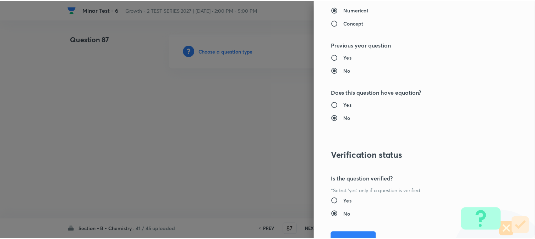
scroll to position [776, 0]
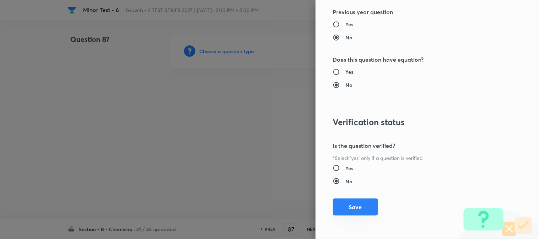
drag, startPoint x: 354, startPoint y: 210, endPoint x: 336, endPoint y: 195, distance: 23.1
click at [354, 210] on button "Save" at bounding box center [355, 207] width 45 height 17
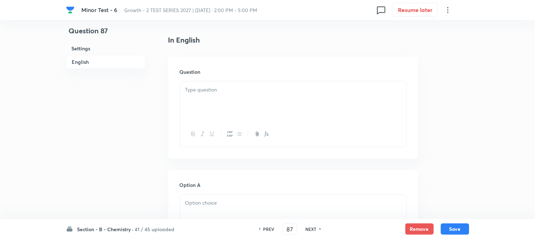
scroll to position [197, 0]
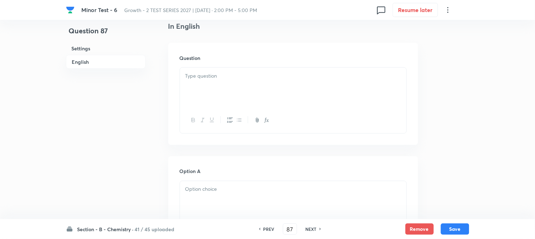
click at [264, 96] on div at bounding box center [293, 88] width 226 height 40
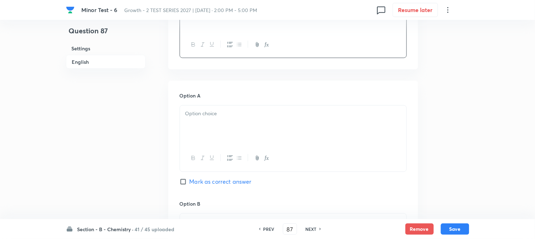
scroll to position [276, 0]
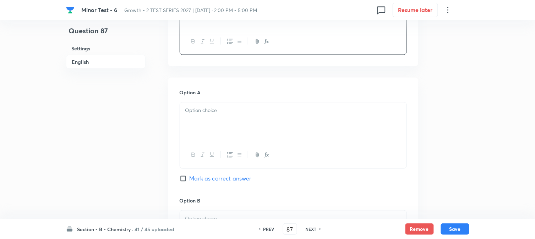
click at [209, 125] on div at bounding box center [293, 123] width 226 height 40
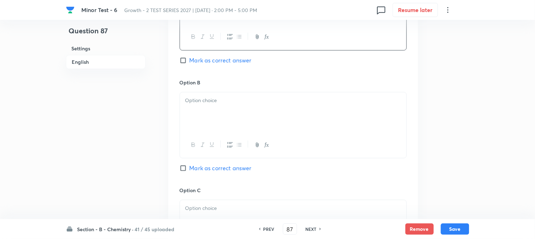
click at [215, 123] on div at bounding box center [293, 112] width 226 height 40
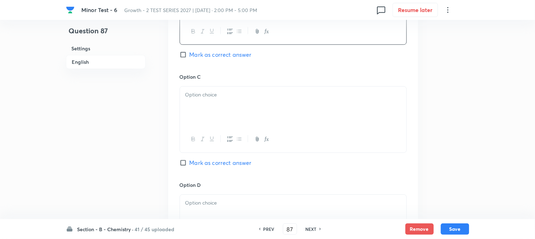
scroll to position [512, 0]
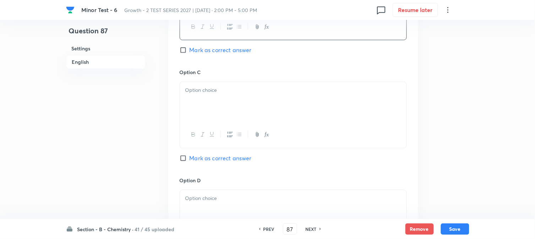
click at [228, 106] on div at bounding box center [293, 102] width 226 height 40
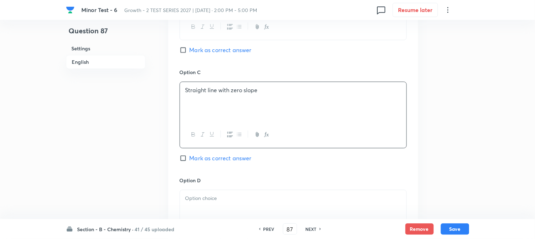
scroll to position [591, 0]
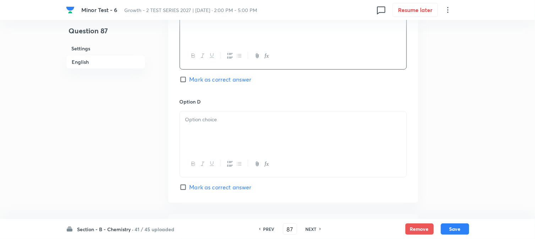
click at [217, 129] on div at bounding box center [293, 131] width 226 height 40
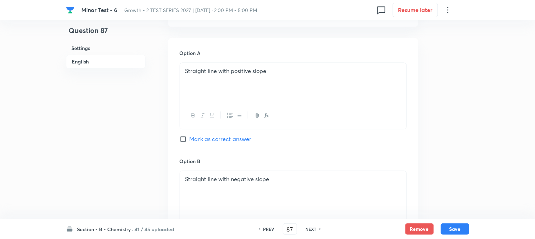
click at [195, 143] on span "Mark as correct answer" at bounding box center [220, 139] width 62 height 9
click at [189, 143] on input "Mark as correct answer" at bounding box center [185, 139] width 10 height 7
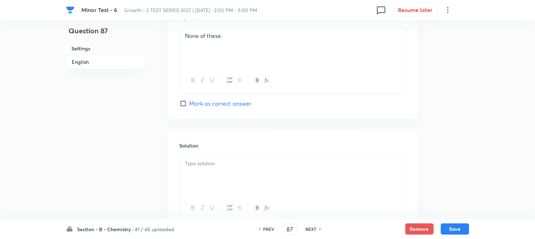
scroll to position [710, 0]
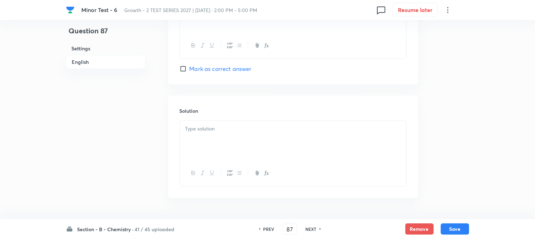
click at [217, 143] on div at bounding box center [293, 141] width 226 height 40
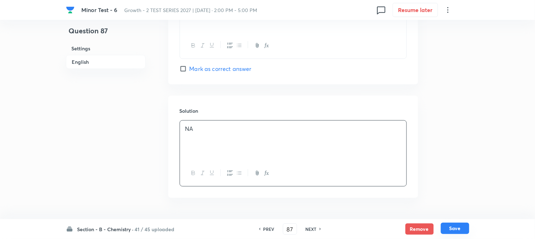
click at [455, 229] on button "Save" at bounding box center [455, 228] width 28 height 11
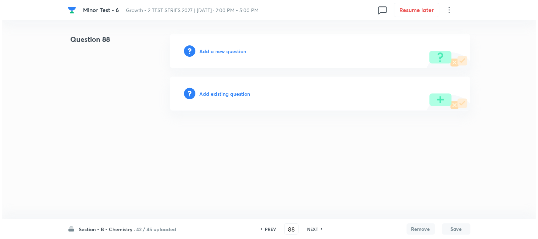
scroll to position [0, 0]
click at [211, 52] on h6 "Add a new question" at bounding box center [223, 51] width 47 height 7
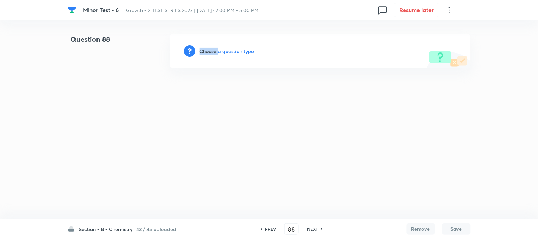
click at [211, 52] on h6 "Choose a question type" at bounding box center [227, 51] width 55 height 7
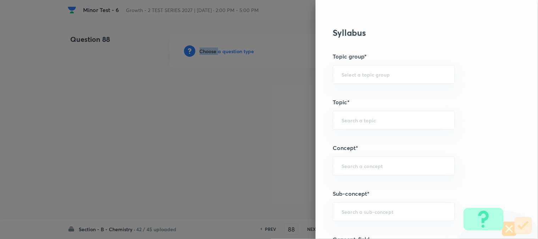
scroll to position [434, 0]
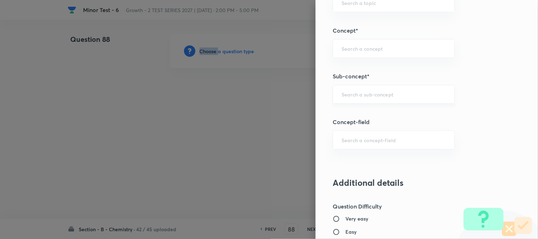
click at [350, 98] on div "​" at bounding box center [394, 94] width 122 height 19
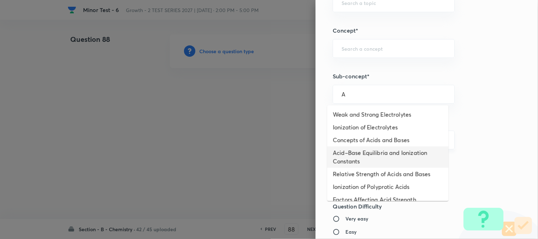
click at [352, 149] on li "Acid–Base Equilibria and Ionization Constants" at bounding box center [388, 157] width 121 height 21
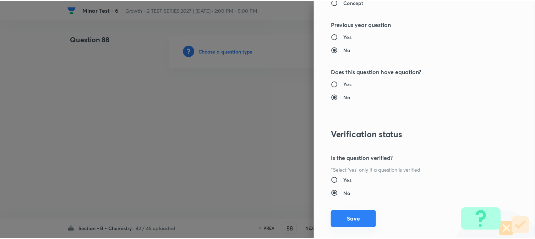
scroll to position [776, 0]
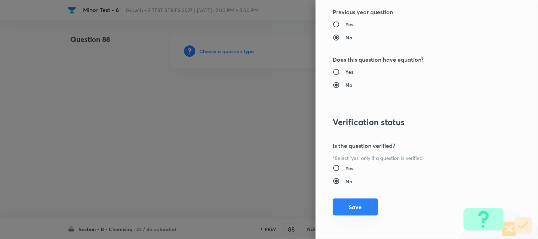
click at [348, 208] on button "Save" at bounding box center [355, 207] width 45 height 17
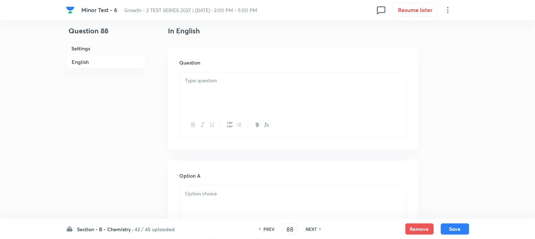
scroll to position [197, 0]
click at [231, 81] on div at bounding box center [293, 88] width 226 height 40
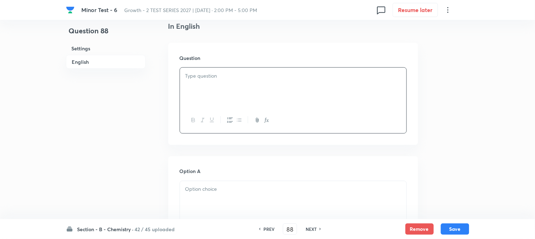
click at [231, 81] on div at bounding box center [293, 88] width 226 height 40
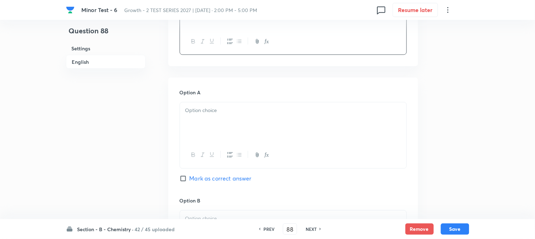
click at [216, 115] on div at bounding box center [293, 123] width 226 height 40
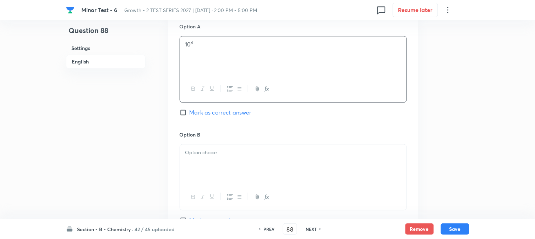
scroll to position [355, 0]
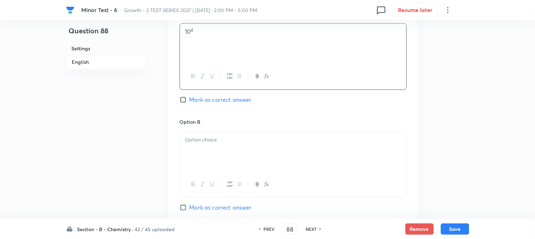
click at [213, 144] on p at bounding box center [293, 140] width 216 height 8
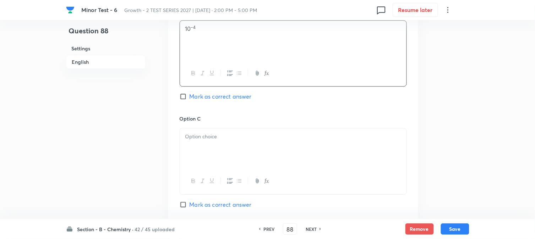
scroll to position [473, 0]
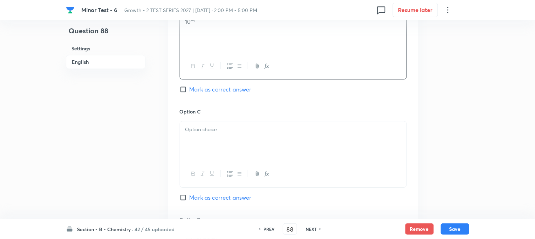
click at [212, 131] on p at bounding box center [293, 130] width 216 height 8
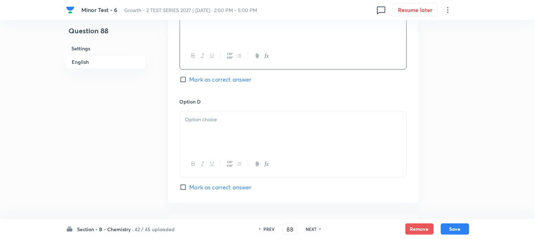
click at [222, 133] on div at bounding box center [293, 131] width 226 height 40
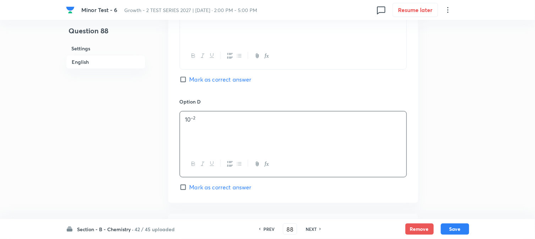
click at [185, 83] on input "Mark as correct answer" at bounding box center [185, 79] width 10 height 7
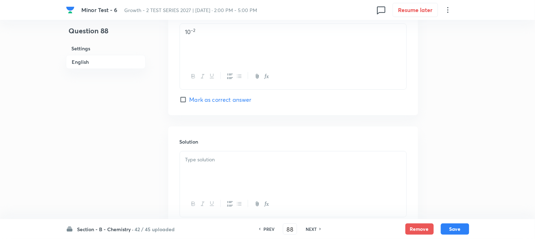
scroll to position [710, 0]
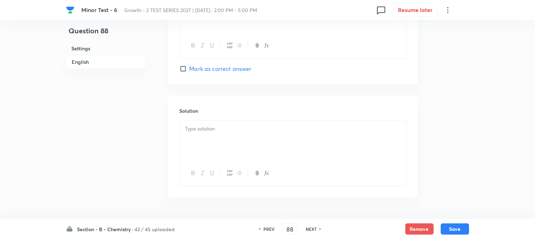
click at [218, 121] on div "Solution" at bounding box center [293, 147] width 250 height 102
click at [224, 131] on p at bounding box center [293, 129] width 216 height 8
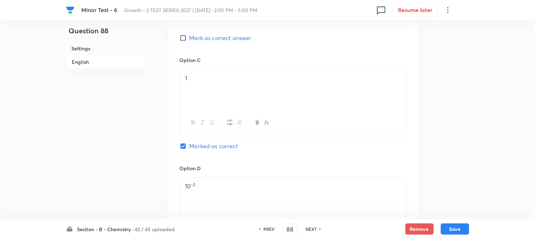
scroll to position [512, 0]
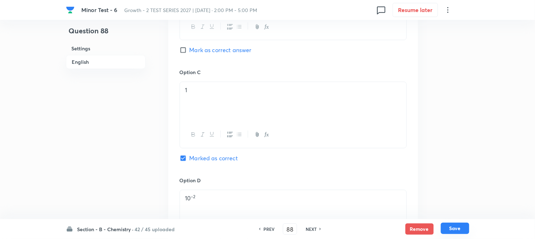
click at [454, 226] on button "Save" at bounding box center [455, 228] width 28 height 11
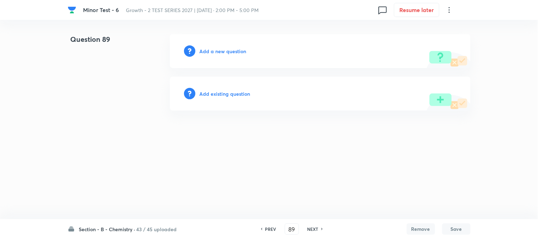
click at [219, 54] on h6 "Add a new question" at bounding box center [223, 51] width 47 height 7
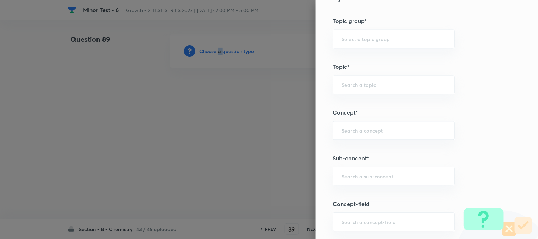
scroll to position [355, 0]
click at [355, 132] on div "​" at bounding box center [394, 127] width 122 height 19
click at [356, 173] on input "text" at bounding box center [394, 173] width 104 height 7
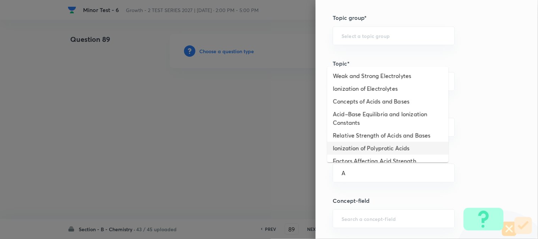
click at [354, 130] on li "Relative Strength of Acids and Bases" at bounding box center [388, 135] width 121 height 13
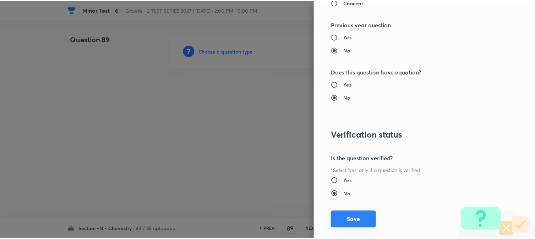
scroll to position [776, 0]
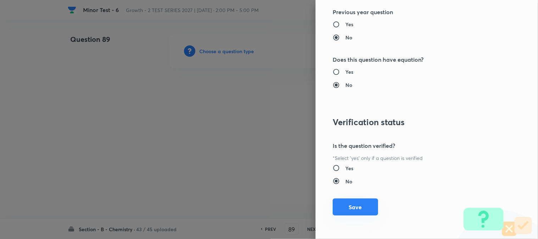
click at [338, 200] on button "Save" at bounding box center [355, 207] width 45 height 17
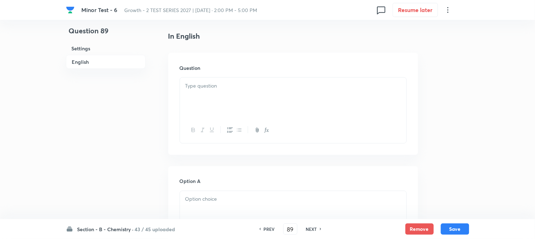
scroll to position [197, 0]
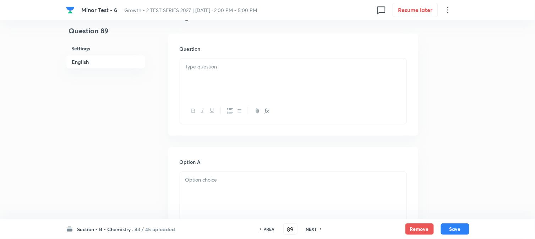
click at [266, 77] on div at bounding box center [293, 79] width 226 height 40
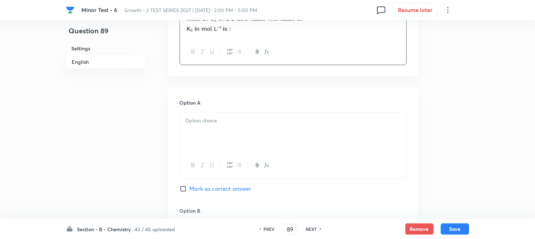
click at [219, 151] on div at bounding box center [293, 133] width 226 height 40
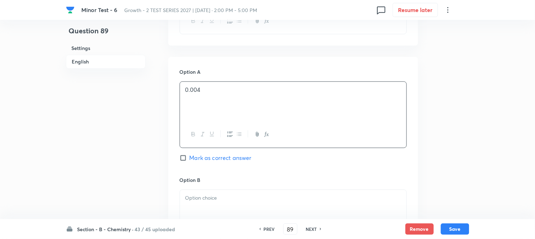
scroll to position [355, 0]
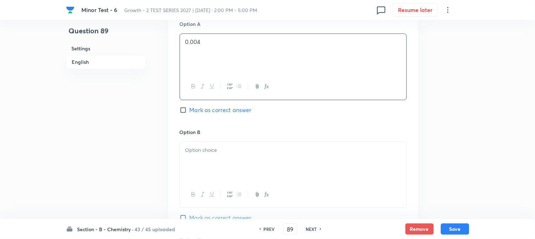
drag, startPoint x: 217, startPoint y: 144, endPoint x: 222, endPoint y: 160, distance: 16.2
click at [217, 144] on div at bounding box center [293, 162] width 226 height 40
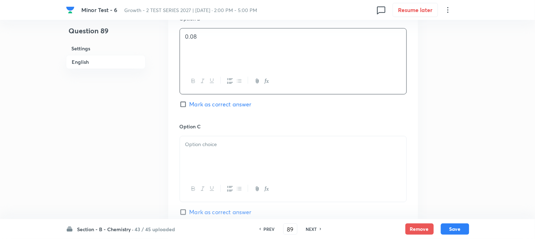
scroll to position [473, 0]
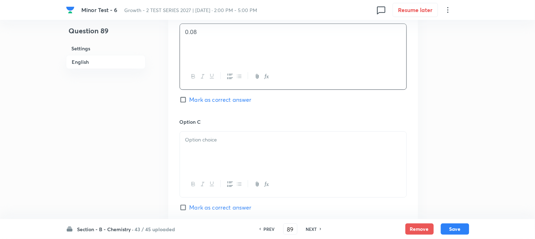
click at [221, 148] on div at bounding box center [293, 152] width 226 height 40
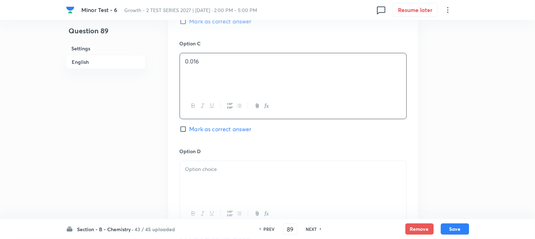
scroll to position [552, 0]
click at [219, 165] on div at bounding box center [293, 181] width 226 height 40
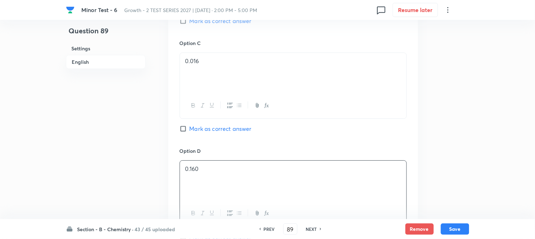
click at [195, 132] on span "Mark as correct answer" at bounding box center [220, 129] width 62 height 9
click at [189, 132] on input "Mark as correct answer" at bounding box center [185, 128] width 10 height 7
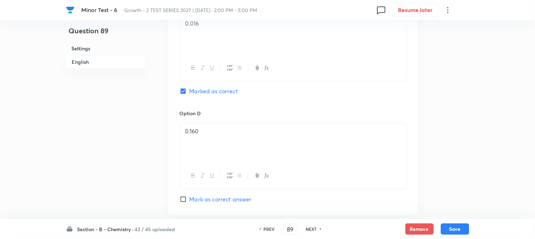
scroll to position [710, 0]
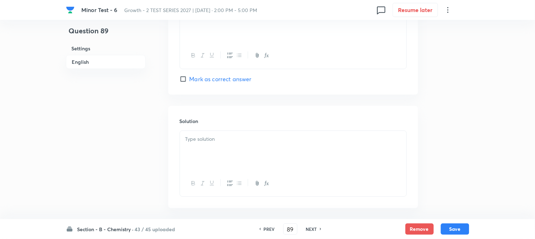
click at [220, 157] on div at bounding box center [293, 151] width 226 height 40
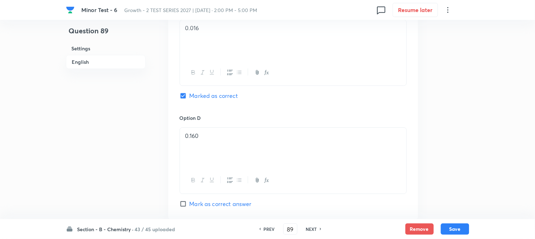
scroll to position [506, 0]
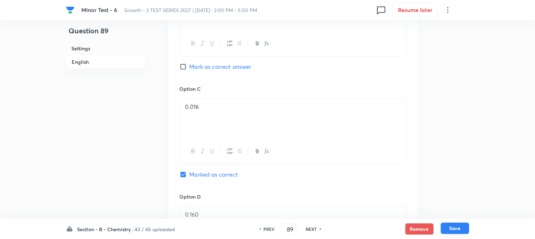
click at [449, 228] on button "Save" at bounding box center [455, 228] width 28 height 11
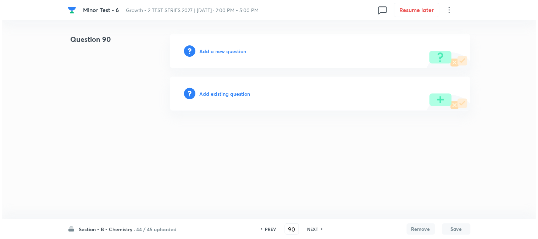
scroll to position [0, 0]
click at [219, 52] on h6 "Add a new question" at bounding box center [223, 51] width 47 height 7
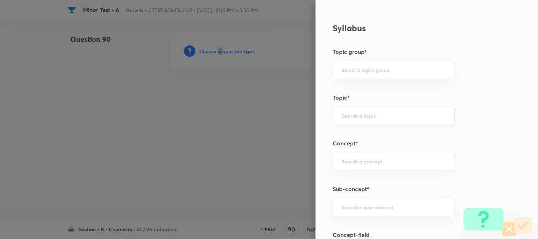
scroll to position [434, 0]
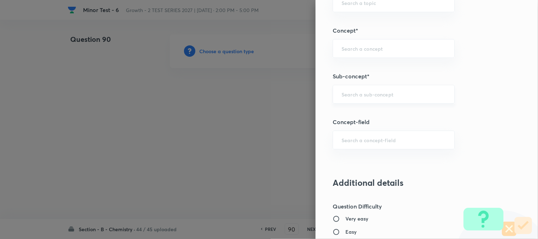
click at [350, 97] on input "text" at bounding box center [394, 94] width 104 height 7
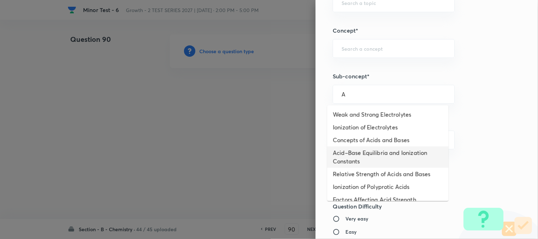
click at [356, 163] on li "Acid–Base Equilibria and Ionization Constants" at bounding box center [388, 157] width 121 height 21
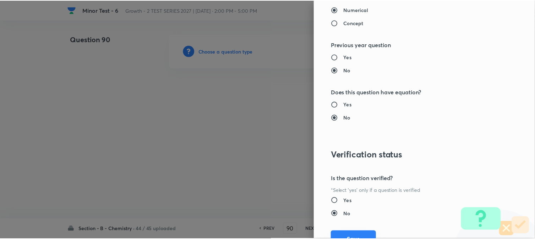
scroll to position [776, 0]
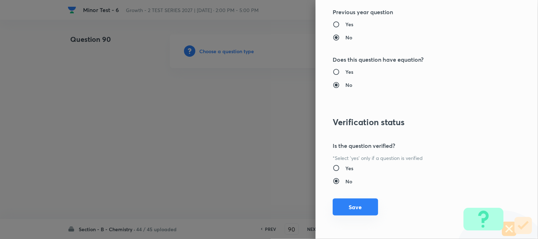
click at [353, 209] on button "Save" at bounding box center [355, 207] width 45 height 17
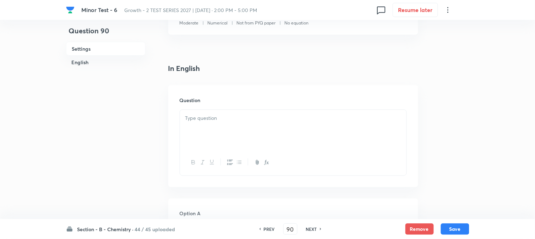
scroll to position [158, 0]
click at [236, 109] on div at bounding box center [293, 127] width 226 height 40
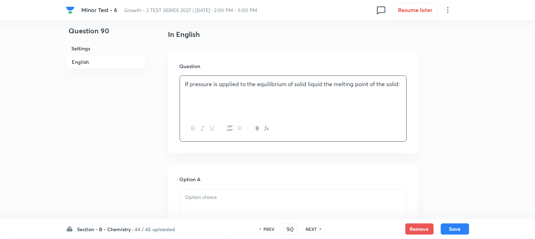
scroll to position [236, 0]
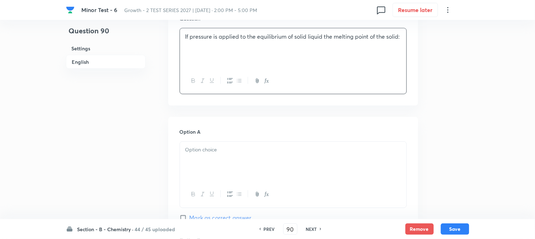
drag, startPoint x: 208, startPoint y: 155, endPoint x: 295, endPoint y: 193, distance: 95.2
click at [208, 155] on div at bounding box center [293, 162] width 226 height 40
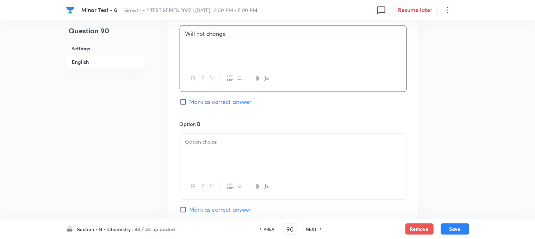
scroll to position [355, 0]
click at [224, 152] on div at bounding box center [293, 152] width 226 height 40
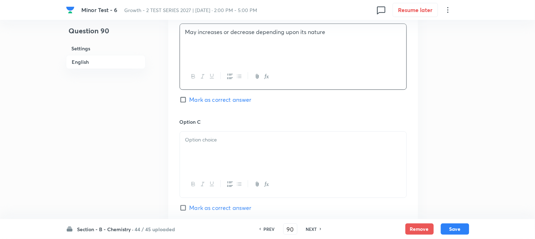
scroll to position [473, 0]
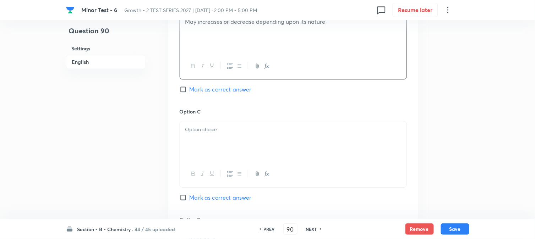
click at [222, 148] on div at bounding box center [293, 141] width 226 height 40
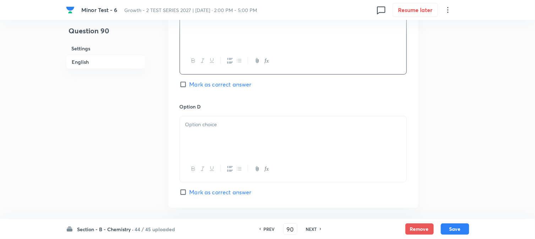
scroll to position [591, 0]
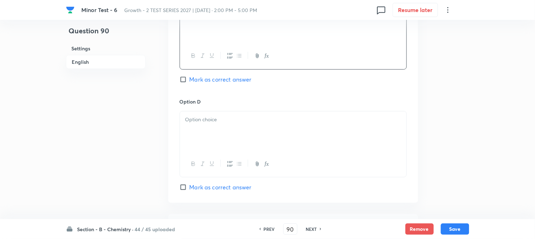
click at [231, 127] on div at bounding box center [293, 131] width 226 height 40
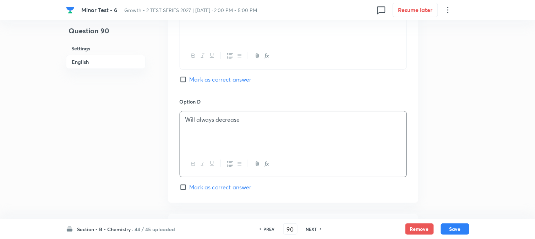
scroll to position [670, 0]
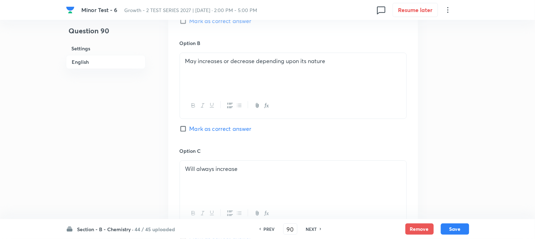
click at [191, 130] on span "Mark as correct answer" at bounding box center [220, 129] width 62 height 9
click at [189, 130] on input "Mark as correct answer" at bounding box center [185, 128] width 10 height 7
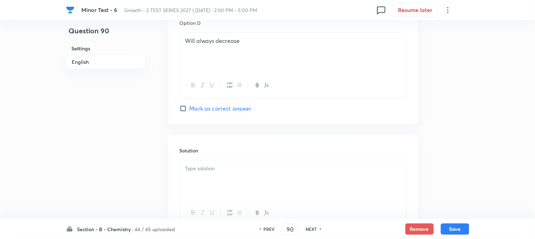
click at [219, 152] on h6 "Solution" at bounding box center [293, 150] width 227 height 7
click at [222, 177] on div at bounding box center [293, 180] width 226 height 40
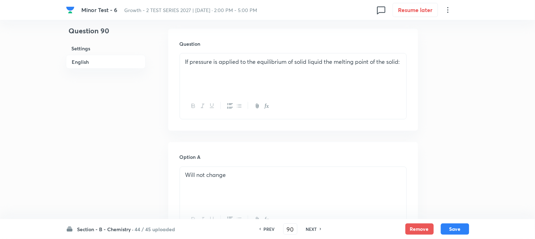
scroll to position [141, 0]
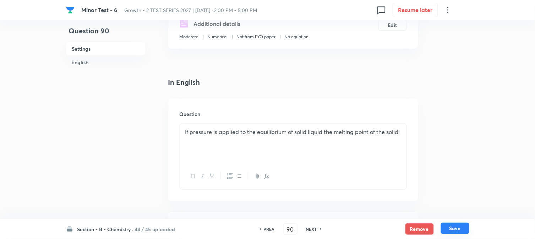
click at [452, 227] on button "Save" at bounding box center [455, 228] width 28 height 11
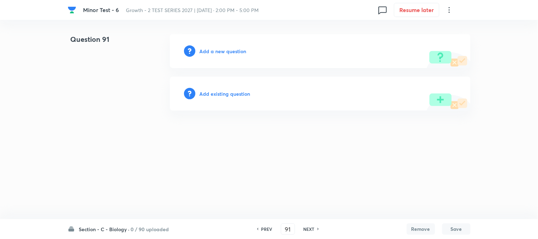
click at [135, 231] on h6 "0 / 90 uploaded" at bounding box center [150, 229] width 38 height 7
